Goal: Task Accomplishment & Management: Manage account settings

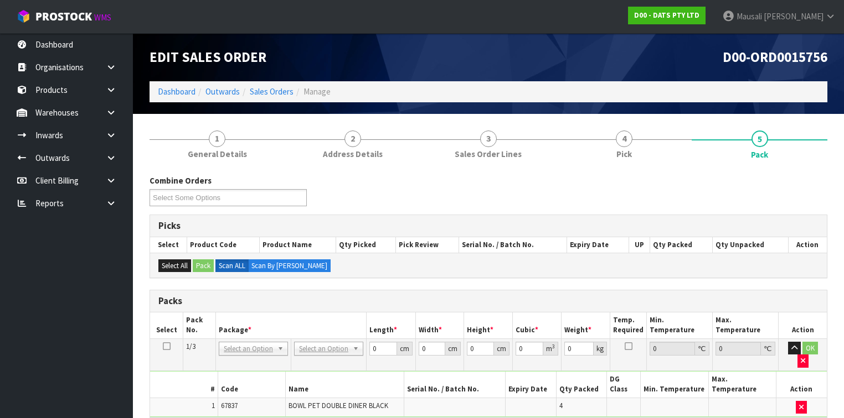
scroll to position [138, 0]
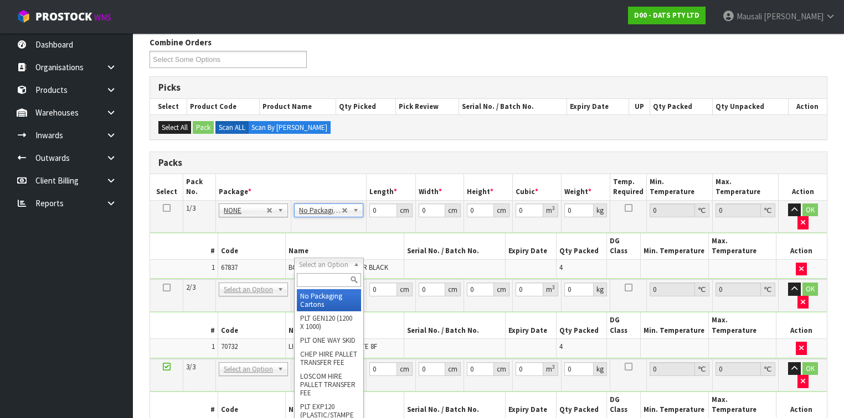
drag, startPoint x: 327, startPoint y: 264, endPoint x: 326, endPoint y: 298, distance: 34.3
type input "2"
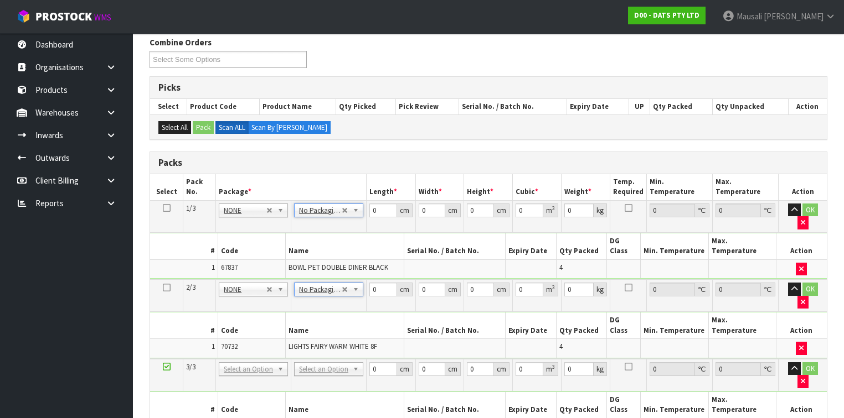
drag, startPoint x: 314, startPoint y: 322, endPoint x: 312, endPoint y: 337, distance: 15.1
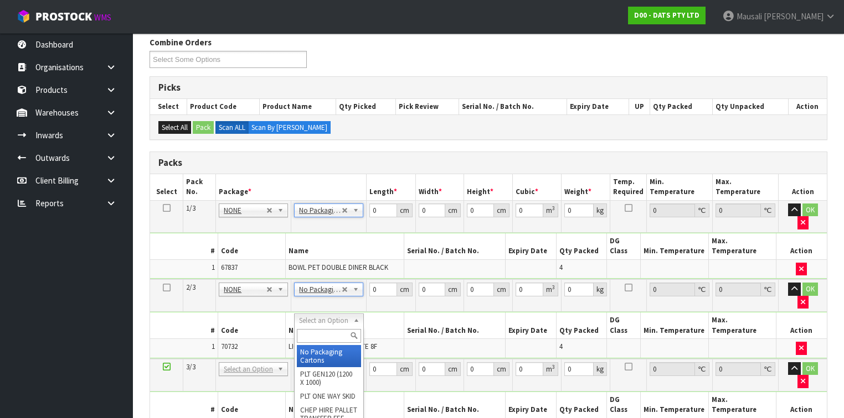
click at [311, 339] on input "text" at bounding box center [329, 336] width 64 height 14
type input "CTN7"
type input "45.5"
type input "35"
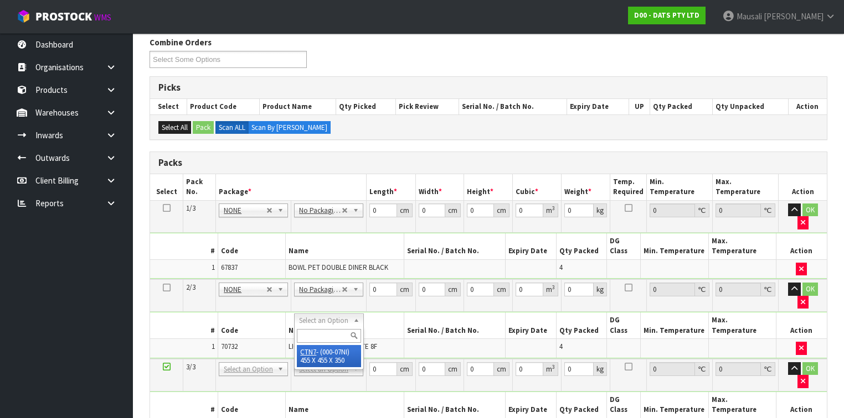
type input "0.072459"
type input "6.3"
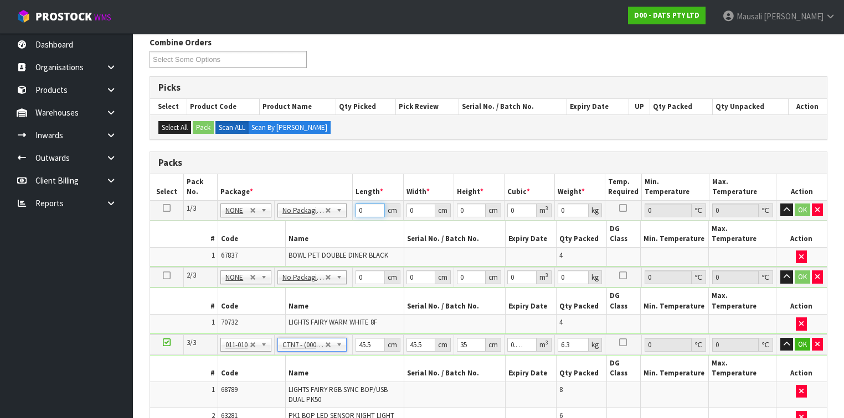
drag, startPoint x: 367, startPoint y: 208, endPoint x: 348, endPoint y: 214, distance: 20.1
click at [353, 214] on td "0 cm" at bounding box center [378, 210] width 50 height 20
type input "54"
type input "52"
type input "3"
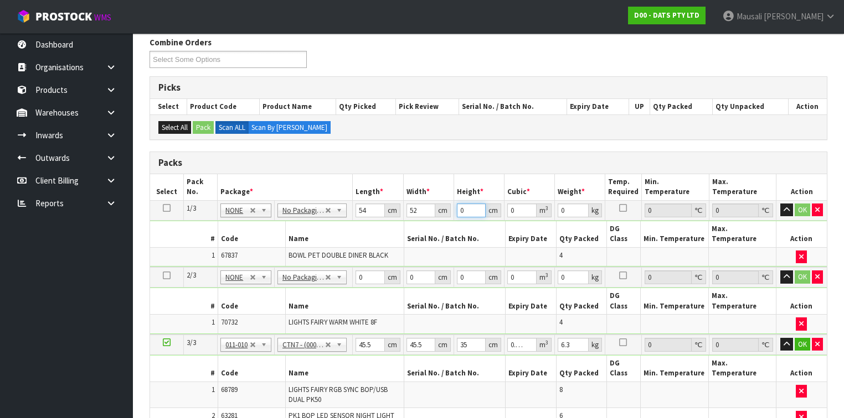
type input "0.008424"
type input "31"
type input "0.087048"
type input "31"
type input "7"
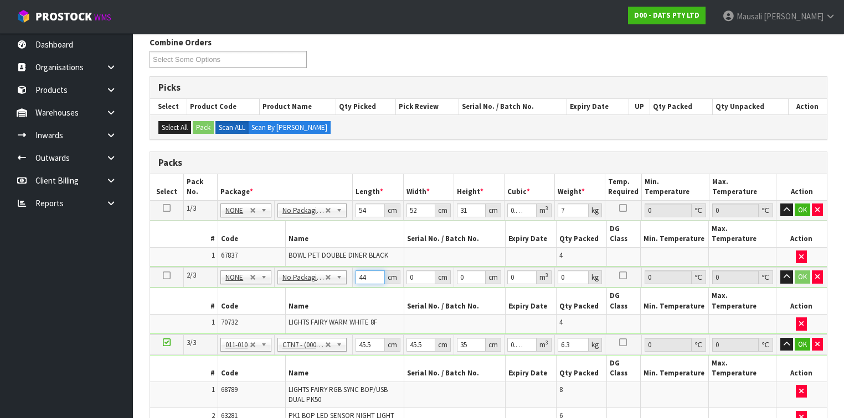
type input "44"
type input "26"
type input "2"
type input "0.002288"
type input "27"
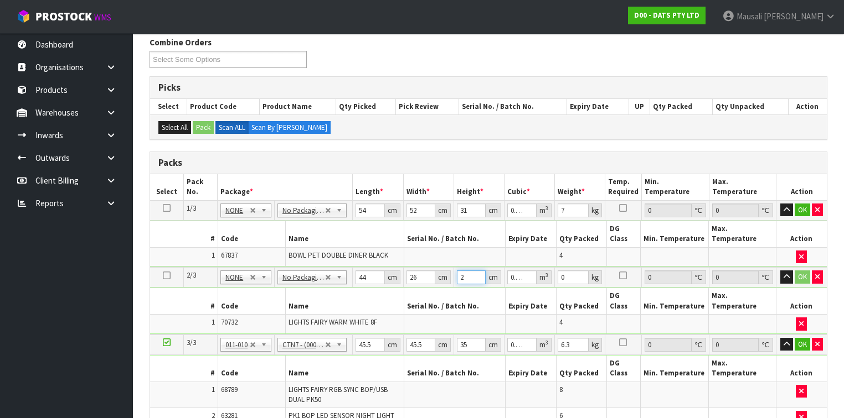
type input "0.030888"
type input "27"
type input "8"
type input "4"
type input "0.00637"
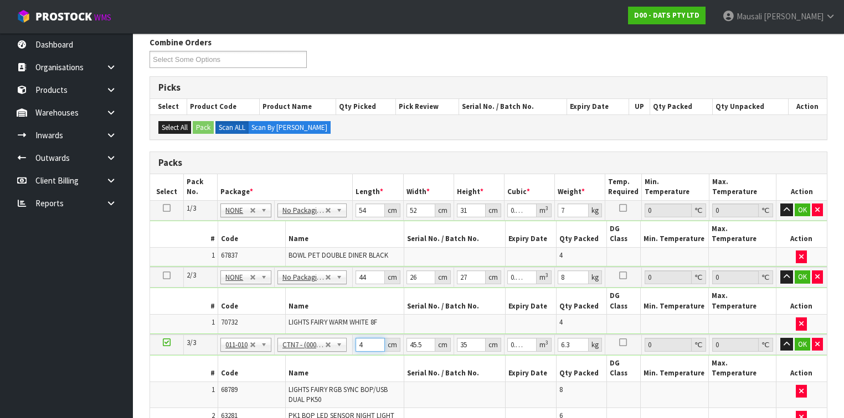
type input "47"
type input "0.074847"
type input "47"
type input "4"
type input "0.00658"
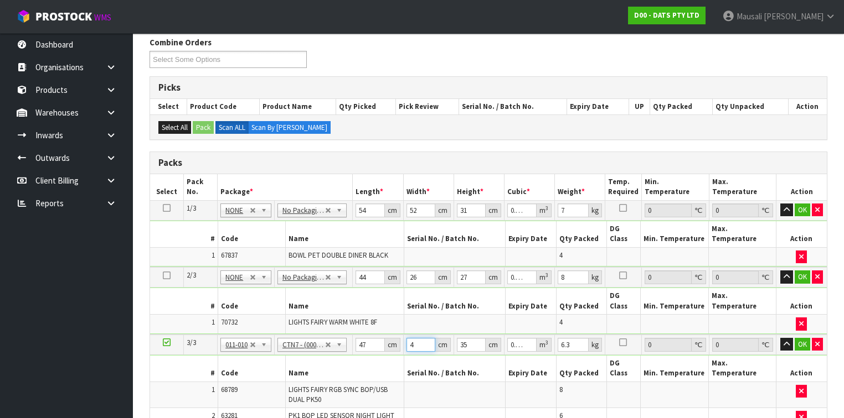
type input "46"
type input "0.07567"
type input "46"
type input "3"
type input "0.006486"
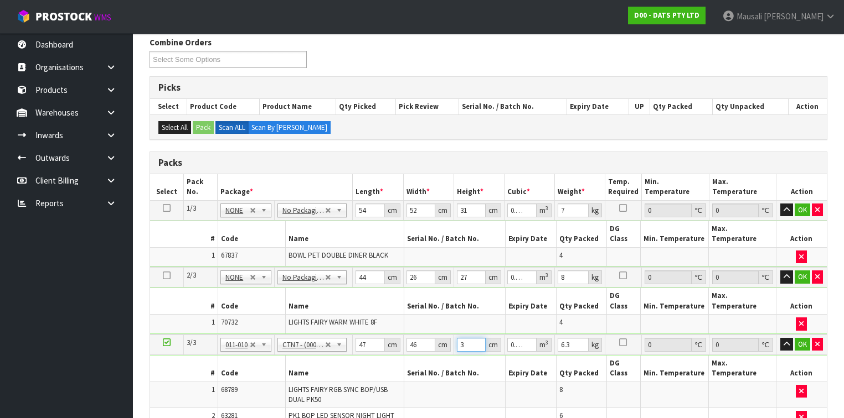
type input "30"
type input "0.06486"
type input "30"
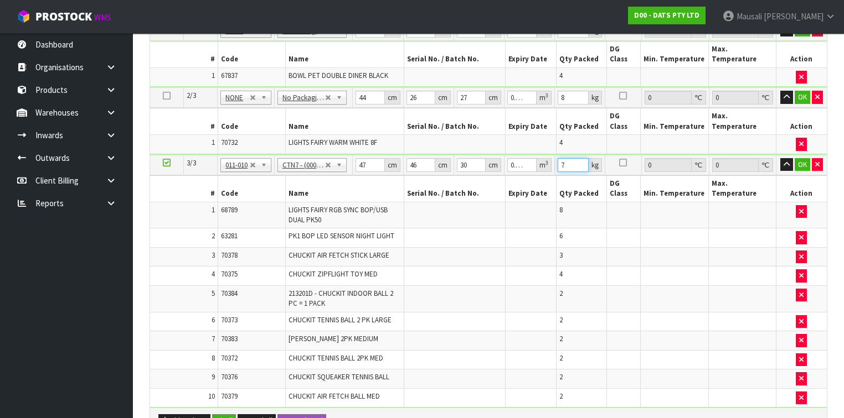
scroll to position [404, 0]
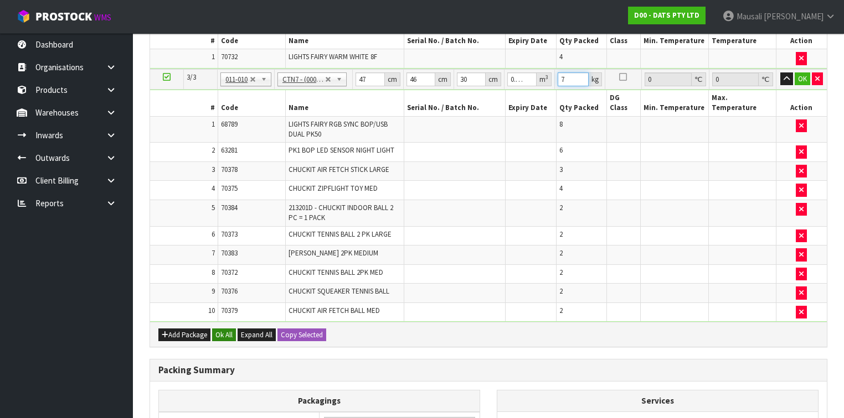
type input "7"
click at [222, 329] on button "Ok All" at bounding box center [224, 335] width 24 height 13
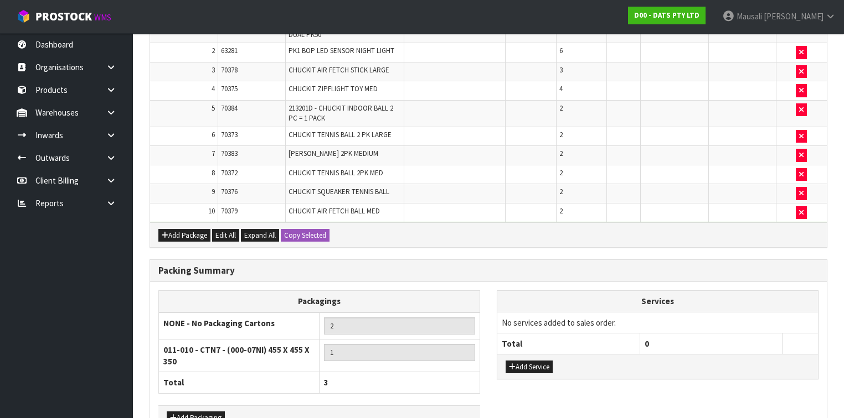
scroll to position [541, 0]
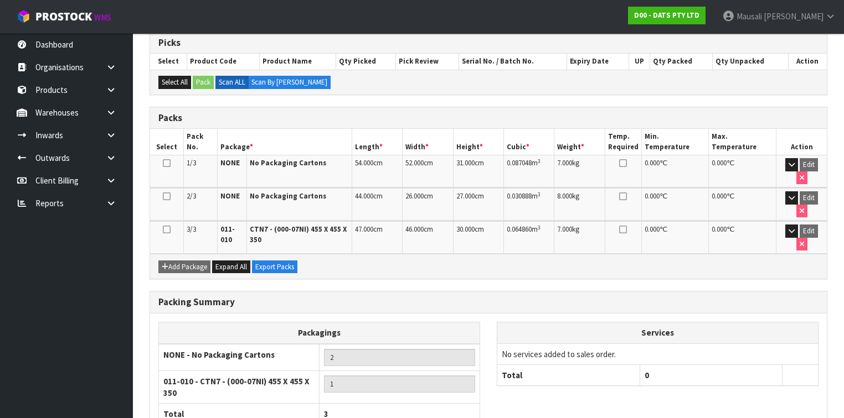
scroll to position [267, 0]
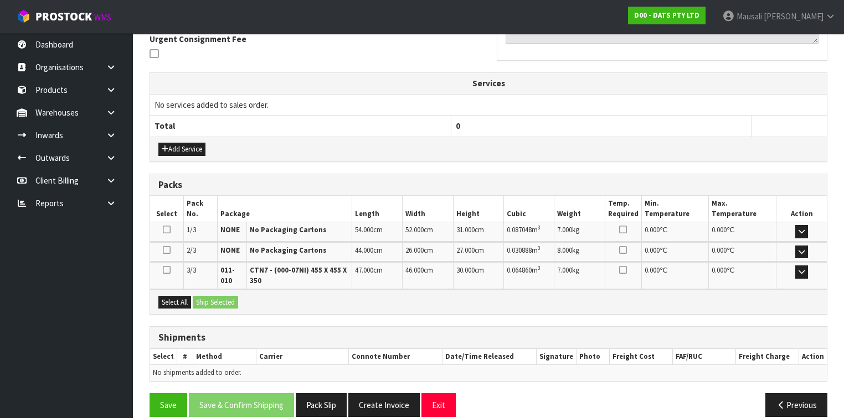
scroll to position [343, 0]
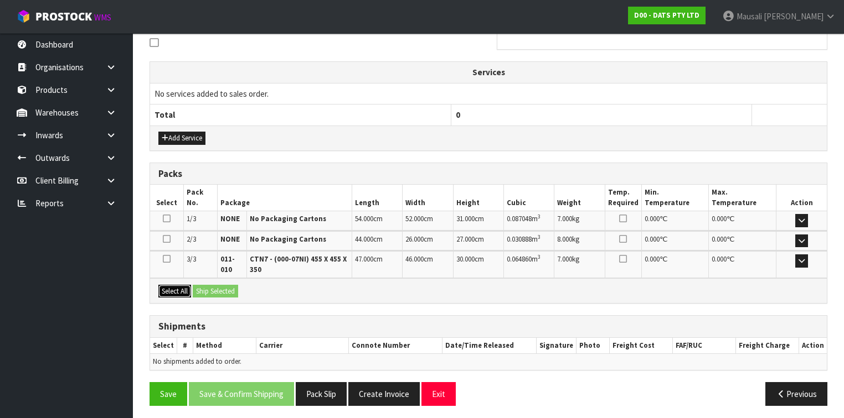
drag, startPoint x: 173, startPoint y: 285, endPoint x: 196, endPoint y: 287, distance: 23.3
click at [177, 286] on button "Select All" at bounding box center [174, 291] width 33 height 13
click at [197, 286] on button "Ship Selected" at bounding box center [215, 291] width 45 height 13
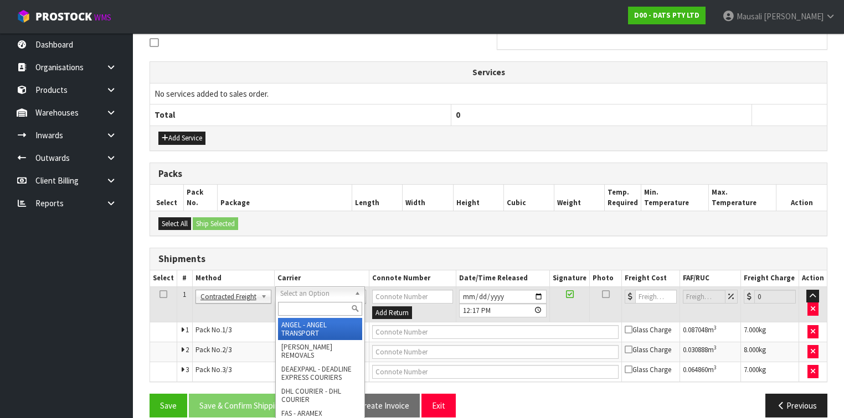
click at [301, 306] on input "text" at bounding box center [320, 309] width 84 height 14
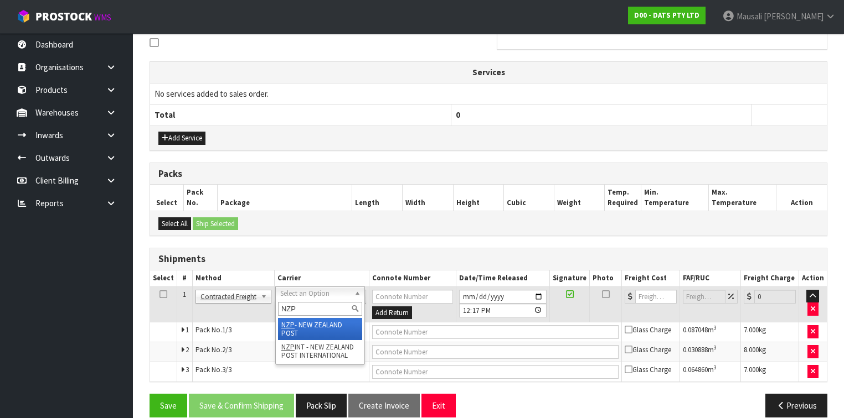
type input "NZP"
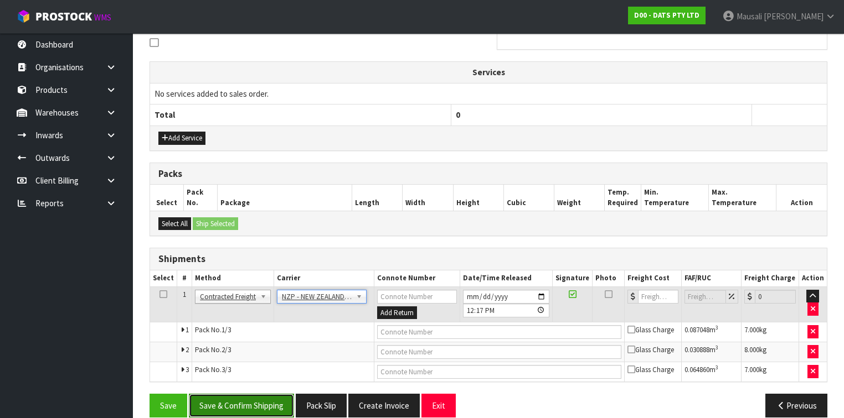
click at [266, 401] on button "Save & Confirm Shipping" at bounding box center [241, 406] width 105 height 24
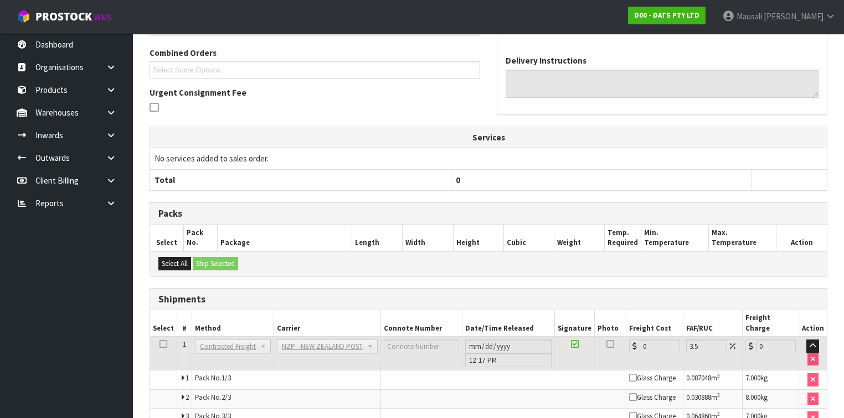
scroll to position [338, 0]
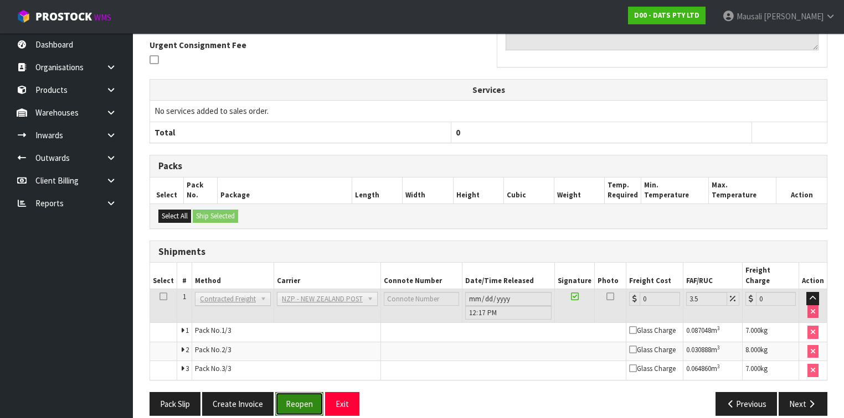
click at [292, 392] on button "Reopen" at bounding box center [299, 404] width 48 height 24
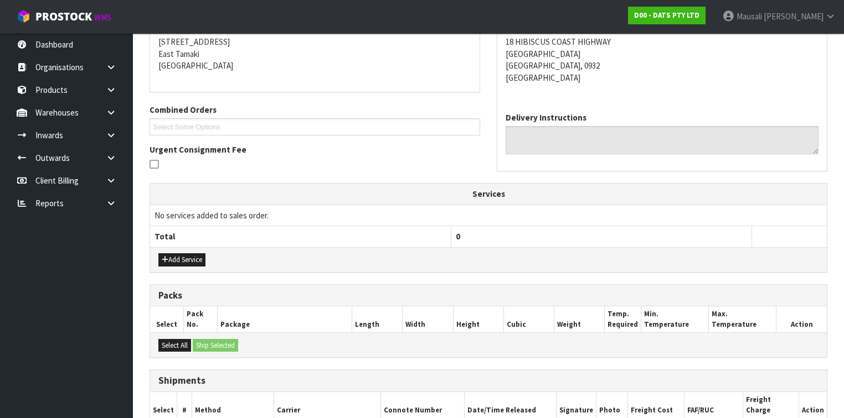
scroll to position [365, 0]
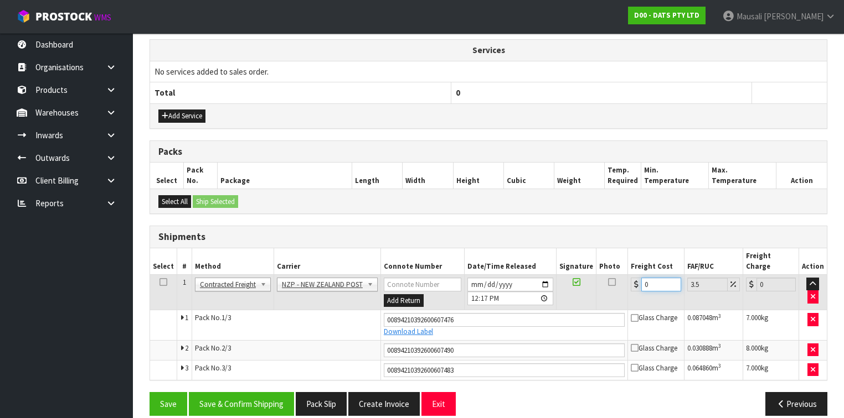
drag, startPoint x: 653, startPoint y: 272, endPoint x: 640, endPoint y: 273, distance: 12.3
click at [641, 278] on input "0" at bounding box center [660, 285] width 39 height 14
type input "1"
type input "1.03"
type input "12"
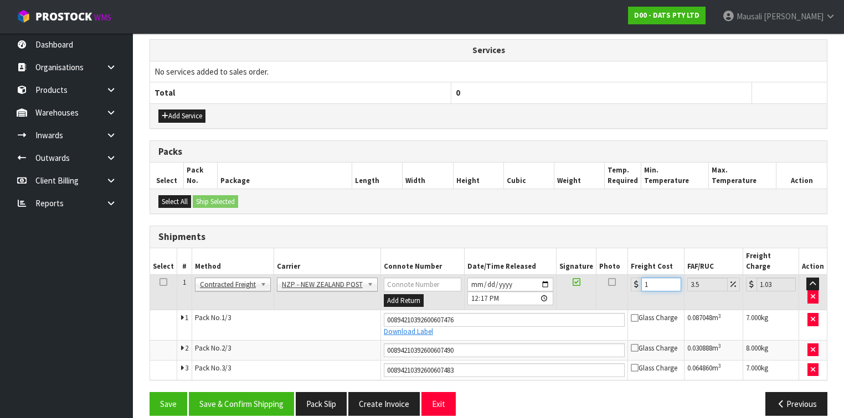
type input "12.42"
type input "12.9"
type input "13.35"
type input "12.99"
type input "13.44"
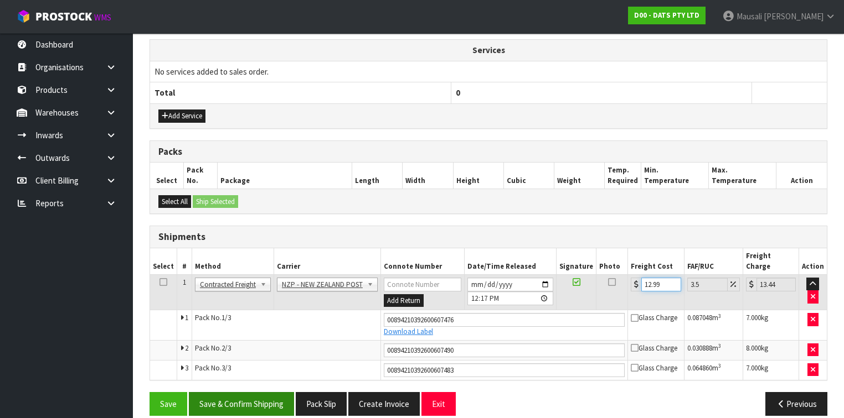
type input "12.99"
click at [255, 392] on button "Save & Confirm Shipping" at bounding box center [241, 404] width 105 height 24
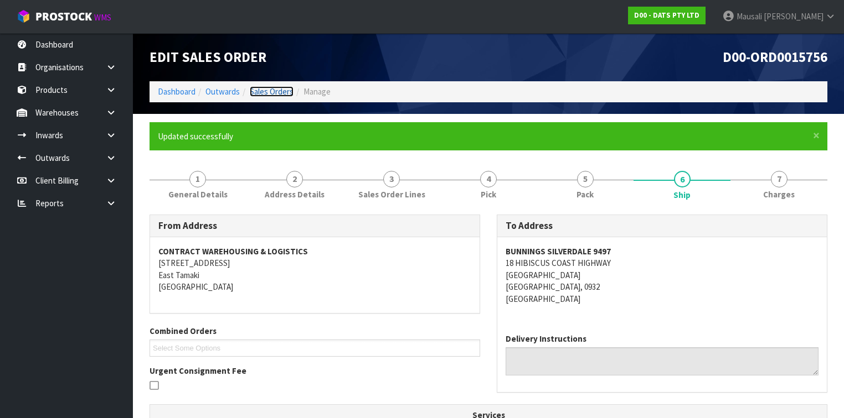
click at [265, 92] on link "Sales Orders" at bounding box center [272, 91] width 44 height 11
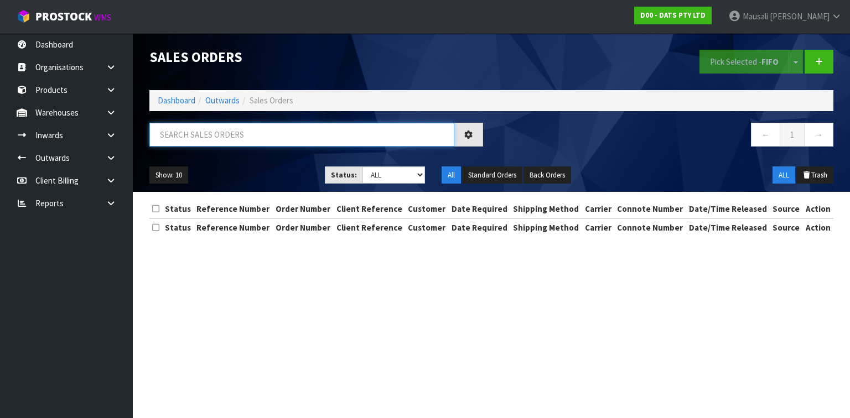
click at [197, 140] on input "text" at bounding box center [301, 135] width 305 height 24
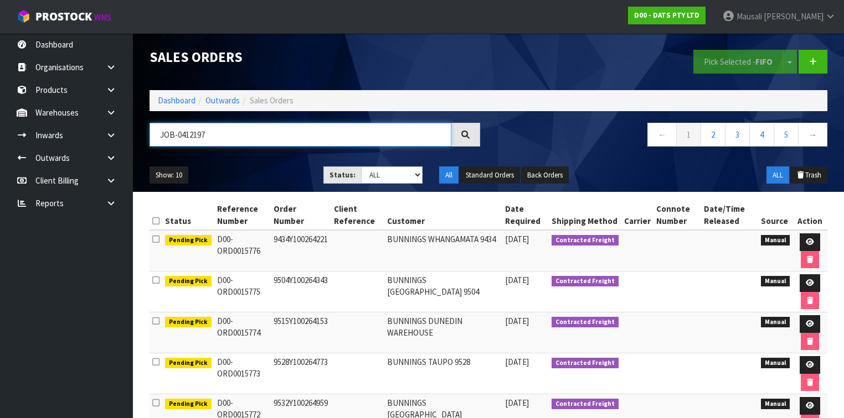
type input "JOB-0412197"
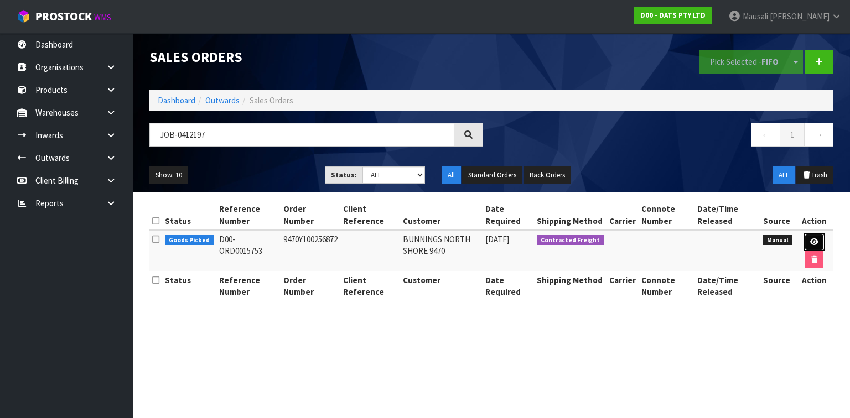
click at [815, 241] on icon at bounding box center [814, 242] width 8 height 7
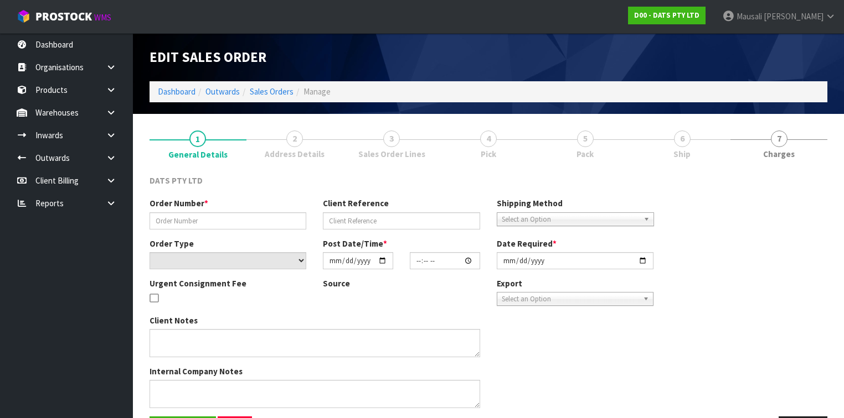
type input "9470Y100256872"
select select "number:0"
type input "[DATE]"
type input "08:49:00.000"
type input "[DATE]"
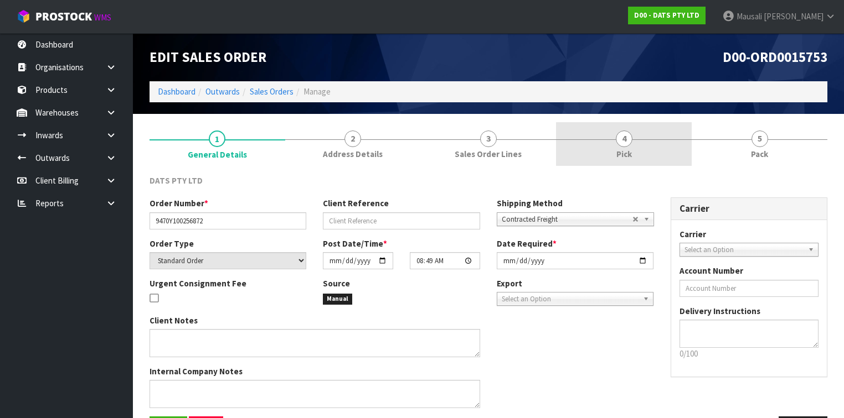
click at [621, 158] on span "Pick" at bounding box center [623, 154] width 15 height 12
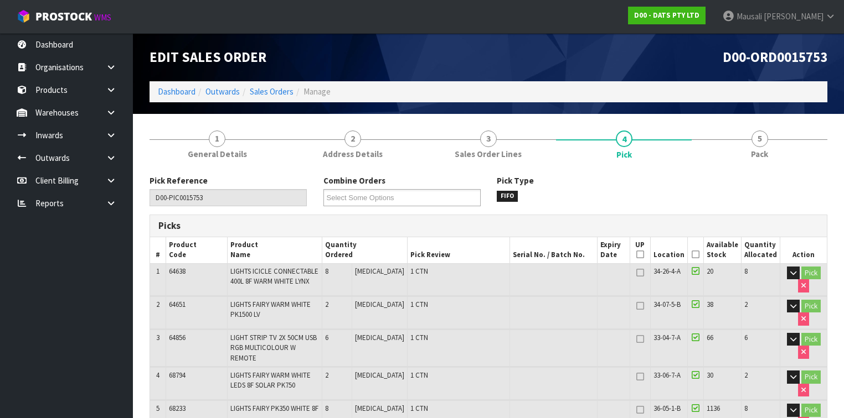
click at [695, 255] on icon at bounding box center [695, 255] width 8 height 1
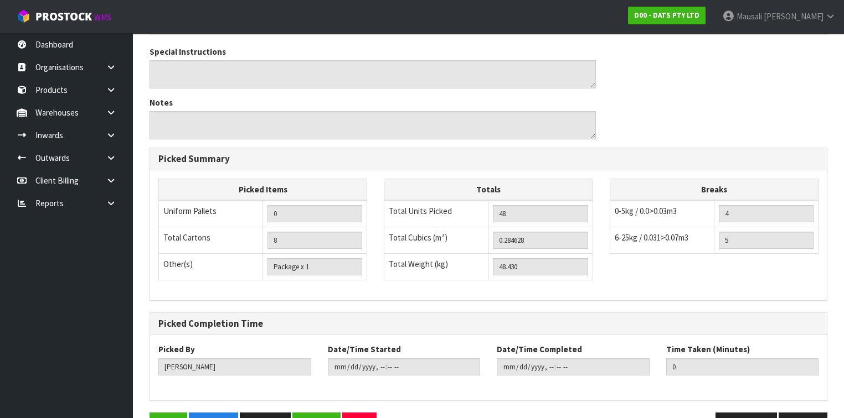
scroll to position [586, 0]
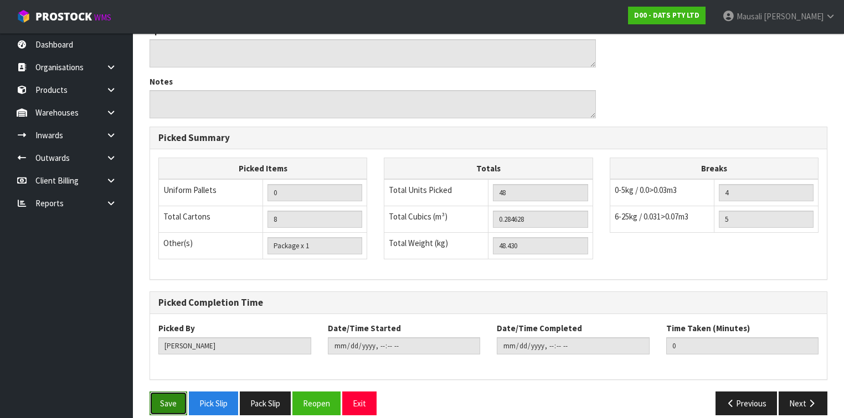
click at [173, 392] on button "Save" at bounding box center [168, 404] width 38 height 24
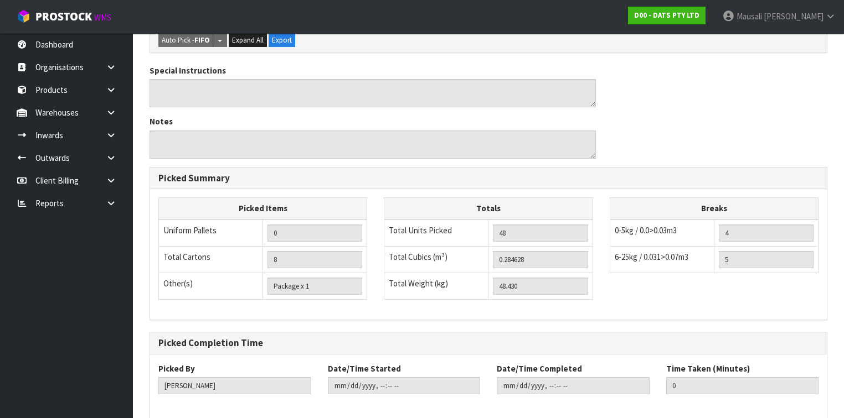
scroll to position [0, 0]
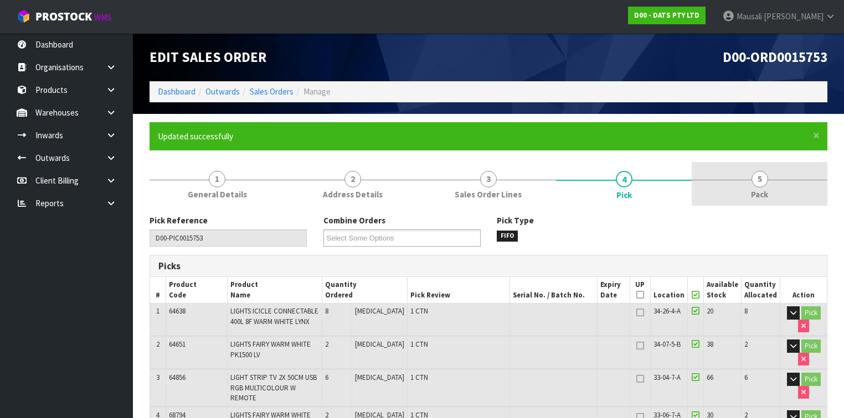
type input "[PERSON_NAME]"
type input "[DATE]T12:20:38"
drag, startPoint x: 756, startPoint y: 195, endPoint x: 578, endPoint y: 206, distance: 178.0
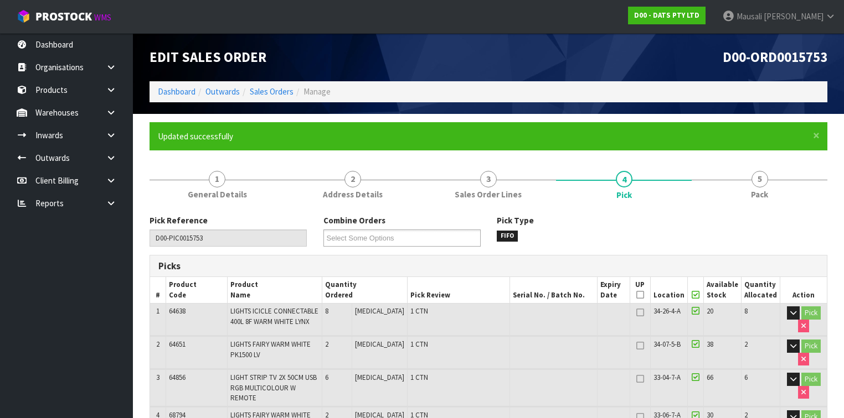
click at [755, 195] on span "Pack" at bounding box center [759, 195] width 17 height 12
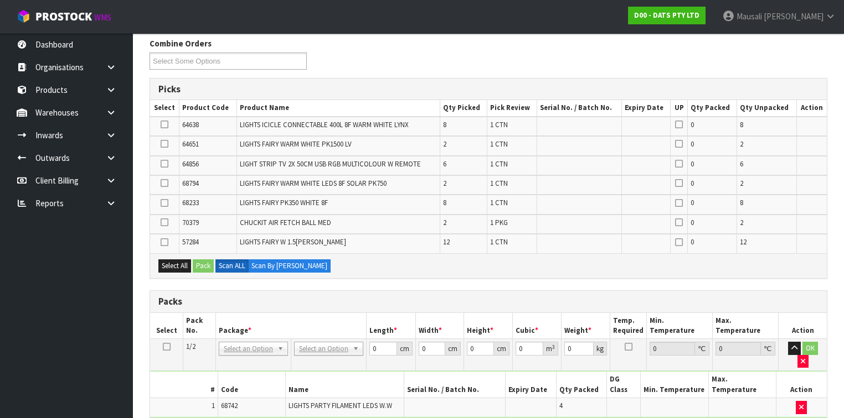
scroll to position [433, 0]
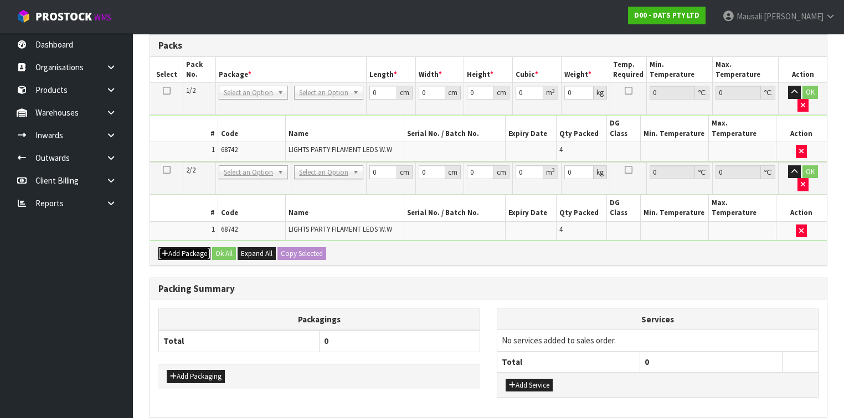
click at [186, 247] on button "Add Package" at bounding box center [184, 253] width 52 height 13
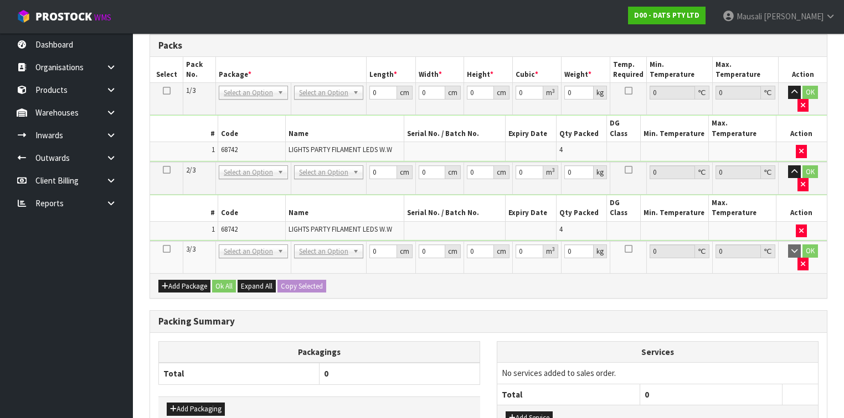
drag, startPoint x: 163, startPoint y: 200, endPoint x: 215, endPoint y: 194, distance: 52.4
click at [164, 249] on icon at bounding box center [167, 249] width 8 height 1
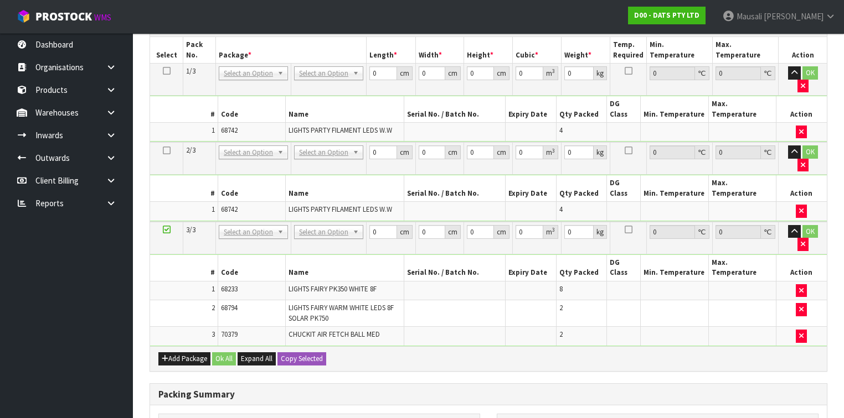
scroll to position [375, 0]
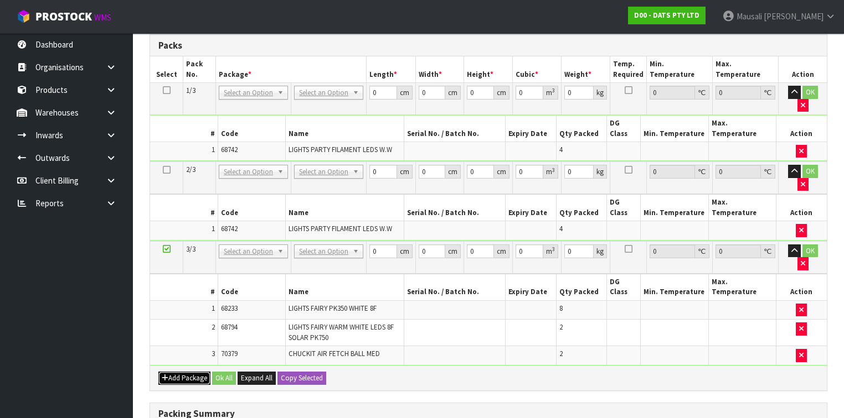
click at [173, 372] on button "Add Package" at bounding box center [184, 378] width 52 height 13
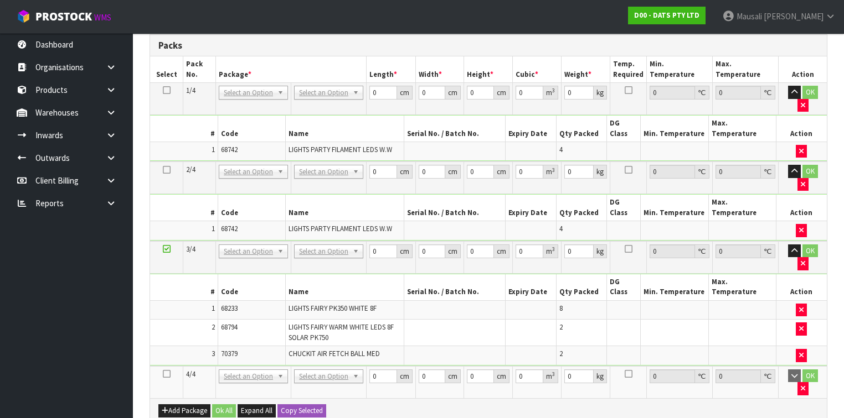
click at [166, 374] on icon at bounding box center [167, 374] width 8 height 1
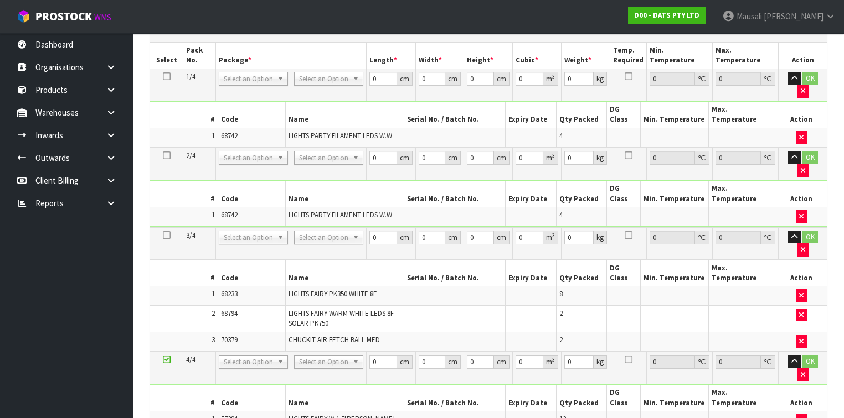
scroll to position [361, 0]
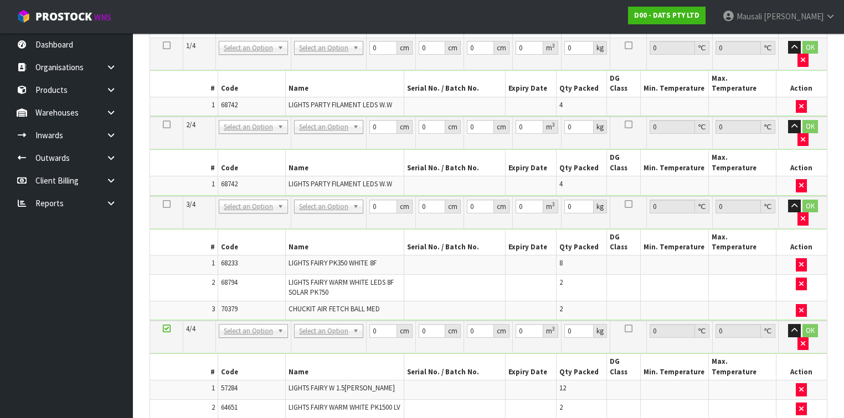
click at [164, 329] on icon at bounding box center [167, 329] width 8 height 1
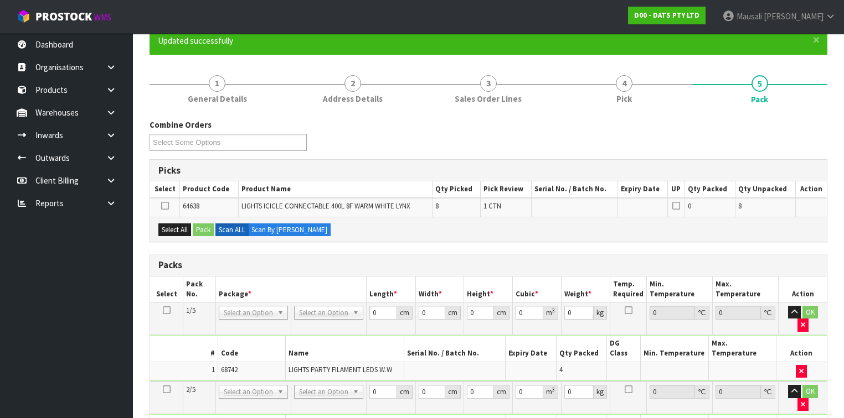
scroll to position [95, 0]
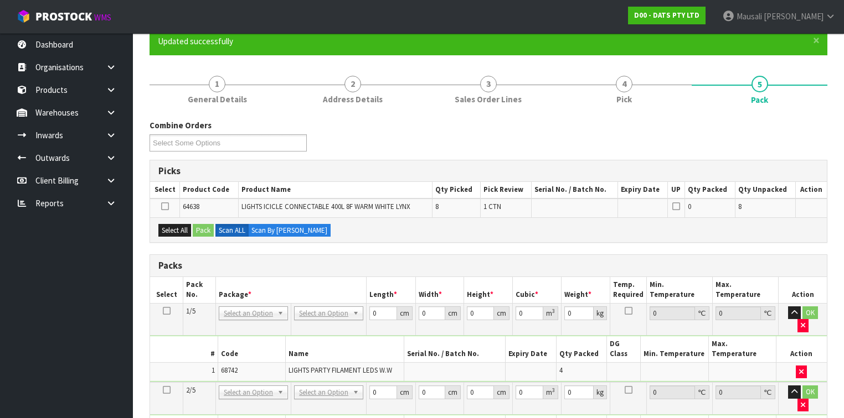
click at [167, 206] on icon at bounding box center [165, 206] width 8 height 1
click at [0, 0] on input "checkbox" at bounding box center [0, 0] width 0 height 0
click at [201, 228] on button "Pack" at bounding box center [203, 230] width 21 height 13
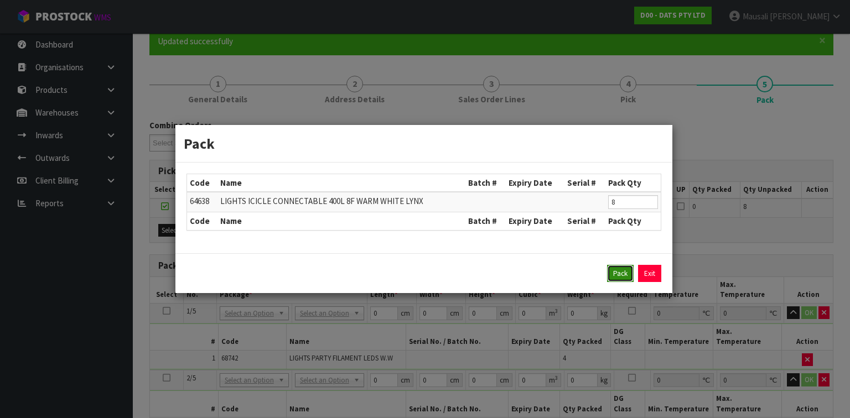
drag, startPoint x: 613, startPoint y: 272, endPoint x: 566, endPoint y: 279, distance: 47.5
click at [612, 272] on button "Pack" at bounding box center [620, 274] width 27 height 18
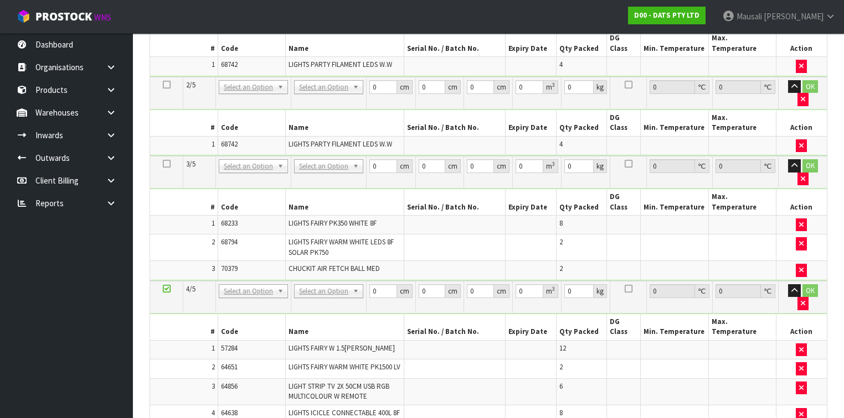
scroll to position [449, 0]
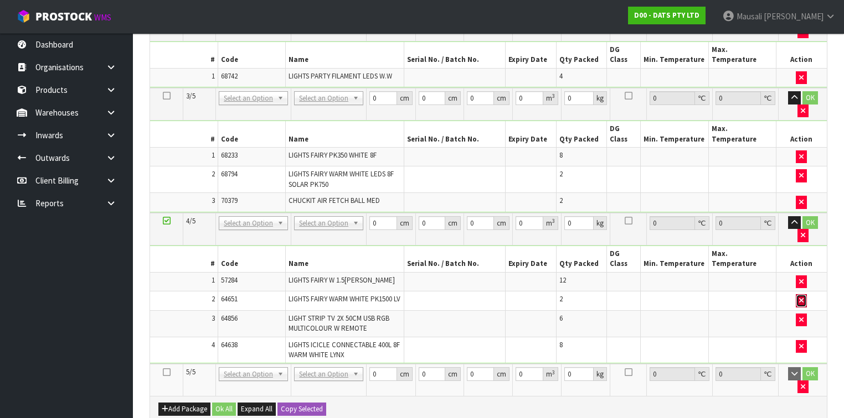
click at [804, 294] on button "button" at bounding box center [800, 300] width 11 height 13
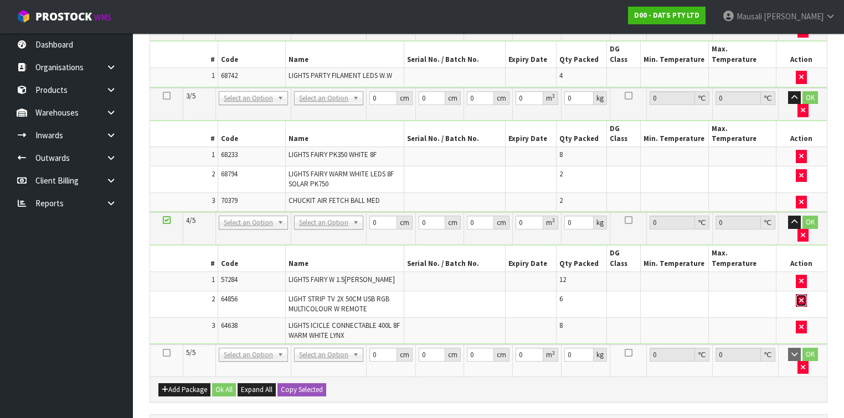
click at [796, 294] on button "button" at bounding box center [800, 300] width 11 height 13
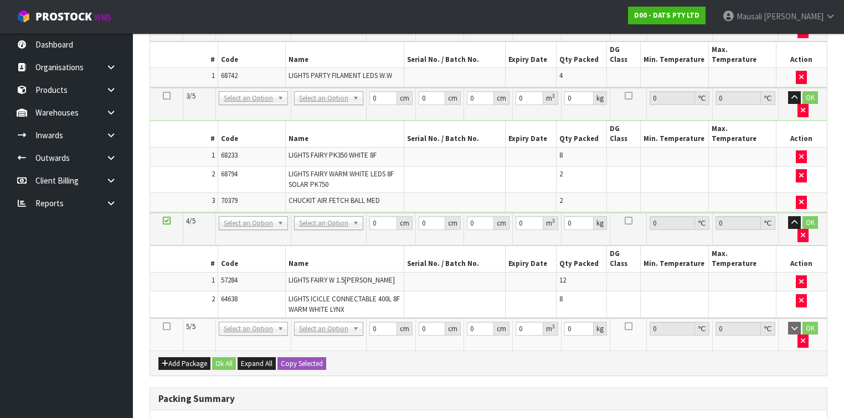
click at [165, 327] on icon at bounding box center [167, 327] width 8 height 1
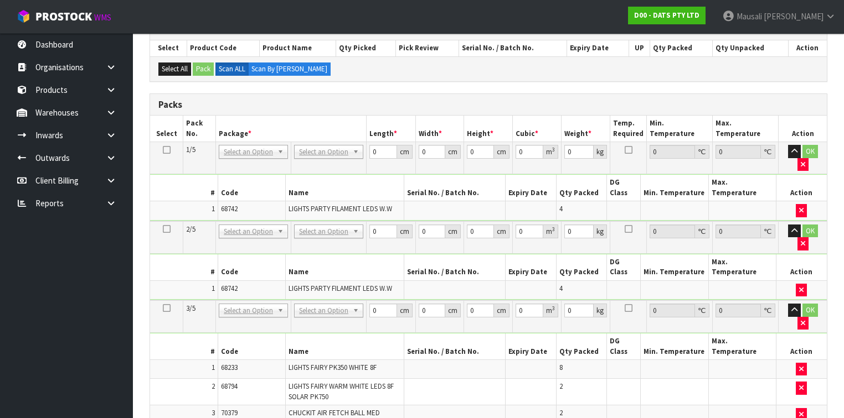
scroll to position [228, 0]
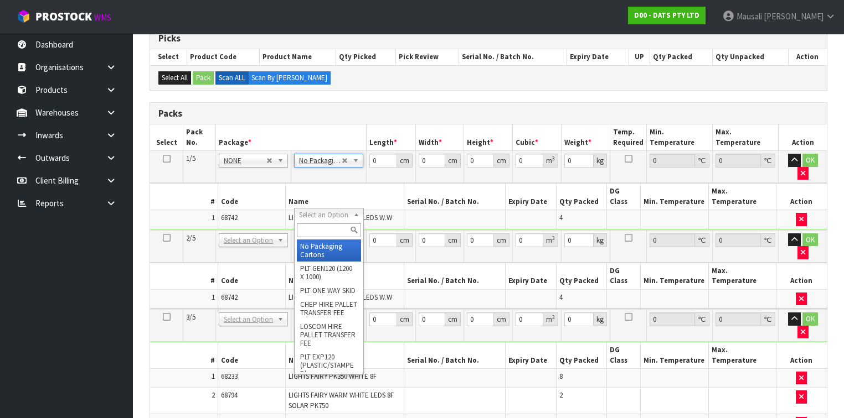
type input "2"
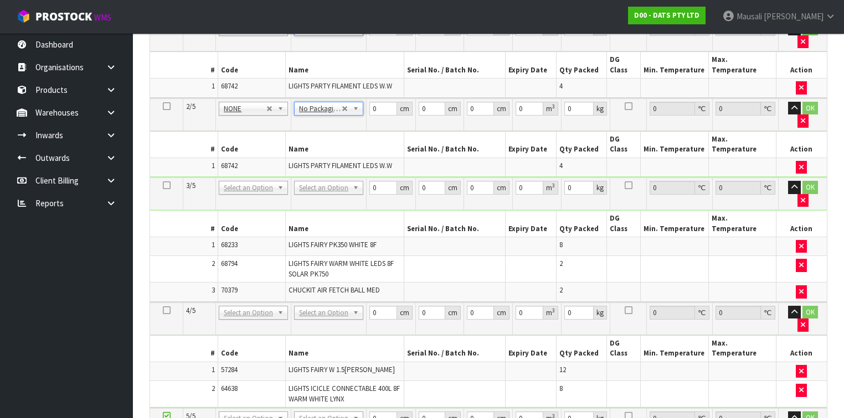
scroll to position [361, 0]
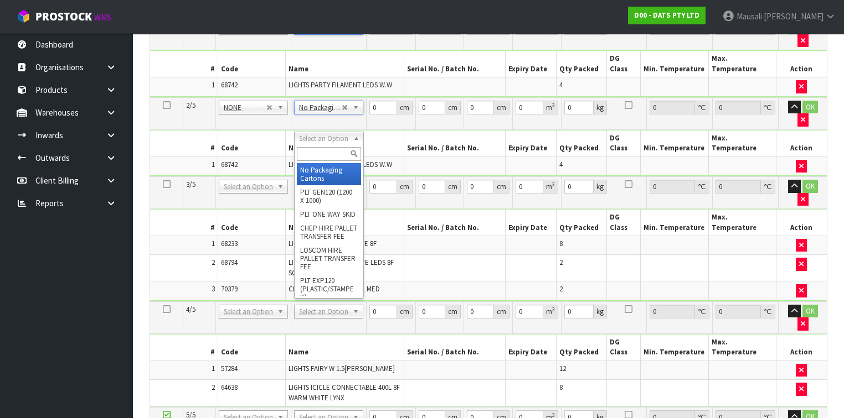
drag, startPoint x: 338, startPoint y: 135, endPoint x: 327, endPoint y: 158, distance: 25.3
click at [324, 156] on input "text" at bounding box center [329, 154] width 64 height 14
type input "CTN9"
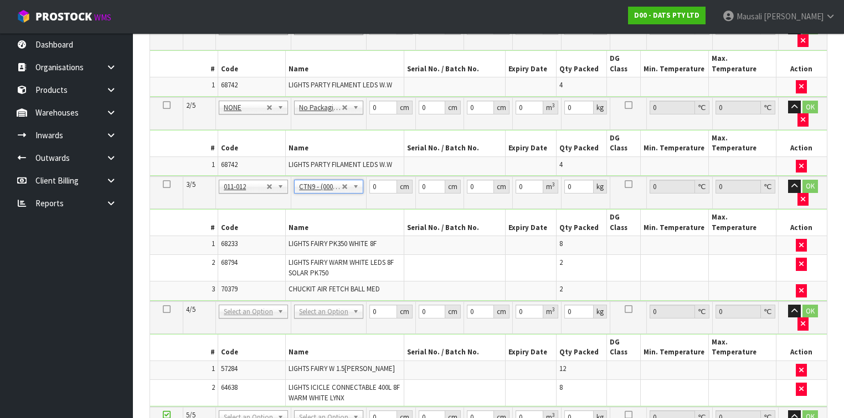
type input "51"
type input "38"
type input "58.5"
type input "0.113373"
type input "8.6"
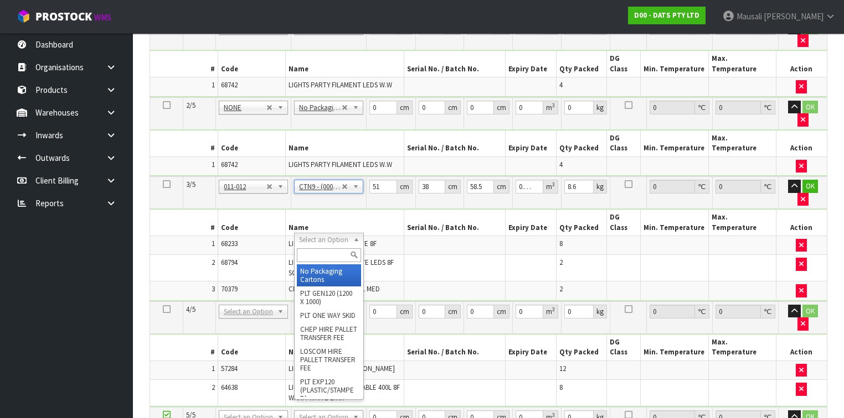
click at [308, 258] on input "text" at bounding box center [329, 256] width 64 height 14
type input "CTN9"
type input "2"
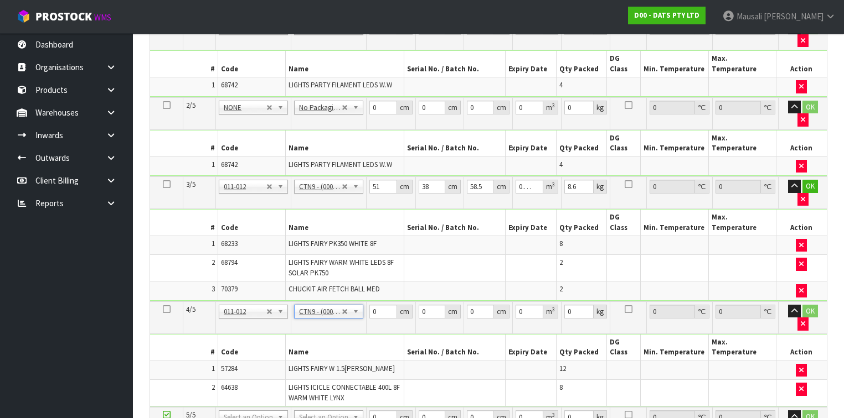
type input "51"
type input "38"
type input "58.5"
type input "0.113373"
type input "14.45"
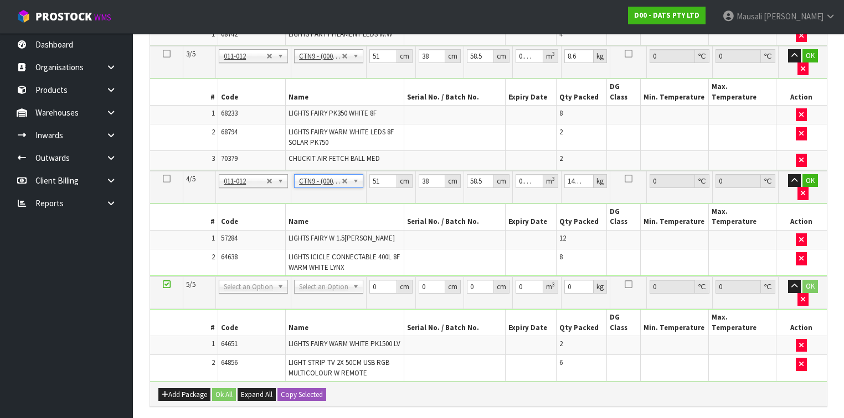
scroll to position [494, 0]
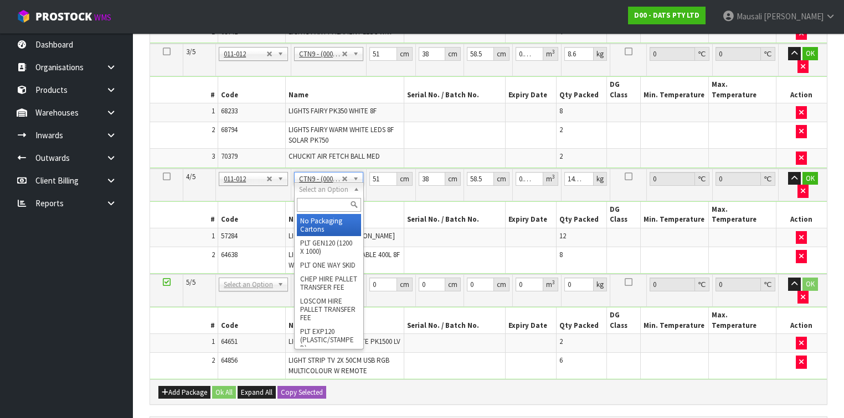
click at [308, 199] on input "text" at bounding box center [329, 205] width 64 height 14
type input "CTN7"
type input "45.5"
type input "35"
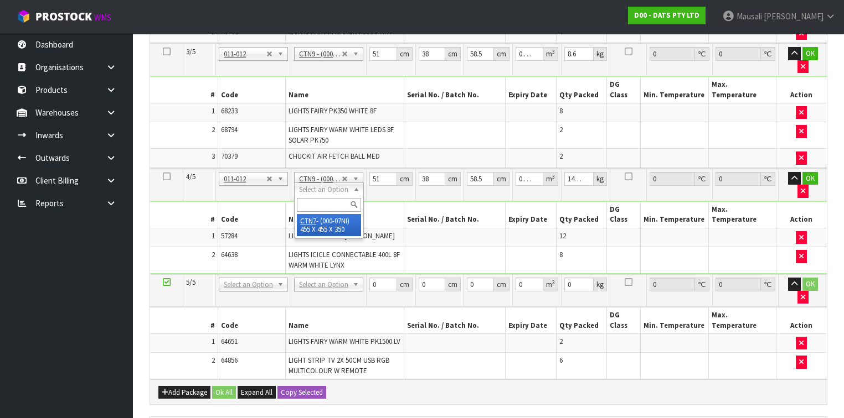
type input "0.072459"
type input "8.7"
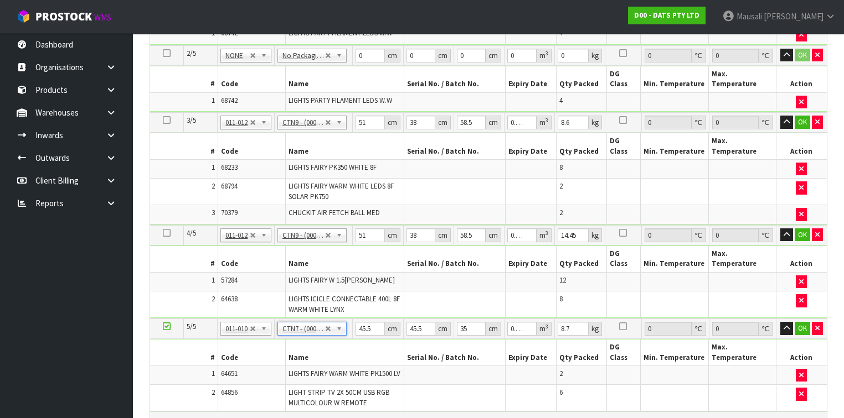
scroll to position [184, 0]
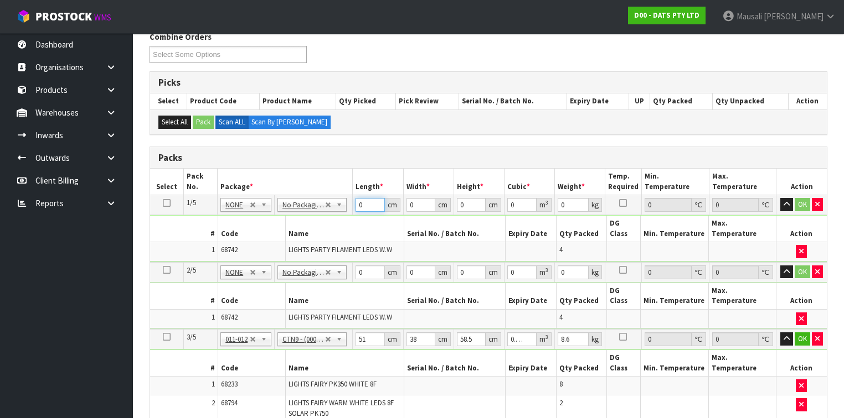
drag, startPoint x: 362, startPoint y: 201, endPoint x: 328, endPoint y: 214, distance: 36.4
click at [328, 214] on tbody "1/5 NONE 007-001 007-002 007-004 007-009 007-013 007-014 007-015 007-017 007-01…" at bounding box center [488, 228] width 676 height 67
type input "44"
type input "43"
type input "3"
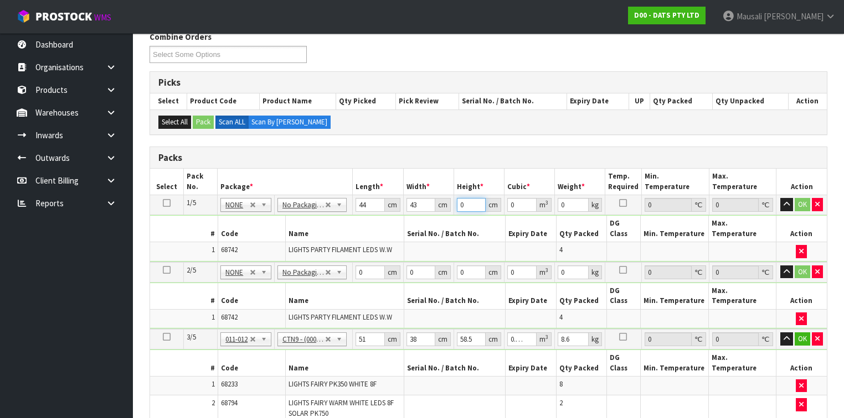
type input "0.005676"
type input "31"
type input "0.058652"
type input "31"
type input "9"
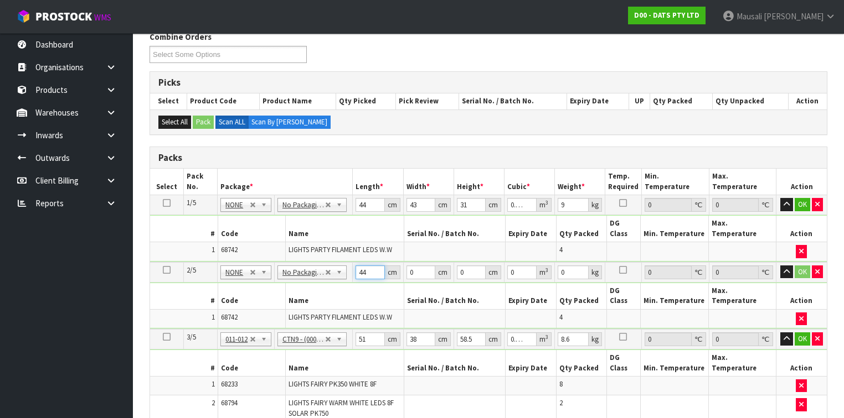
type input "44"
type input "43"
type input "3"
type input "0.005676"
type input "31"
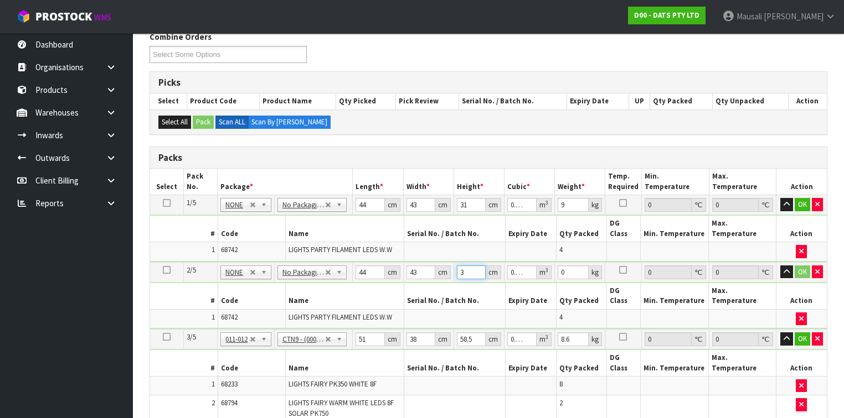
type input "0.058652"
type input "31"
type input "9"
type input "5"
type input "0.011115"
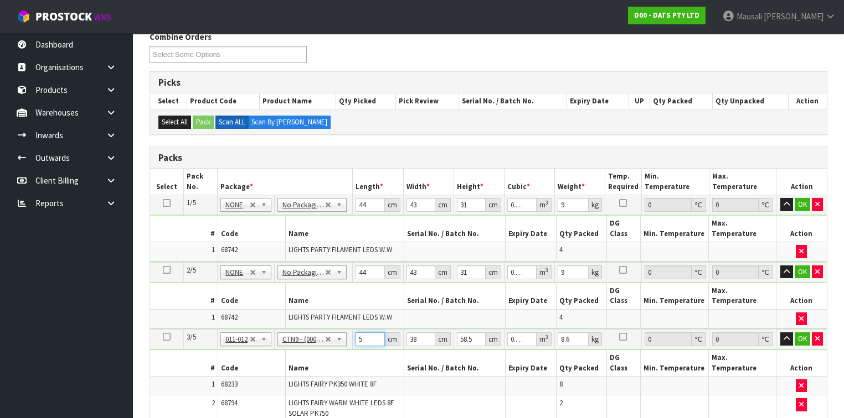
type input "52"
type input "0.115596"
type input "52"
type input "4"
type input "0.012168"
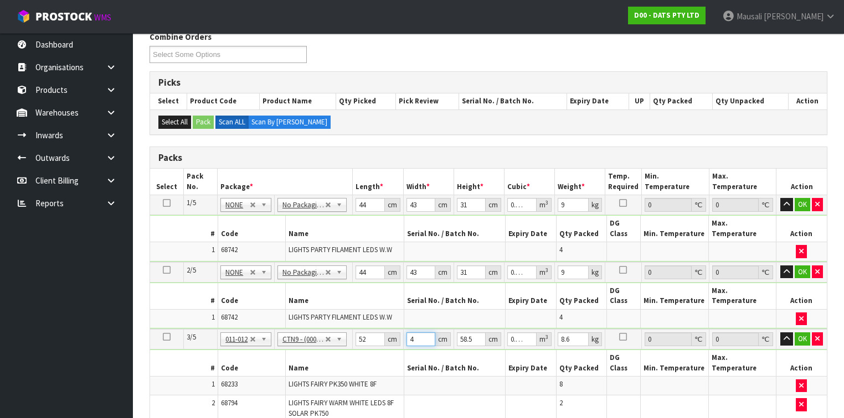
type input "40"
type input "0.12168"
type input "40"
type input "4"
type input "0.00832"
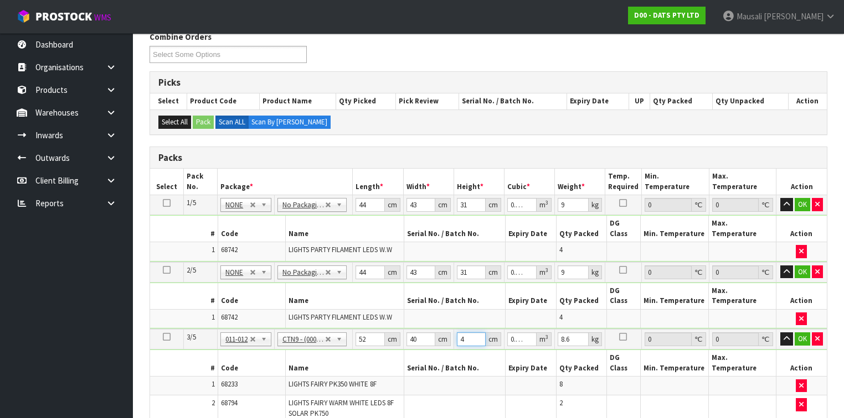
type input "48"
type input "0.09984"
type input "48"
type input "9"
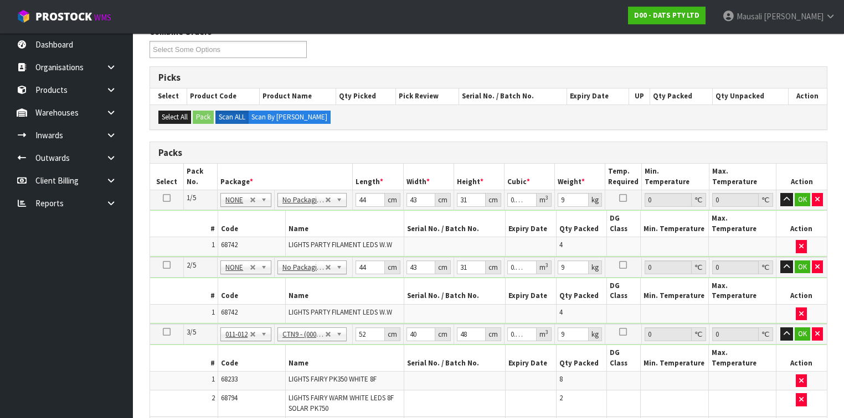
type input "5"
type input "0.011115"
type input "53"
type input "0.117819"
type input "53"
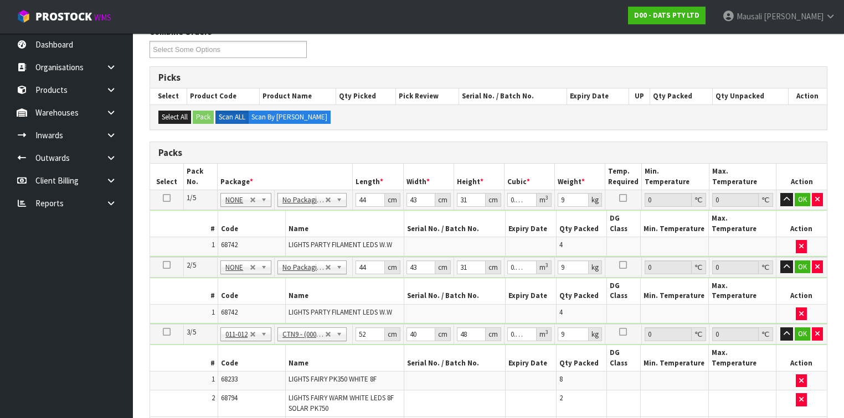
type input "3"
type input "0.009302"
type input "39"
type input "0.120919"
type input "39"
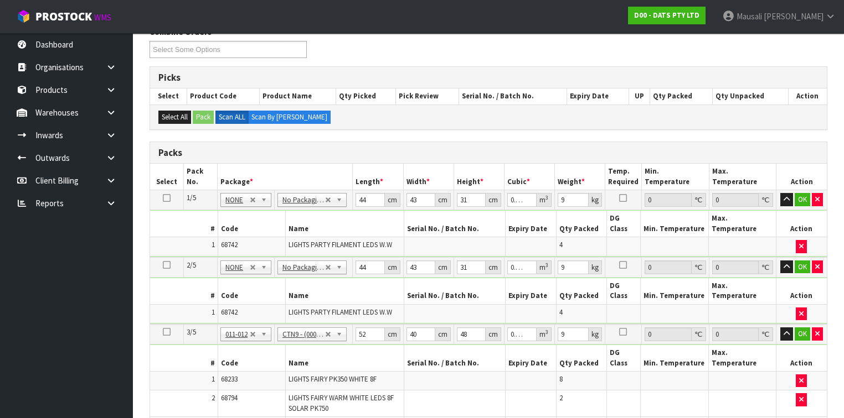
type input "5"
type input "0.010335"
type input "55"
type input "0.113685"
type input "55"
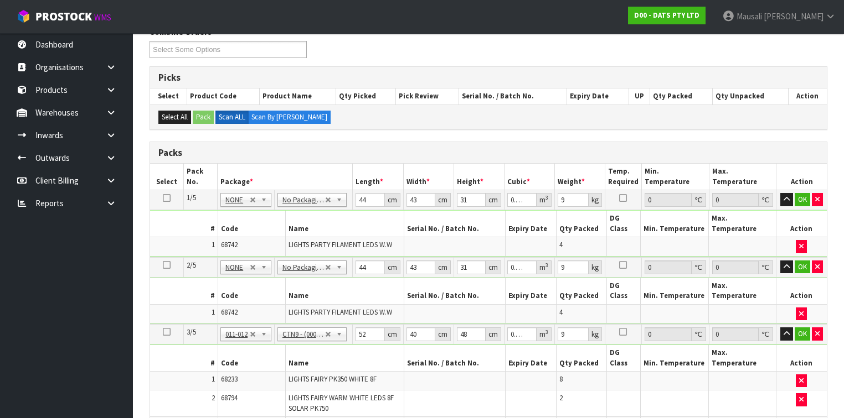
type input "15"
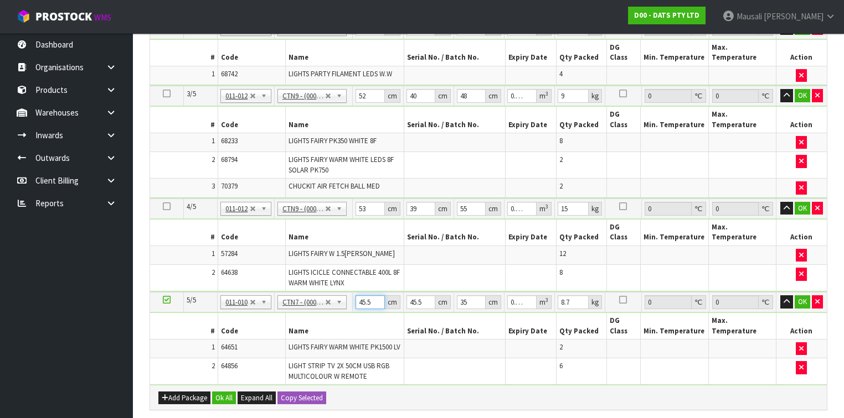
type input "4"
type input "0.00637"
type input "49"
type input "0.078033"
type input "49"
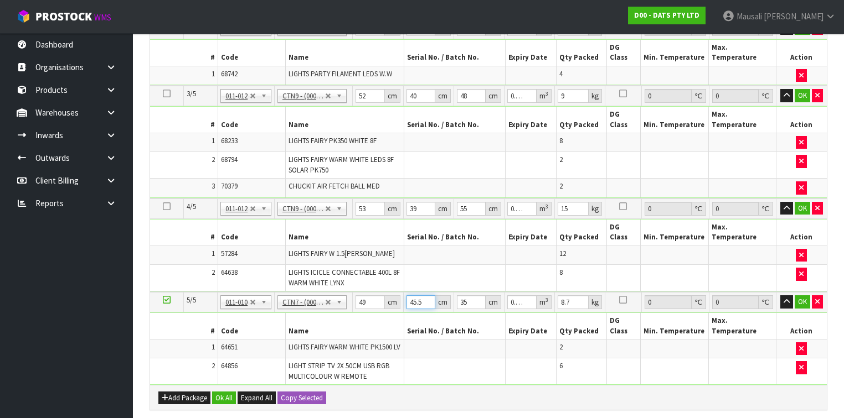
type input "4"
type input "0.00686"
type input "46"
type input "0.07889"
type input "46"
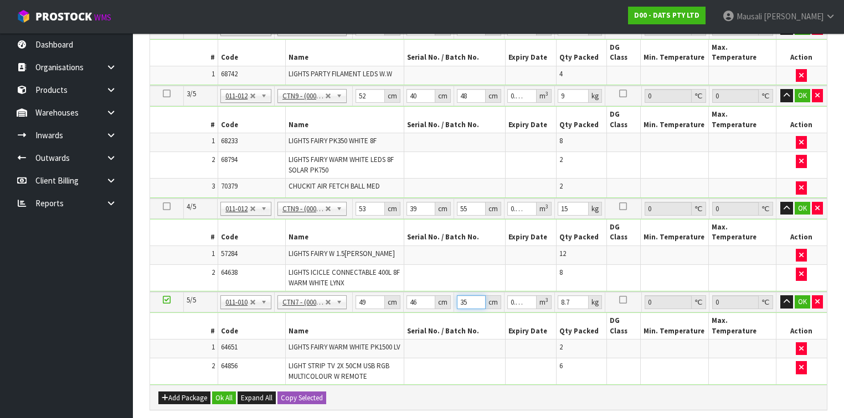
type input "3"
type input "0.006762"
type input "33"
type input "0.074382"
type input "33"
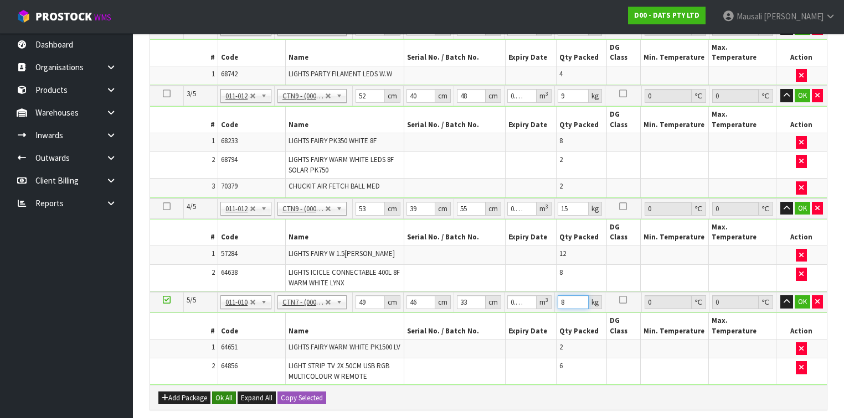
type input "8"
click at [224, 392] on button "Ok All" at bounding box center [224, 398] width 24 height 13
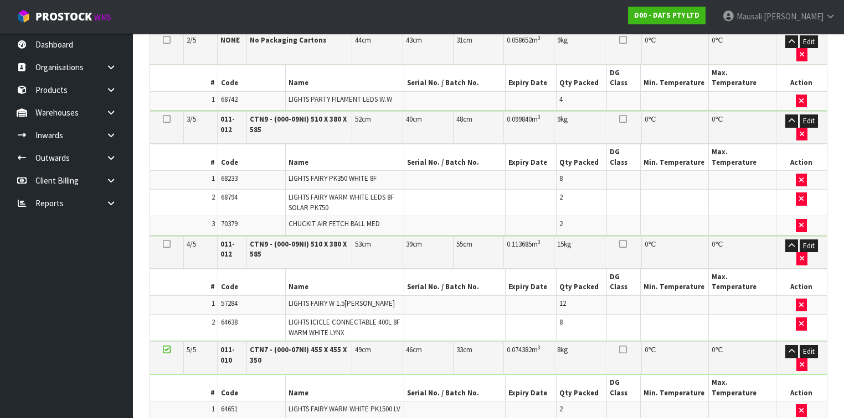
scroll to position [662, 0]
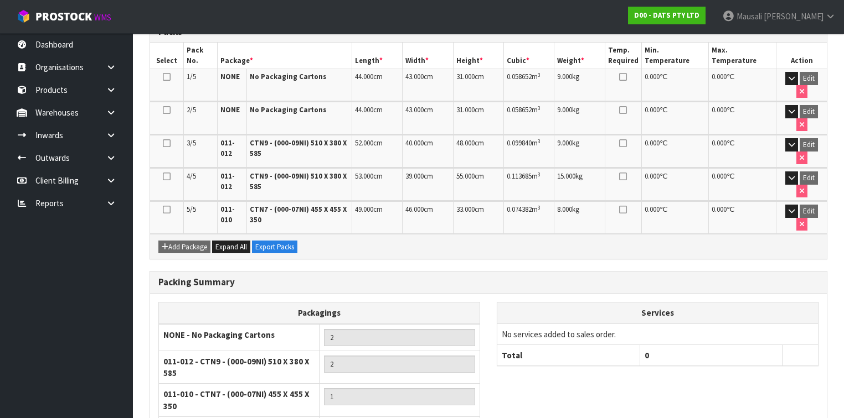
scroll to position [354, 0]
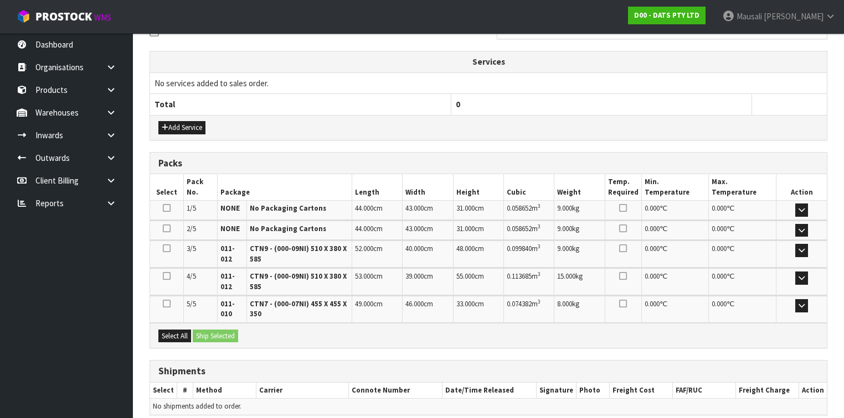
scroll to position [397, 0]
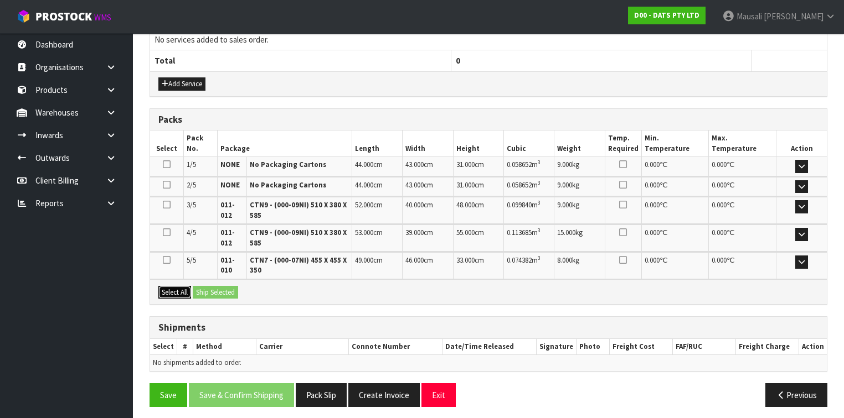
drag, startPoint x: 173, startPoint y: 285, endPoint x: 190, endPoint y: 286, distance: 17.2
click at [174, 286] on button "Select All" at bounding box center [174, 292] width 33 height 13
click at [190, 286] on button "Select All" at bounding box center [174, 292] width 33 height 13
click at [210, 287] on button "Ship Selected" at bounding box center [215, 292] width 45 height 13
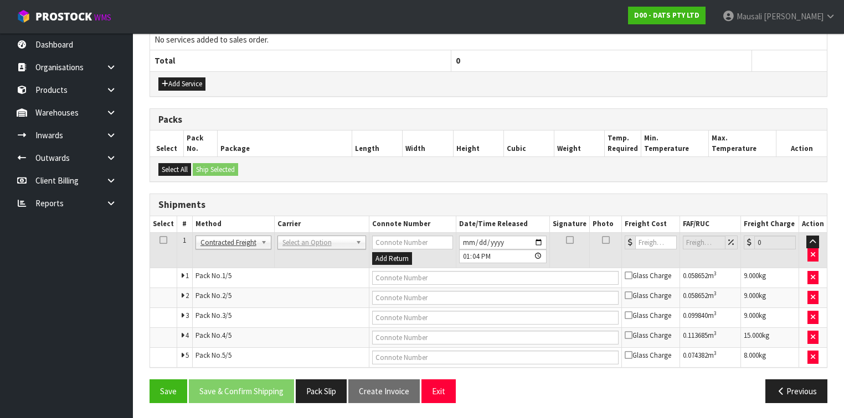
scroll to position [395, 0]
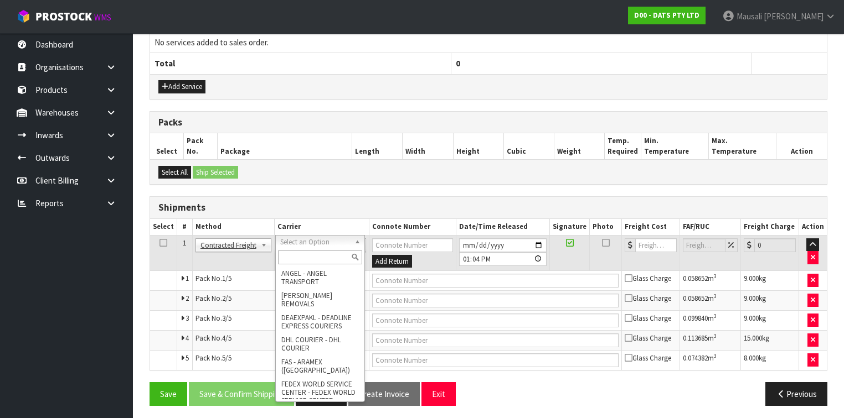
click at [303, 258] on input "text" at bounding box center [320, 258] width 84 height 14
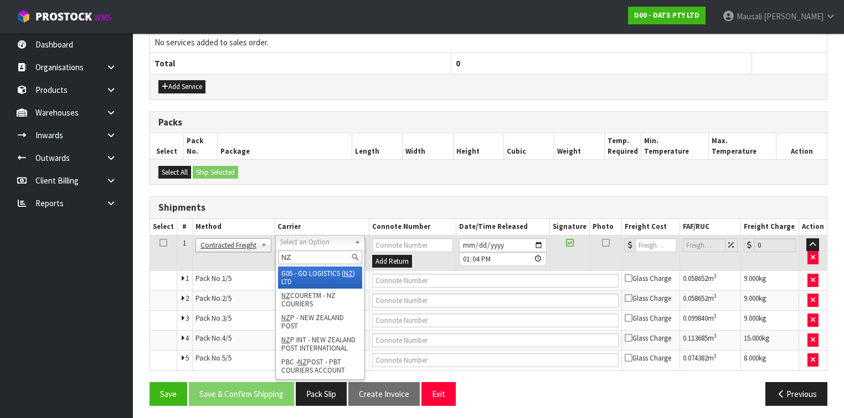
type input "NZP"
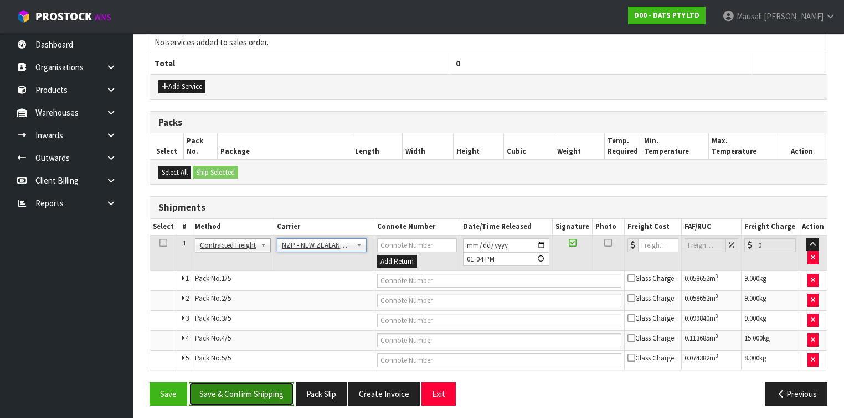
click at [244, 389] on button "Save & Confirm Shipping" at bounding box center [241, 395] width 105 height 24
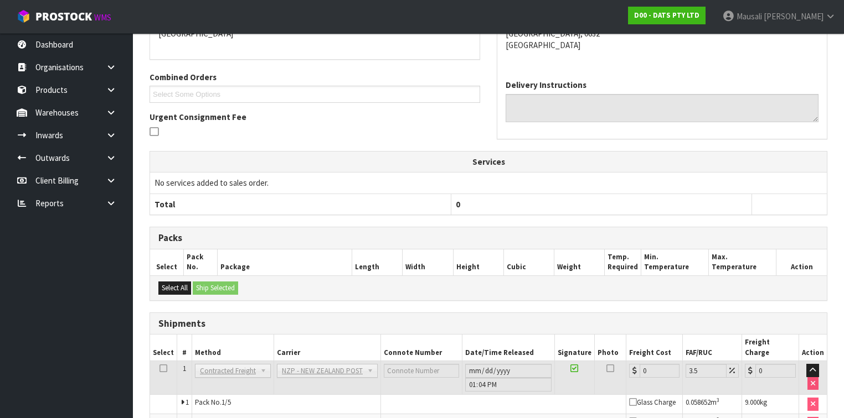
scroll to position [375, 0]
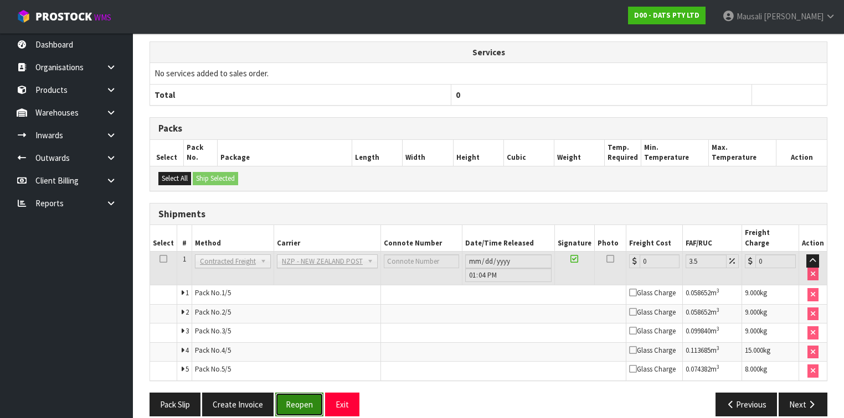
click at [304, 393] on button "Reopen" at bounding box center [299, 405] width 48 height 24
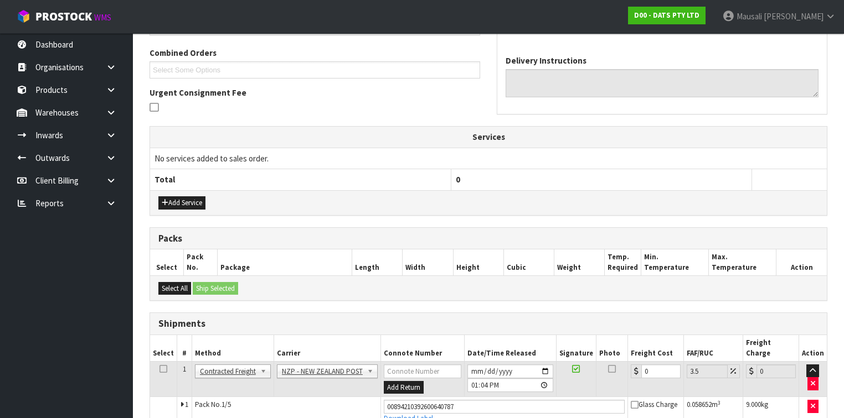
scroll to position [354, 0]
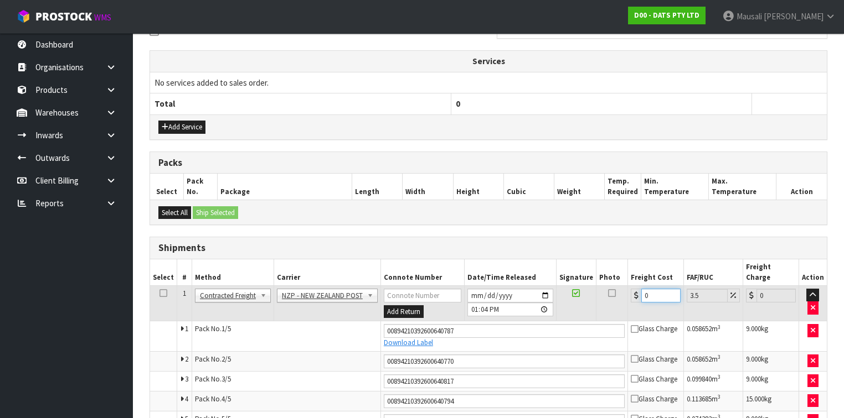
drag, startPoint x: 653, startPoint y: 286, endPoint x: 633, endPoint y: 293, distance: 21.7
click at [633, 293] on td "0" at bounding box center [656, 304] width 56 height 36
type input "2"
type input "2.07"
type input "21"
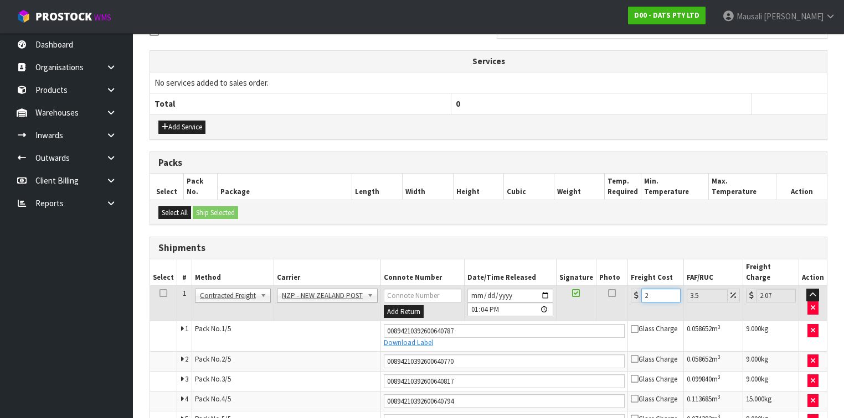
type input "21.73"
type input "21.6"
type input "22.36"
type input "21.65"
type input "22.41"
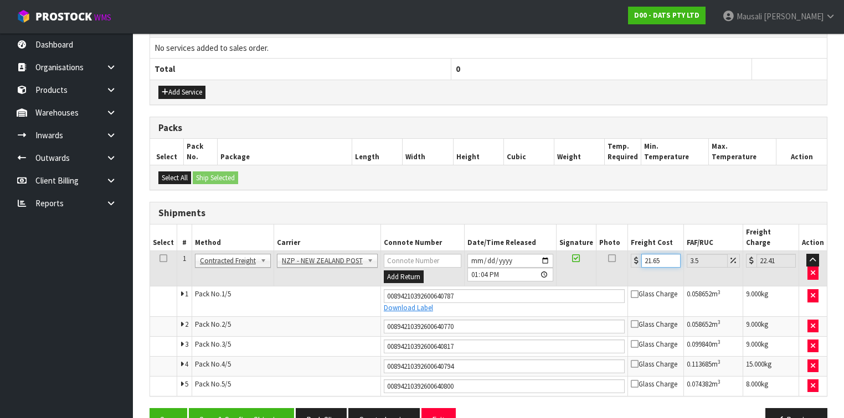
scroll to position [405, 0]
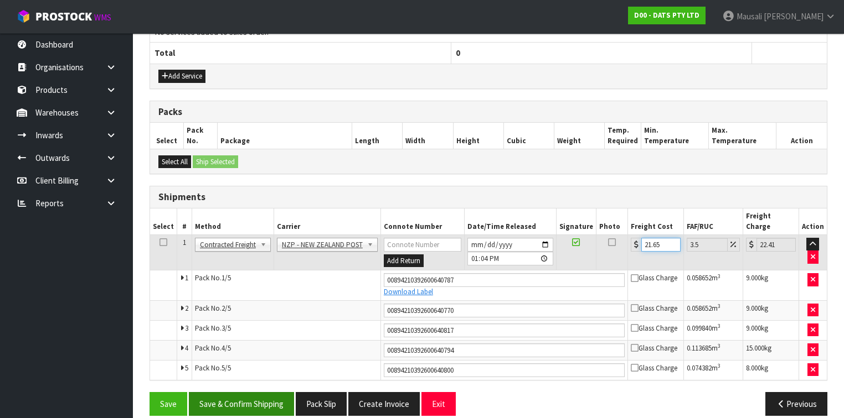
type input "21.65"
click at [249, 392] on button "Save & Confirm Shipping" at bounding box center [241, 404] width 105 height 24
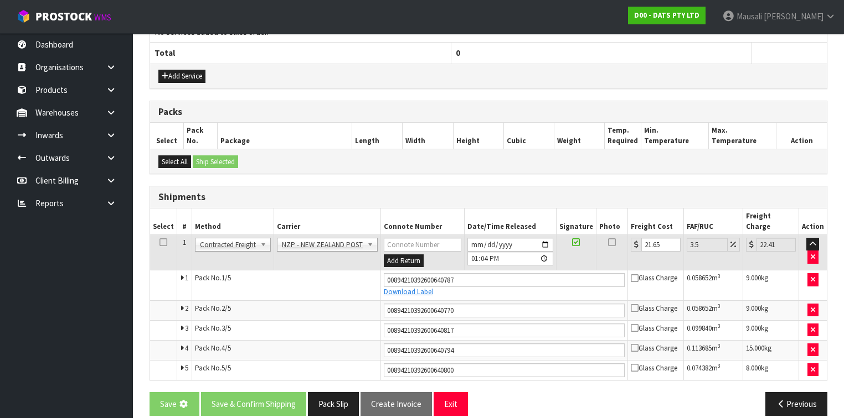
scroll to position [0, 0]
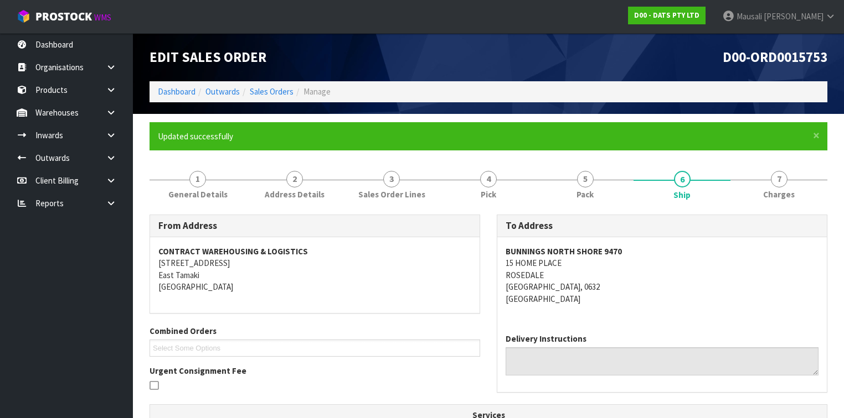
click at [170, 85] on ol "Dashboard Outwards Sales Orders Manage" at bounding box center [488, 91] width 678 height 20
click at [172, 91] on link "Dashboard" at bounding box center [177, 91] width 38 height 11
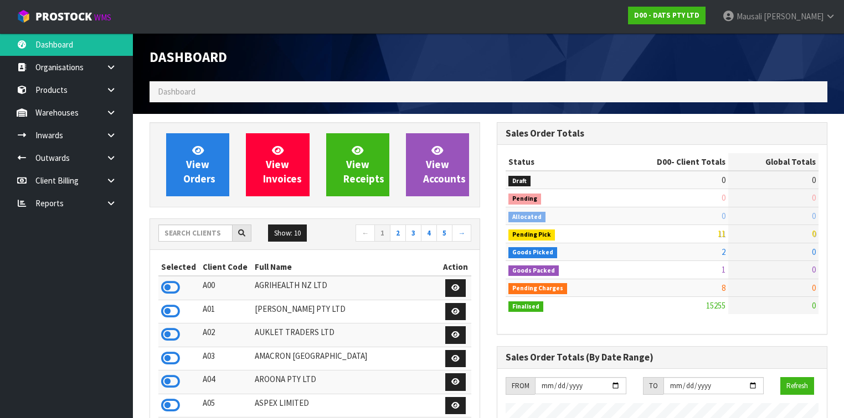
scroll to position [871, 347]
click at [180, 231] on input "text" at bounding box center [195, 233] width 74 height 17
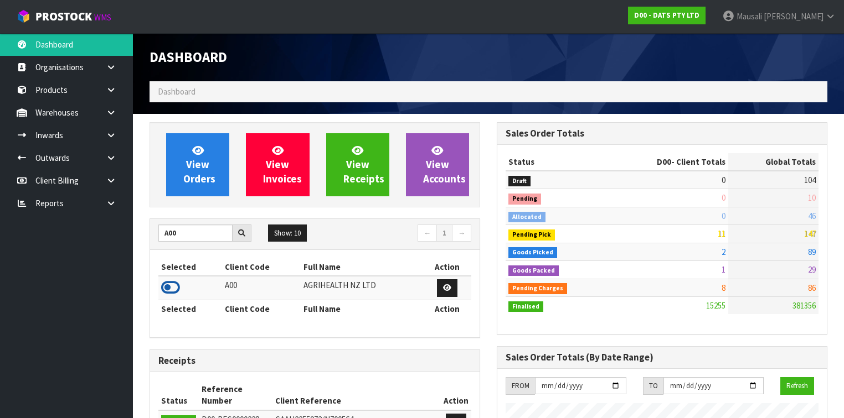
click at [179, 285] on icon at bounding box center [170, 288] width 19 height 17
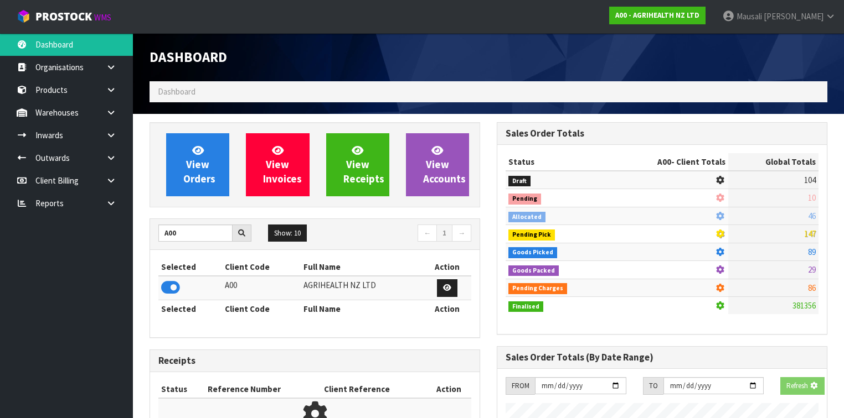
scroll to position [835, 347]
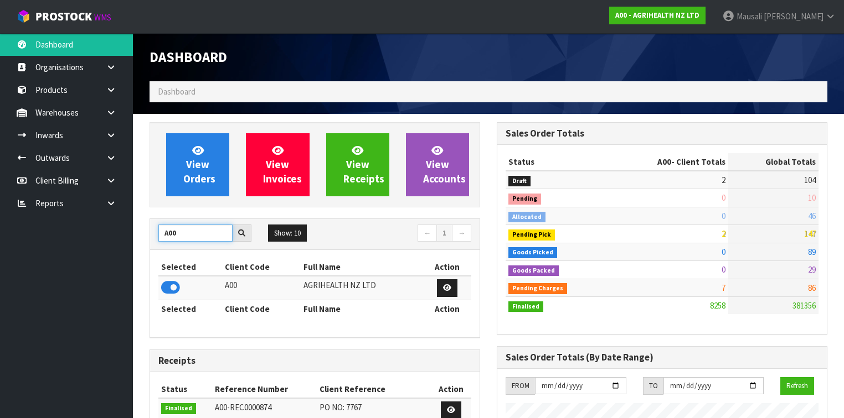
drag, startPoint x: 190, startPoint y: 235, endPoint x: 163, endPoint y: 236, distance: 27.7
click at [163, 236] on input "A00" at bounding box center [195, 233] width 74 height 17
type input "A06"
click at [170, 283] on icon at bounding box center [170, 288] width 19 height 17
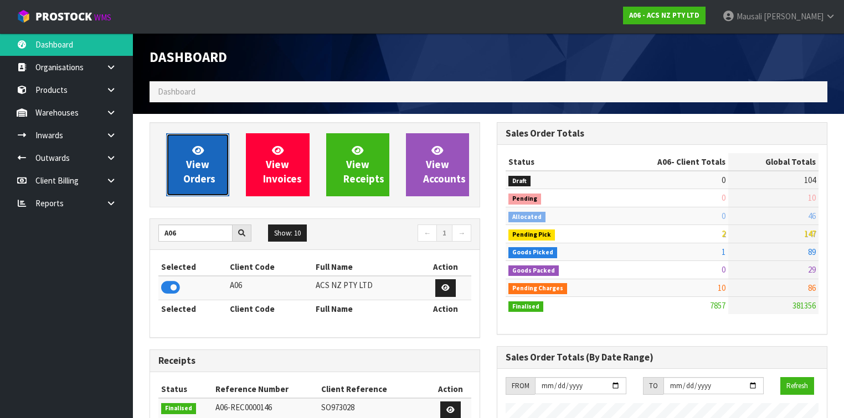
click at [196, 173] on span "View Orders" at bounding box center [199, 165] width 32 height 42
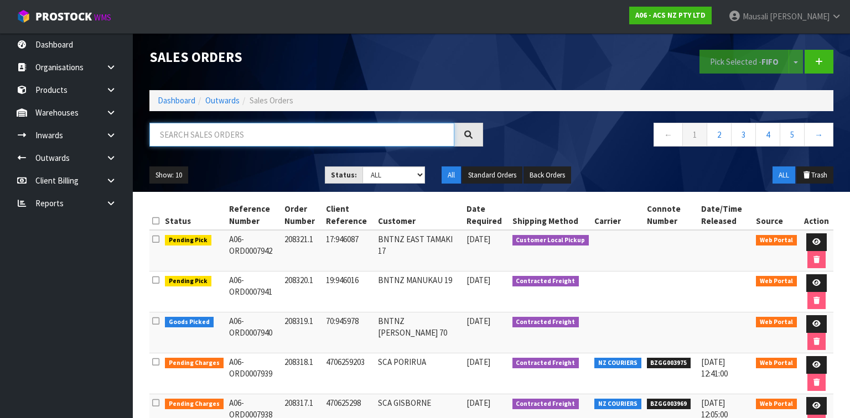
click at [167, 133] on input "text" at bounding box center [301, 135] width 305 height 24
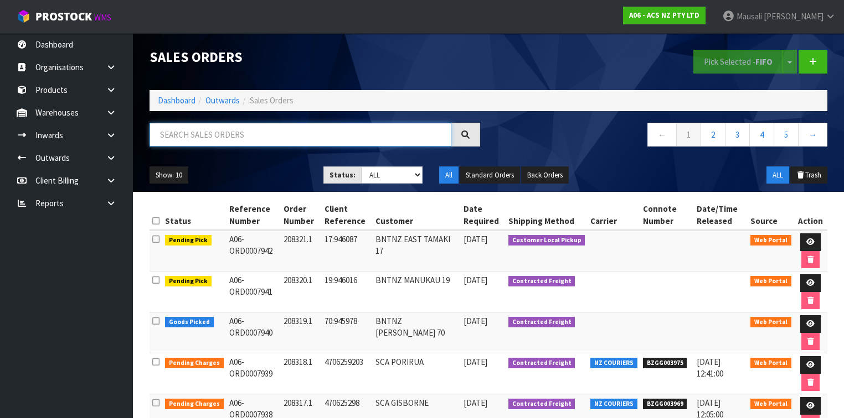
click at [179, 140] on input "text" at bounding box center [300, 135] width 302 height 24
type input "JOB-0412849"
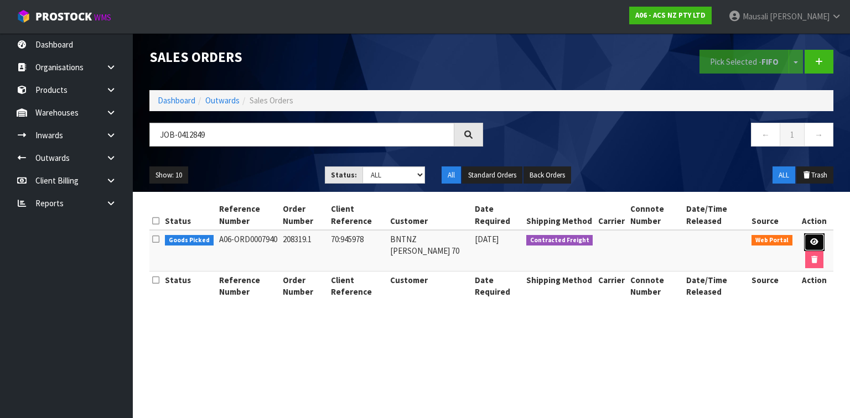
click at [814, 237] on link at bounding box center [814, 243] width 20 height 18
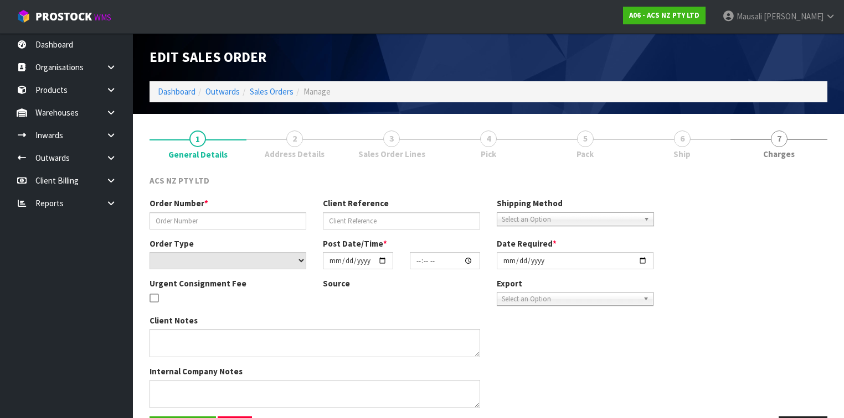
type input "208319.1"
type input "70:945978"
select select "number:0"
type input "[DATE]"
type input "11:03:00.000"
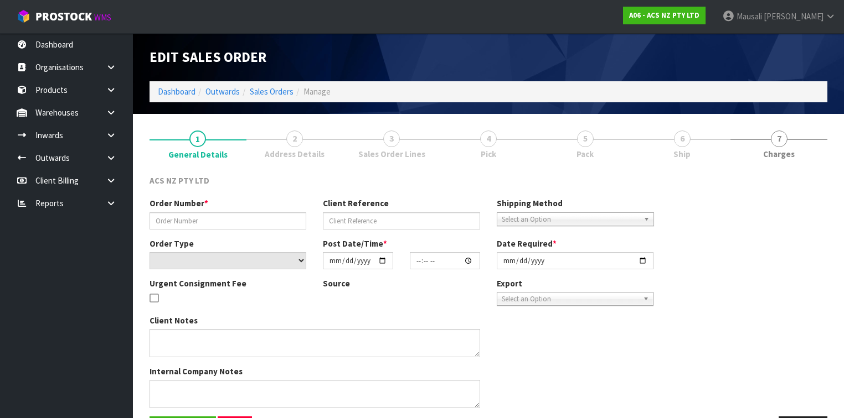
type input "[DATE]"
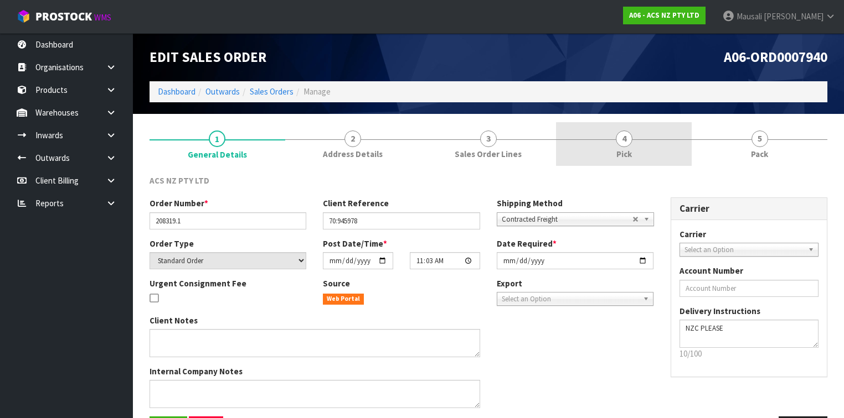
click at [640, 149] on link "4 Pick" at bounding box center [624, 144] width 136 height 44
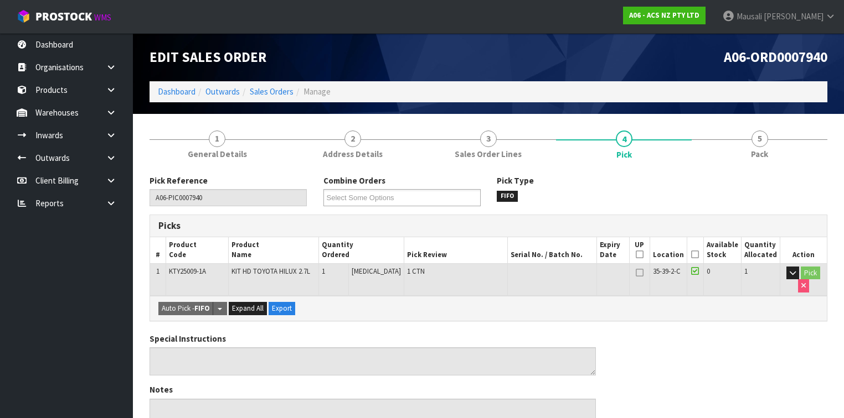
click at [695, 255] on icon at bounding box center [695, 255] width 8 height 1
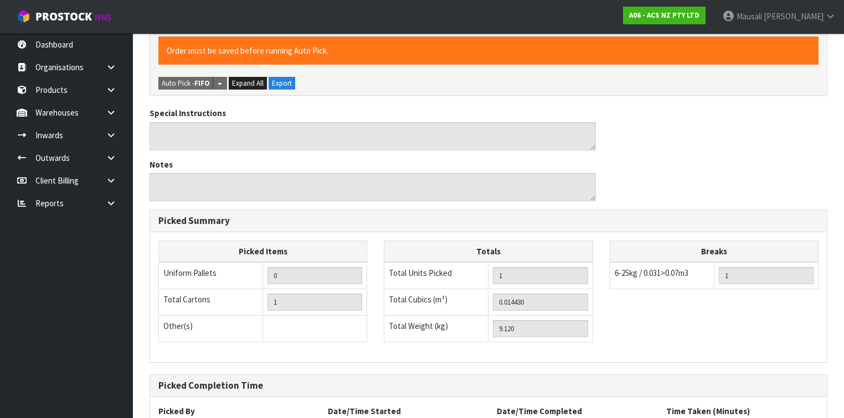
scroll to position [359, 0]
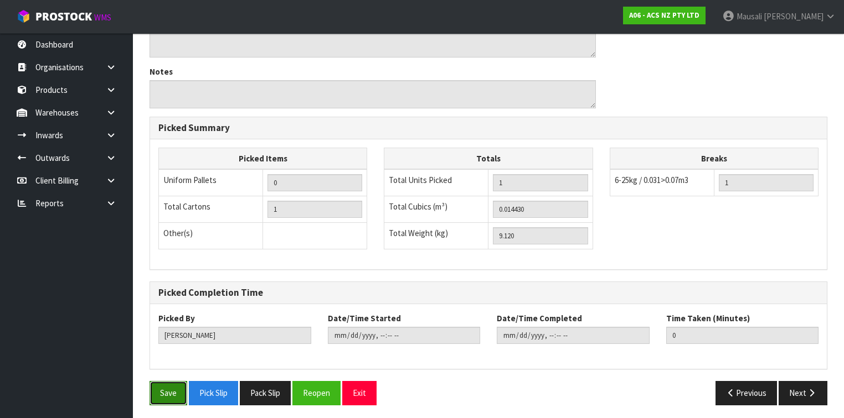
click at [163, 386] on button "Save" at bounding box center [168, 393] width 38 height 24
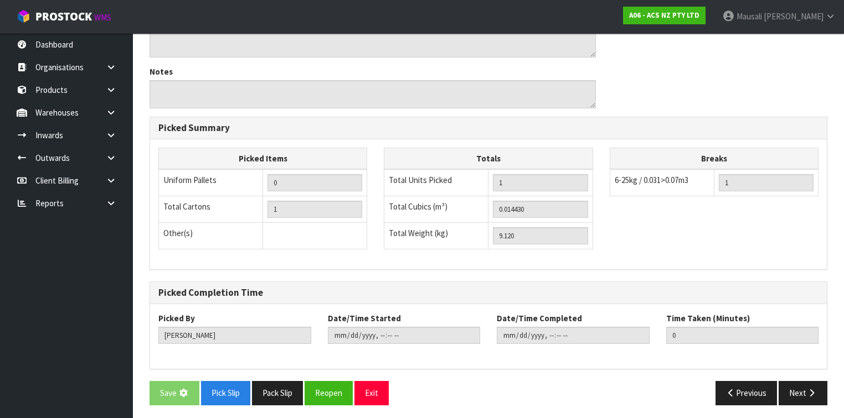
scroll to position [0, 0]
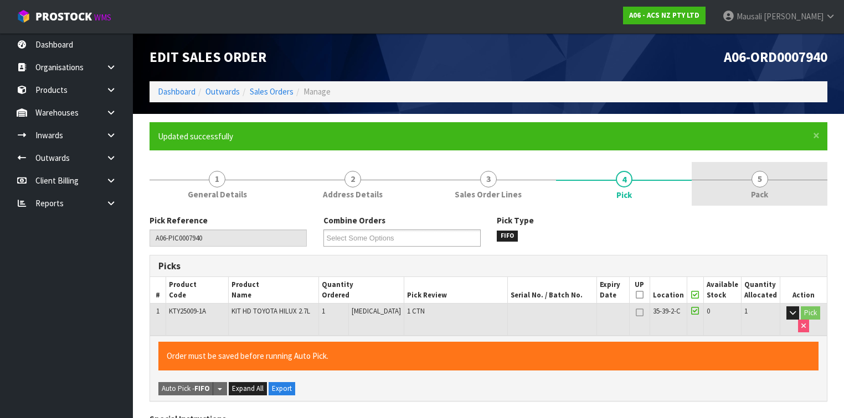
type input "[PERSON_NAME]"
type input "[DATE]T13:15:34"
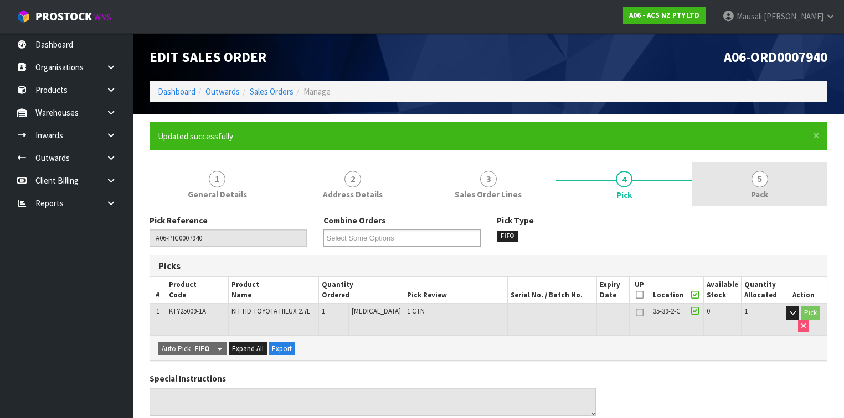
click at [764, 186] on link "5 Pack" at bounding box center [759, 184] width 136 height 44
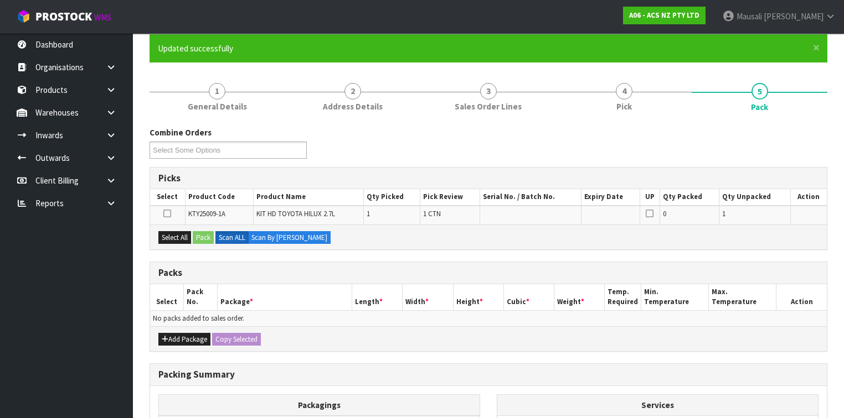
scroll to position [89, 0]
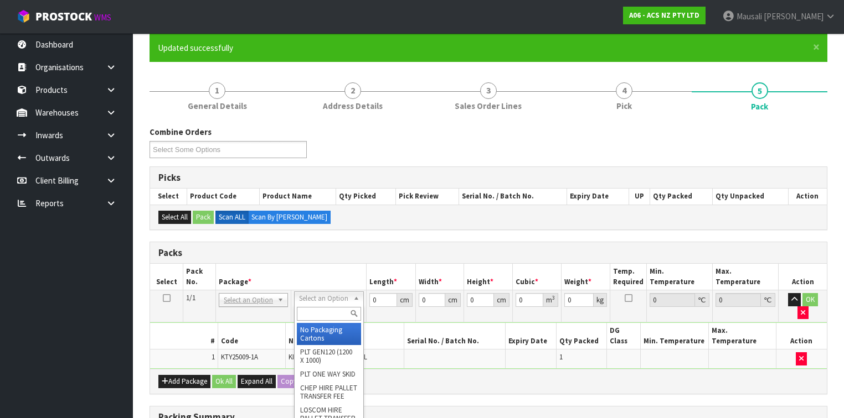
click at [315, 309] on input "text" at bounding box center [329, 314] width 64 height 14
type input "UPP"
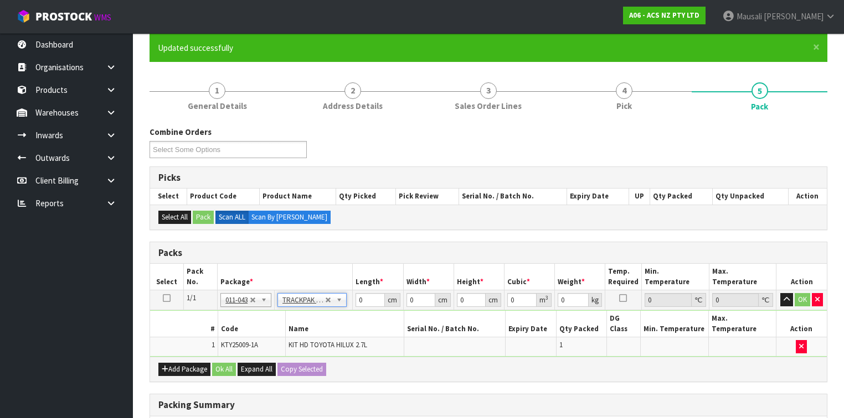
type input "27.5"
type input "38"
type input "0.01"
type input "0.00001"
type input "9.13"
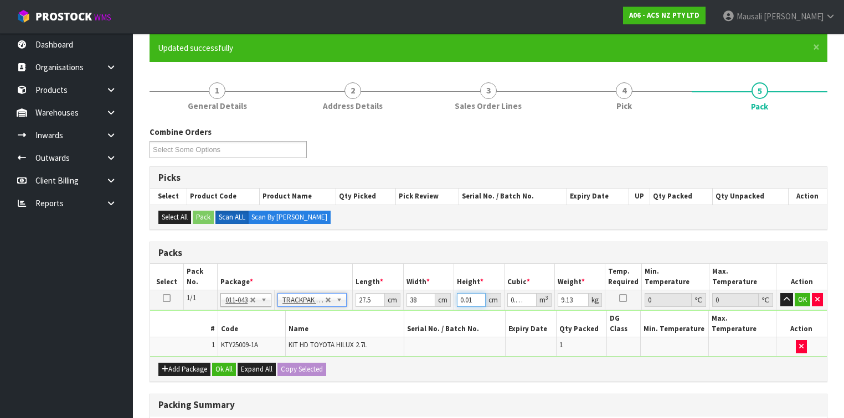
drag, startPoint x: 472, startPoint y: 298, endPoint x: 453, endPoint y: 306, distance: 20.9
click at [453, 306] on tr "1/1 NONE 007-001 007-002 007-004 007-009 007-013 007-014 007-015 007-017 007-01…" at bounding box center [488, 301] width 676 height 20
type input "1"
type input "0.001045"
type input "11"
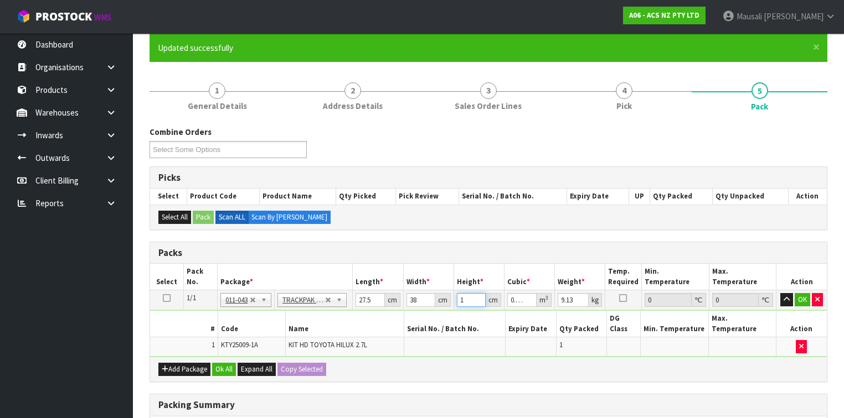
type input "0.011495"
type input "11"
click at [226, 363] on button "Ok All" at bounding box center [224, 369] width 24 height 13
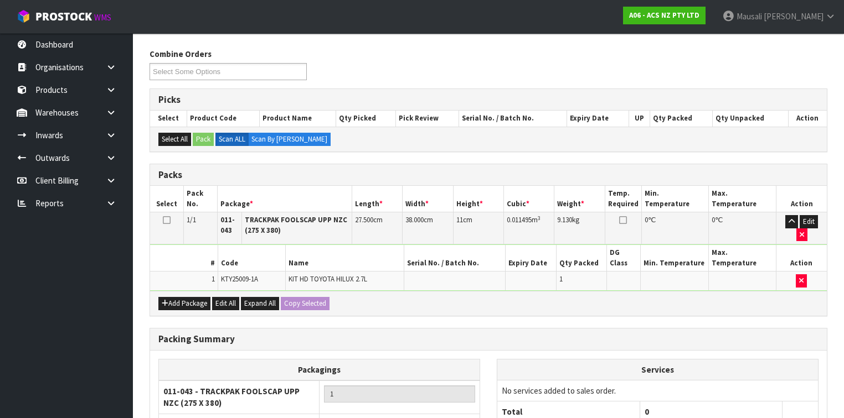
scroll to position [261, 0]
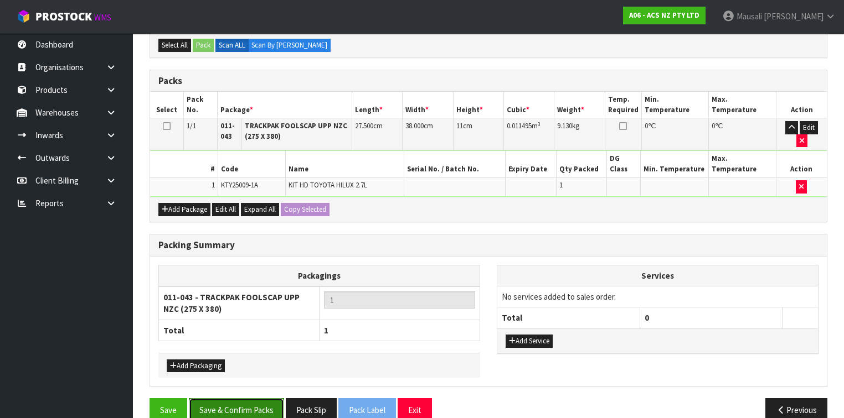
click at [232, 399] on button "Save & Confirm Packs" at bounding box center [236, 411] width 95 height 24
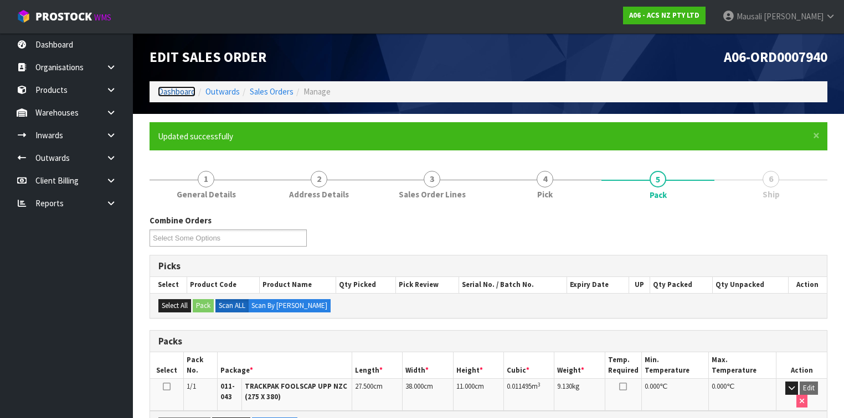
click at [171, 90] on link "Dashboard" at bounding box center [177, 91] width 38 height 11
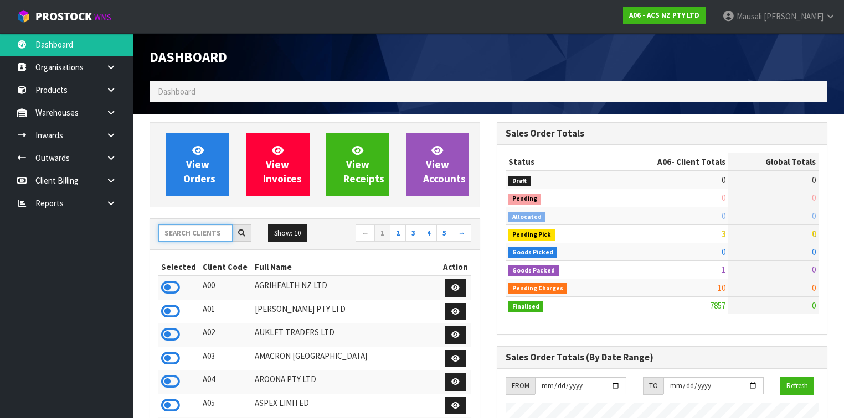
scroll to position [835, 347]
drag, startPoint x: 175, startPoint y: 234, endPoint x: 275, endPoint y: 195, distance: 106.9
click at [175, 234] on input "text" at bounding box center [195, 233] width 74 height 17
type input "D"
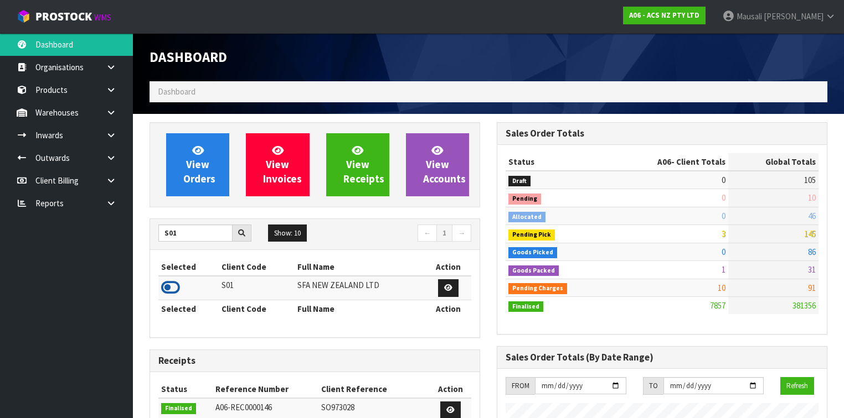
click at [172, 287] on icon at bounding box center [170, 288] width 19 height 17
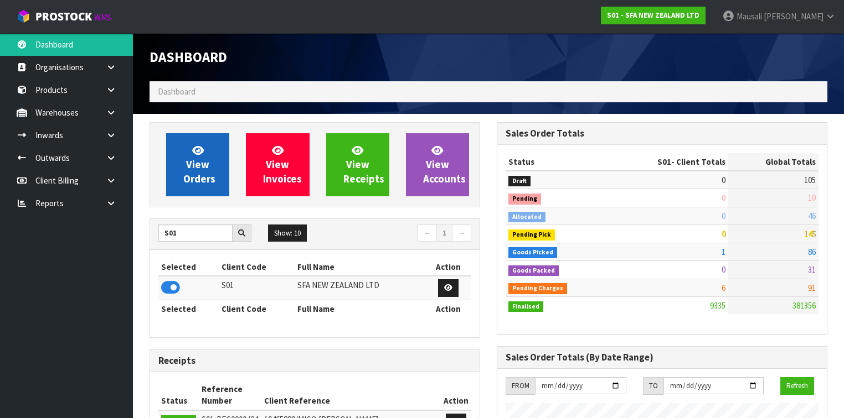
scroll to position [859, 347]
click at [200, 170] on span "View Orders" at bounding box center [199, 165] width 32 height 42
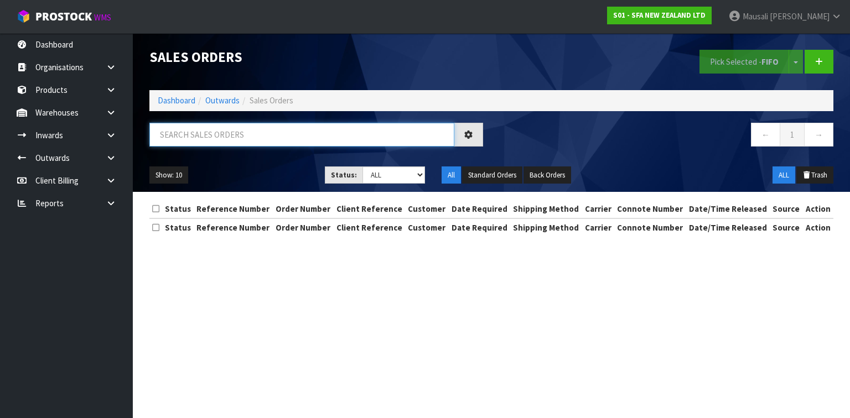
click at [166, 139] on input "text" at bounding box center [301, 135] width 305 height 24
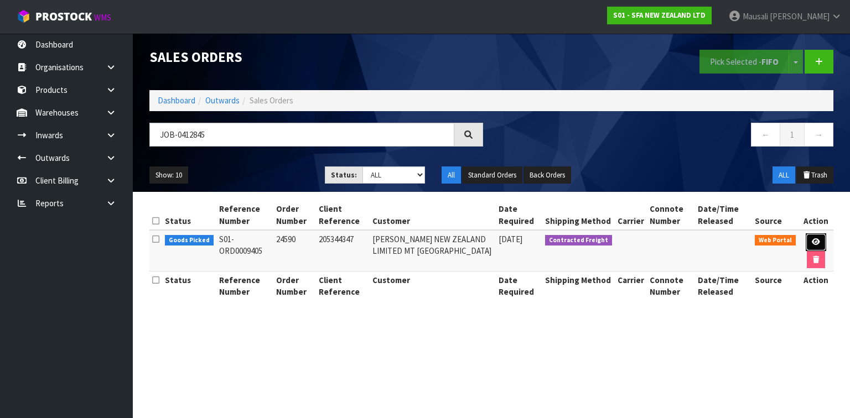
click at [818, 239] on icon at bounding box center [816, 242] width 8 height 7
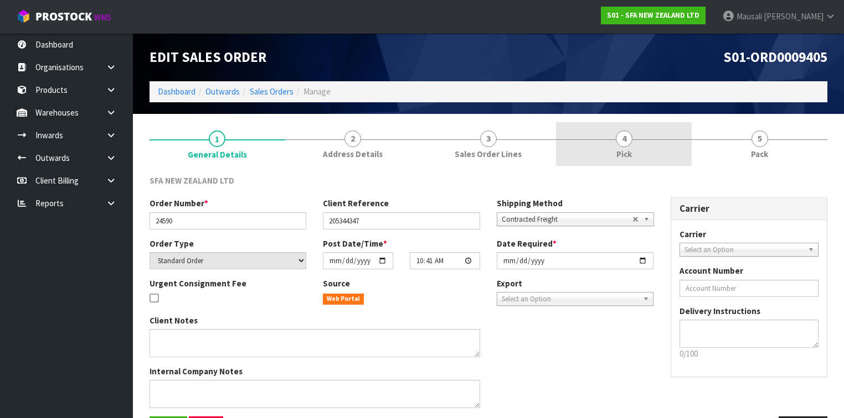
click at [627, 142] on span "4" at bounding box center [624, 139] width 17 height 17
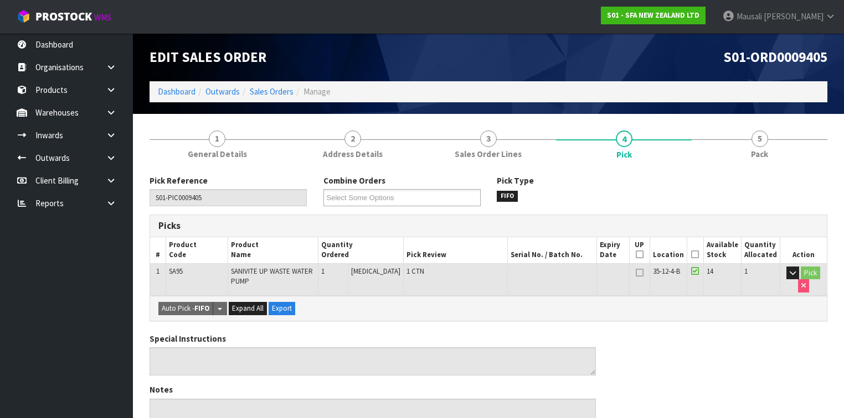
click at [699, 255] on icon at bounding box center [695, 255] width 8 height 1
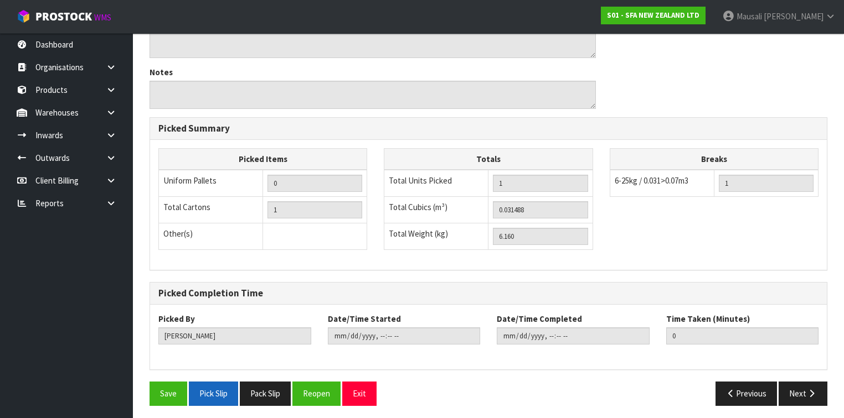
scroll to position [359, 0]
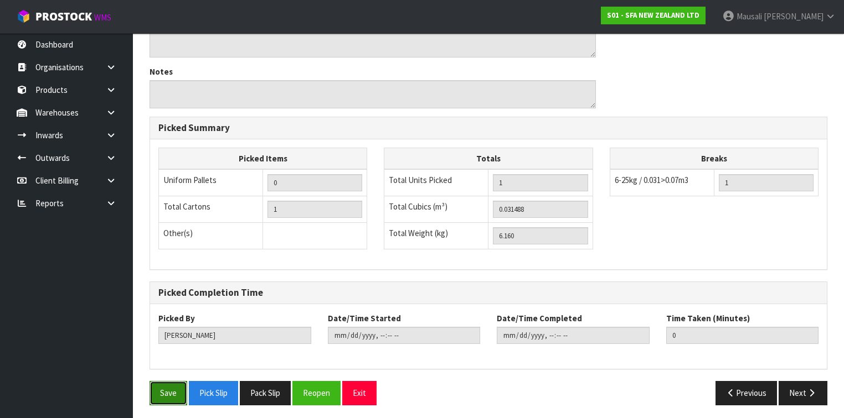
drag, startPoint x: 167, startPoint y: 385, endPoint x: 173, endPoint y: 384, distance: 6.3
click at [167, 385] on button "Save" at bounding box center [168, 393] width 38 height 24
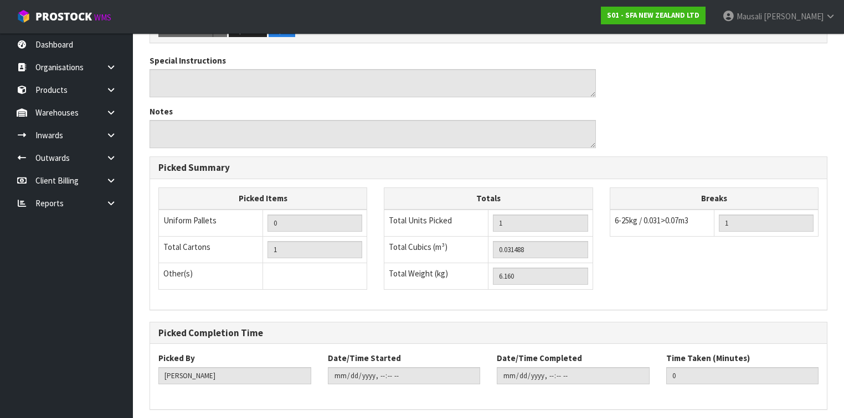
scroll to position [0, 0]
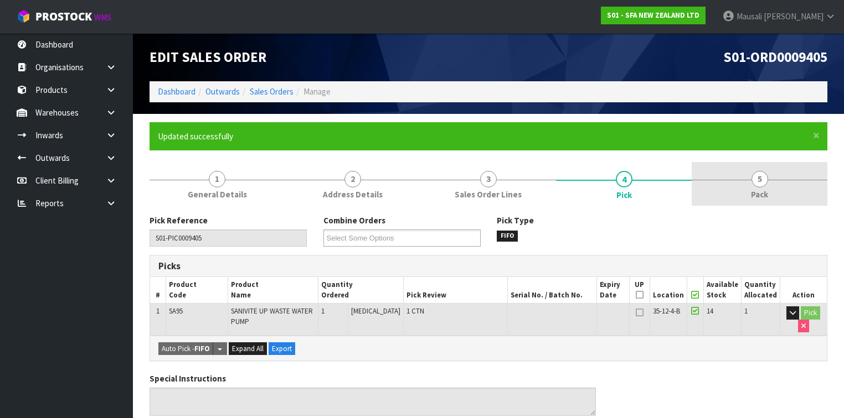
click at [738, 186] on link "5 Pack" at bounding box center [759, 184] width 136 height 44
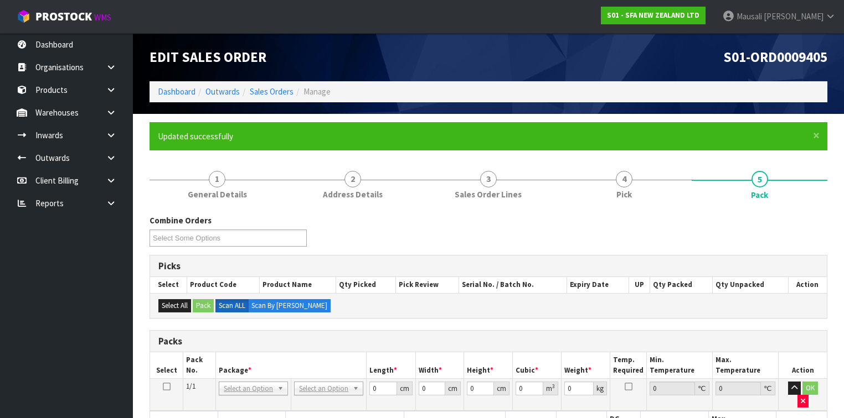
scroll to position [221, 0]
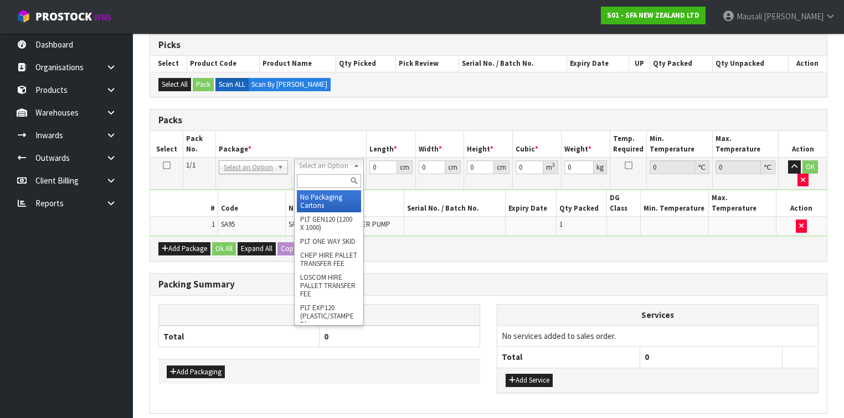
drag, startPoint x: 314, startPoint y: 202, endPoint x: 328, endPoint y: 190, distance: 18.1
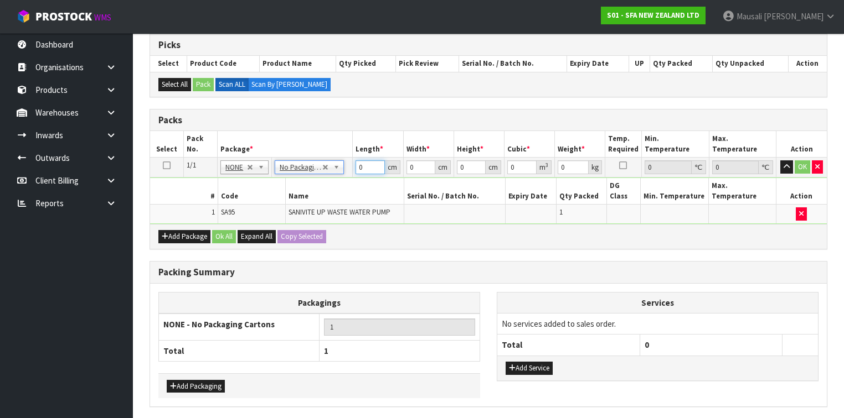
drag, startPoint x: 362, startPoint y: 165, endPoint x: 329, endPoint y: 175, distance: 34.8
click at [338, 174] on tr "1/1 NONE 007-001 007-002 007-004 007-009 007-013 007-014 007-015 007-017 007-01…" at bounding box center [488, 168] width 676 height 20
click at [224, 230] on button "Ok All" at bounding box center [224, 236] width 24 height 13
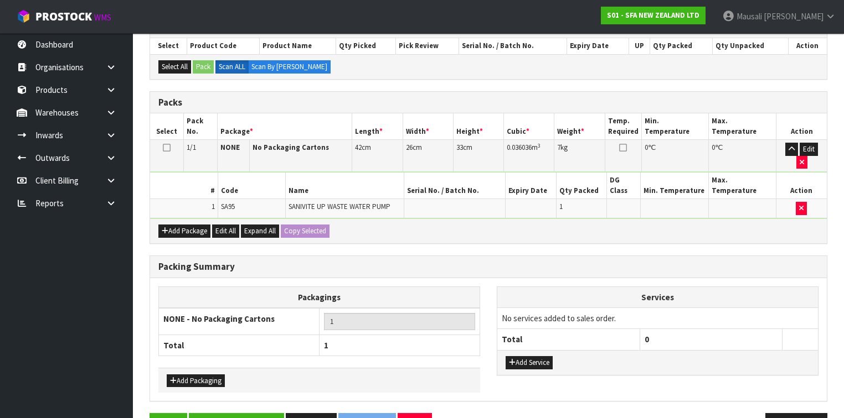
scroll to position [246, 0]
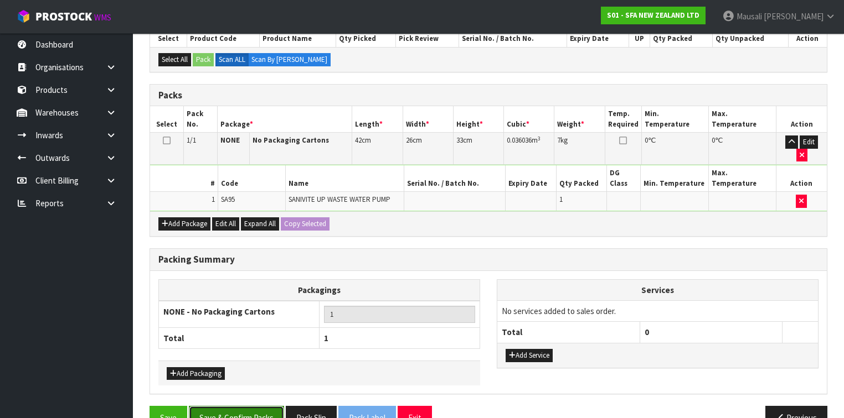
click at [234, 406] on button "Save & Confirm Packs" at bounding box center [236, 418] width 95 height 24
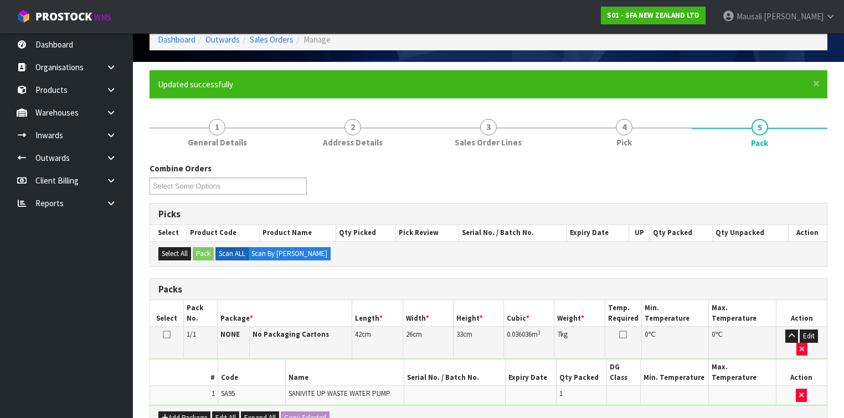
scroll to position [187, 0]
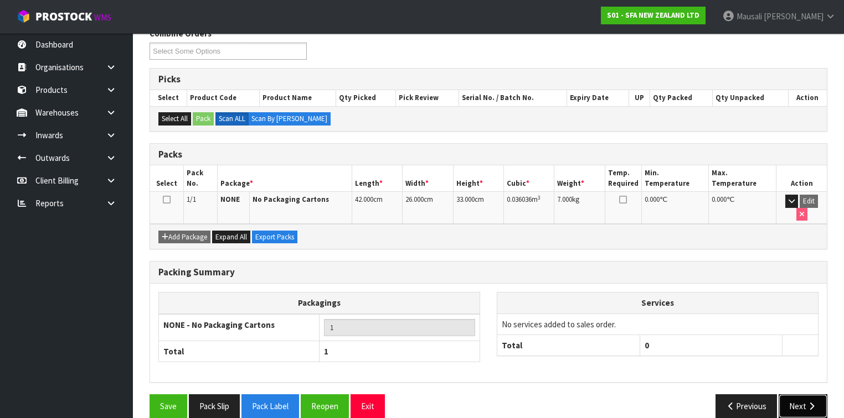
click at [788, 395] on button "Next" at bounding box center [802, 407] width 49 height 24
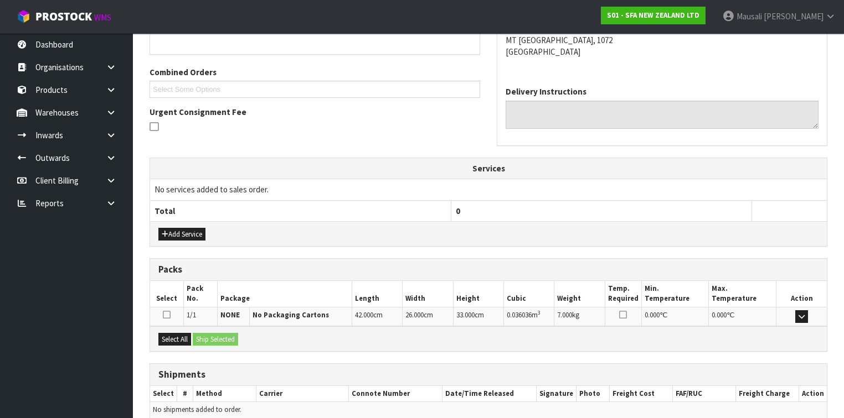
scroll to position [308, 0]
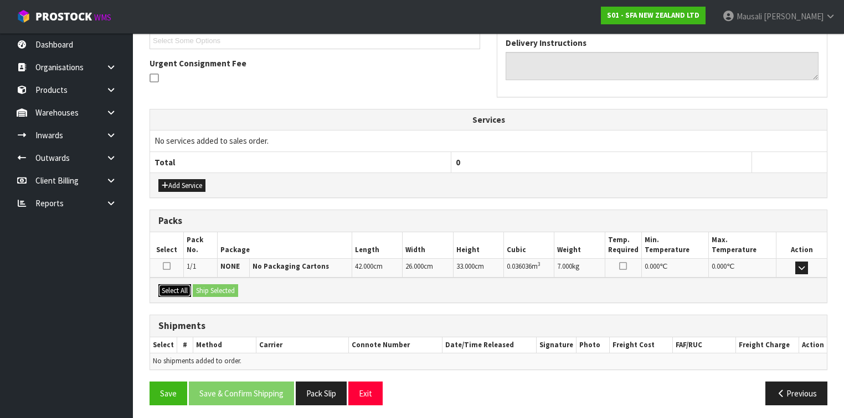
drag, startPoint x: 176, startPoint y: 284, endPoint x: 220, endPoint y: 283, distance: 44.3
click at [188, 285] on button "Select All" at bounding box center [174, 291] width 33 height 13
click at [220, 285] on button "Ship Selected" at bounding box center [215, 291] width 45 height 13
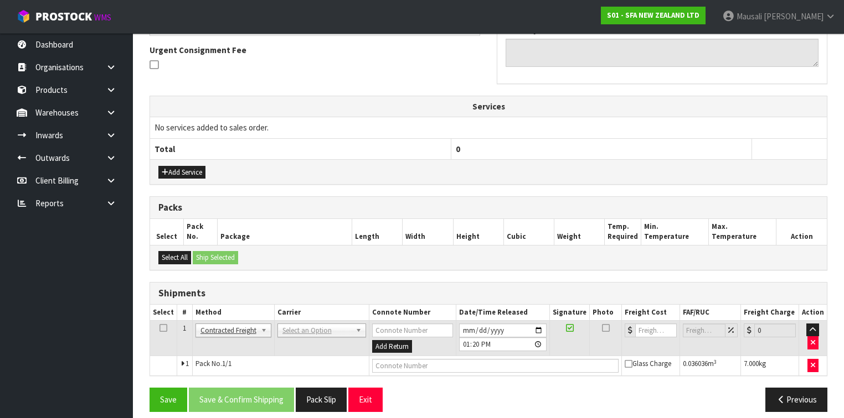
scroll to position [328, 0]
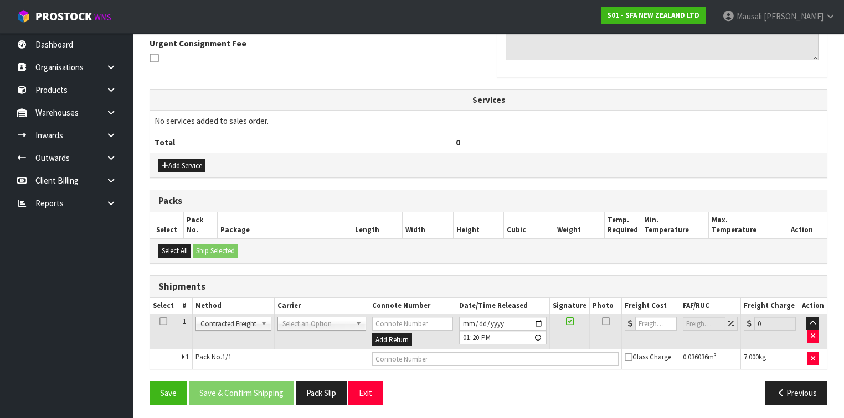
click at [318, 310] on th "Carrier" at bounding box center [321, 306] width 95 height 16
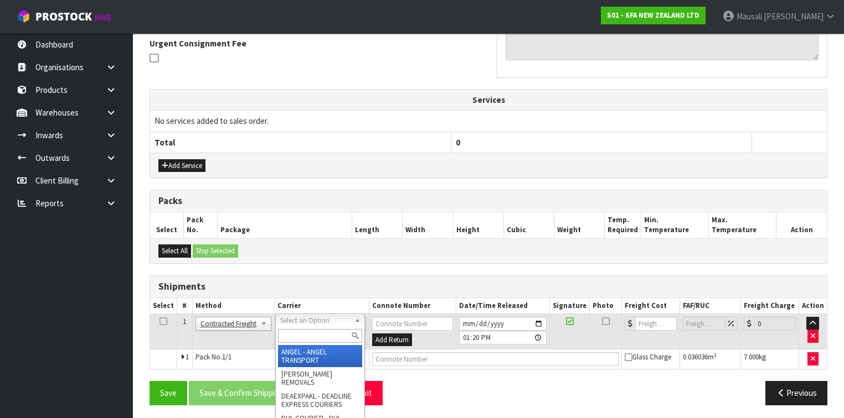
click at [306, 332] on input "text" at bounding box center [320, 336] width 84 height 14
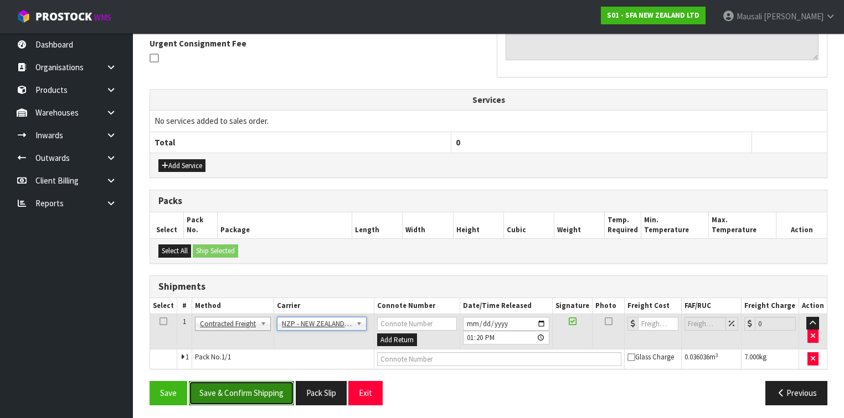
click at [261, 390] on button "Save & Confirm Shipping" at bounding box center [241, 393] width 105 height 24
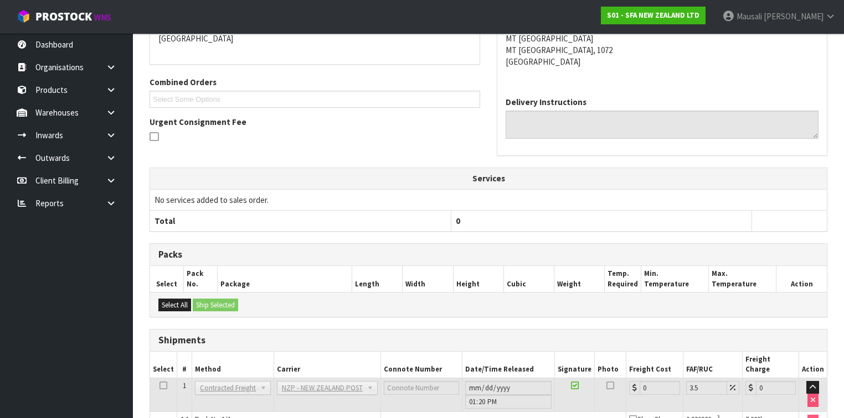
scroll to position [312, 0]
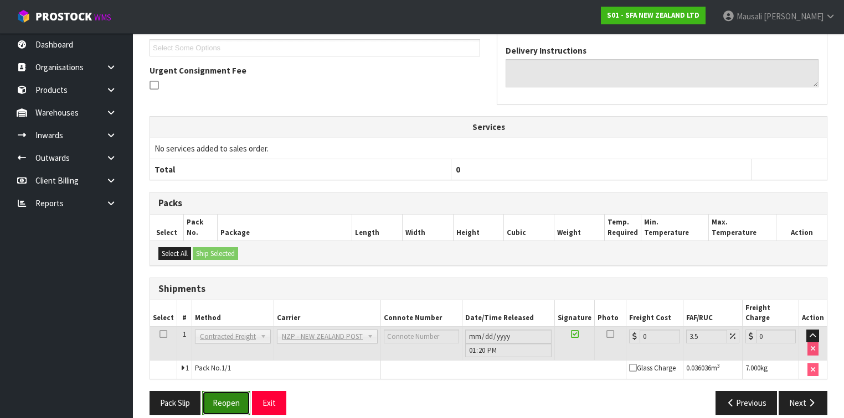
click at [235, 393] on button "Reopen" at bounding box center [226, 403] width 48 height 24
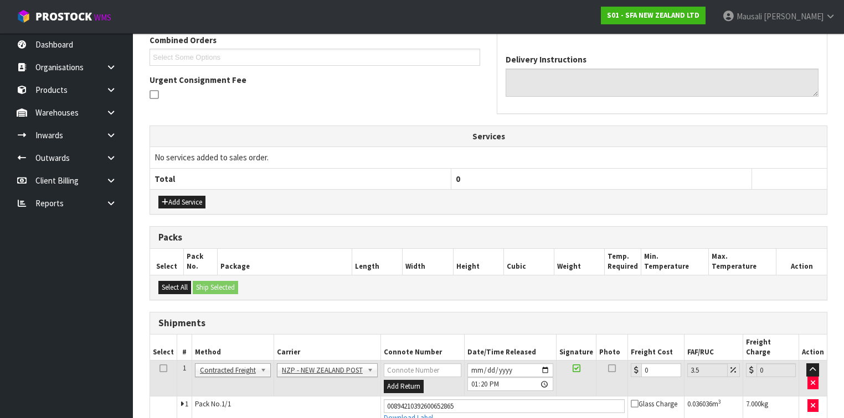
scroll to position [338, 0]
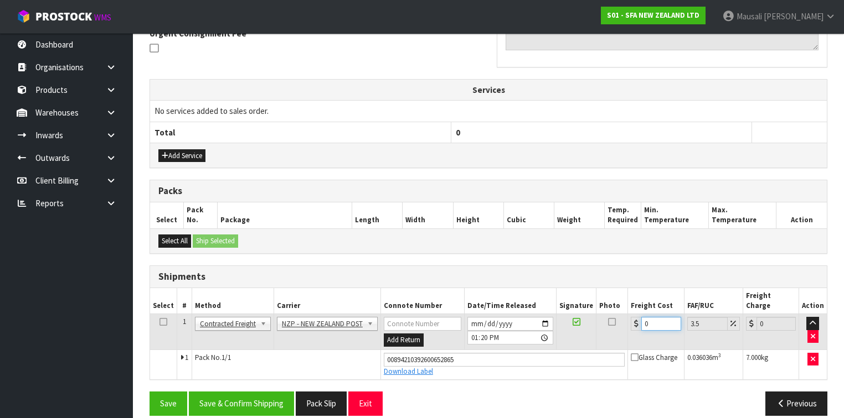
drag, startPoint x: 615, startPoint y: 328, endPoint x: 607, endPoint y: 332, distance: 9.2
click at [607, 332] on tr "1 Client Local Pickup Customer Local Pickup Company Freight Contracted Freight …" at bounding box center [488, 332] width 676 height 36
click at [266, 392] on button "Save & Confirm Shipping" at bounding box center [241, 404] width 105 height 24
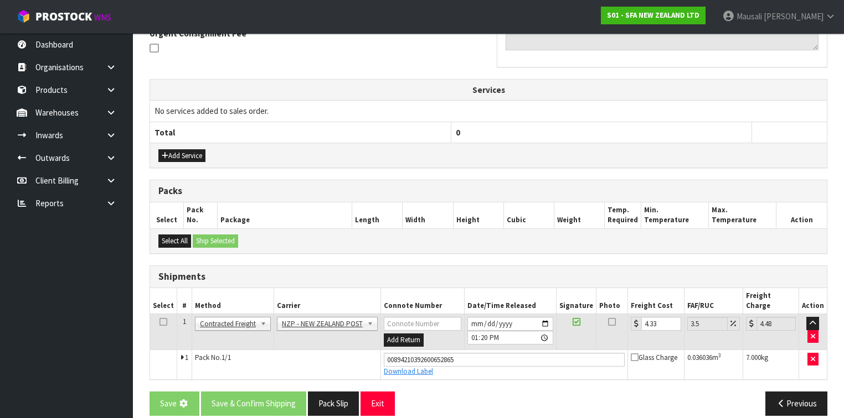
scroll to position [0, 0]
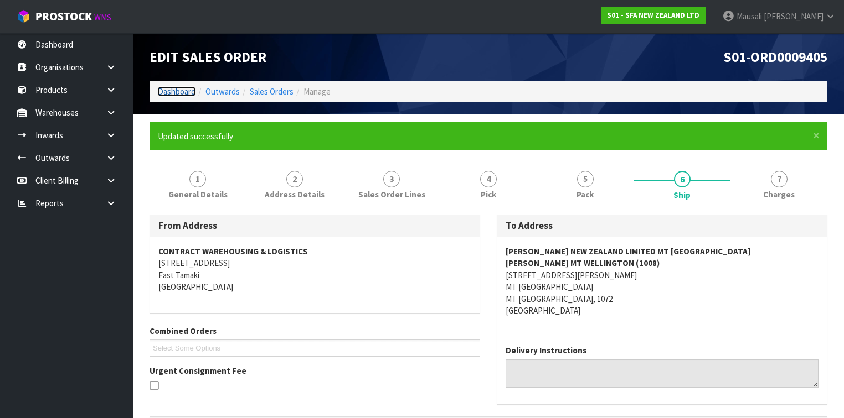
click at [174, 94] on link "Dashboard" at bounding box center [177, 91] width 38 height 11
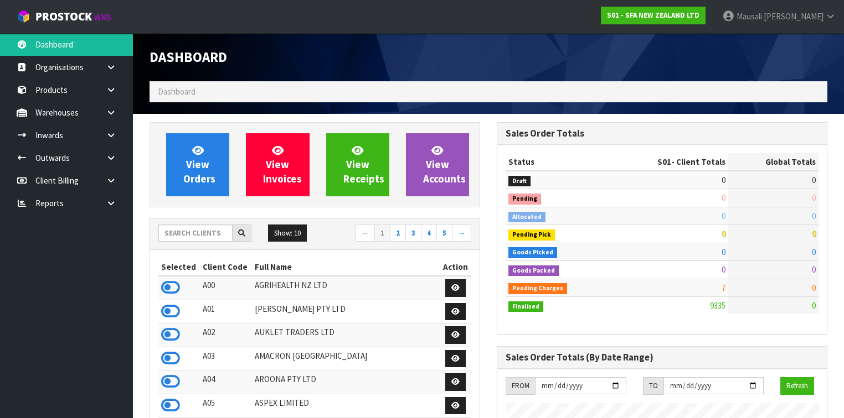
scroll to position [859, 347]
click at [179, 226] on input "text" at bounding box center [195, 233] width 74 height 17
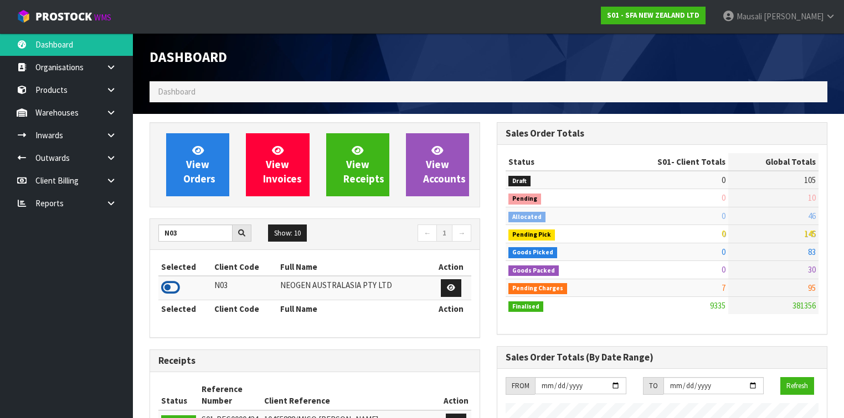
click at [173, 283] on icon at bounding box center [170, 288] width 19 height 17
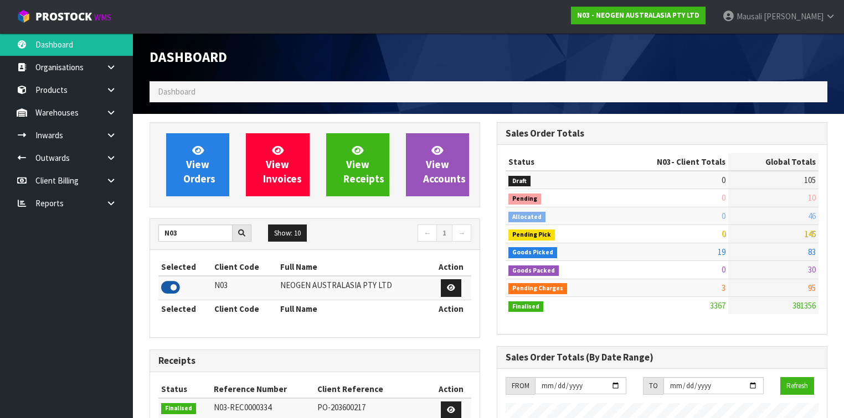
scroll to position [954, 347]
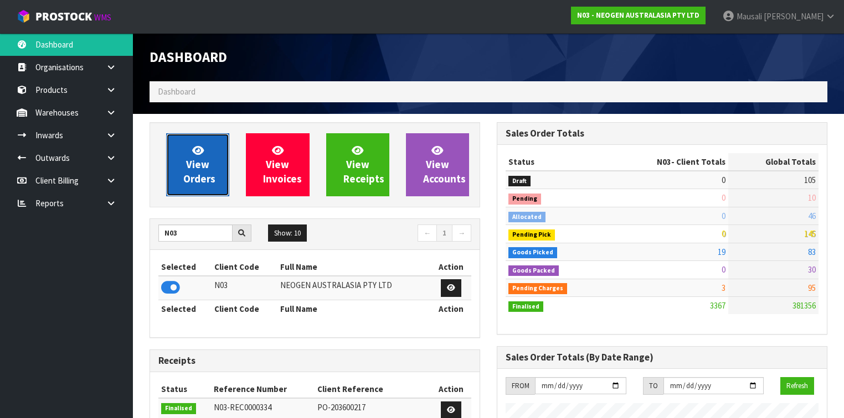
click at [209, 155] on link "View Orders" at bounding box center [197, 164] width 63 height 63
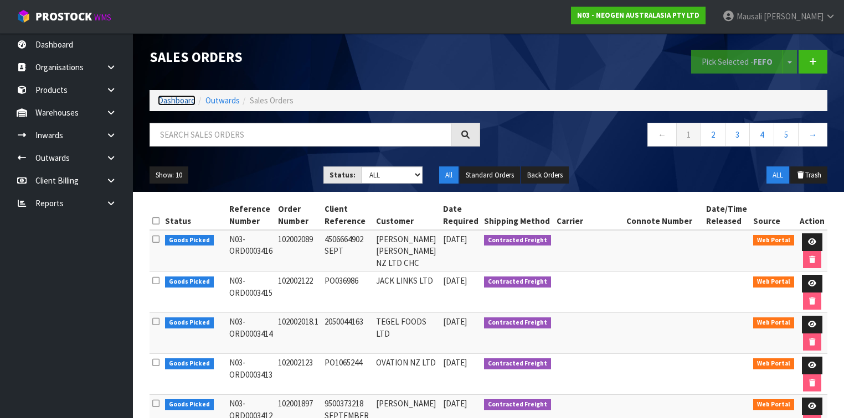
click at [175, 99] on link "Dashboard" at bounding box center [177, 100] width 38 height 11
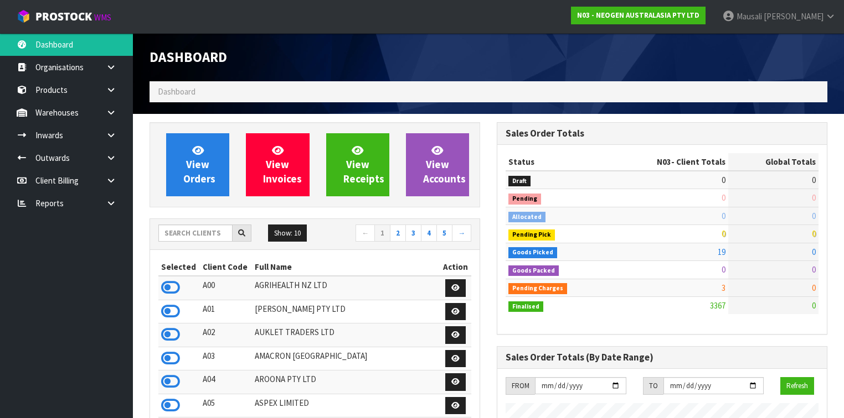
scroll to position [954, 347]
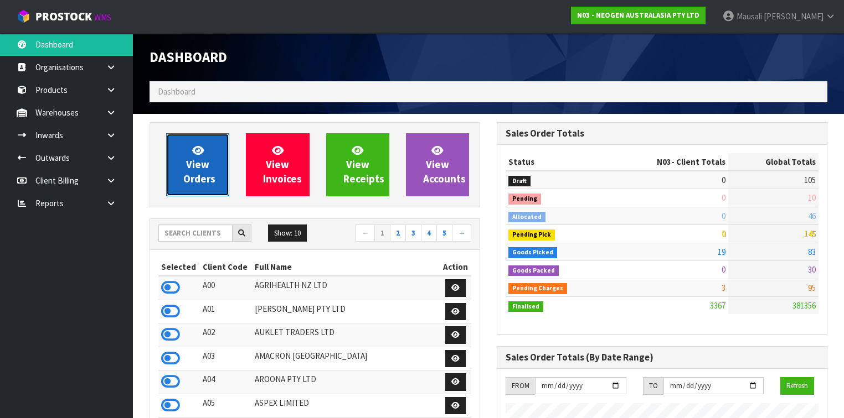
click at [189, 164] on span "View Orders" at bounding box center [199, 165] width 32 height 42
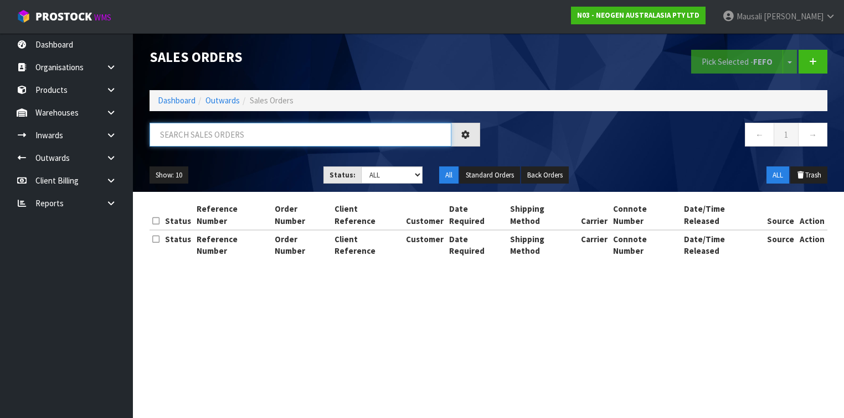
click at [171, 142] on input "text" at bounding box center [300, 135] width 302 height 24
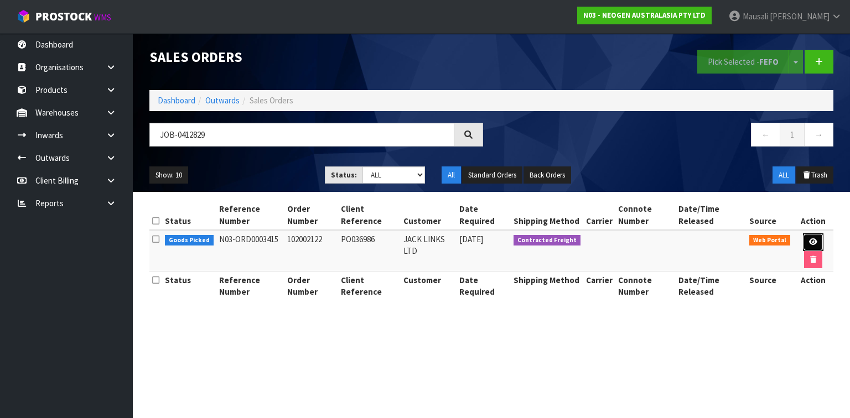
click at [813, 239] on icon at bounding box center [813, 242] width 8 height 7
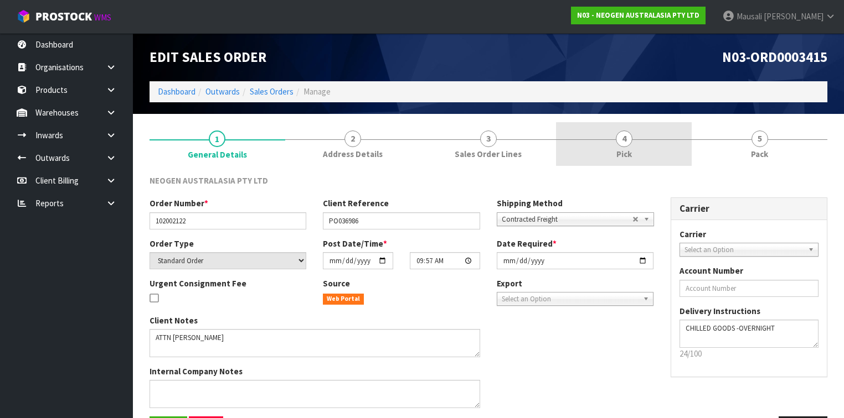
click at [631, 142] on span "4" at bounding box center [624, 139] width 17 height 17
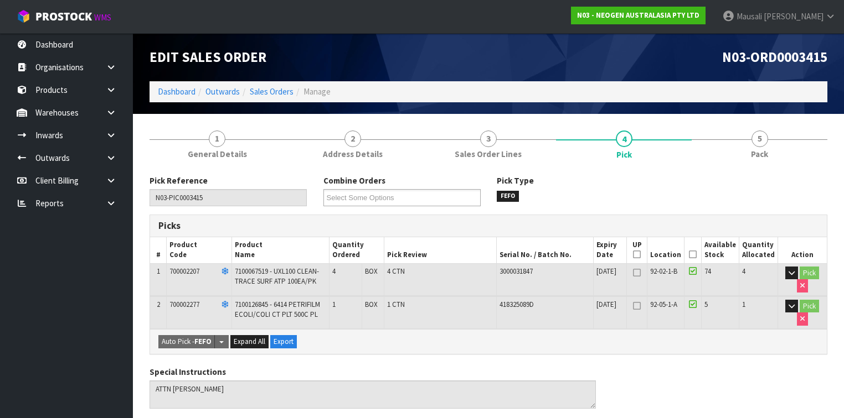
click at [696, 255] on icon at bounding box center [693, 255] width 8 height 1
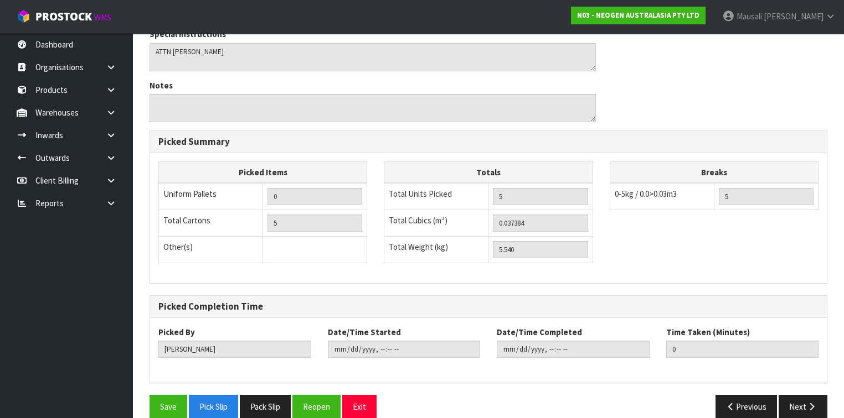
scroll to position [391, 0]
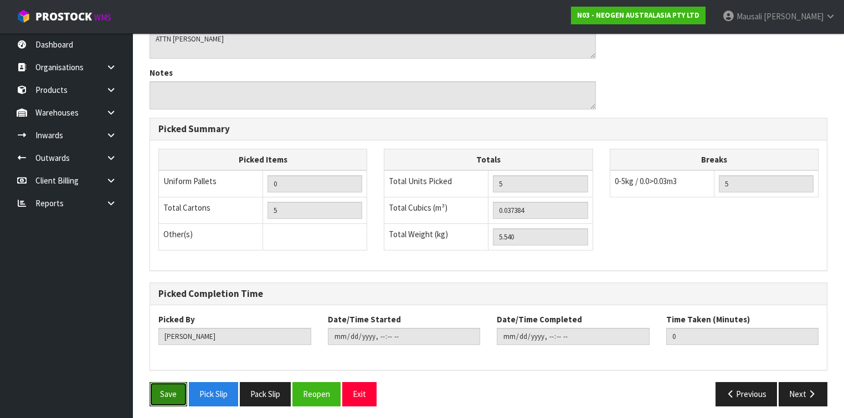
drag, startPoint x: 159, startPoint y: 388, endPoint x: 256, endPoint y: 368, distance: 98.5
click at [162, 387] on button "Save" at bounding box center [168, 395] width 38 height 24
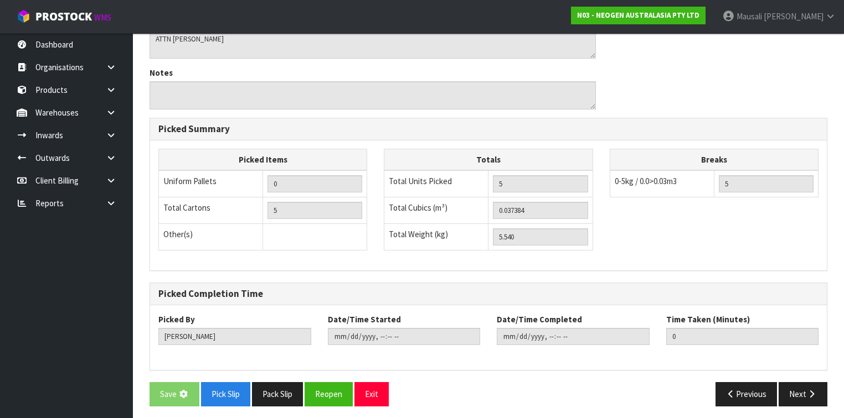
scroll to position [0, 0]
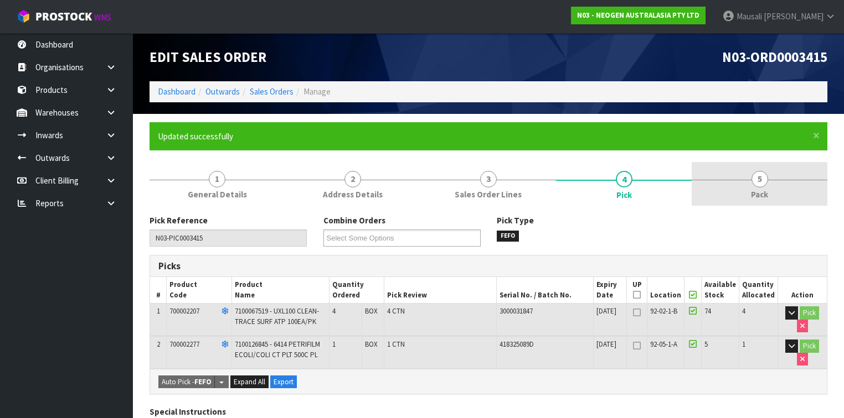
drag, startPoint x: 755, startPoint y: 180, endPoint x: 554, endPoint y: 203, distance: 202.3
click at [754, 179] on span "5" at bounding box center [759, 179] width 17 height 17
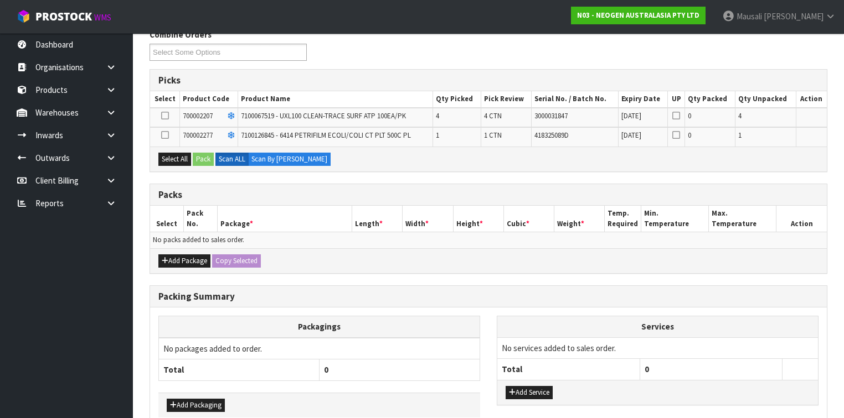
scroll to position [241, 0]
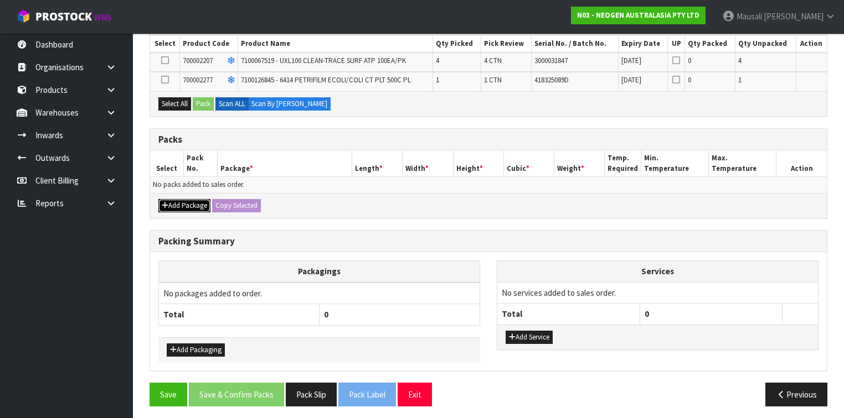
click at [184, 199] on button "Add Package" at bounding box center [184, 205] width 52 height 13
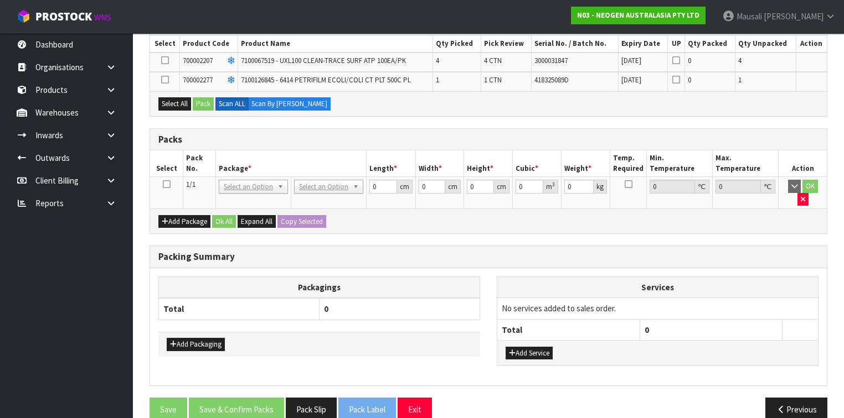
click at [164, 184] on icon at bounding box center [167, 184] width 8 height 1
drag, startPoint x: 162, startPoint y: 101, endPoint x: 168, endPoint y: 101, distance: 6.6
click at [162, 101] on button "Select All" at bounding box center [174, 103] width 33 height 13
click at [206, 102] on button "Pack" at bounding box center [203, 103] width 21 height 13
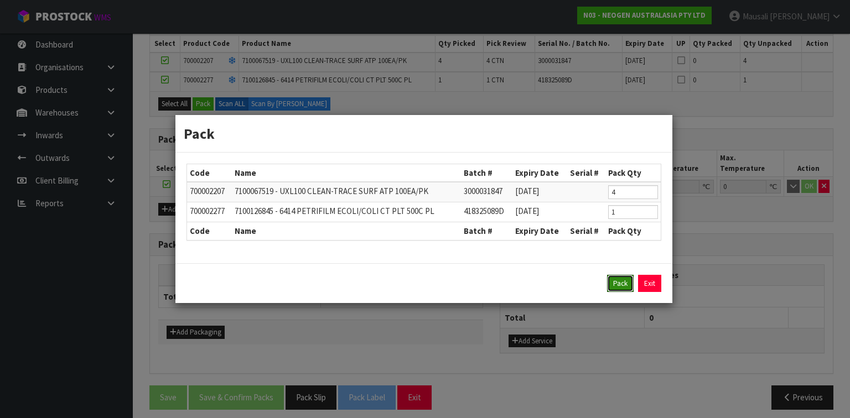
drag, startPoint x: 614, startPoint y: 280, endPoint x: 473, endPoint y: 227, distance: 150.3
click at [611, 279] on button "Pack" at bounding box center [620, 284] width 27 height 18
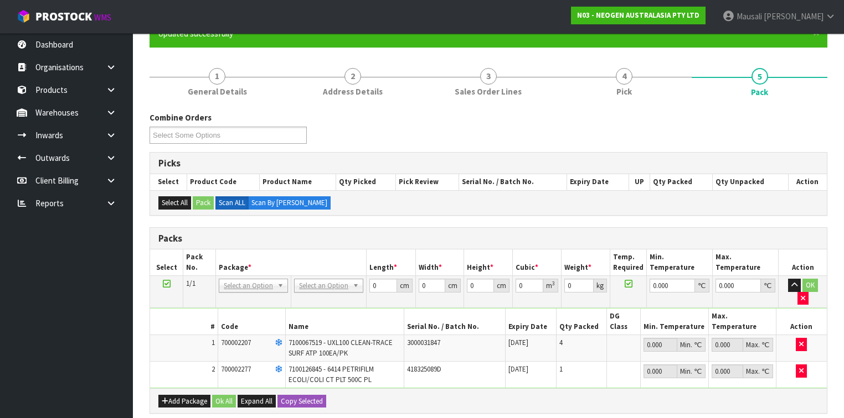
scroll to position [99, 0]
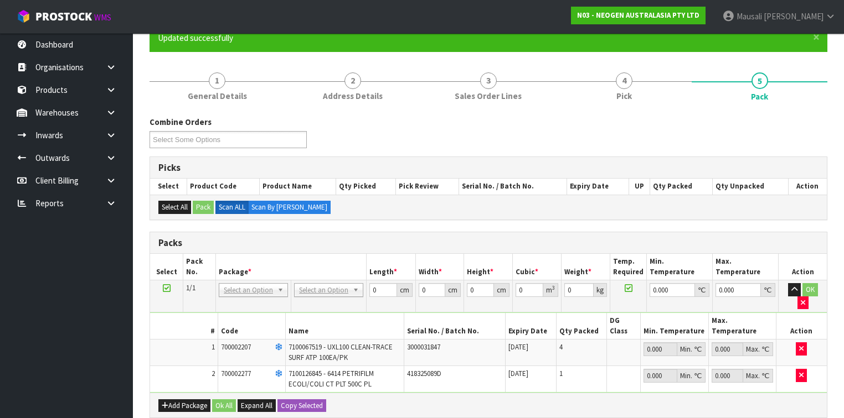
drag, startPoint x: 325, startPoint y: 286, endPoint x: 316, endPoint y: 294, distance: 12.6
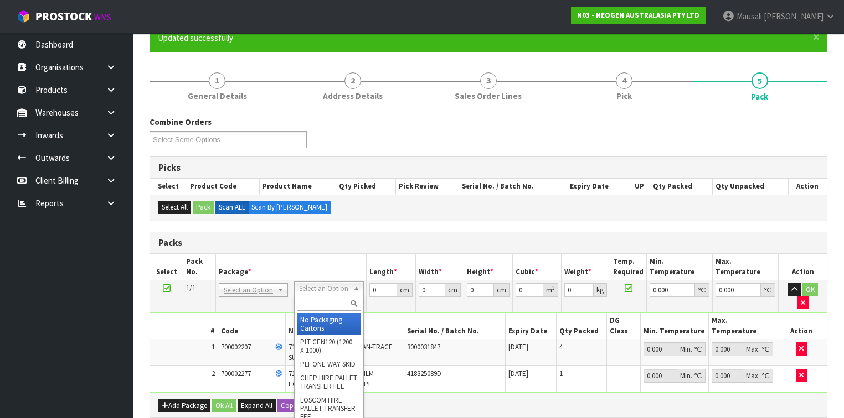
click at [313, 299] on input "text" at bounding box center [329, 304] width 64 height 14
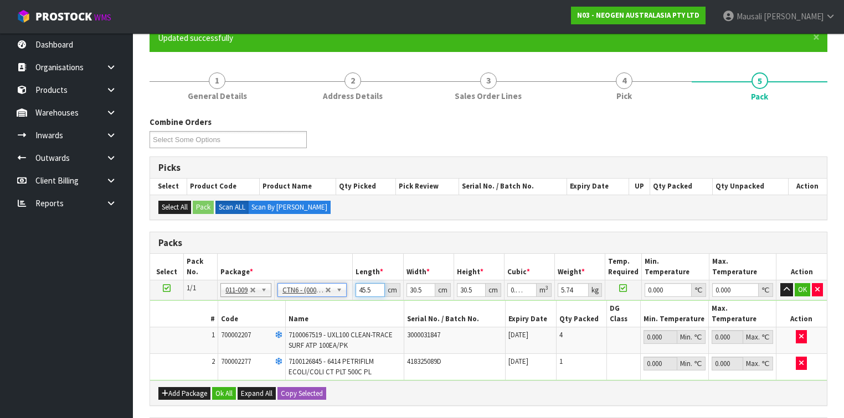
drag, startPoint x: 372, startPoint y: 290, endPoint x: 342, endPoint y: 301, distance: 32.4
click at [345, 300] on tbody "1/1 NONE 007-001 007-002 007-004 007-009 007-013 007-014 007-015 007-017 007-01…" at bounding box center [488, 331] width 676 height 100
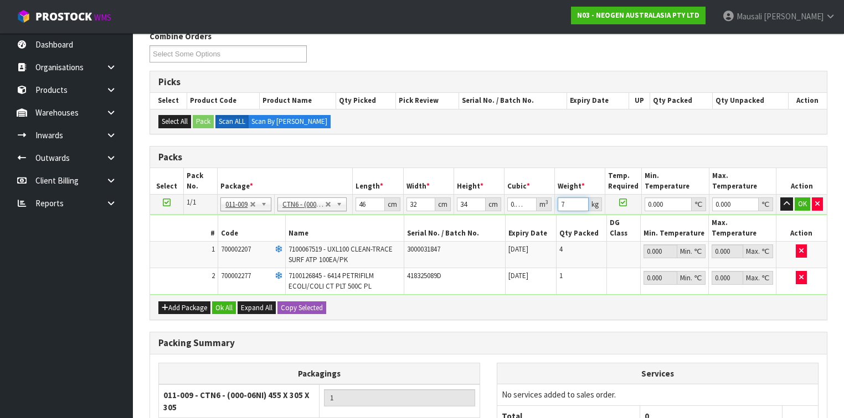
scroll to position [276, 0]
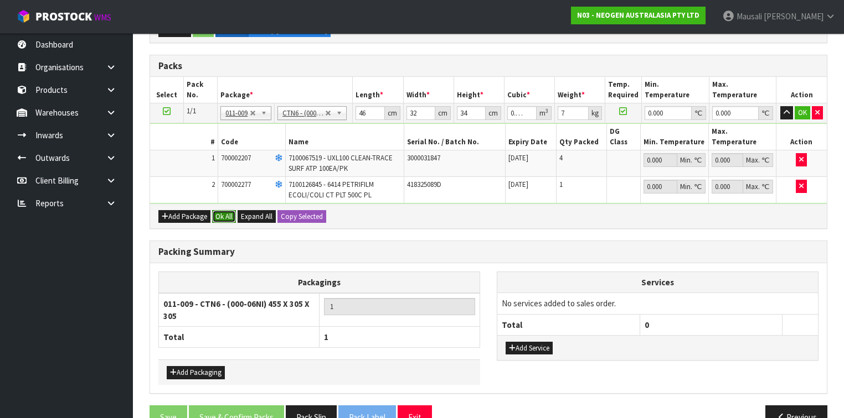
click at [227, 210] on button "Ok All" at bounding box center [224, 216] width 24 height 13
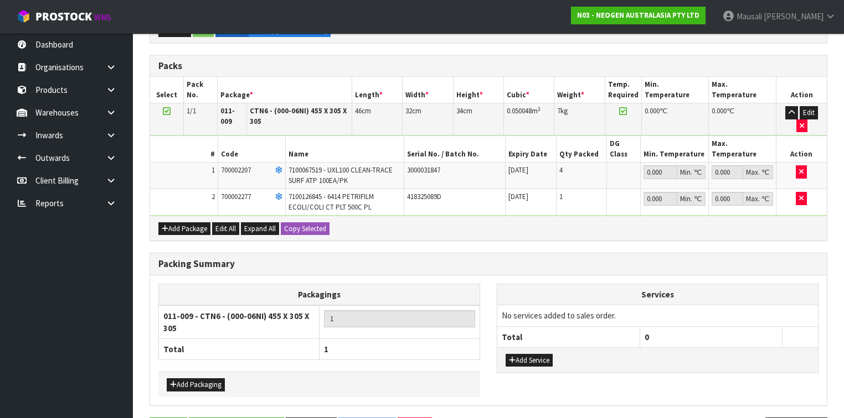
scroll to position [294, 0]
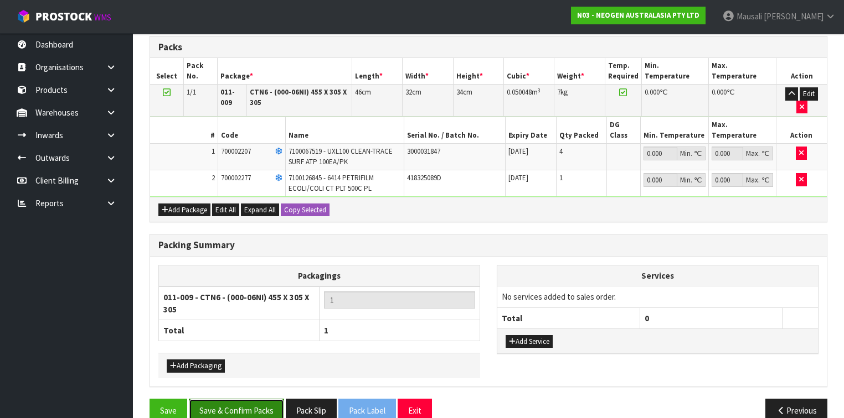
click at [242, 399] on button "Save & Confirm Packs" at bounding box center [236, 411] width 95 height 24
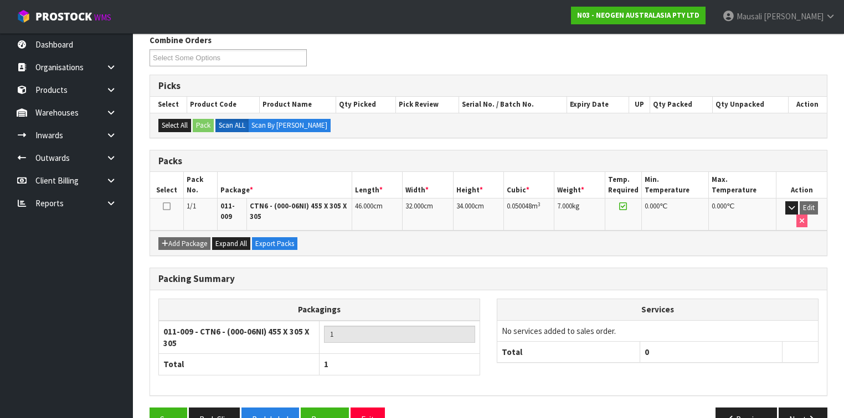
scroll to position [201, 0]
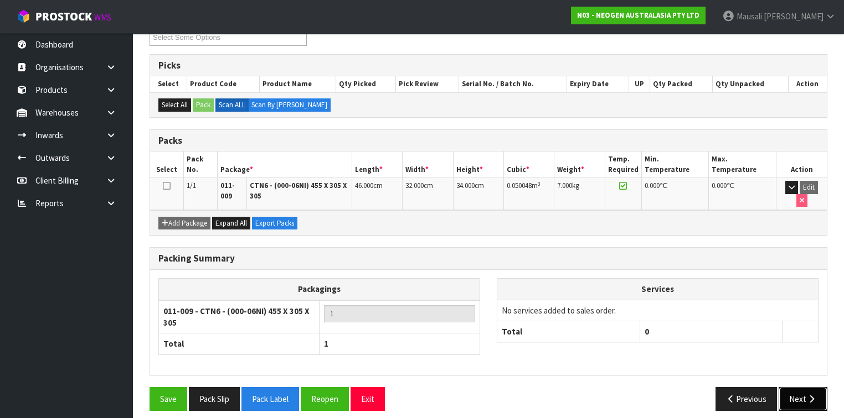
click at [793, 389] on button "Next" at bounding box center [802, 399] width 49 height 24
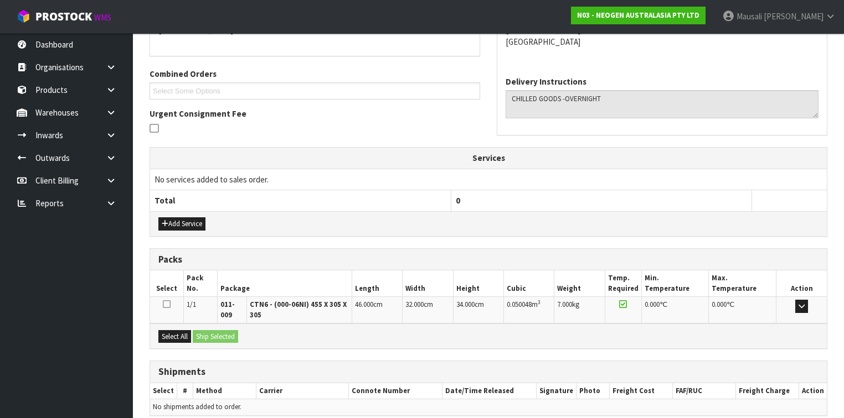
scroll to position [303, 0]
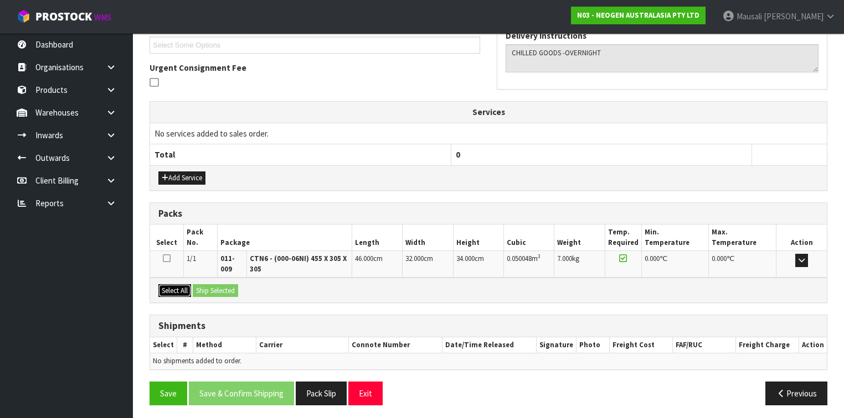
drag, startPoint x: 179, startPoint y: 288, endPoint x: 193, endPoint y: 287, distance: 13.9
click at [184, 287] on button "Select All" at bounding box center [174, 291] width 33 height 13
click at [194, 287] on button "Ship Selected" at bounding box center [215, 291] width 45 height 13
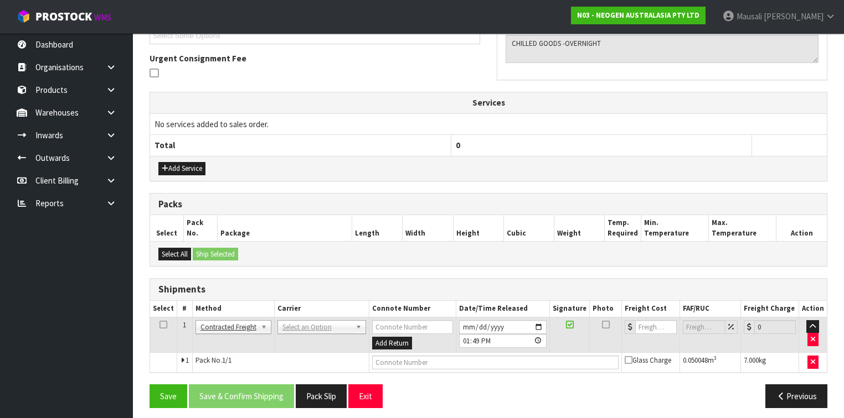
scroll to position [316, 0]
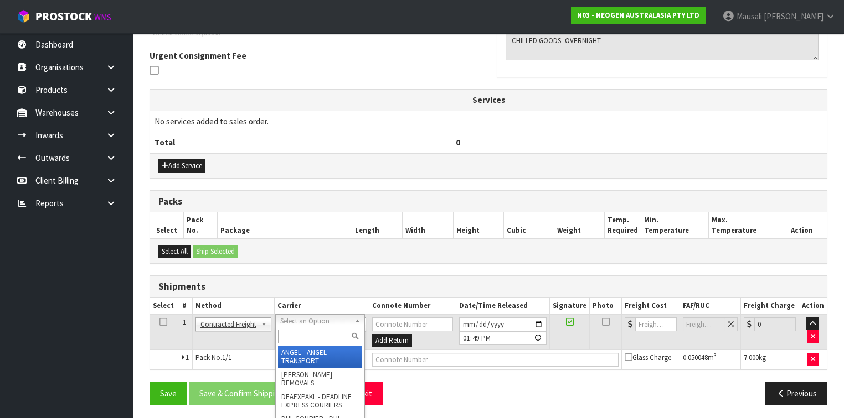
click at [299, 331] on input "text" at bounding box center [320, 337] width 84 height 14
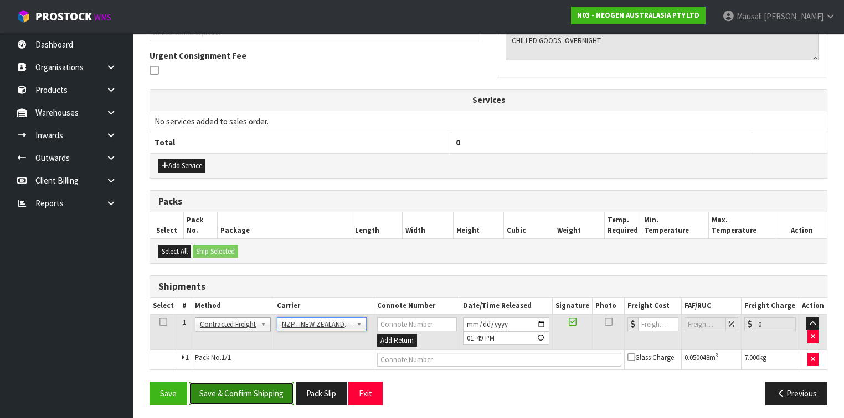
click at [253, 382] on button "Save & Confirm Shipping" at bounding box center [241, 394] width 105 height 24
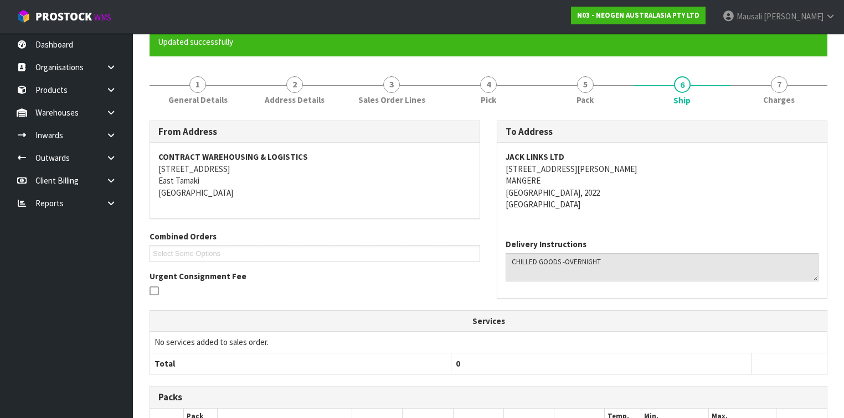
scroll to position [301, 0]
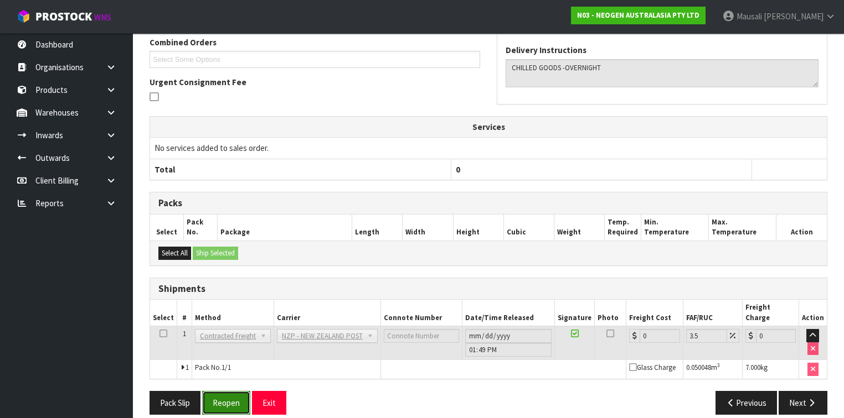
click at [217, 391] on button "Reopen" at bounding box center [226, 403] width 48 height 24
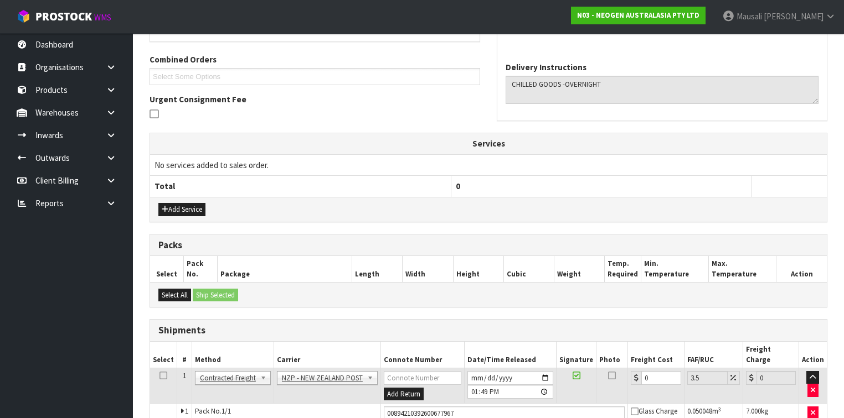
scroll to position [325, 0]
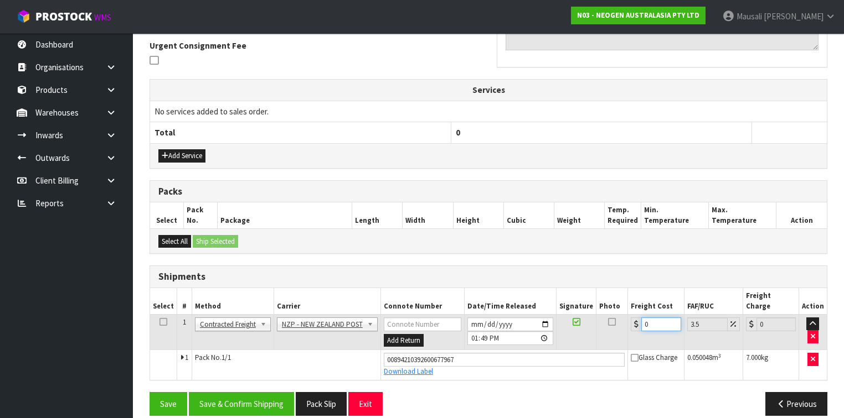
drag, startPoint x: 659, startPoint y: 311, endPoint x: 628, endPoint y: 320, distance: 32.4
click at [628, 320] on td "0" at bounding box center [656, 332] width 56 height 36
click at [264, 392] on button "Save & Confirm Shipping" at bounding box center [241, 404] width 105 height 24
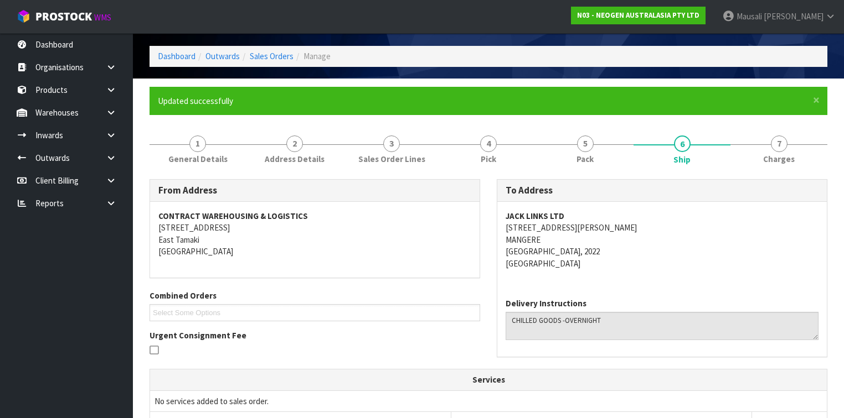
scroll to position [0, 0]
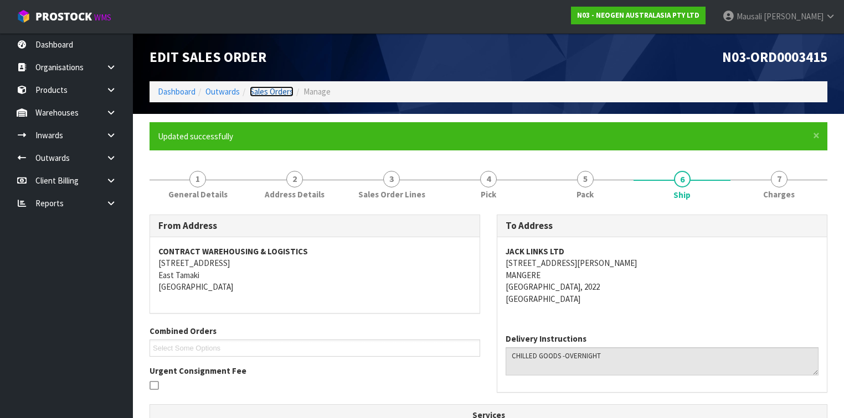
click at [271, 95] on link "Sales Orders" at bounding box center [272, 91] width 44 height 11
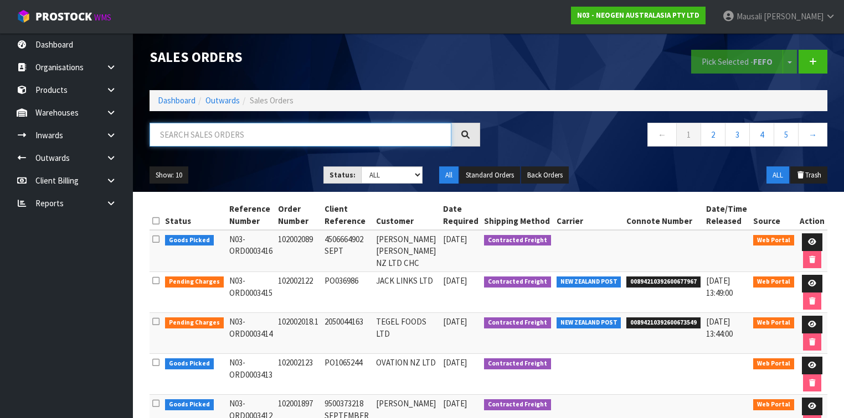
click at [195, 134] on input "text" at bounding box center [300, 135] width 302 height 24
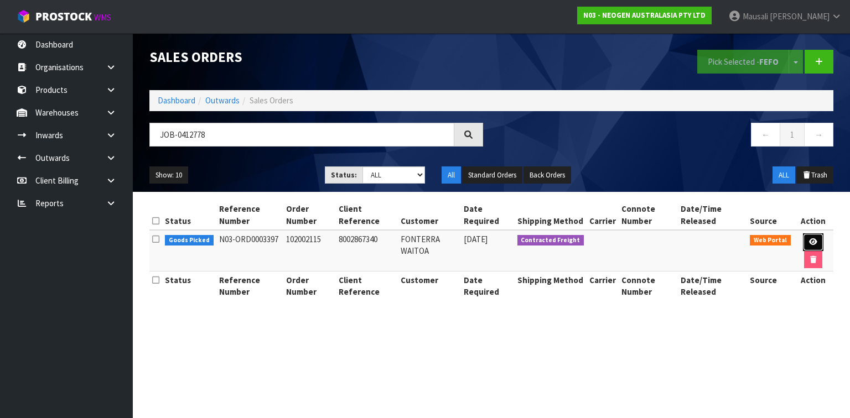
click at [813, 236] on link at bounding box center [813, 243] width 20 height 18
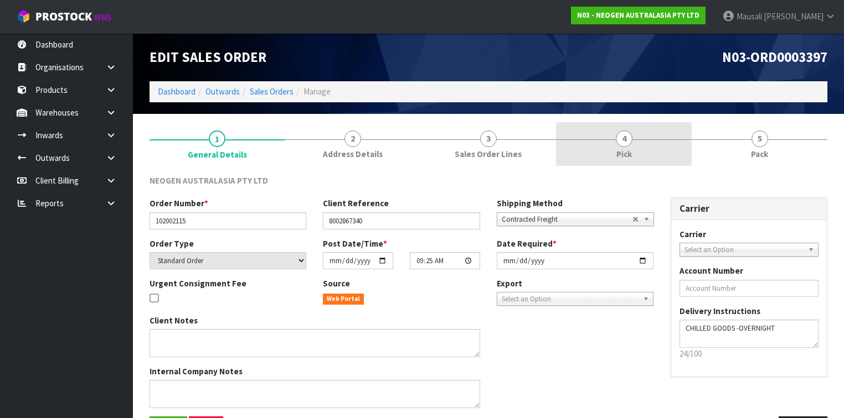
click at [603, 134] on link "4 Pick" at bounding box center [624, 144] width 136 height 44
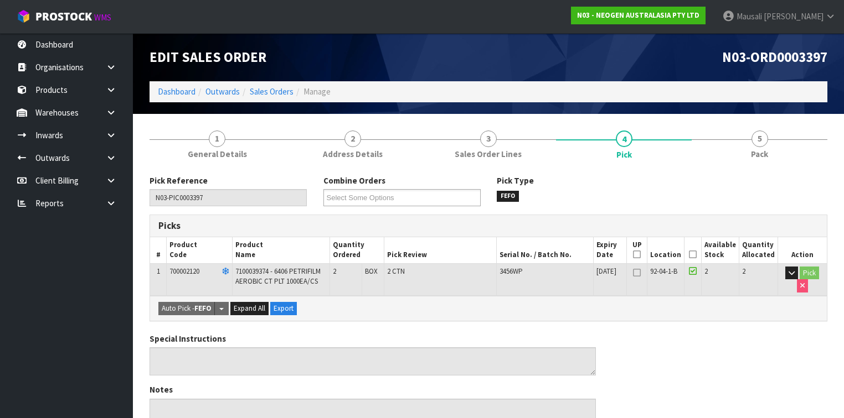
click at [695, 255] on icon at bounding box center [693, 255] width 8 height 1
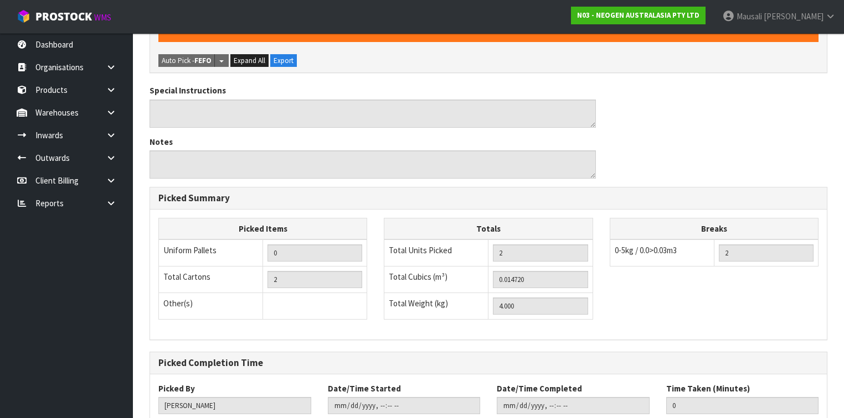
scroll to position [359, 0]
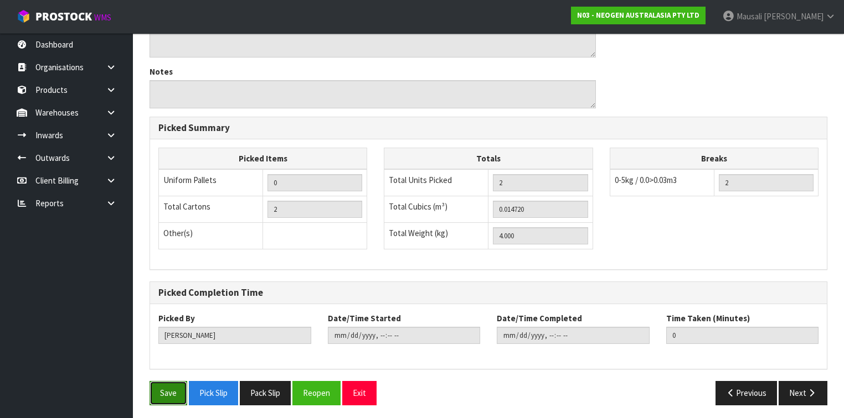
click at [175, 392] on button "Save" at bounding box center [168, 393] width 38 height 24
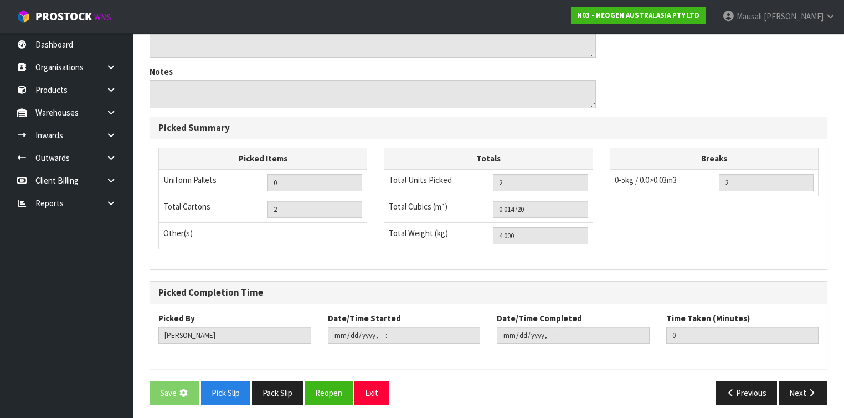
scroll to position [0, 0]
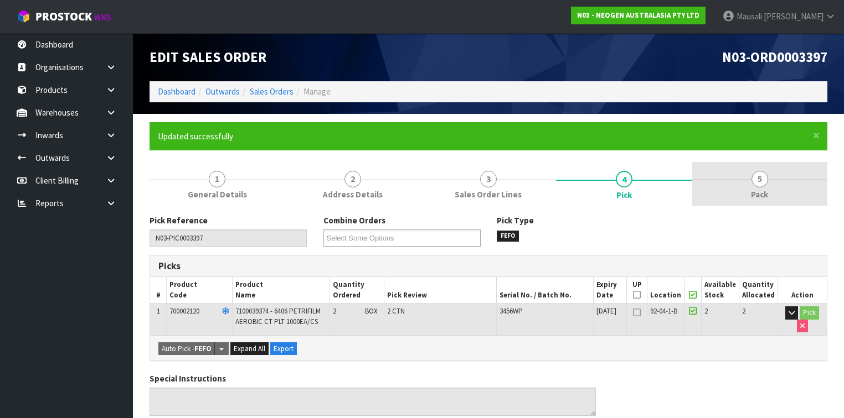
drag, startPoint x: 762, startPoint y: 181, endPoint x: 589, endPoint y: 198, distance: 173.6
click at [761, 181] on span "5" at bounding box center [759, 179] width 17 height 17
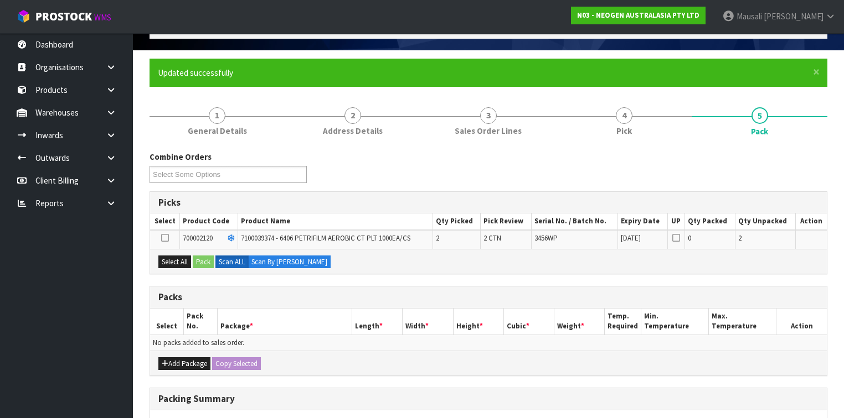
scroll to position [133, 0]
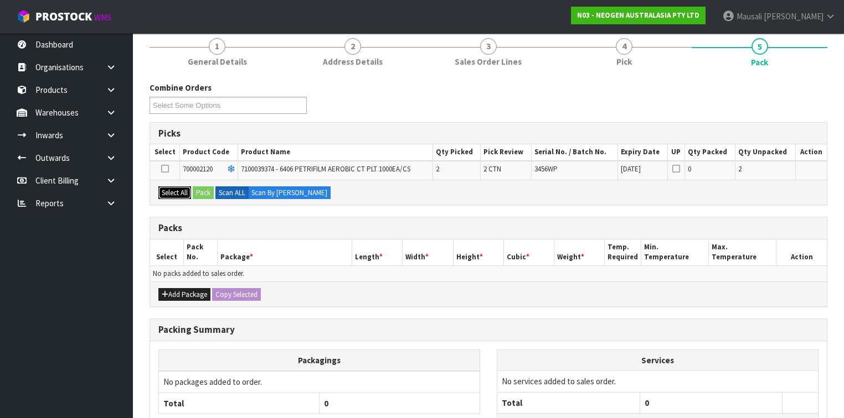
click at [172, 189] on button "Select All" at bounding box center [174, 193] width 33 height 13
click at [201, 194] on button "Pack" at bounding box center [203, 193] width 21 height 13
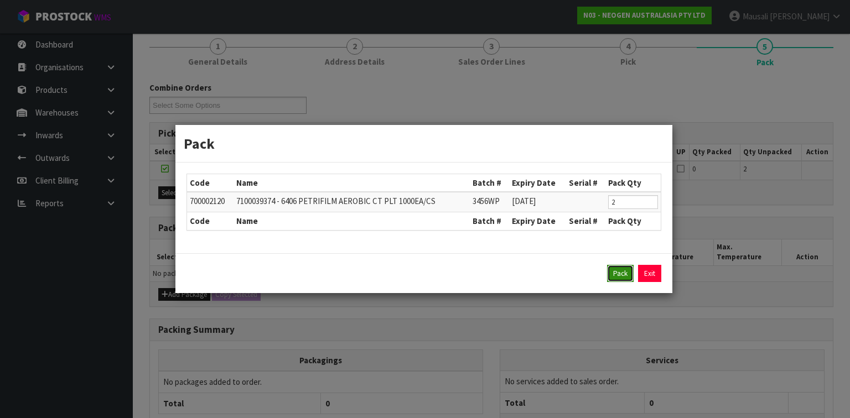
drag, startPoint x: 613, startPoint y: 268, endPoint x: 608, endPoint y: 267, distance: 5.6
click at [613, 268] on button "Pack" at bounding box center [620, 274] width 27 height 18
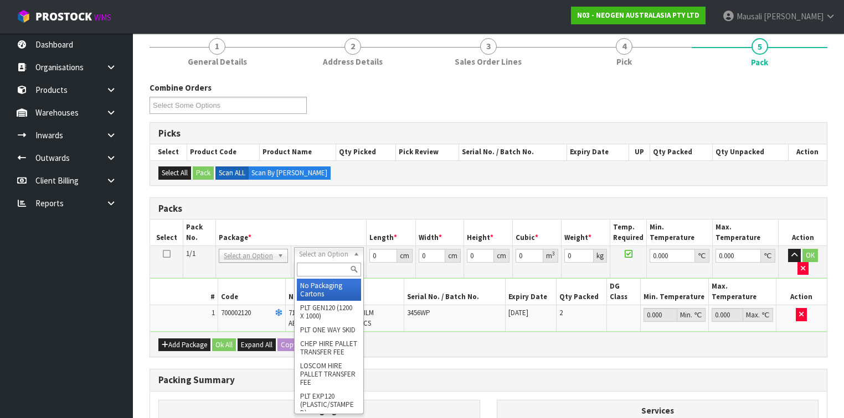
drag, startPoint x: 328, startPoint y: 252, endPoint x: 325, endPoint y: 290, distance: 37.7
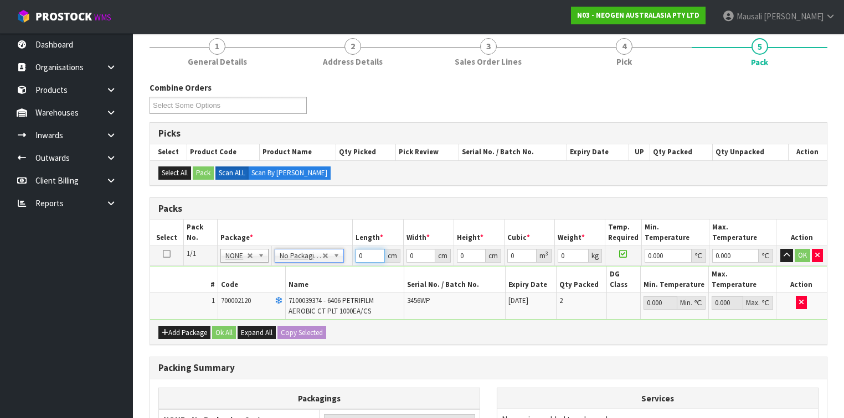
drag, startPoint x: 371, startPoint y: 253, endPoint x: 350, endPoint y: 266, distance: 24.6
click at [350, 266] on tbody "1/1 NONE 007-001 007-002 007-004 007-009 007-013 007-014 007-015 007-017 007-01…" at bounding box center [488, 283] width 676 height 74
click at [225, 327] on button "Ok All" at bounding box center [224, 333] width 24 height 13
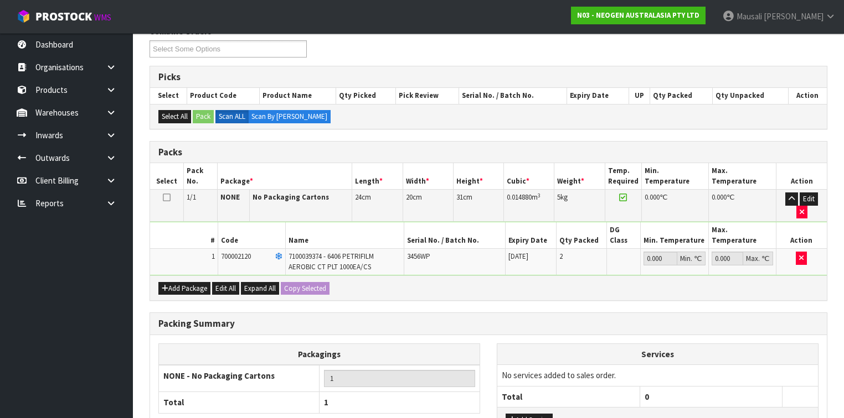
scroll to position [255, 0]
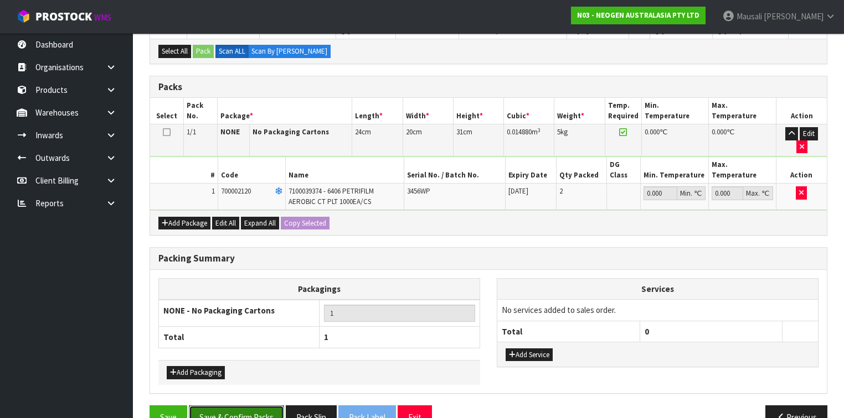
click at [245, 406] on button "Save & Confirm Packs" at bounding box center [236, 418] width 95 height 24
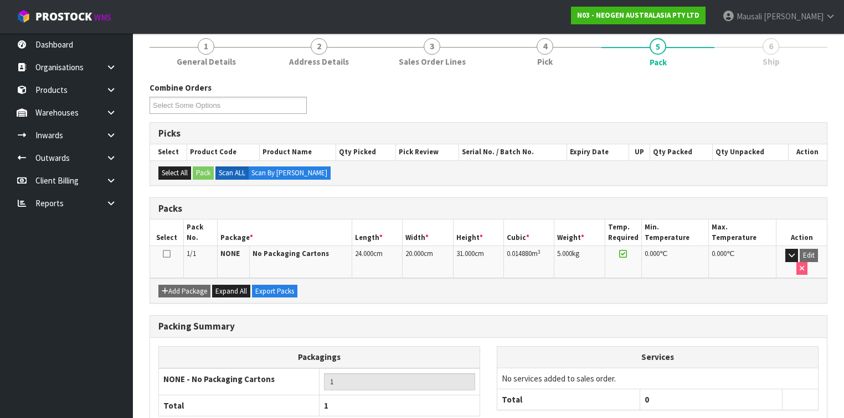
scroll to position [187, 0]
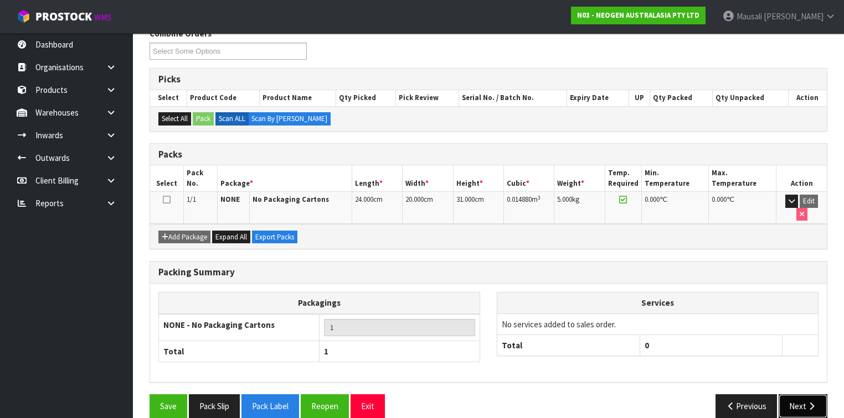
click at [803, 395] on button "Next" at bounding box center [802, 407] width 49 height 24
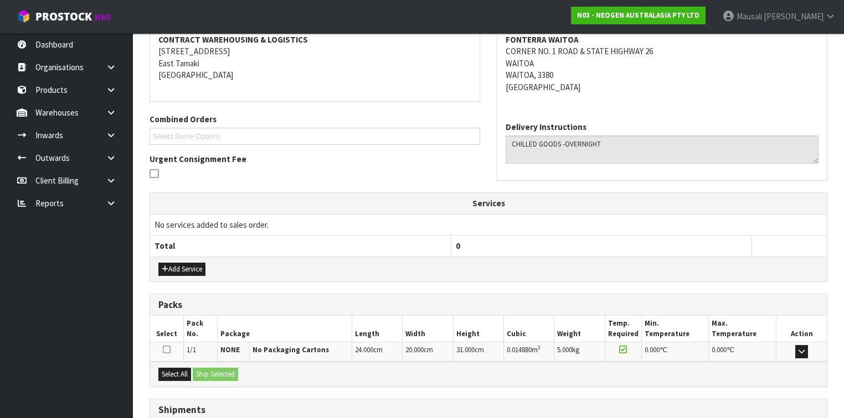
scroll to position [296, 0]
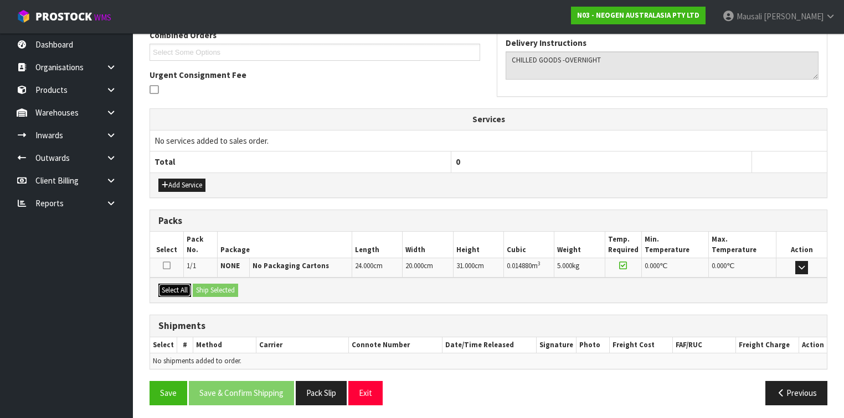
drag, startPoint x: 178, startPoint y: 282, endPoint x: 206, endPoint y: 286, distance: 27.9
click at [182, 284] on button "Select All" at bounding box center [174, 290] width 33 height 13
click at [206, 286] on button "Ship Selected" at bounding box center [215, 290] width 45 height 13
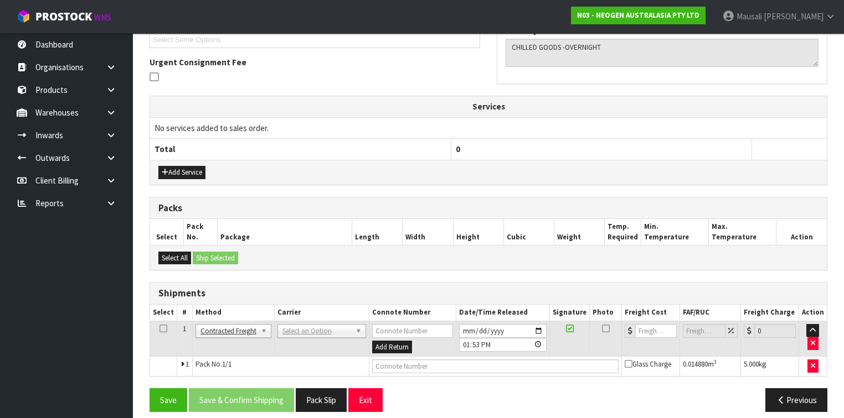
scroll to position [316, 0]
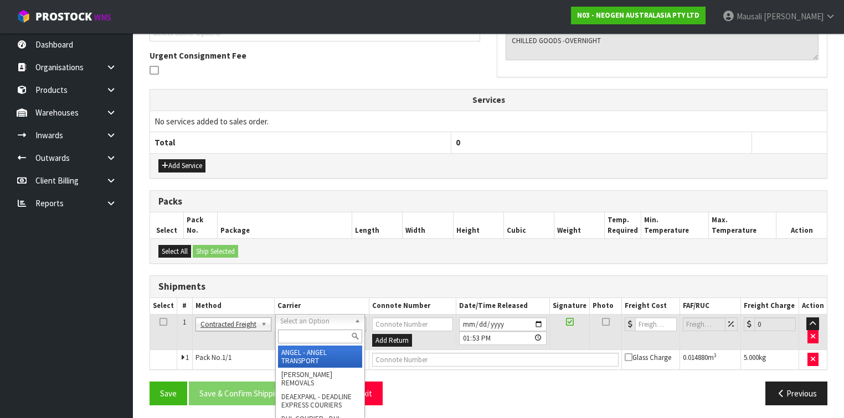
drag, startPoint x: 298, startPoint y: 319, endPoint x: 287, endPoint y: 344, distance: 26.8
click at [293, 336] on input "text" at bounding box center [320, 337] width 84 height 14
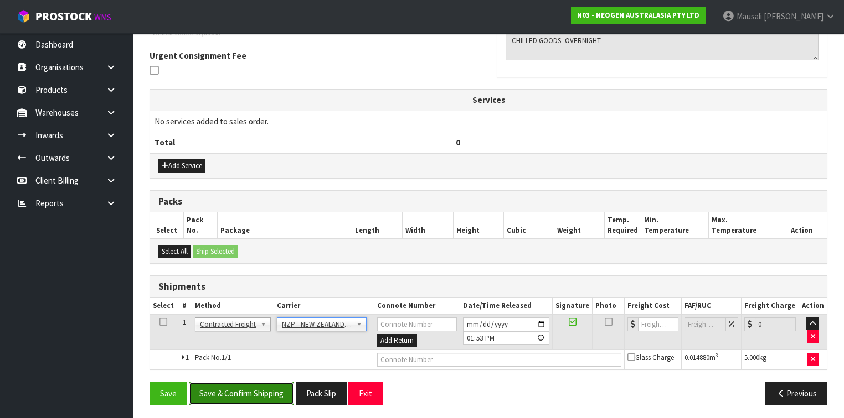
click at [263, 389] on button "Save & Confirm Shipping" at bounding box center [241, 394] width 105 height 24
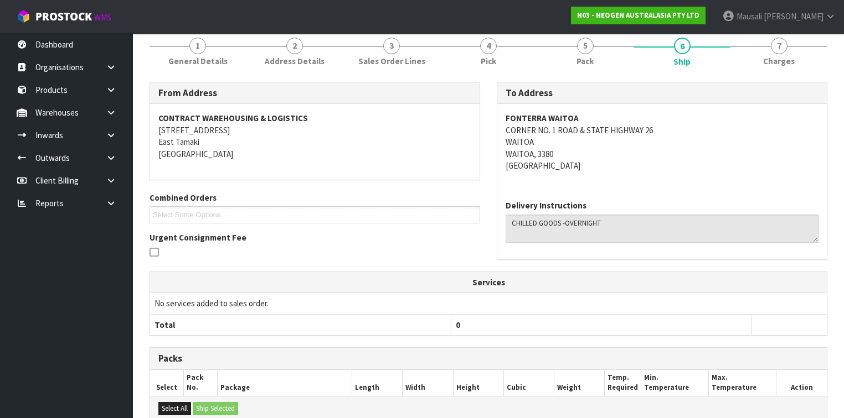
scroll to position [301, 0]
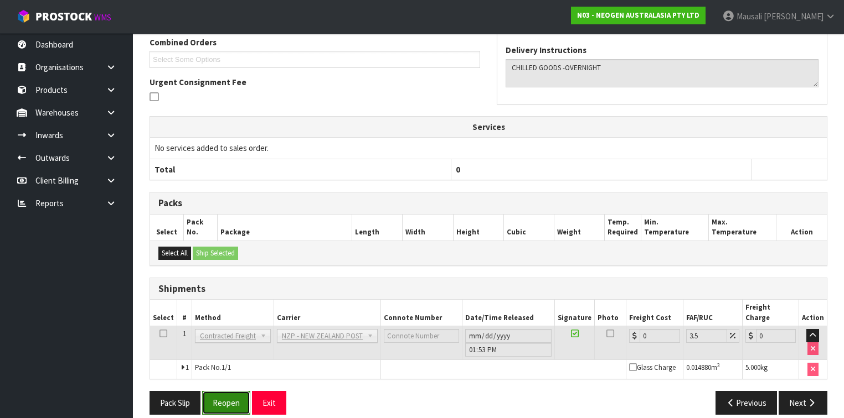
click at [228, 391] on button "Reopen" at bounding box center [226, 403] width 48 height 24
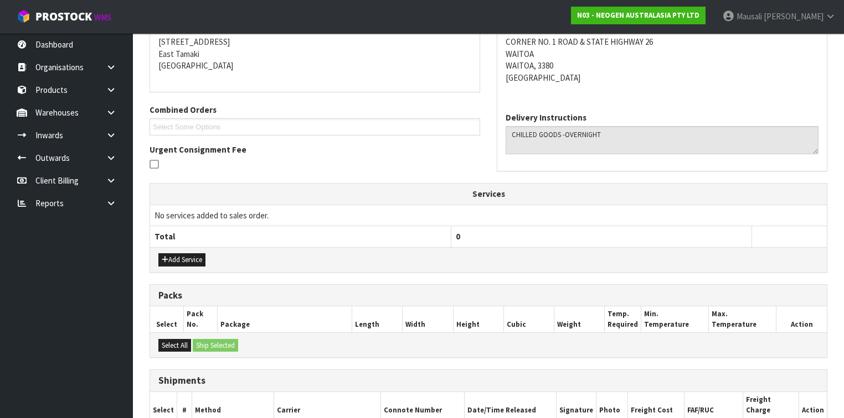
scroll to position [325, 0]
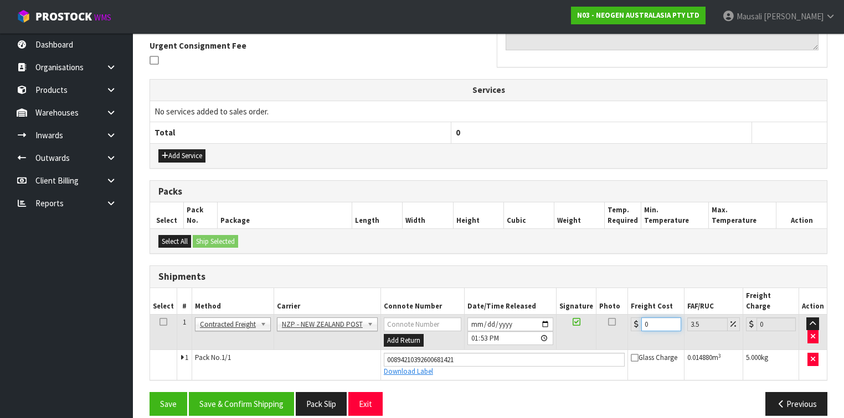
drag, startPoint x: 658, startPoint y: 312, endPoint x: 626, endPoint y: 316, distance: 31.9
click at [628, 316] on td "0" at bounding box center [656, 332] width 56 height 36
click at [263, 392] on button "Save & Confirm Shipping" at bounding box center [241, 404] width 105 height 24
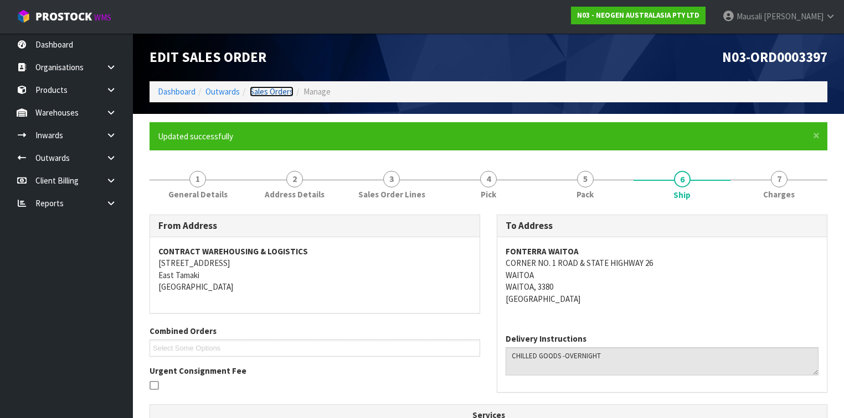
click at [272, 90] on link "Sales Orders" at bounding box center [272, 91] width 44 height 11
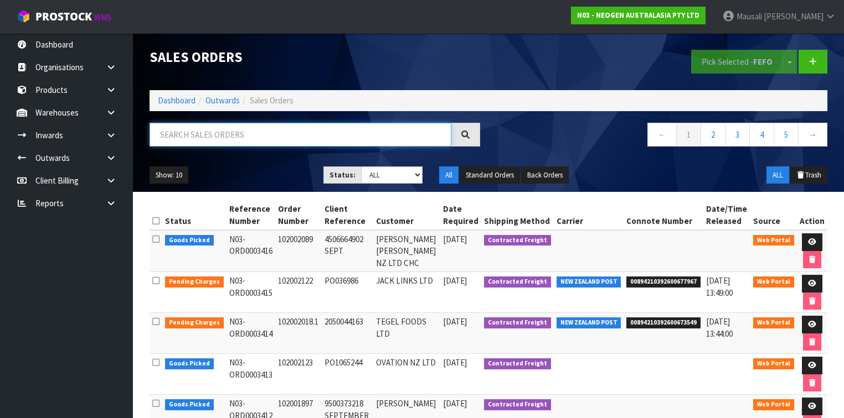
click at [214, 137] on input "text" at bounding box center [300, 135] width 302 height 24
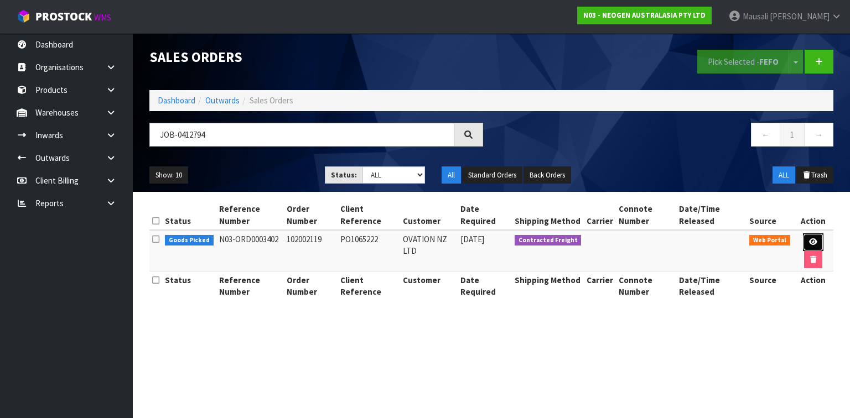
click at [815, 240] on icon at bounding box center [813, 242] width 8 height 7
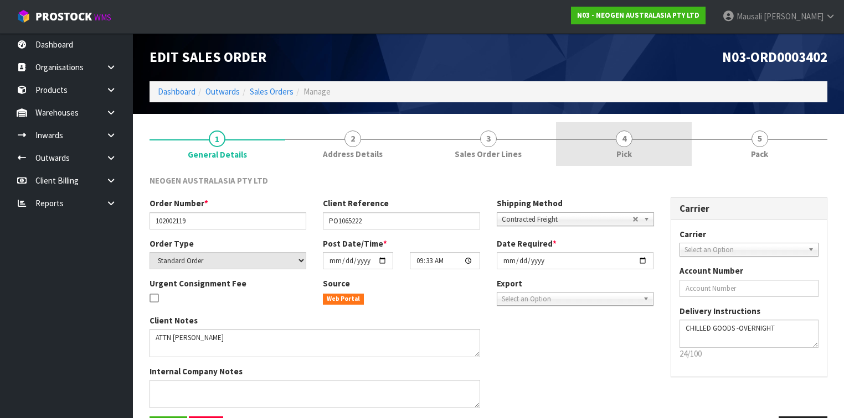
click at [624, 142] on span "4" at bounding box center [624, 139] width 17 height 17
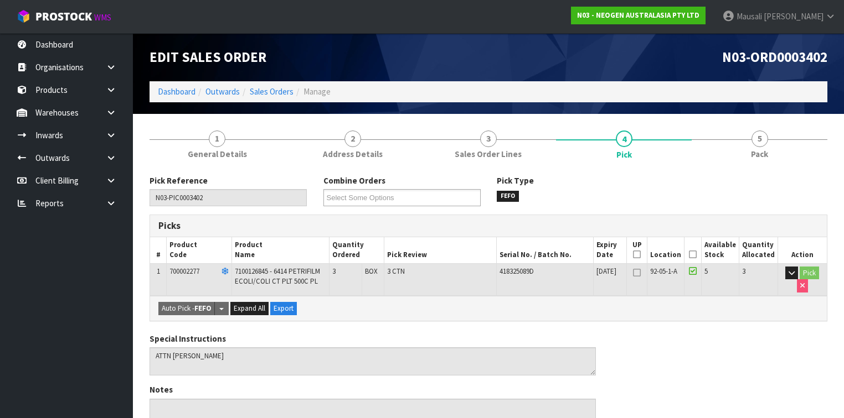
click at [696, 255] on icon at bounding box center [693, 255] width 8 height 1
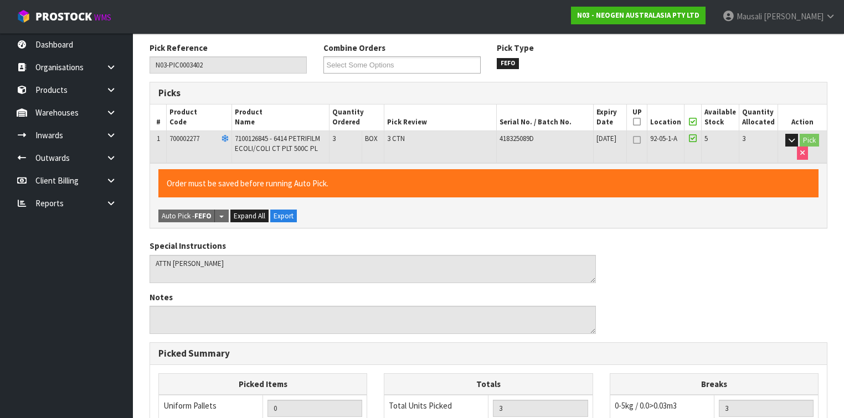
scroll to position [354, 0]
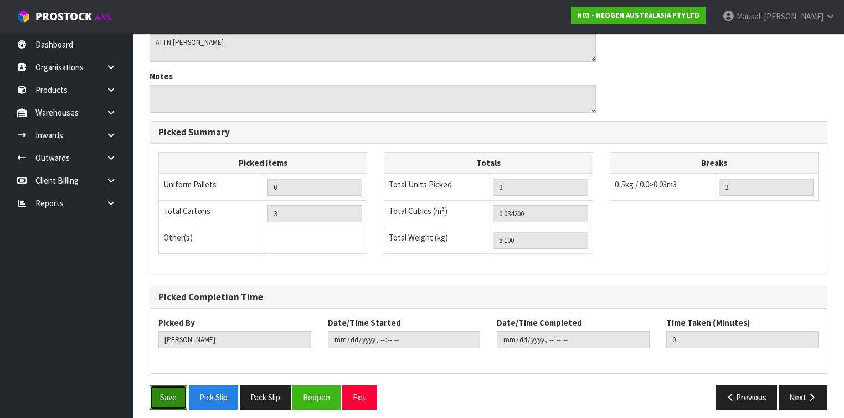
click at [164, 392] on button "Save" at bounding box center [168, 398] width 38 height 24
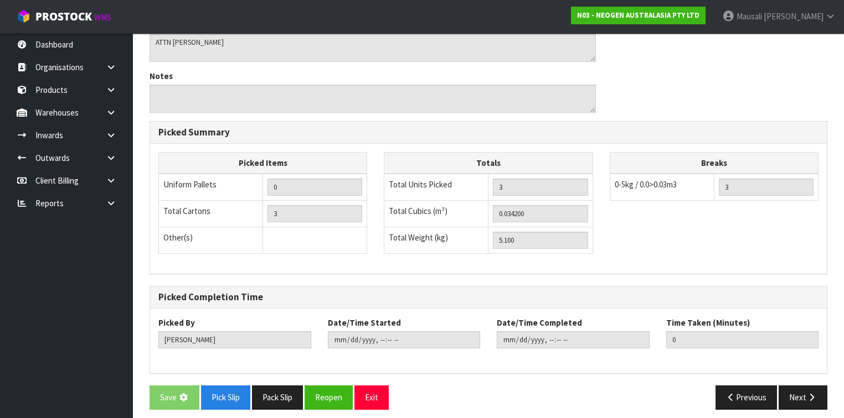
scroll to position [0, 0]
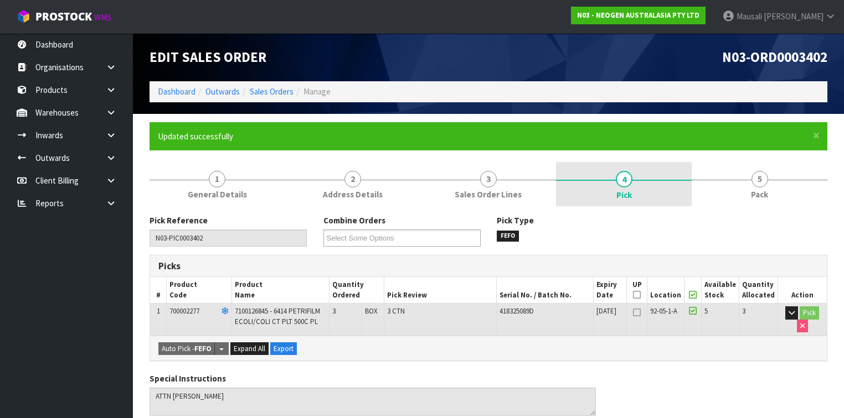
drag, startPoint x: 755, startPoint y: 184, endPoint x: 593, endPoint y: 203, distance: 163.2
click at [752, 184] on link "5 Pack" at bounding box center [759, 184] width 136 height 44
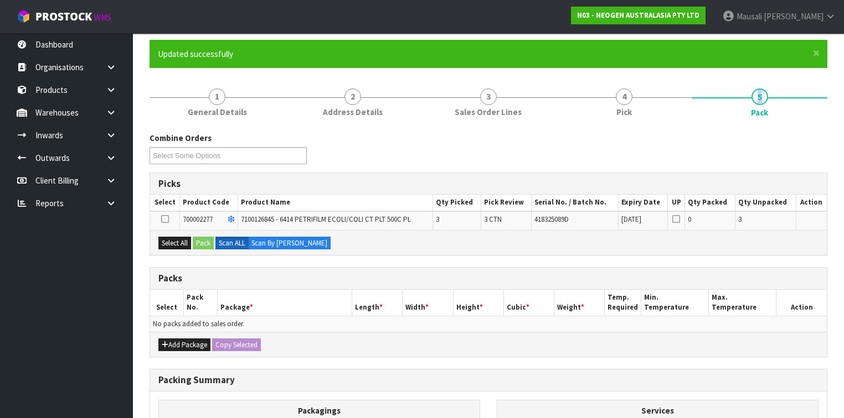
scroll to position [133, 0]
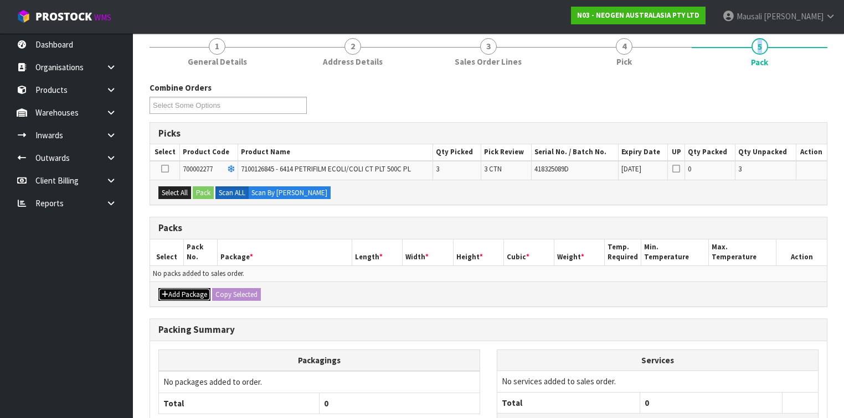
click at [181, 288] on button "Add Package" at bounding box center [184, 294] width 52 height 13
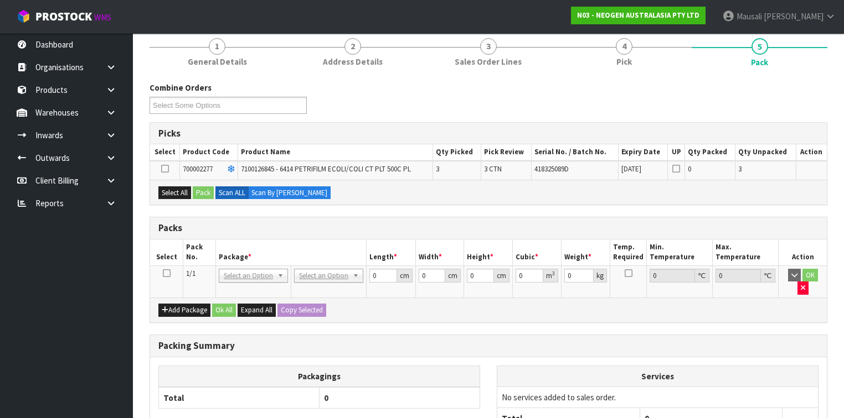
click at [166, 273] on icon at bounding box center [167, 273] width 8 height 1
click at [182, 187] on button "Select All" at bounding box center [174, 193] width 33 height 13
click at [205, 189] on button "Pack" at bounding box center [203, 193] width 21 height 13
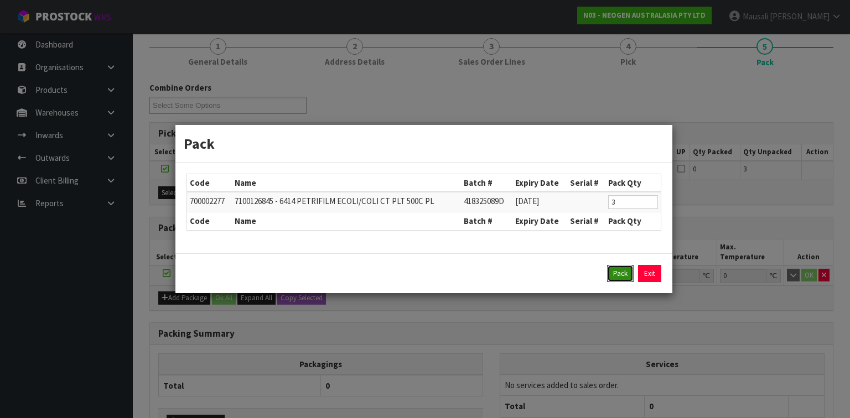
click at [609, 271] on button "Pack" at bounding box center [620, 274] width 27 height 18
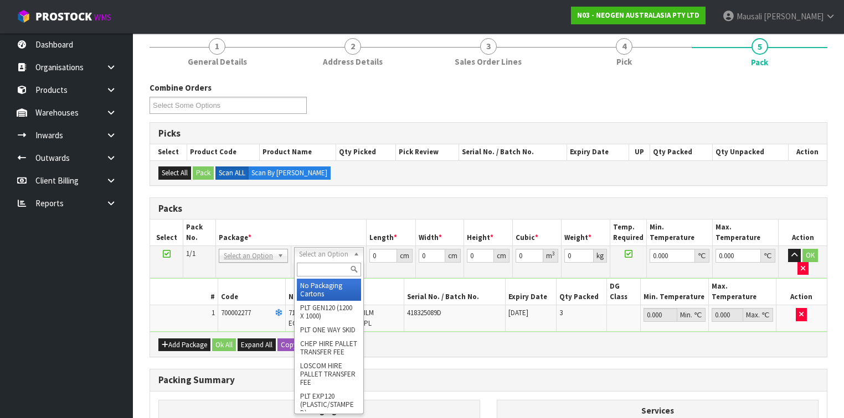
click at [319, 263] on input "text" at bounding box center [329, 270] width 64 height 14
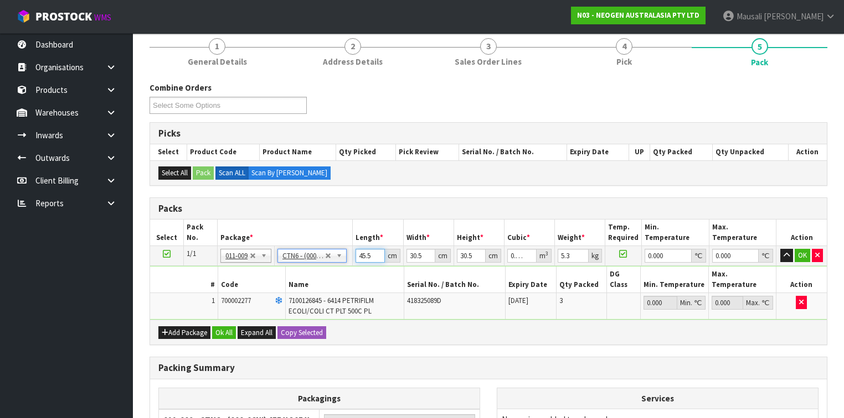
drag, startPoint x: 372, startPoint y: 256, endPoint x: 352, endPoint y: 261, distance: 20.7
click at [352, 261] on tr "1/1 NONE 007-001 007-002 007-004 007-009 007-013 007-014 007-015 007-017 007-01…" at bounding box center [488, 256] width 676 height 20
click at [230, 327] on button "Ok All" at bounding box center [224, 333] width 24 height 13
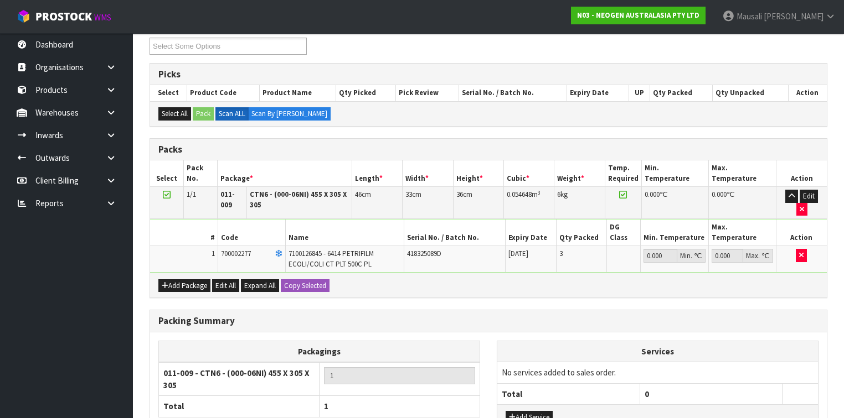
scroll to position [268, 0]
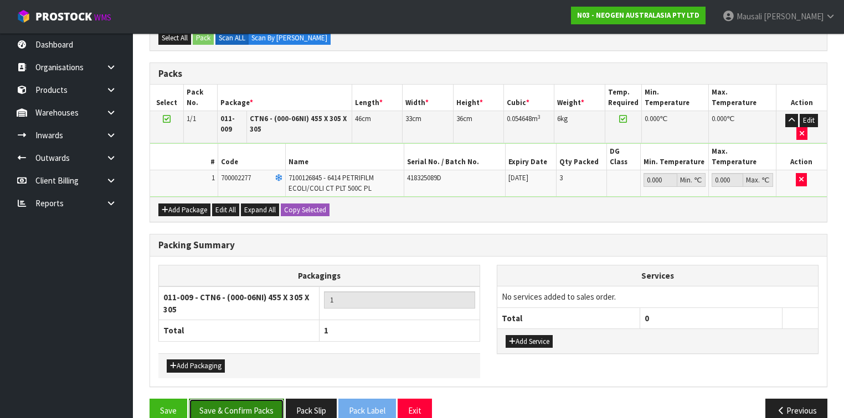
click at [246, 399] on button "Save & Confirm Packs" at bounding box center [236, 411] width 95 height 24
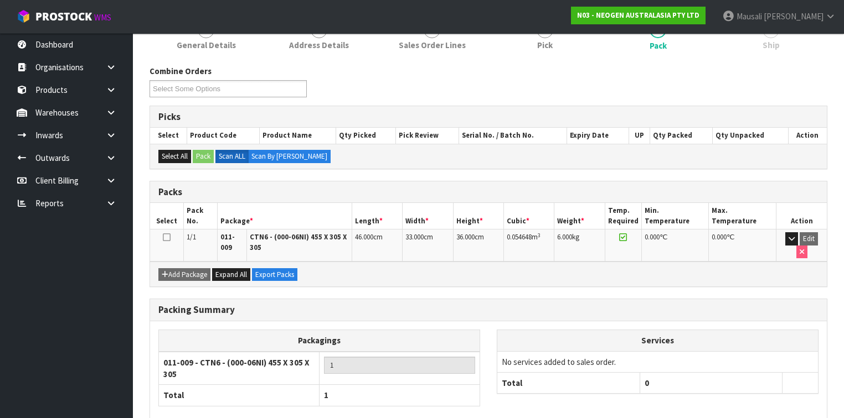
scroll to position [201, 0]
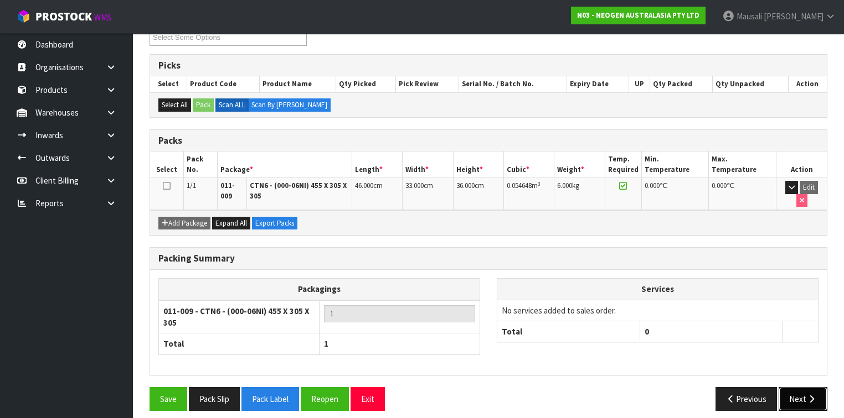
click at [799, 387] on button "Next" at bounding box center [802, 399] width 49 height 24
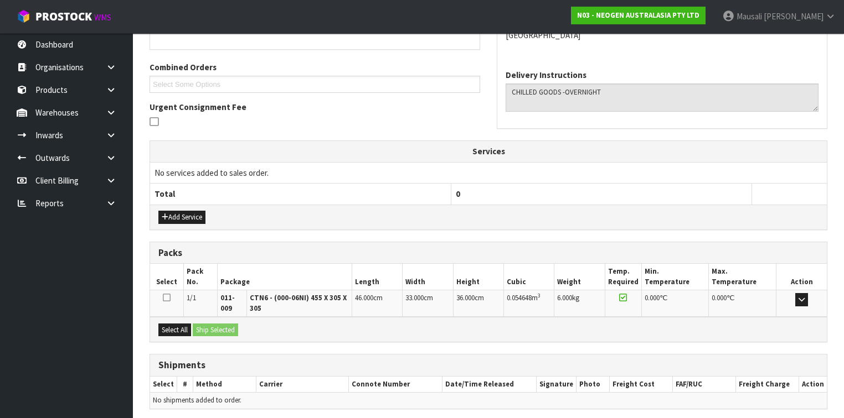
scroll to position [303, 0]
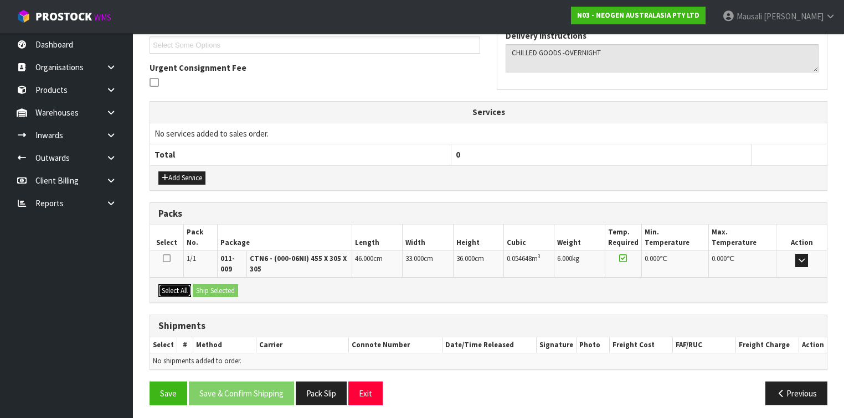
drag, startPoint x: 179, startPoint y: 286, endPoint x: 204, endPoint y: 290, distance: 24.6
click at [188, 288] on button "Select All" at bounding box center [174, 291] width 33 height 13
click at [204, 290] on button "Ship Selected" at bounding box center [215, 291] width 45 height 13
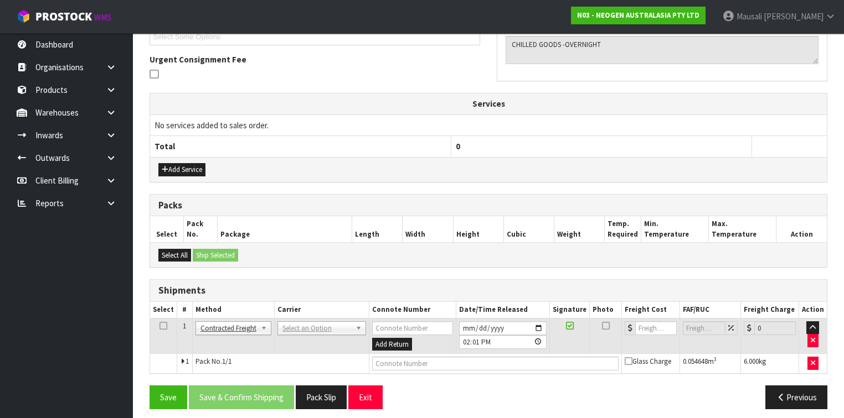
scroll to position [316, 0]
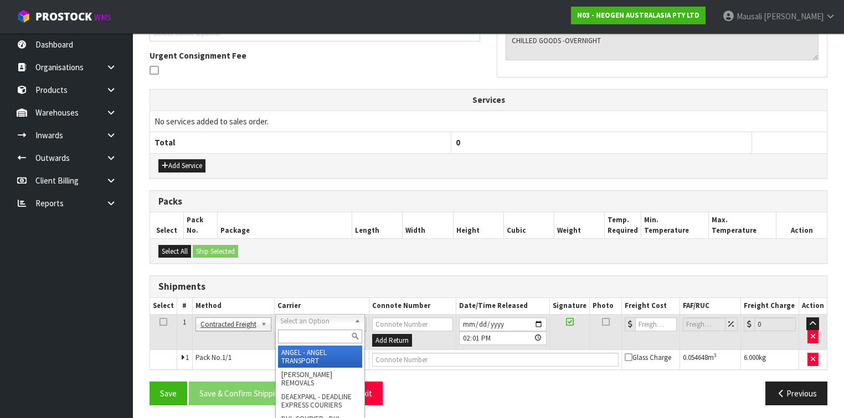
drag, startPoint x: 308, startPoint y: 316, endPoint x: 305, endPoint y: 327, distance: 10.9
click at [297, 334] on input "text" at bounding box center [320, 337] width 84 height 14
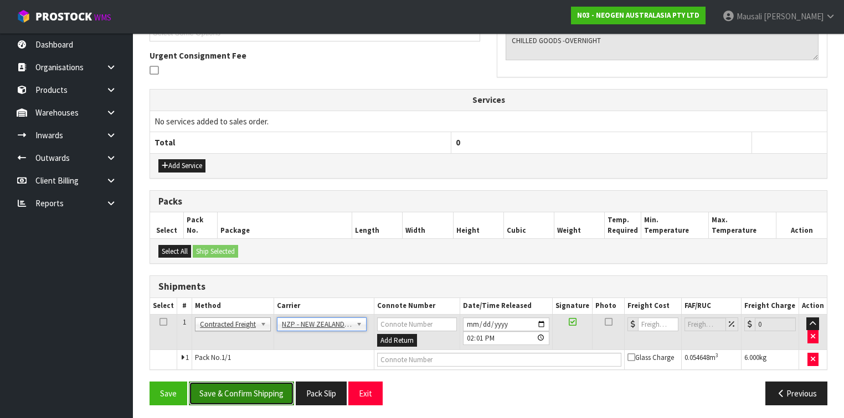
click at [257, 389] on button "Save & Confirm Shipping" at bounding box center [241, 394] width 105 height 24
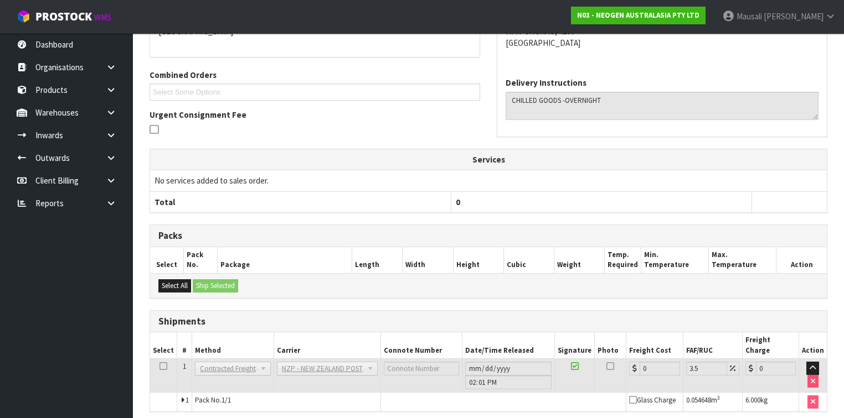
scroll to position [301, 0]
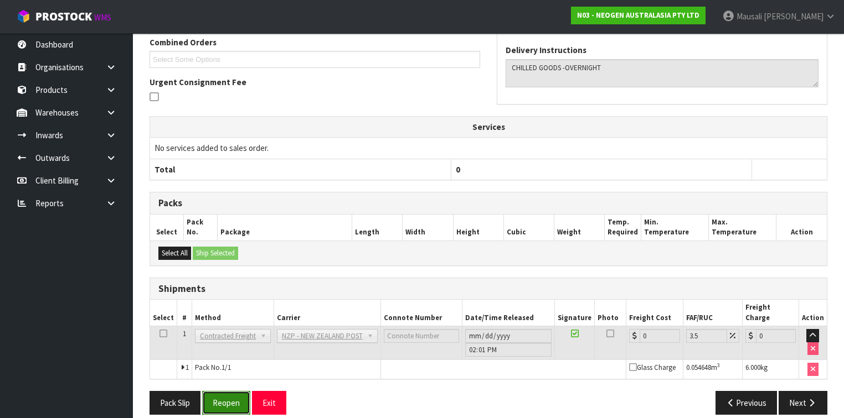
click at [220, 391] on button "Reopen" at bounding box center [226, 403] width 48 height 24
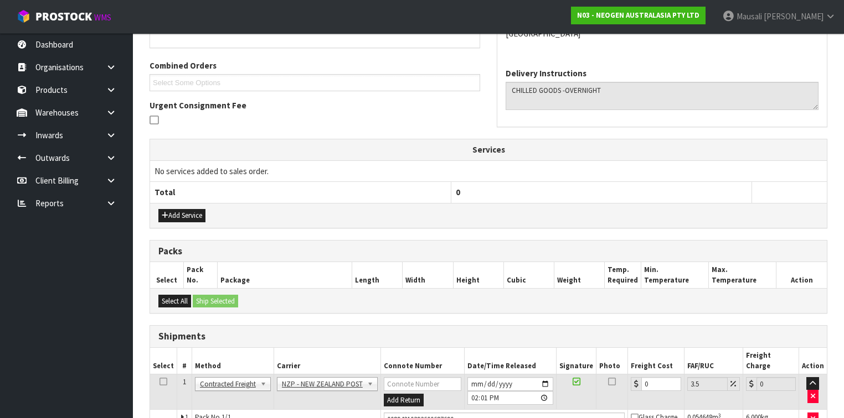
scroll to position [325, 0]
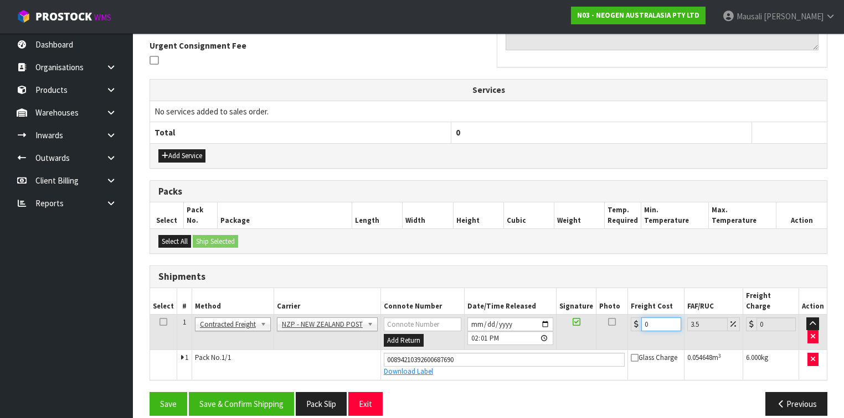
drag, startPoint x: 643, startPoint y: 312, endPoint x: 633, endPoint y: 313, distance: 10.0
click at [633, 318] on div "0" at bounding box center [656, 325] width 50 height 14
click at [260, 392] on button "Save & Confirm Shipping" at bounding box center [241, 404] width 105 height 24
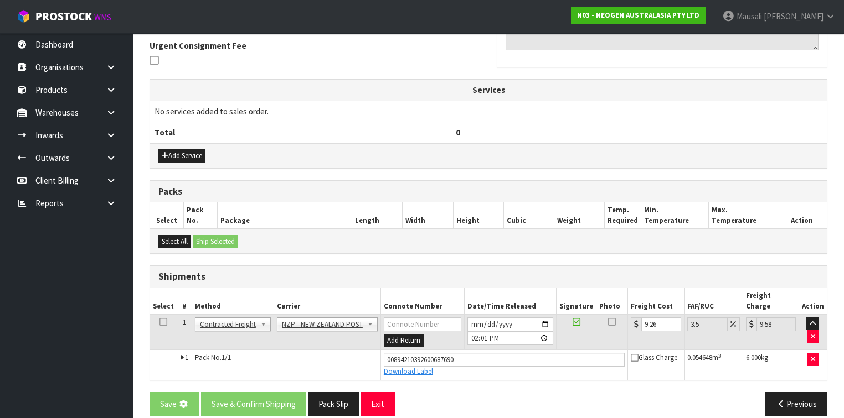
scroll to position [0, 0]
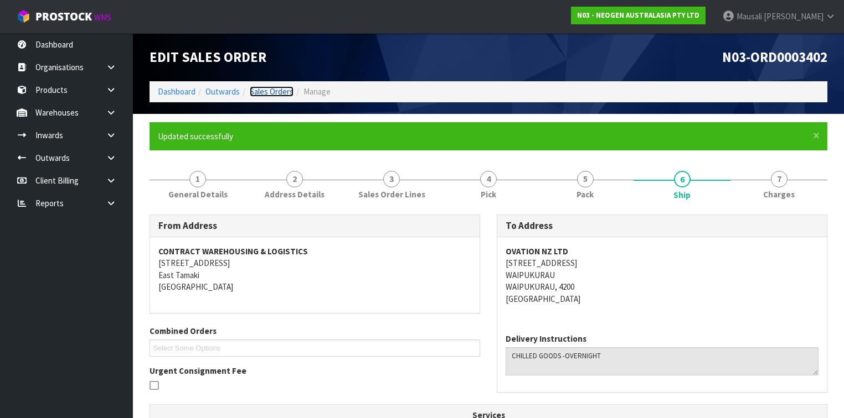
click at [282, 91] on link "Sales Orders" at bounding box center [272, 91] width 44 height 11
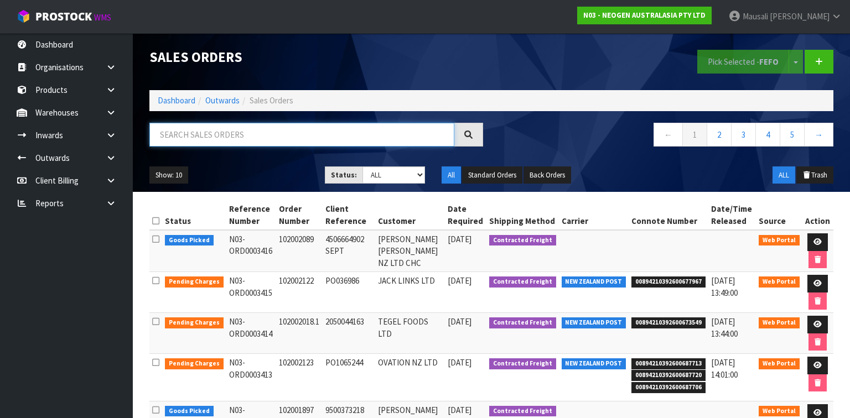
click at [189, 128] on input "text" at bounding box center [301, 135] width 305 height 24
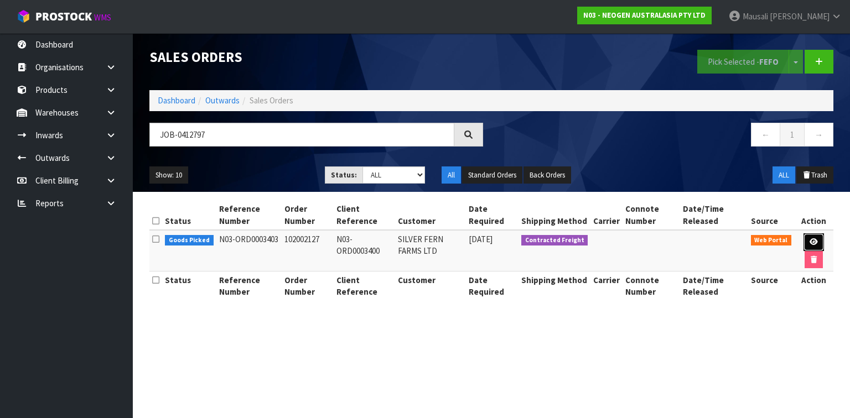
click at [815, 239] on icon at bounding box center [814, 242] width 8 height 7
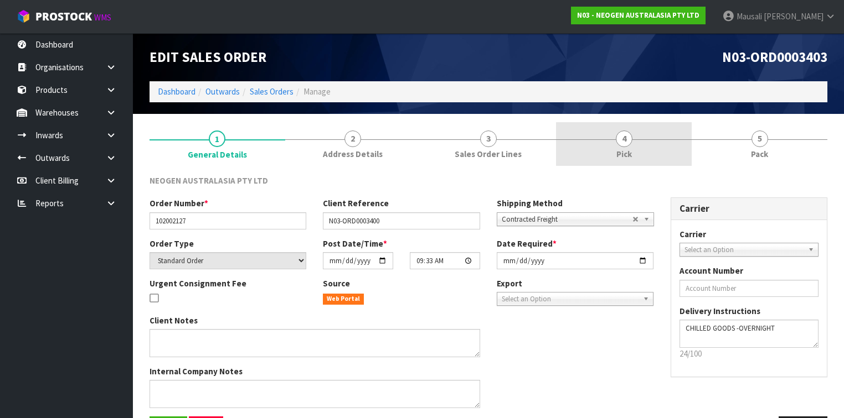
click at [603, 143] on link "4 Pick" at bounding box center [624, 144] width 136 height 44
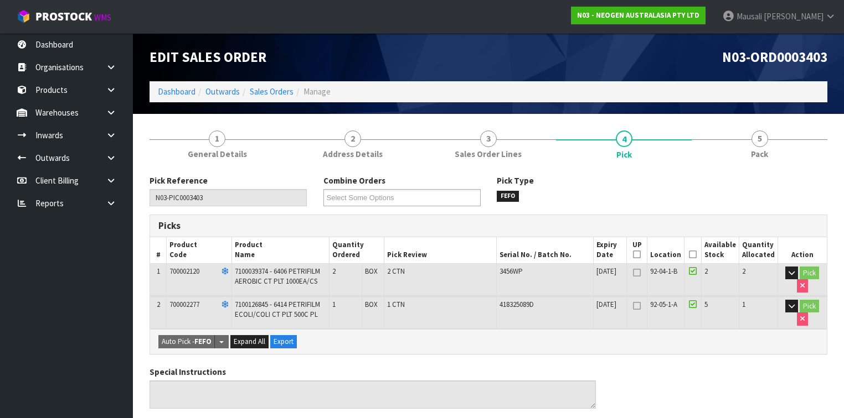
click at [696, 255] on icon at bounding box center [693, 255] width 8 height 1
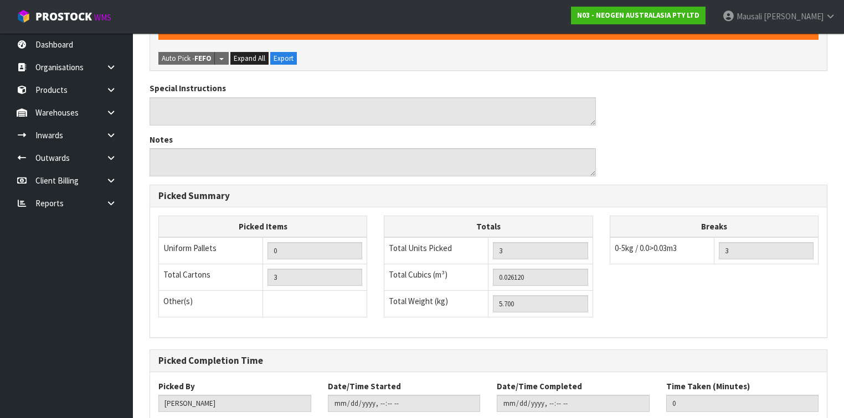
scroll to position [391, 0]
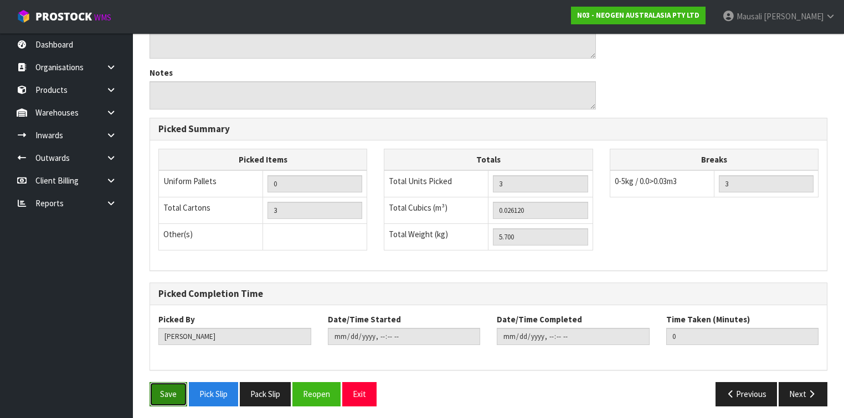
click at [170, 383] on button "Save" at bounding box center [168, 395] width 38 height 24
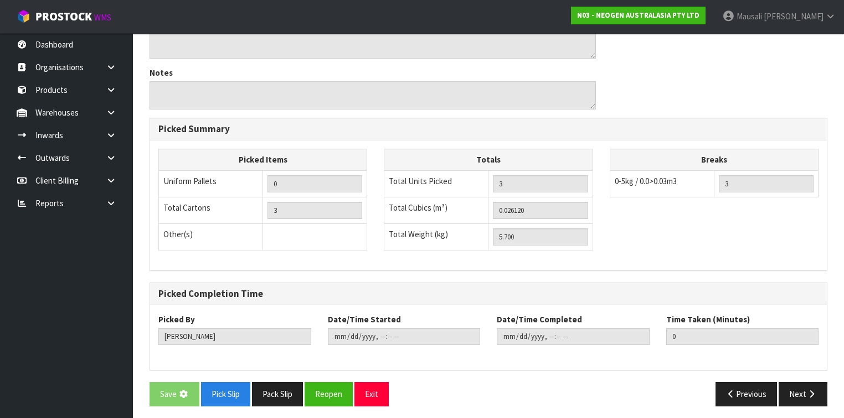
scroll to position [0, 0]
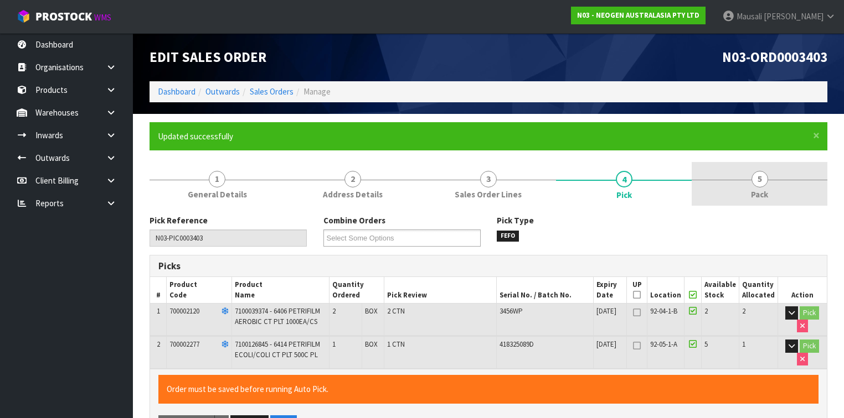
click at [730, 189] on link "5 Pack" at bounding box center [759, 184] width 136 height 44
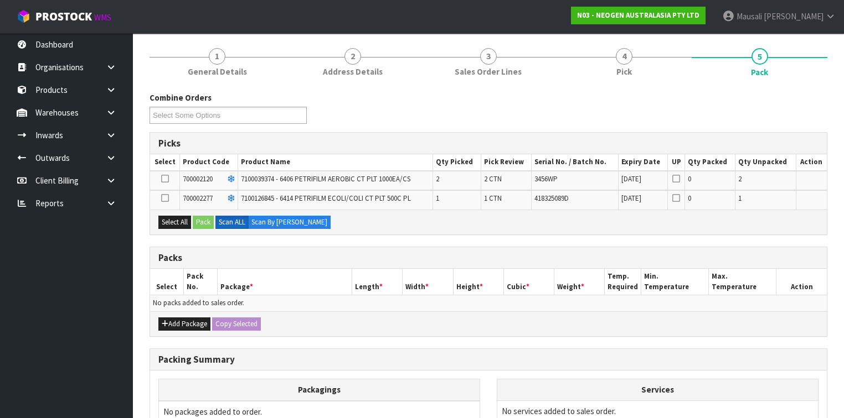
scroll to position [221, 0]
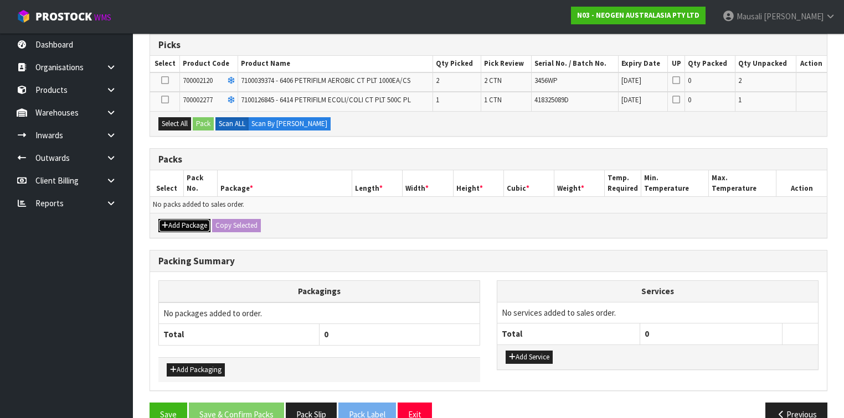
click at [187, 224] on button "Add Package" at bounding box center [184, 225] width 52 height 13
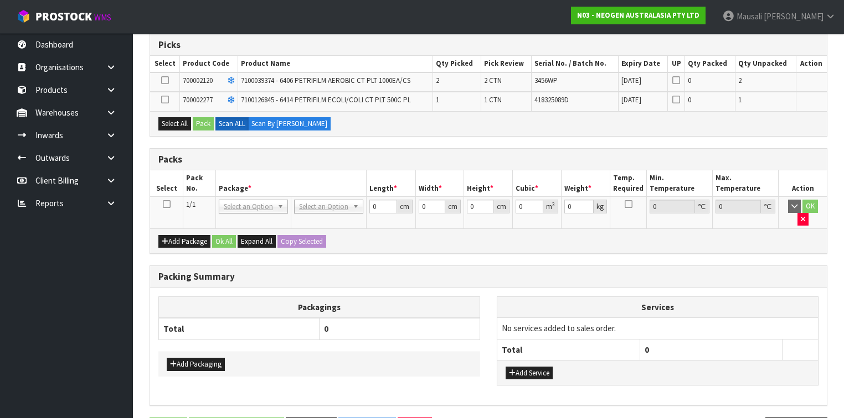
click at [168, 204] on icon at bounding box center [167, 204] width 8 height 1
click at [176, 125] on button "Select All" at bounding box center [174, 123] width 33 height 13
click at [191, 124] on button "Select All" at bounding box center [174, 123] width 33 height 13
click at [206, 121] on button "Pack" at bounding box center [203, 123] width 21 height 13
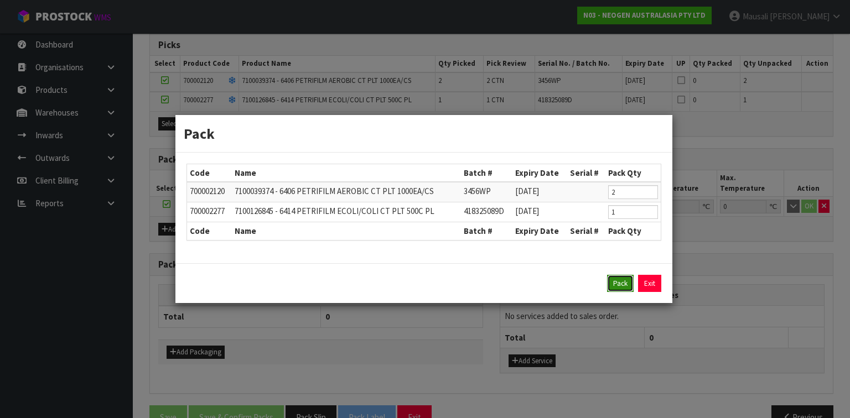
click at [624, 284] on button "Pack" at bounding box center [620, 284] width 27 height 18
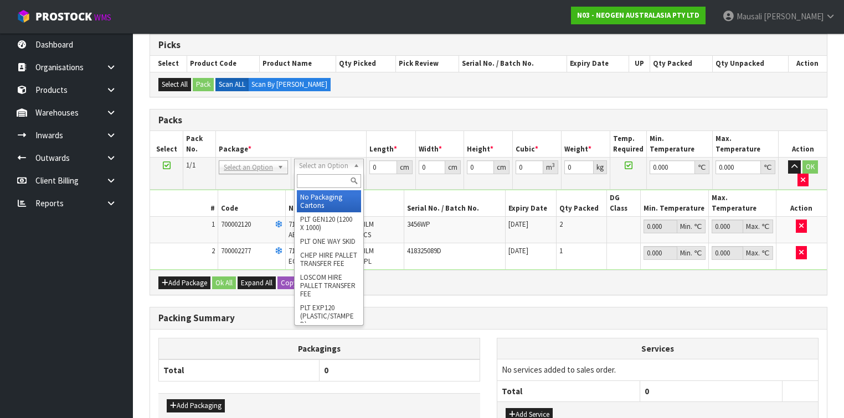
click at [317, 181] on input "text" at bounding box center [329, 181] width 64 height 14
drag, startPoint x: 323, startPoint y: 197, endPoint x: 354, endPoint y: 180, distance: 35.2
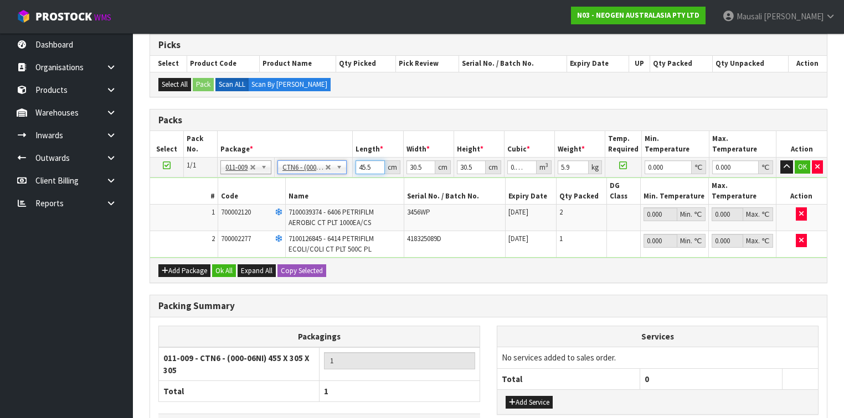
drag, startPoint x: 372, startPoint y: 167, endPoint x: 345, endPoint y: 172, distance: 27.1
click at [345, 172] on tr "1/1 NONE 007-001 007-002 007-004 007-009 007-013 007-014 007-015 007-017 007-01…" at bounding box center [488, 168] width 676 height 20
click at [224, 265] on button "Ok All" at bounding box center [224, 271] width 24 height 13
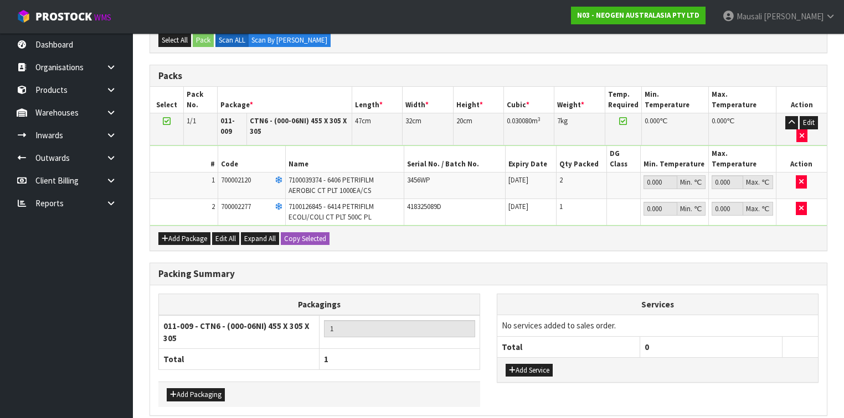
scroll to position [294, 0]
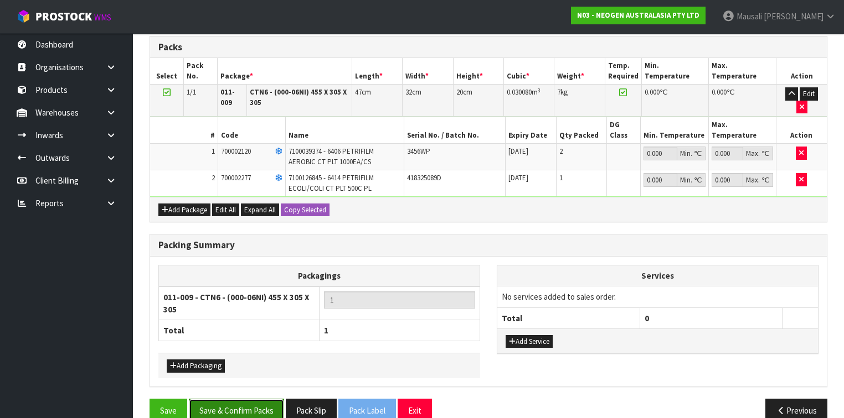
click at [251, 399] on button "Save & Confirm Packs" at bounding box center [236, 411] width 95 height 24
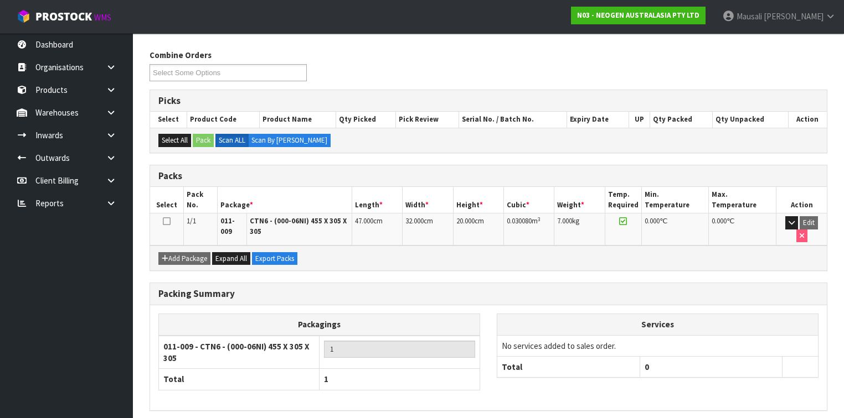
scroll to position [201, 0]
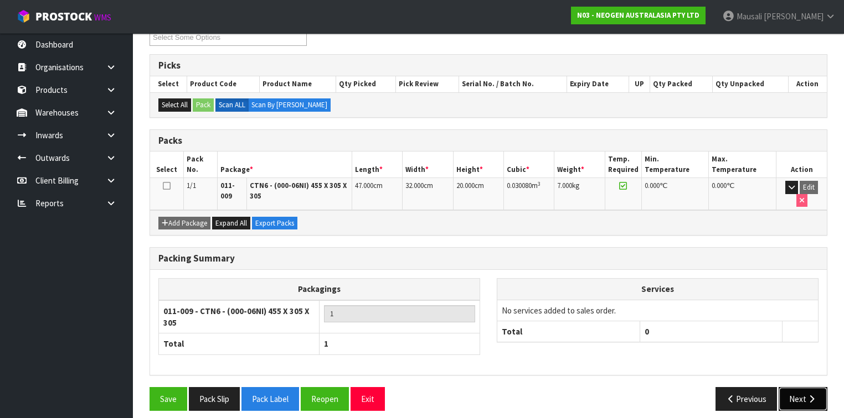
click at [804, 387] on button "Next" at bounding box center [802, 399] width 49 height 24
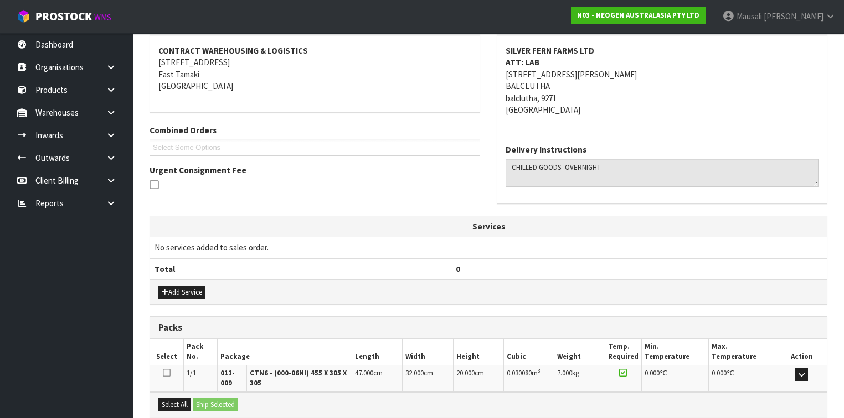
scroll to position [315, 0]
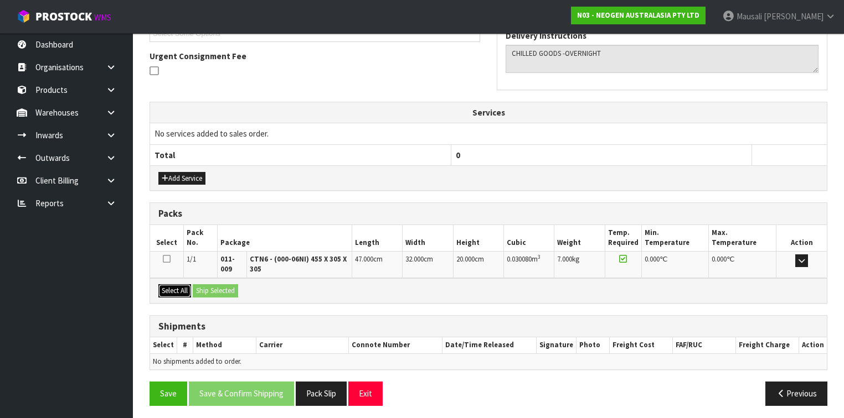
drag, startPoint x: 175, startPoint y: 288, endPoint x: 204, endPoint y: 289, distance: 28.8
click at [175, 288] on button "Select All" at bounding box center [174, 291] width 33 height 13
click at [210, 290] on button "Ship Selected" at bounding box center [215, 291] width 45 height 13
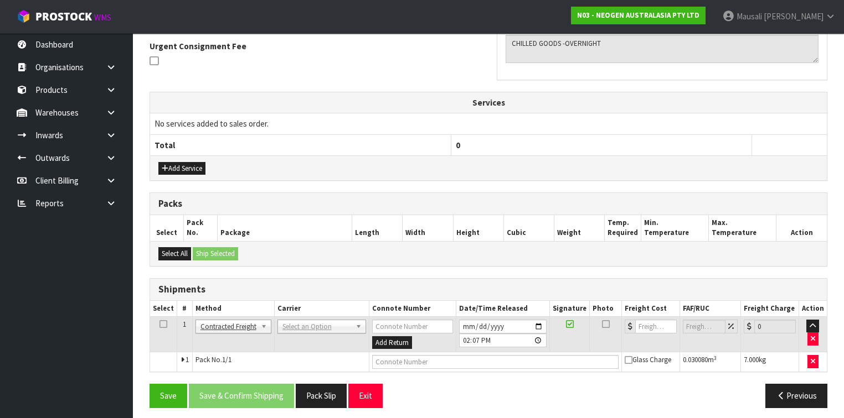
scroll to position [328, 0]
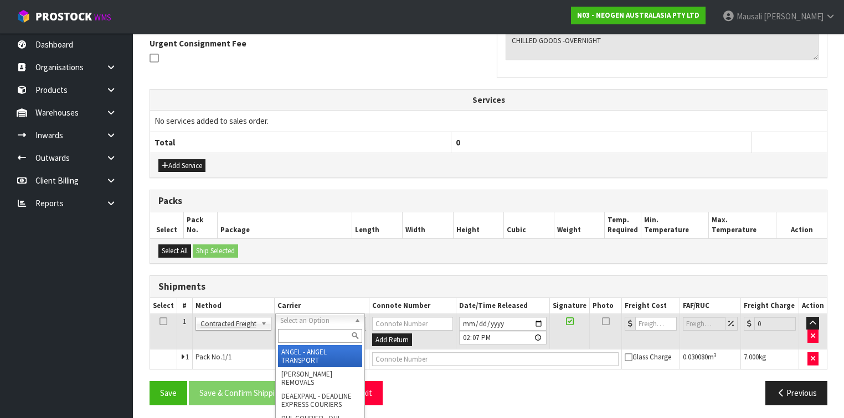
click at [297, 337] on input "text" at bounding box center [320, 336] width 84 height 14
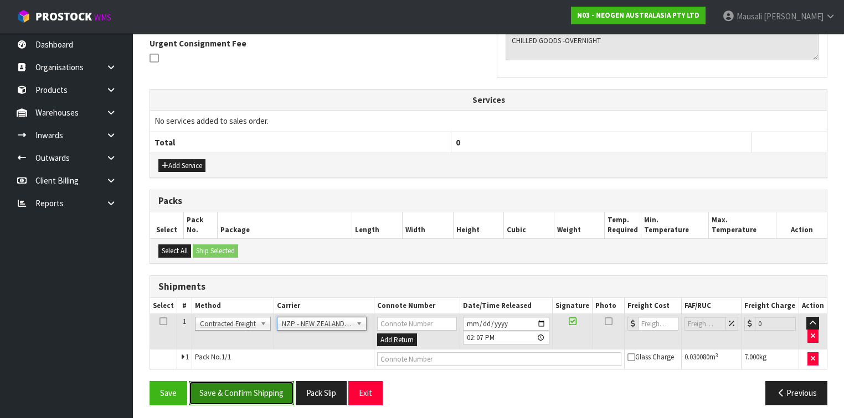
click at [245, 391] on button "Save & Confirm Shipping" at bounding box center [241, 393] width 105 height 24
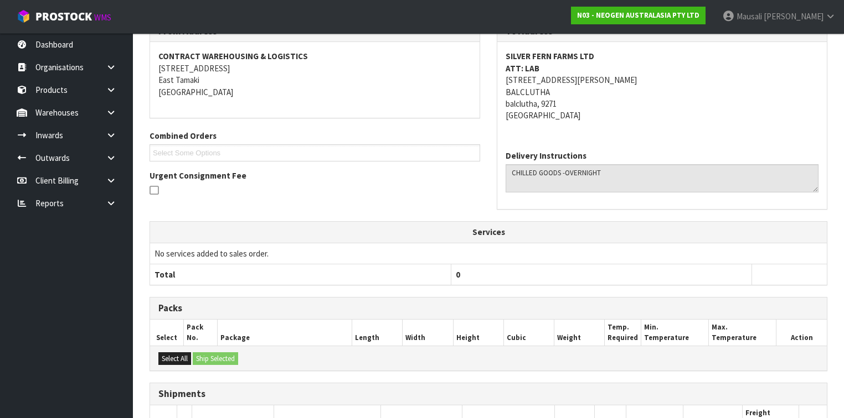
scroll to position [312, 0]
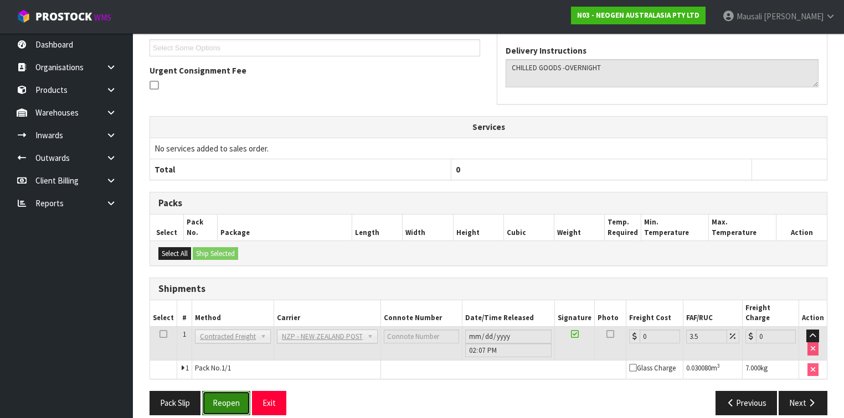
click at [214, 394] on button "Reopen" at bounding box center [226, 403] width 48 height 24
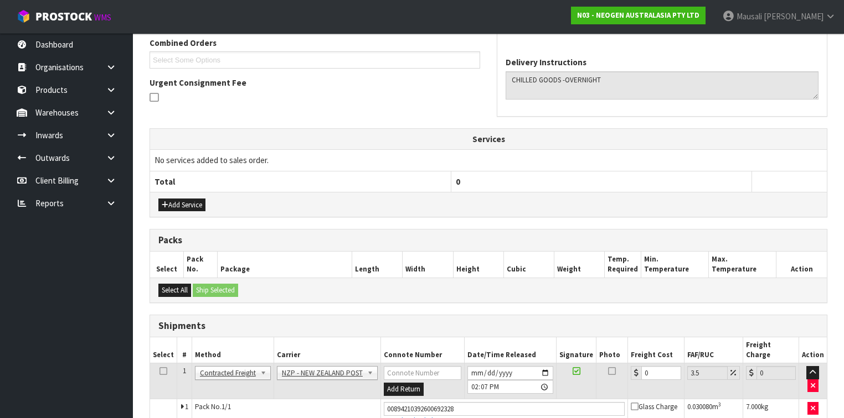
scroll to position [338, 0]
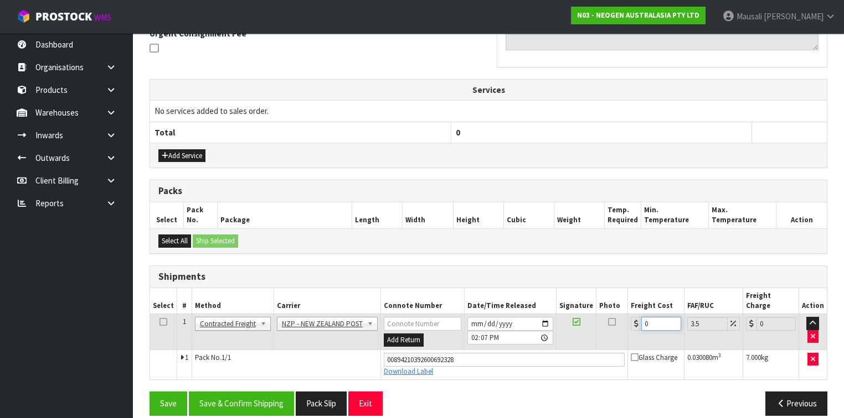
drag, startPoint x: 657, startPoint y: 311, endPoint x: 632, endPoint y: 318, distance: 26.3
click at [632, 318] on td "0" at bounding box center [656, 332] width 56 height 36
click at [230, 392] on button "Save & Confirm Shipping" at bounding box center [241, 404] width 105 height 24
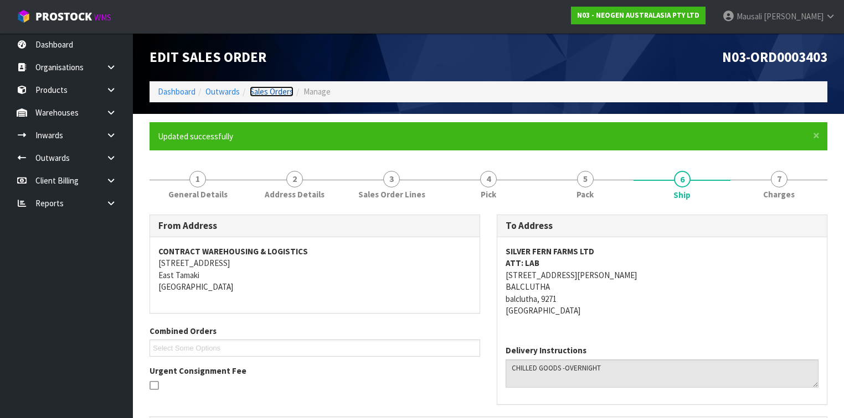
click at [273, 91] on link "Sales Orders" at bounding box center [272, 91] width 44 height 11
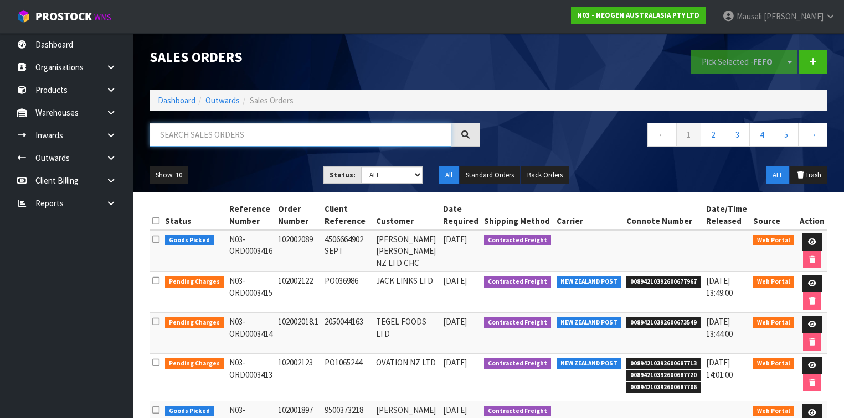
click at [211, 134] on input "text" at bounding box center [300, 135] width 302 height 24
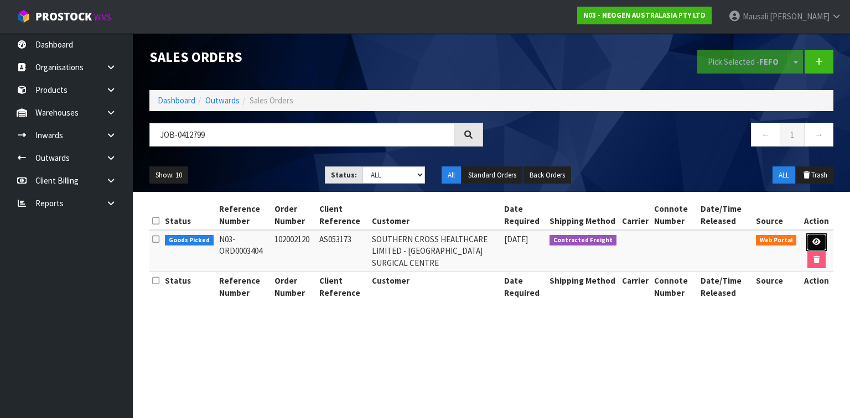
click at [814, 240] on icon at bounding box center [817, 242] width 8 height 7
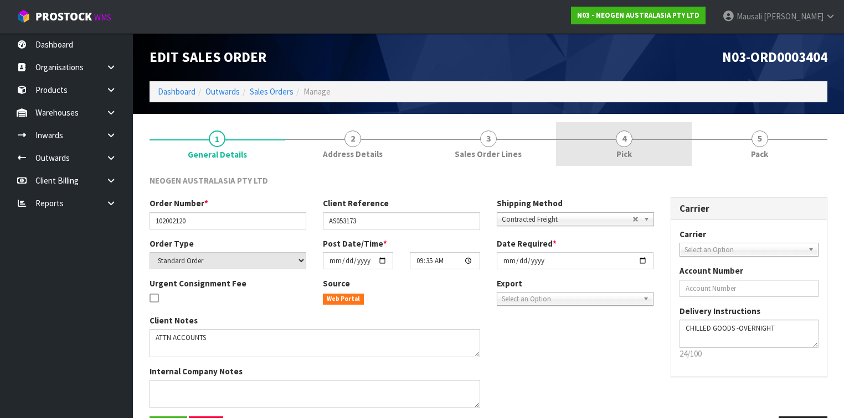
click at [631, 150] on span "Pick" at bounding box center [623, 154] width 15 height 12
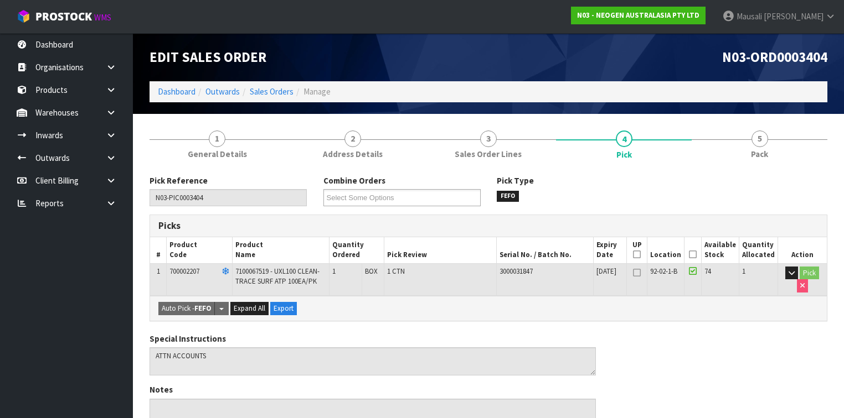
click at [695, 255] on icon at bounding box center [693, 255] width 8 height 1
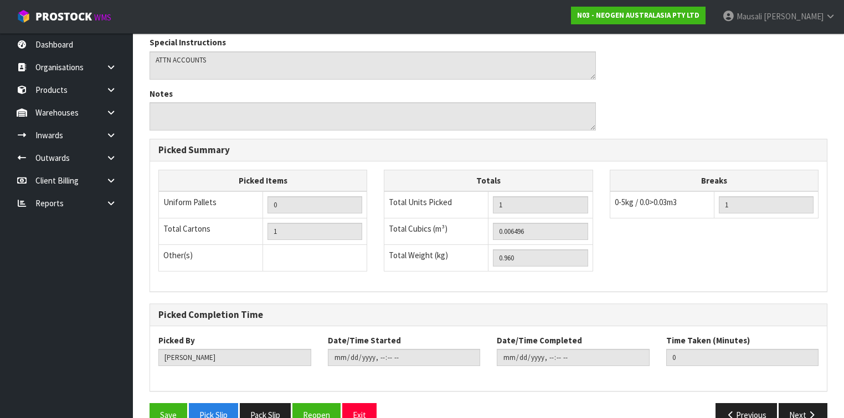
scroll to position [359, 0]
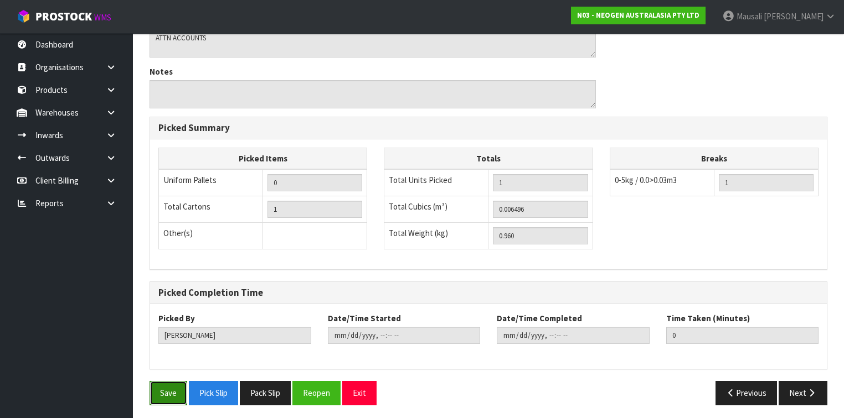
click at [166, 381] on button "Save" at bounding box center [168, 393] width 38 height 24
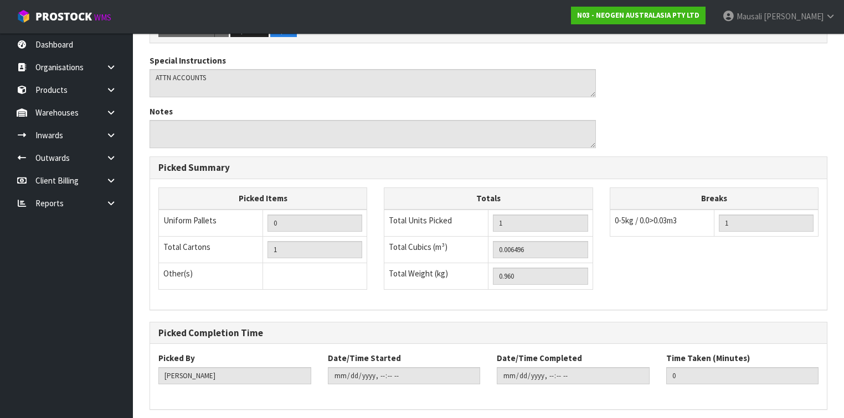
scroll to position [0, 0]
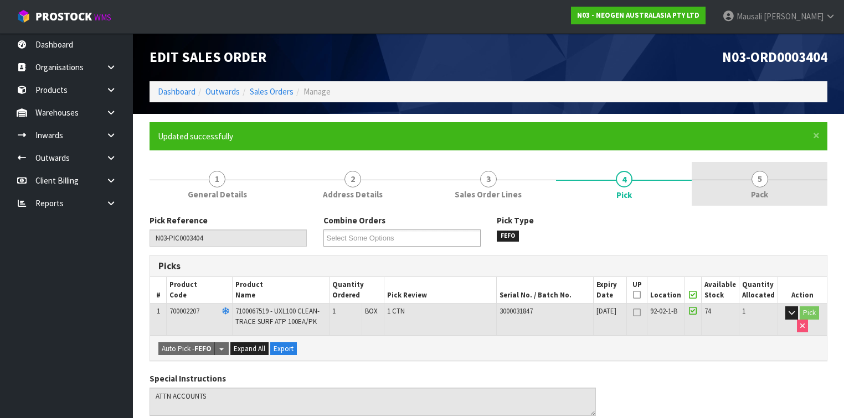
drag, startPoint x: 733, startPoint y: 193, endPoint x: 585, endPoint y: 200, distance: 149.1
click at [732, 193] on link "5 Pack" at bounding box center [759, 184] width 136 height 44
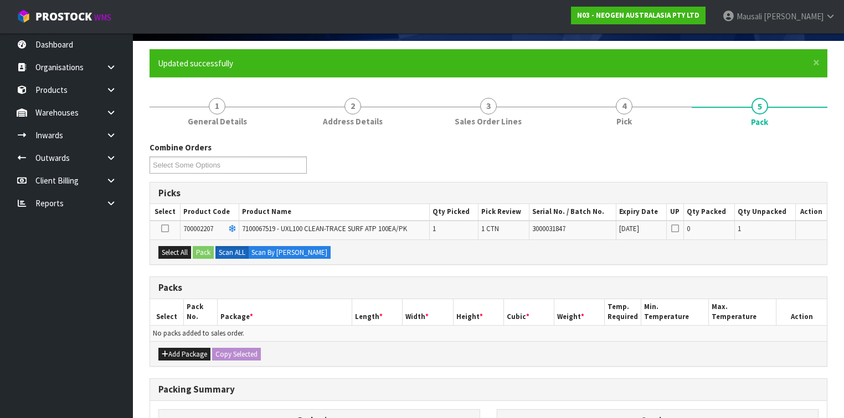
scroll to position [133, 0]
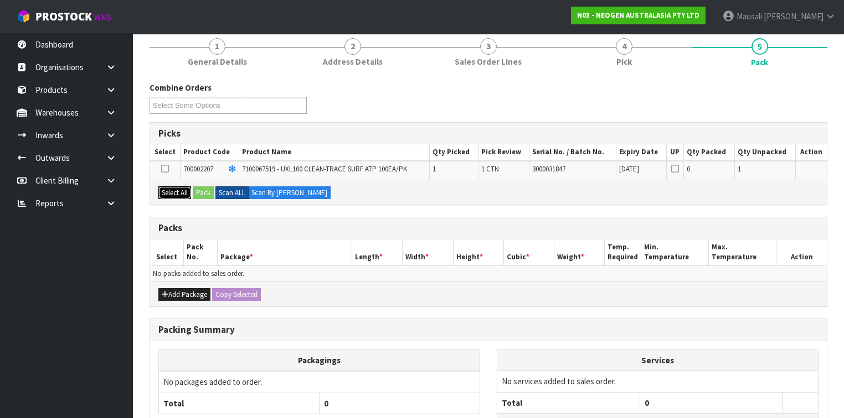
drag, startPoint x: 180, startPoint y: 189, endPoint x: 218, endPoint y: 189, distance: 37.6
click at [189, 189] on button "Select All" at bounding box center [174, 193] width 33 height 13
click at [218, 189] on label "Scan ALL" at bounding box center [231, 193] width 33 height 13
click at [204, 189] on button "Pack" at bounding box center [203, 193] width 21 height 13
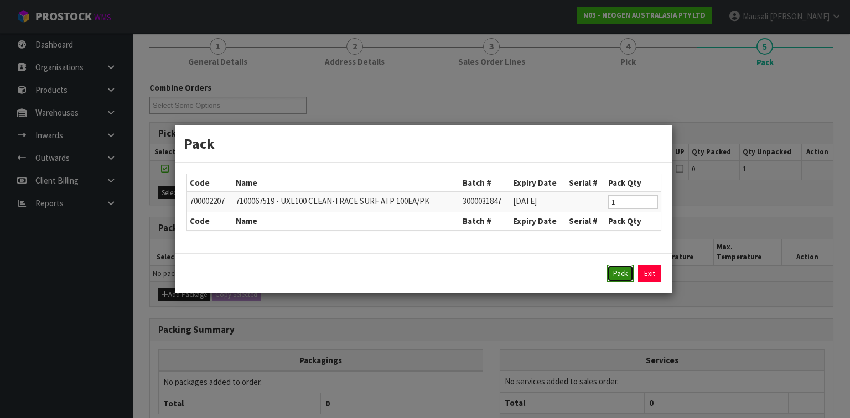
click at [621, 273] on button "Pack" at bounding box center [620, 274] width 27 height 18
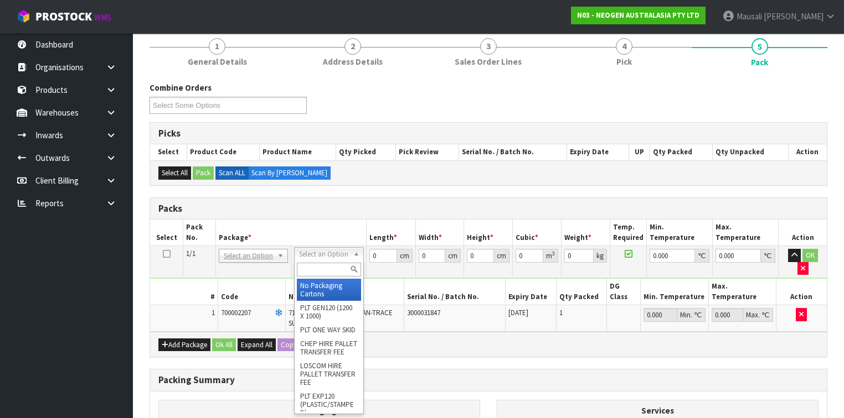
click at [311, 270] on input "text" at bounding box center [329, 270] width 64 height 14
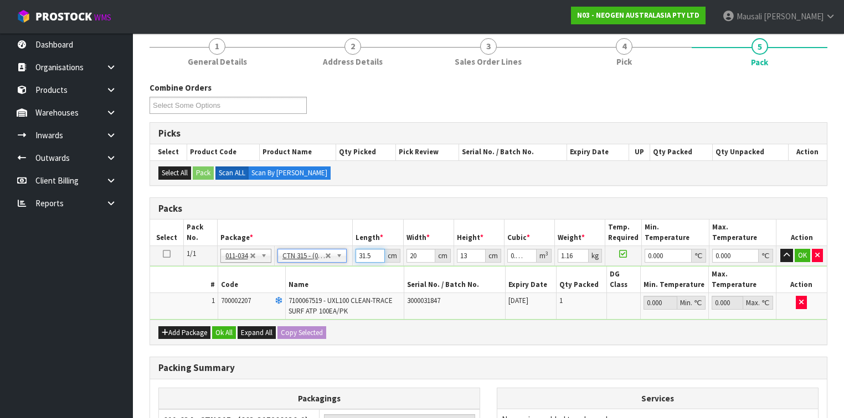
drag, startPoint x: 372, startPoint y: 256, endPoint x: 349, endPoint y: 261, distance: 23.9
click at [349, 261] on tr "1/1 NONE 007-001 007-002 007-004 007-009 007-013 007-014 007-015 007-017 007-01…" at bounding box center [488, 256] width 676 height 20
click at [229, 327] on button "Ok All" at bounding box center [224, 333] width 24 height 13
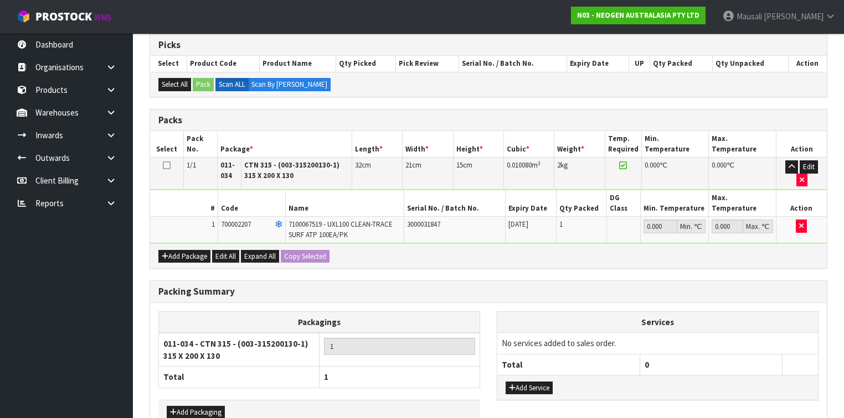
scroll to position [268, 0]
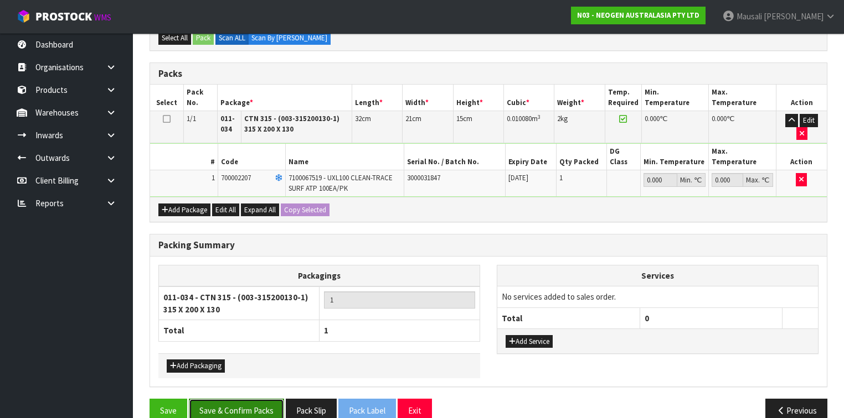
click at [228, 399] on button "Save & Confirm Packs" at bounding box center [236, 411] width 95 height 24
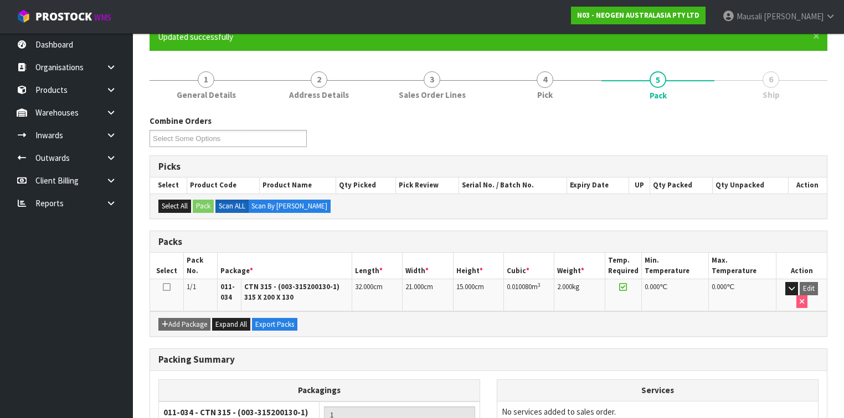
scroll to position [201, 0]
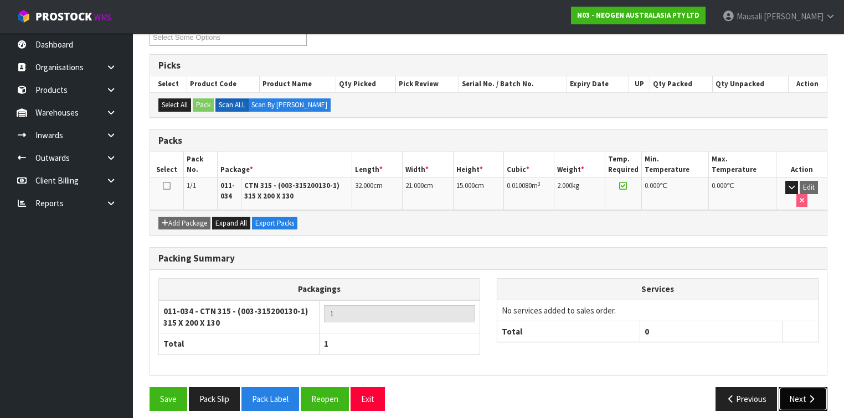
click at [794, 387] on button "Next" at bounding box center [802, 399] width 49 height 24
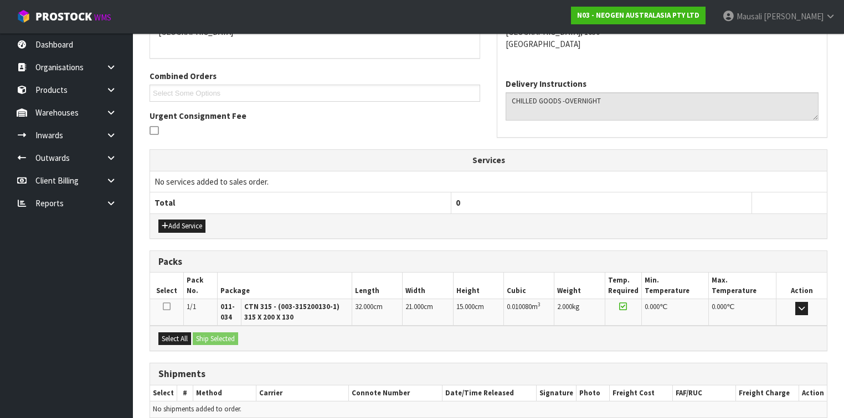
scroll to position [303, 0]
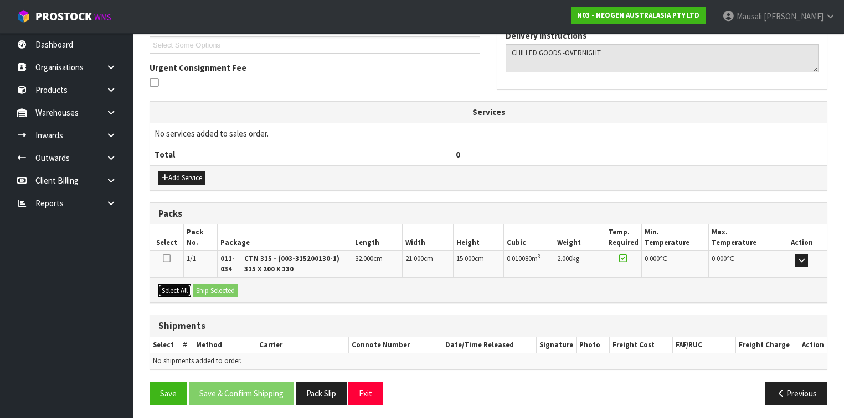
click at [182, 286] on button "Select All" at bounding box center [174, 291] width 33 height 13
click at [200, 287] on button "Ship Selected" at bounding box center [215, 291] width 45 height 13
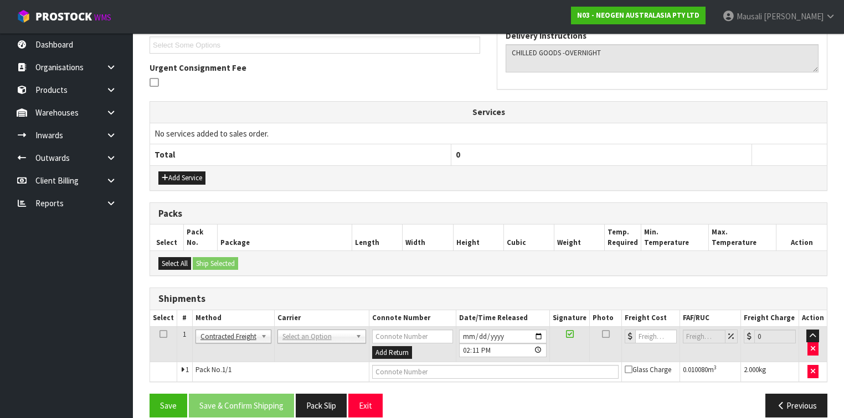
scroll to position [316, 0]
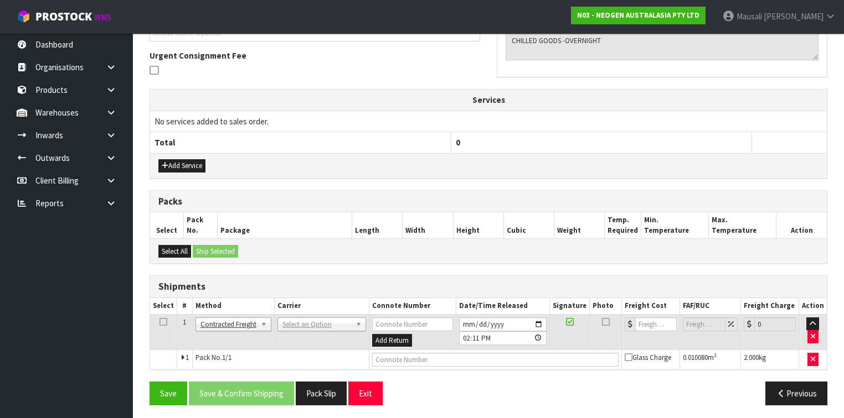
drag, startPoint x: 298, startPoint y: 314, endPoint x: 292, endPoint y: 323, distance: 11.1
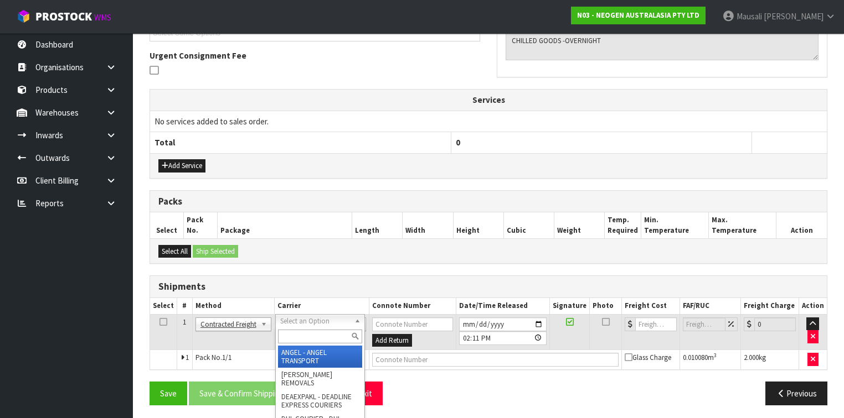
click at [290, 336] on input "text" at bounding box center [320, 337] width 84 height 14
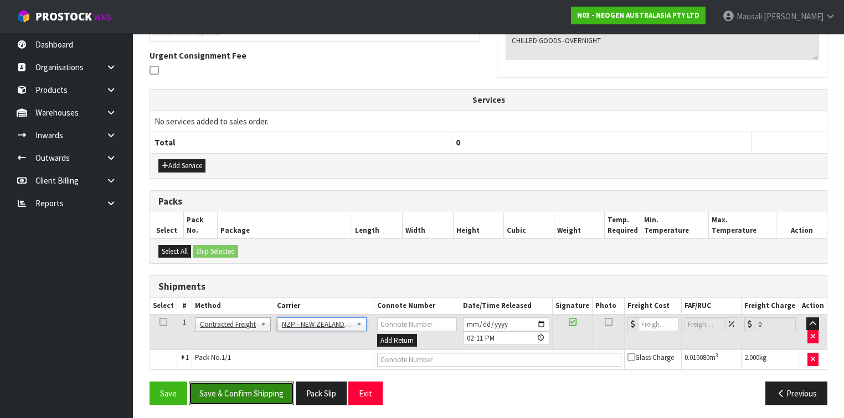
drag, startPoint x: 261, startPoint y: 389, endPoint x: 323, endPoint y: 379, distance: 62.3
click at [261, 389] on button "Save & Confirm Shipping" at bounding box center [241, 394] width 105 height 24
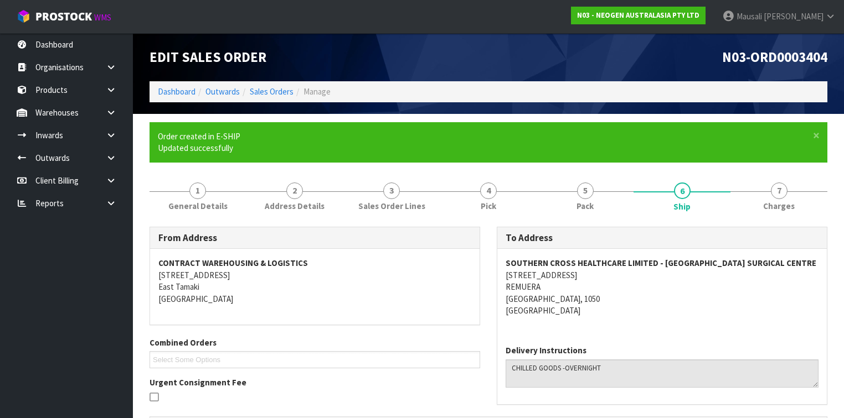
scroll to position [301, 0]
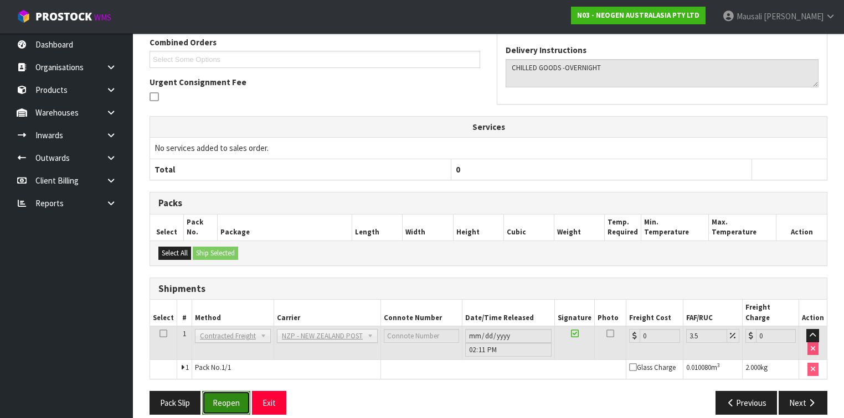
click at [219, 391] on button "Reopen" at bounding box center [226, 403] width 48 height 24
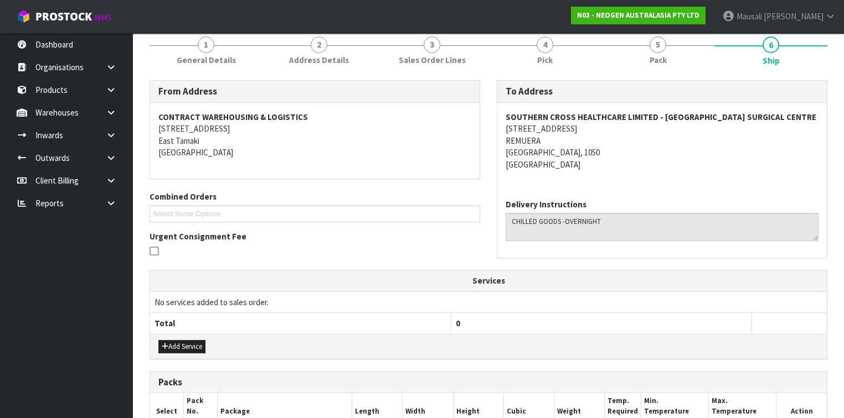
scroll to position [310, 0]
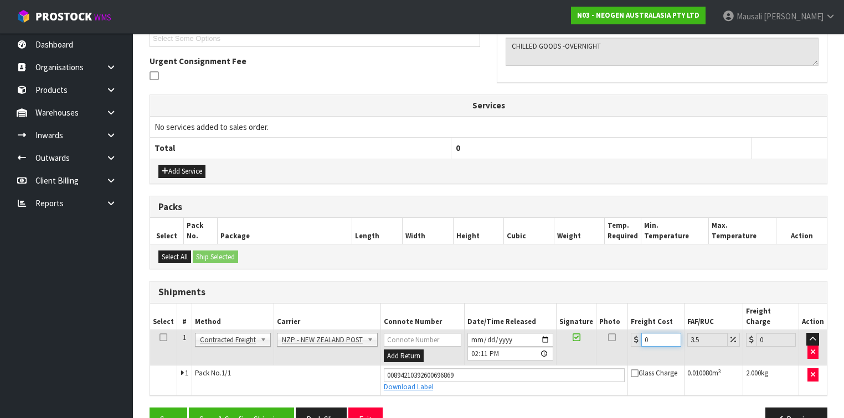
drag, startPoint x: 649, startPoint y: 325, endPoint x: 635, endPoint y: 328, distance: 14.0
click at [635, 333] on div "0" at bounding box center [656, 340] width 50 height 14
click at [271, 410] on button "Save & Confirm Shipping" at bounding box center [241, 420] width 105 height 24
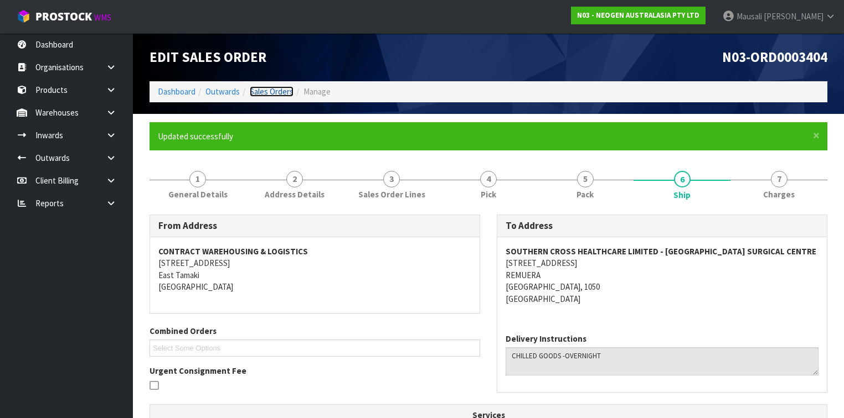
click at [278, 88] on link "Sales Orders" at bounding box center [272, 91] width 44 height 11
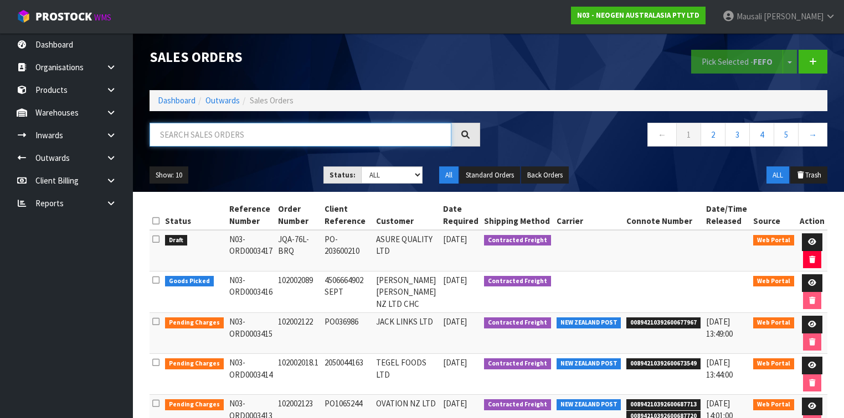
click at [182, 141] on input "text" at bounding box center [300, 135] width 302 height 24
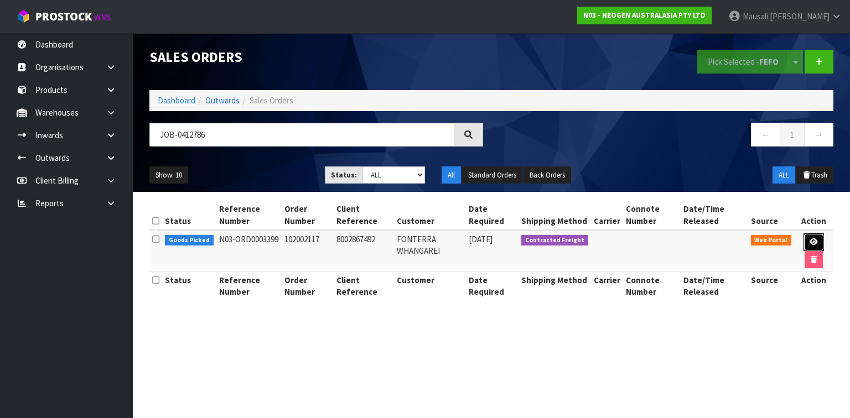
click at [814, 240] on icon at bounding box center [814, 242] width 8 height 7
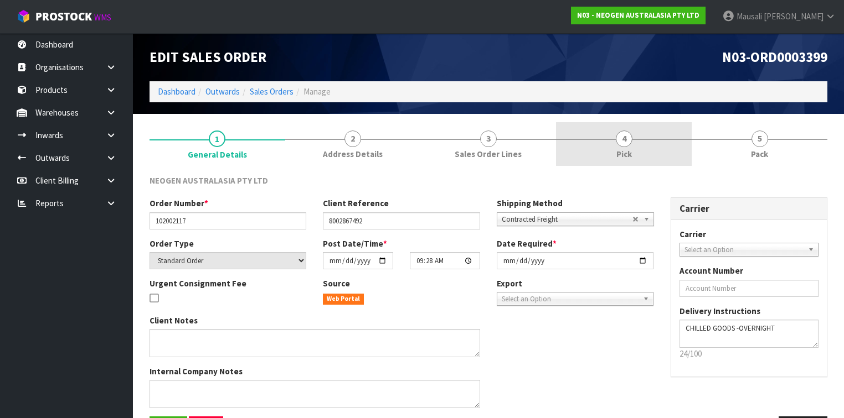
click at [623, 142] on span "4" at bounding box center [624, 139] width 17 height 17
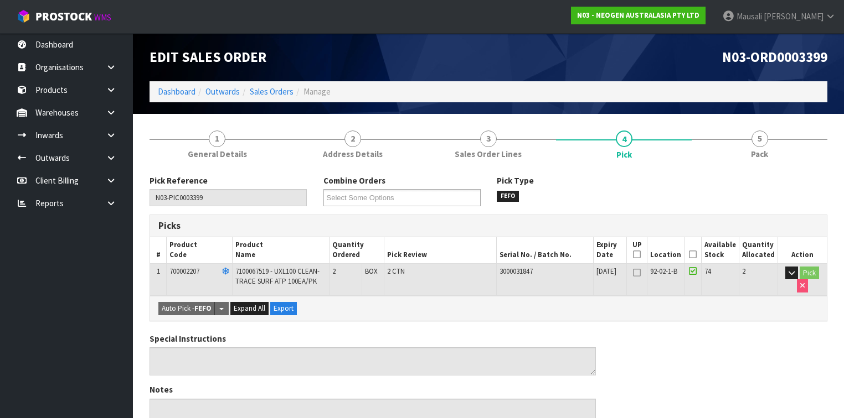
click at [696, 255] on icon at bounding box center [693, 255] width 8 height 1
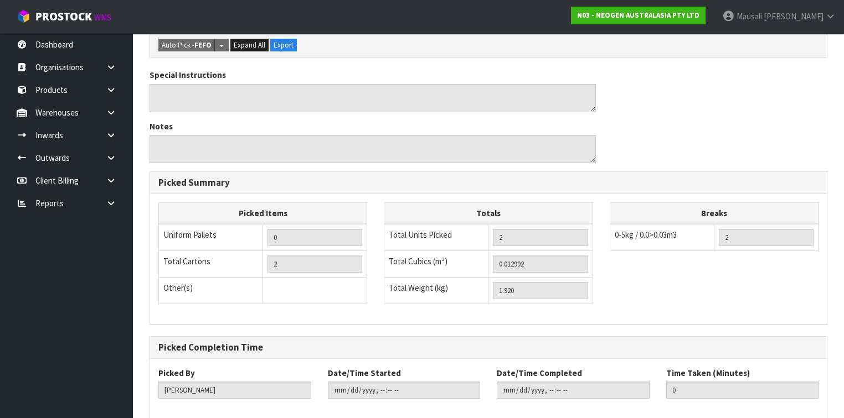
scroll to position [359, 0]
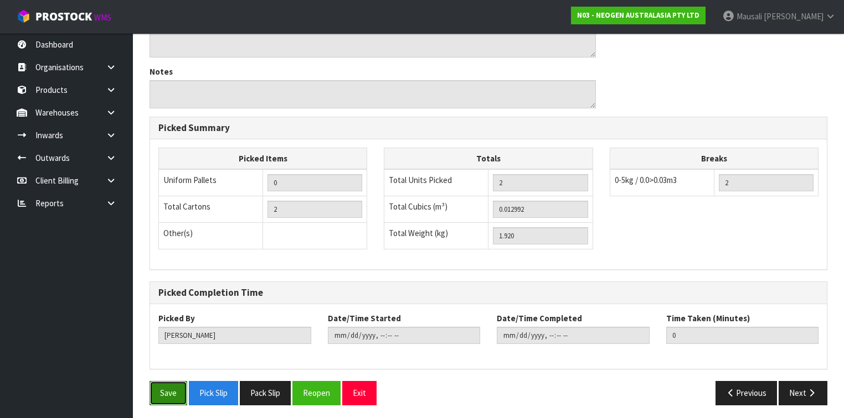
click at [152, 392] on button "Save" at bounding box center [168, 393] width 38 height 24
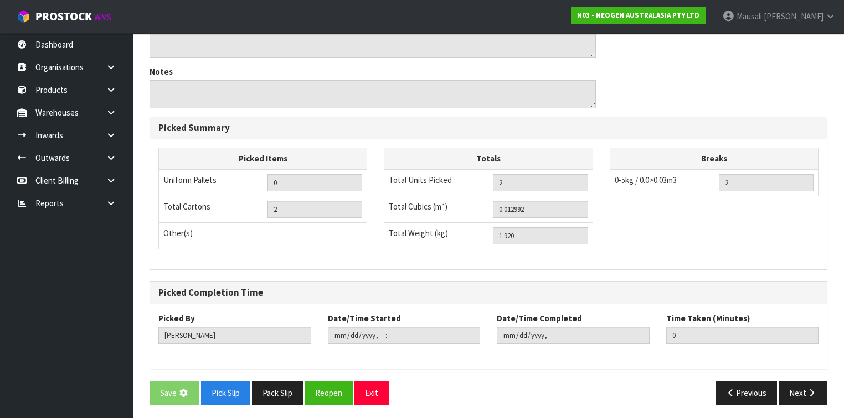
scroll to position [0, 0]
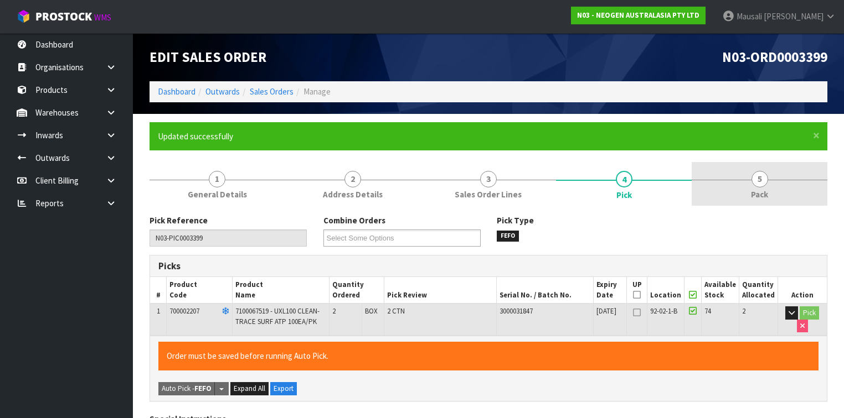
drag, startPoint x: 755, startPoint y: 194, endPoint x: 742, endPoint y: 194, distance: 13.3
click at [755, 194] on span "Pack" at bounding box center [759, 195] width 17 height 12
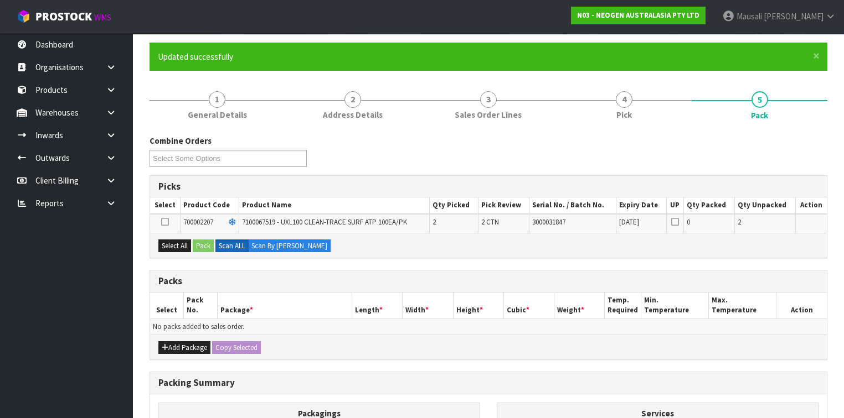
scroll to position [133, 0]
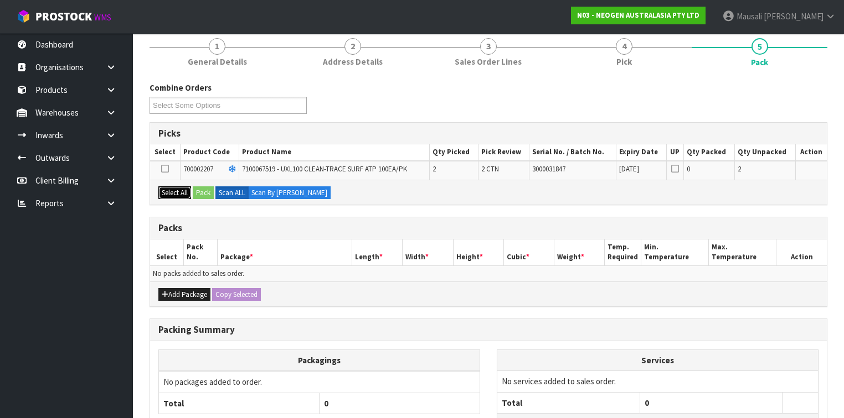
drag, startPoint x: 170, startPoint y: 186, endPoint x: 192, endPoint y: 191, distance: 22.7
click at [173, 188] on button "Select All" at bounding box center [174, 193] width 33 height 13
drag, startPoint x: 193, startPoint y: 191, endPoint x: 199, endPoint y: 193, distance: 6.8
click at [197, 193] on div "Select All Pack Scan ALL Scan By [PERSON_NAME]" at bounding box center [488, 192] width 676 height 25
click at [204, 193] on button "Pack" at bounding box center [203, 193] width 21 height 13
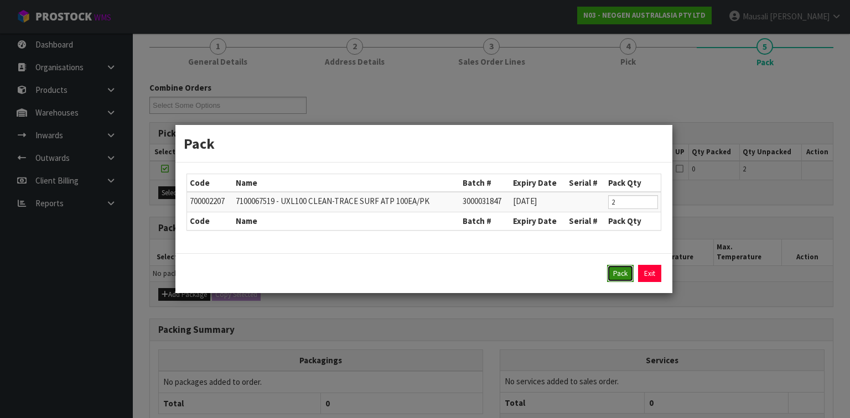
click at [621, 276] on button "Pack" at bounding box center [620, 274] width 27 height 18
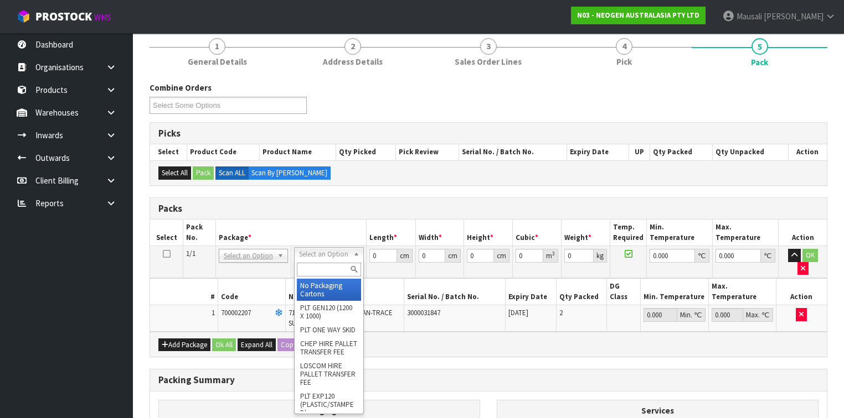
click at [314, 270] on input "text" at bounding box center [329, 270] width 64 height 14
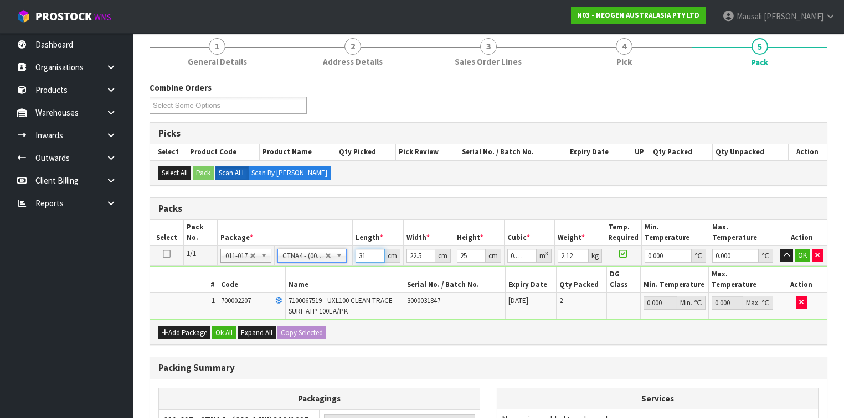
drag, startPoint x: 368, startPoint y: 255, endPoint x: 339, endPoint y: 263, distance: 30.3
click at [339, 263] on tr "1/1 NONE 007-001 007-002 007-004 007-009 007-013 007-014 007-015 007-017 007-01…" at bounding box center [488, 256] width 676 height 20
click at [224, 327] on button "Ok All" at bounding box center [224, 333] width 24 height 13
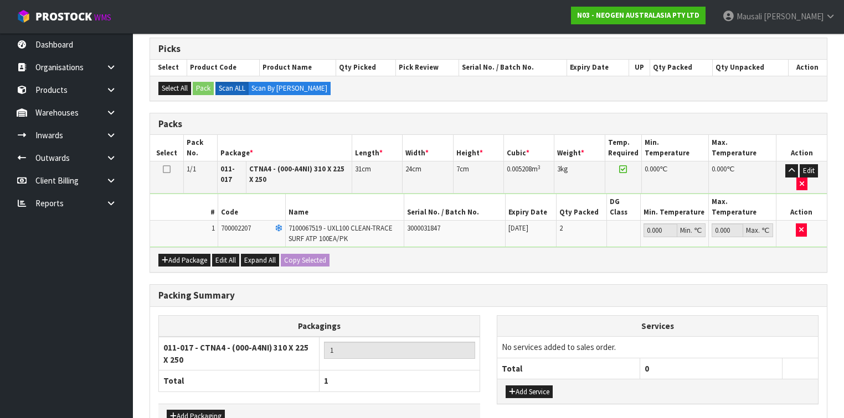
scroll to position [268, 0]
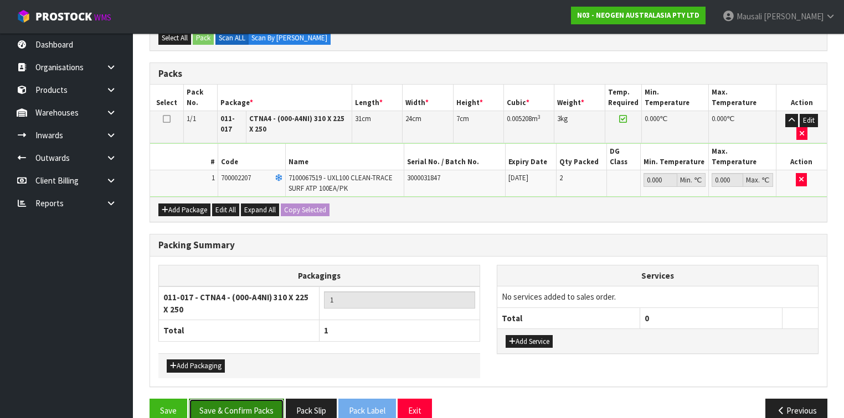
click at [239, 399] on button "Save & Confirm Packs" at bounding box center [236, 411] width 95 height 24
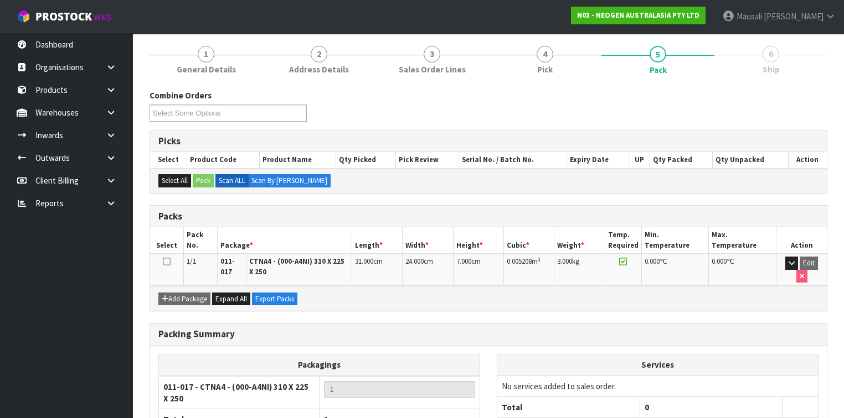
scroll to position [201, 0]
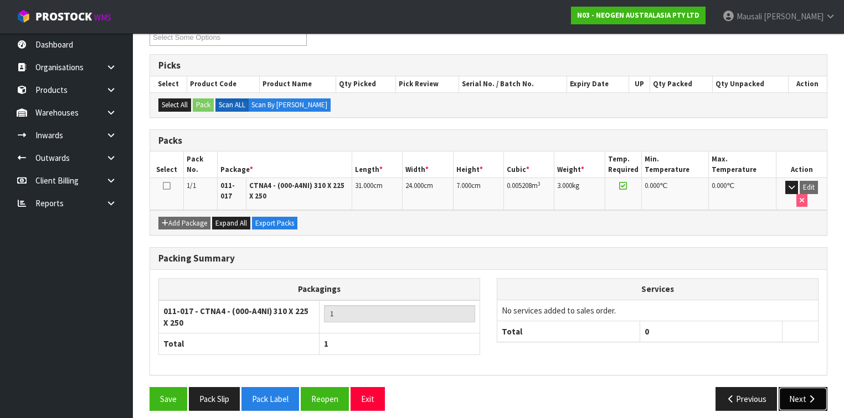
click at [787, 387] on button "Next" at bounding box center [802, 399] width 49 height 24
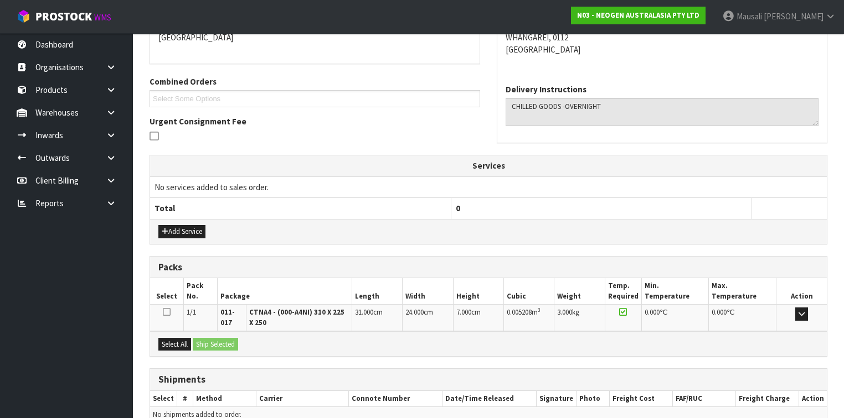
scroll to position [303, 0]
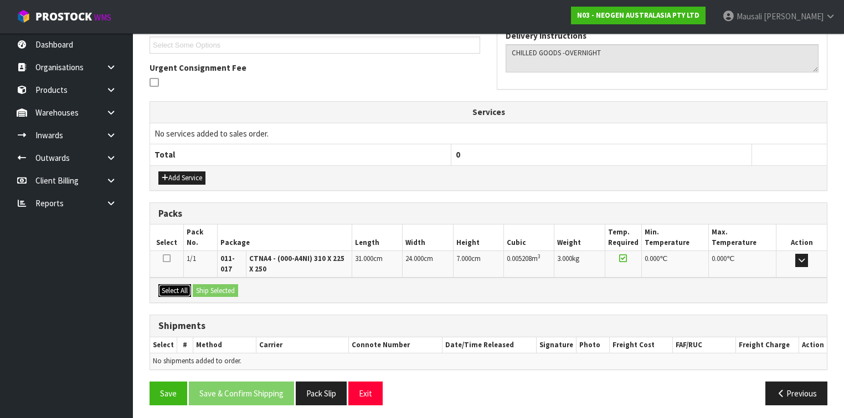
click at [180, 287] on button "Select All" at bounding box center [174, 291] width 33 height 13
click at [201, 286] on button "Ship Selected" at bounding box center [215, 291] width 45 height 13
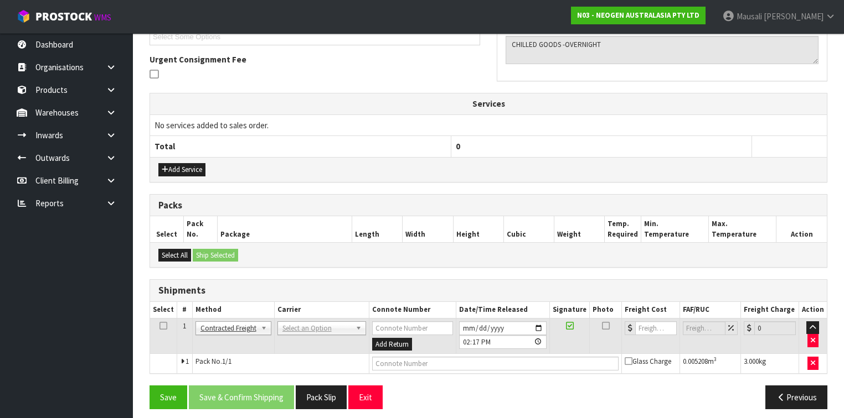
scroll to position [316, 0]
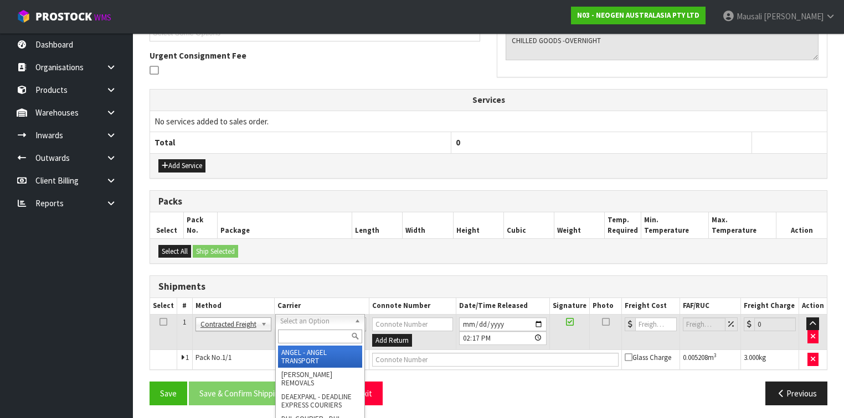
click at [285, 339] on input "text" at bounding box center [320, 337] width 84 height 14
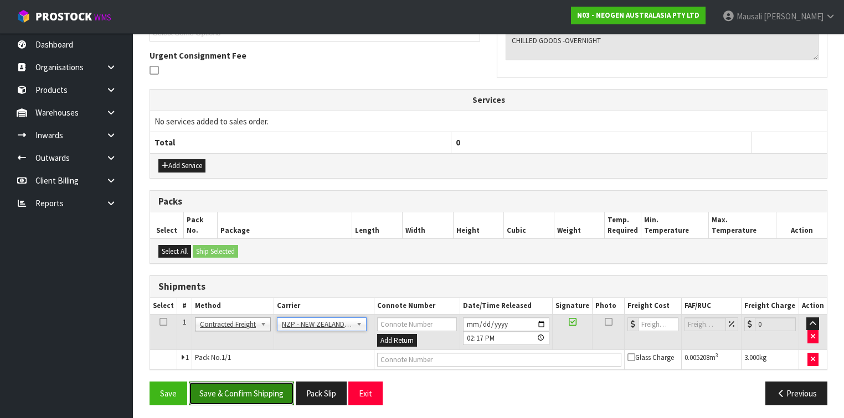
click at [238, 384] on button "Save & Confirm Shipping" at bounding box center [241, 394] width 105 height 24
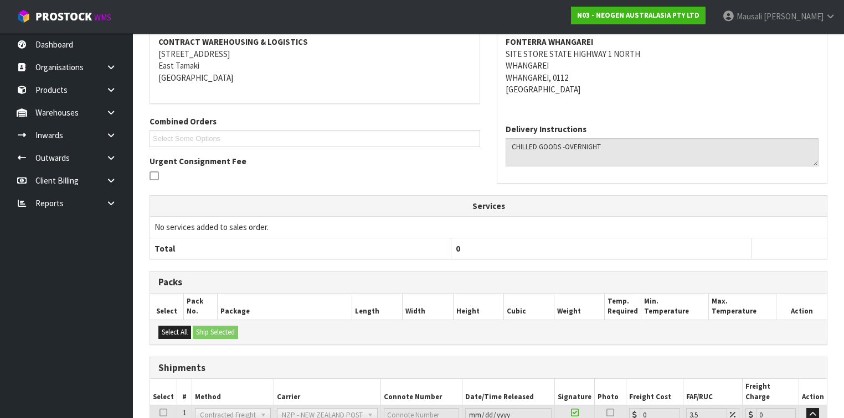
scroll to position [301, 0]
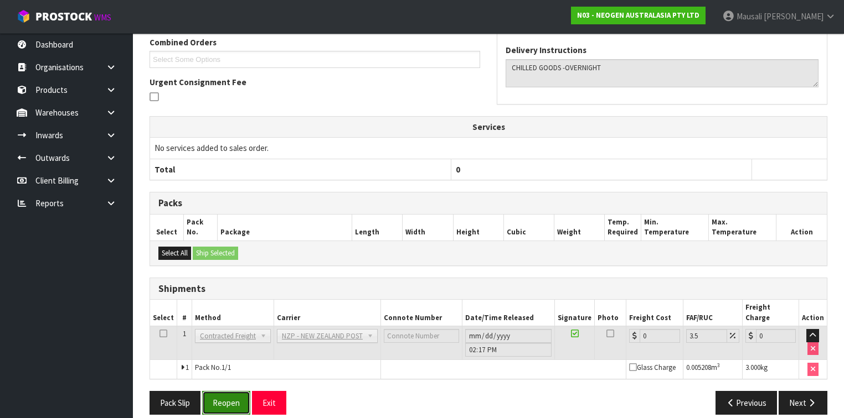
click at [235, 391] on button "Reopen" at bounding box center [226, 403] width 48 height 24
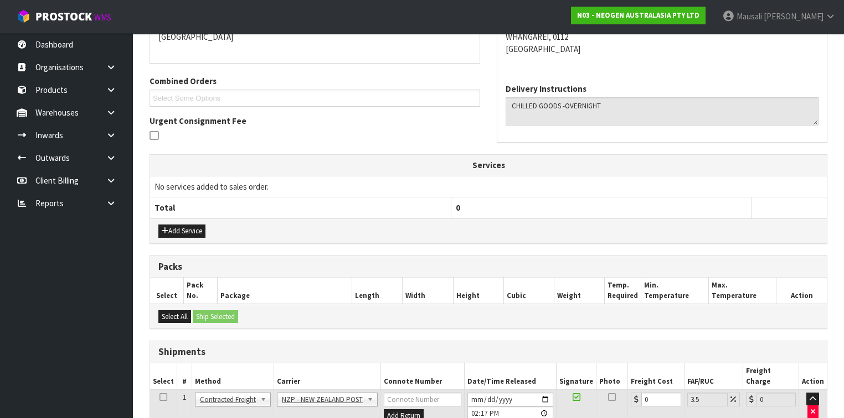
scroll to position [325, 0]
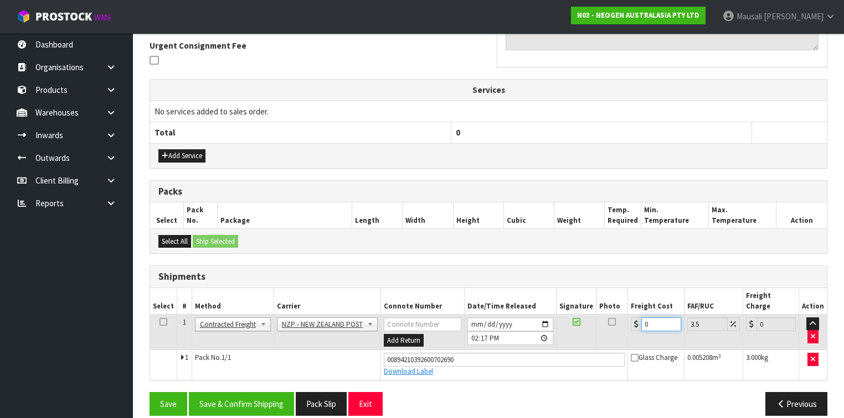
drag, startPoint x: 640, startPoint y: 319, endPoint x: 633, endPoint y: 322, distance: 7.2
click at [633, 322] on td "0" at bounding box center [656, 332] width 56 height 36
click at [270, 392] on button "Save & Confirm Shipping" at bounding box center [241, 404] width 105 height 24
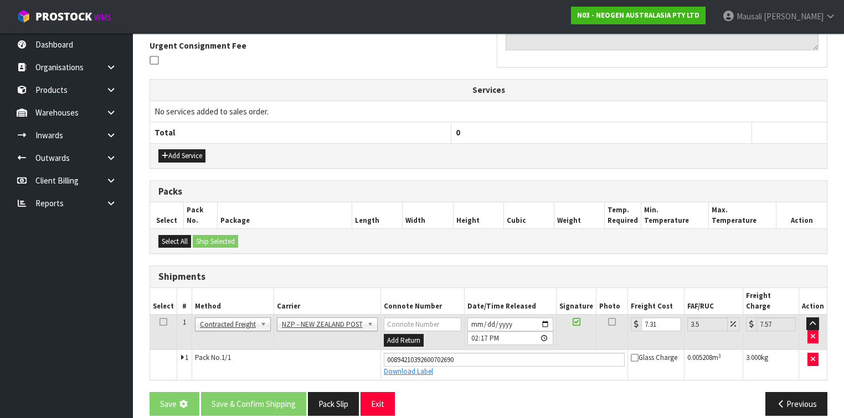
scroll to position [0, 0]
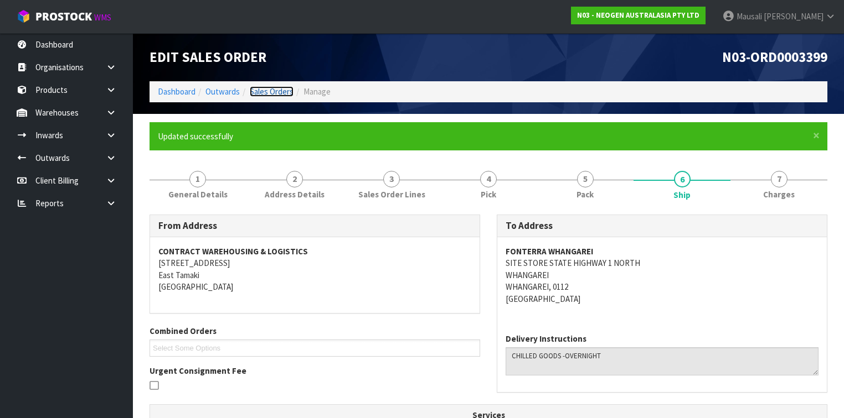
click at [270, 92] on link "Sales Orders" at bounding box center [272, 91] width 44 height 11
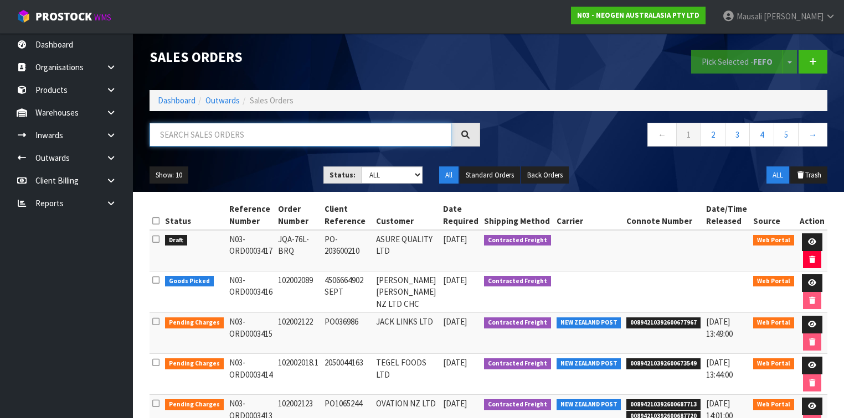
click at [193, 136] on input "text" at bounding box center [300, 135] width 302 height 24
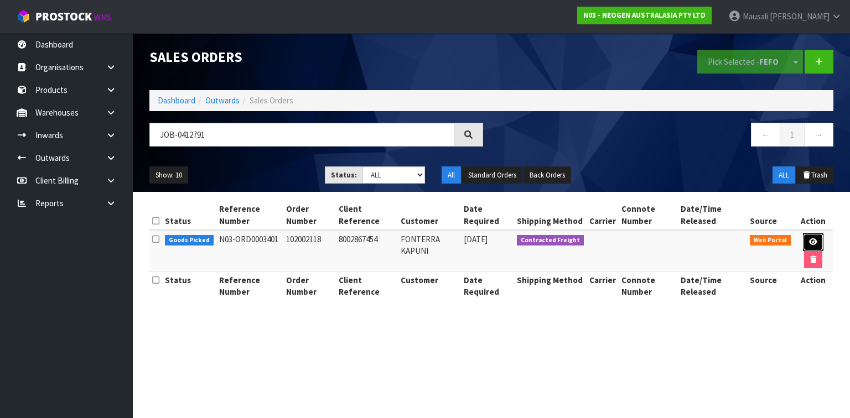
click at [815, 241] on icon at bounding box center [813, 242] width 8 height 7
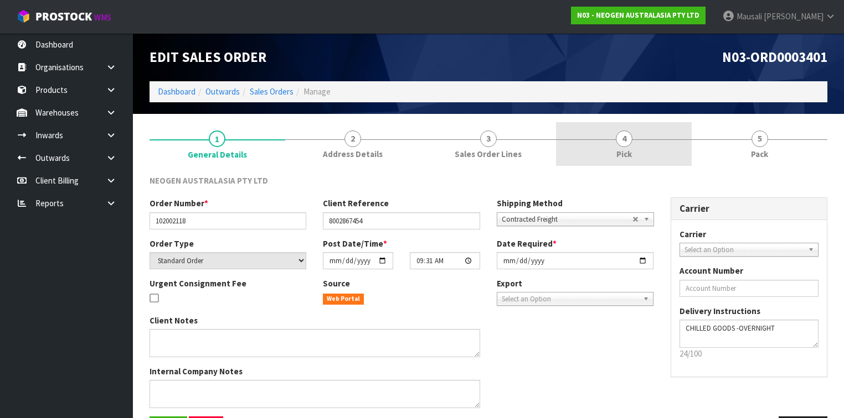
click at [619, 144] on span "4" at bounding box center [624, 139] width 17 height 17
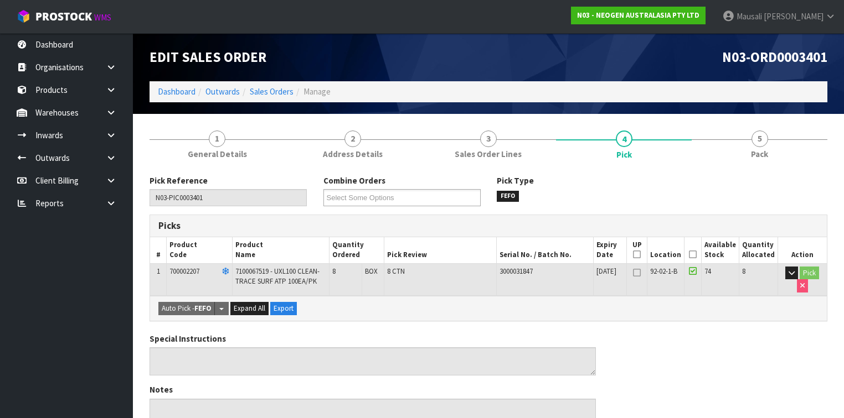
click at [696, 255] on icon at bounding box center [693, 255] width 8 height 1
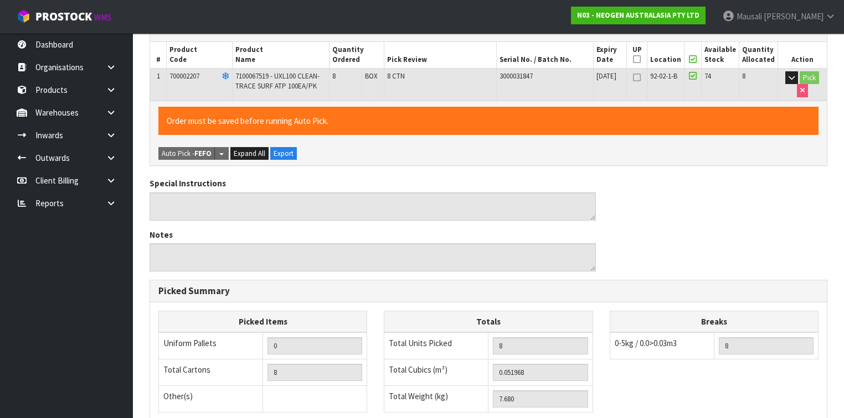
scroll to position [359, 0]
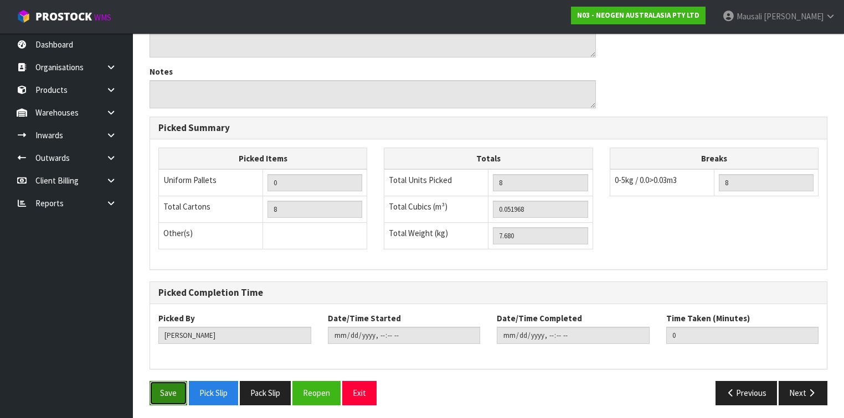
click at [173, 383] on button "Save" at bounding box center [168, 393] width 38 height 24
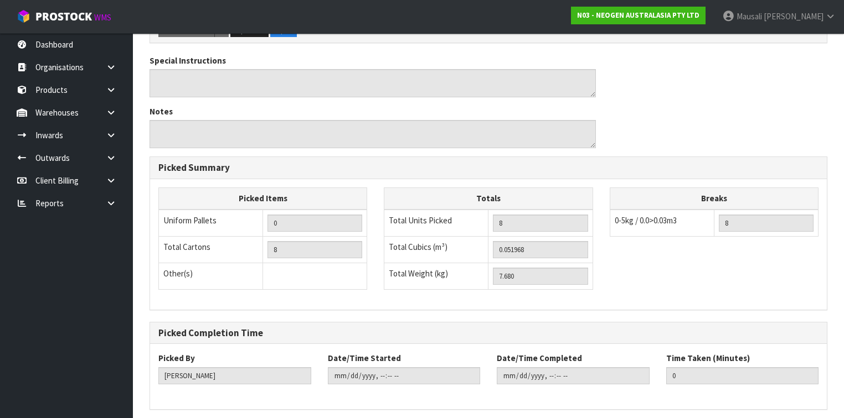
scroll to position [0, 0]
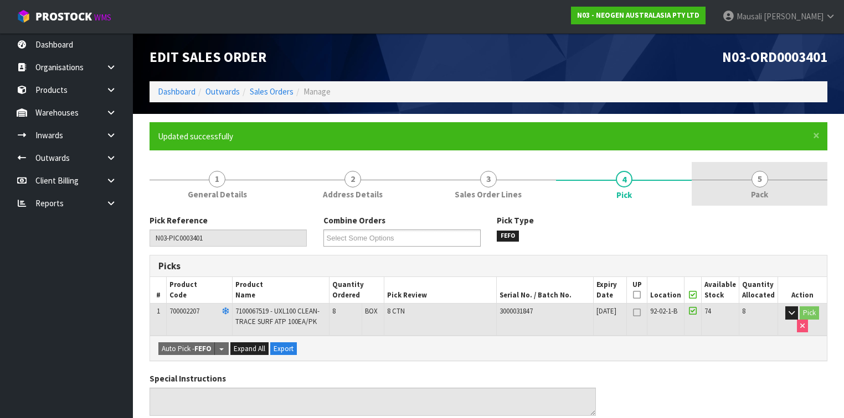
click at [764, 186] on link "5 Pack" at bounding box center [759, 184] width 136 height 44
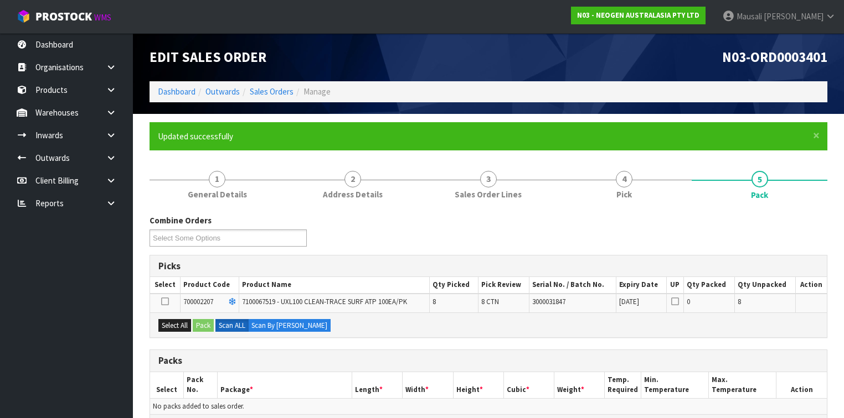
scroll to position [133, 0]
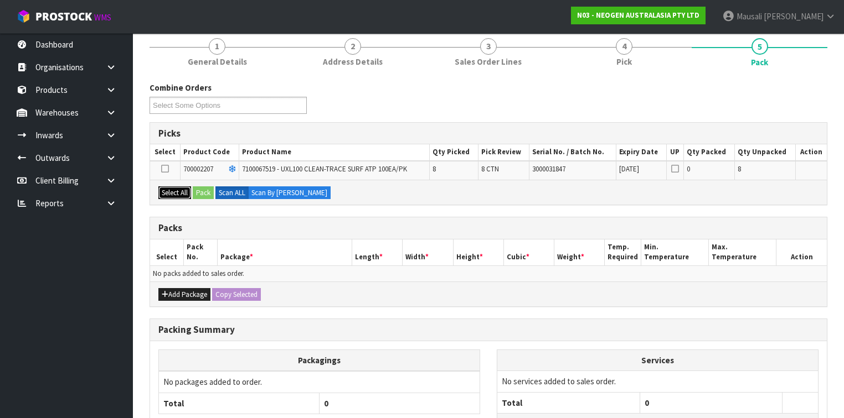
drag, startPoint x: 180, startPoint y: 185, endPoint x: 198, endPoint y: 190, distance: 19.1
click at [182, 187] on button "Select All" at bounding box center [174, 193] width 33 height 13
click at [201, 191] on button "Pack" at bounding box center [203, 193] width 21 height 13
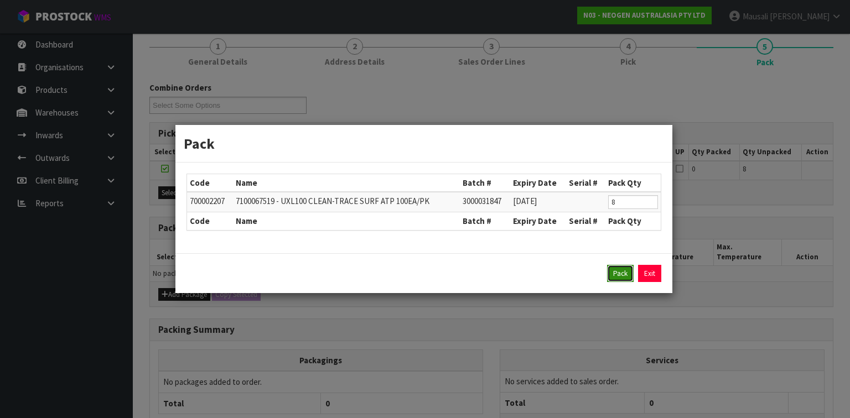
click at [623, 270] on button "Pack" at bounding box center [620, 274] width 27 height 18
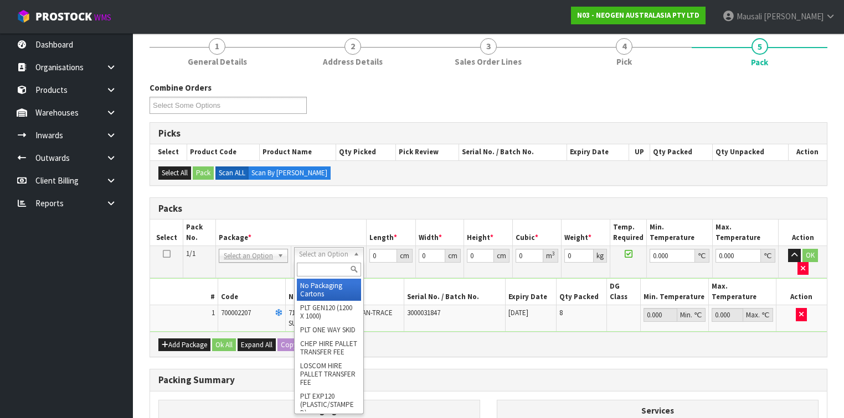
click at [321, 264] on input "text" at bounding box center [329, 270] width 64 height 14
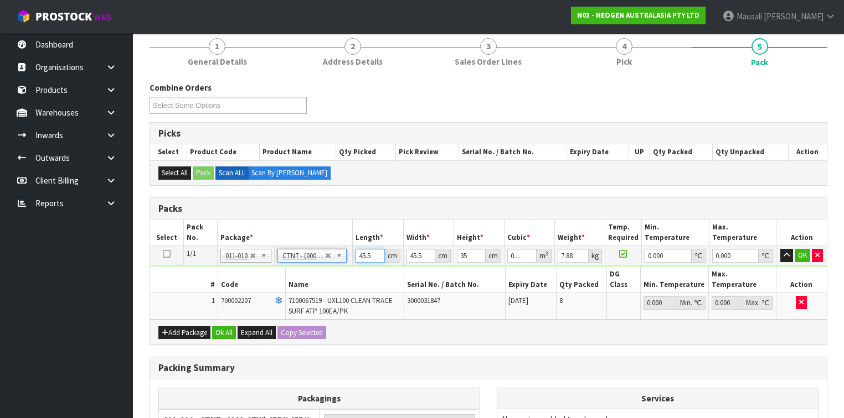
drag, startPoint x: 372, startPoint y: 255, endPoint x: 350, endPoint y: 261, distance: 22.6
click at [350, 261] on tr "1/1 NONE 007-001 007-002 007-004 007-009 007-013 007-014 007-015 007-017 007-01…" at bounding box center [488, 256] width 676 height 20
click at [227, 327] on button "Ok All" at bounding box center [224, 333] width 24 height 13
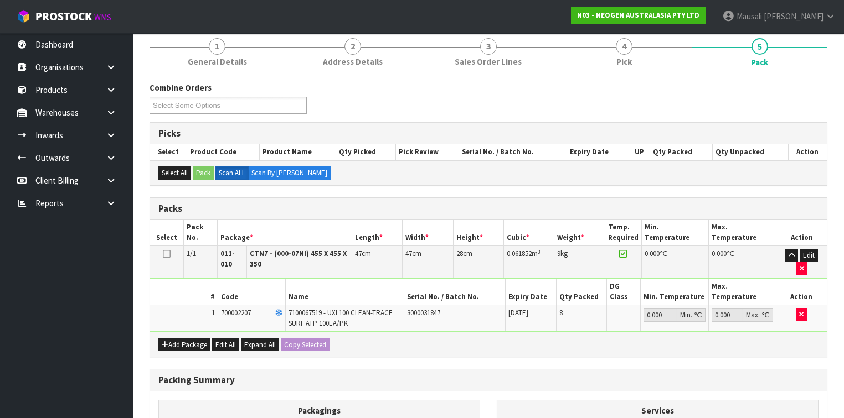
scroll to position [268, 0]
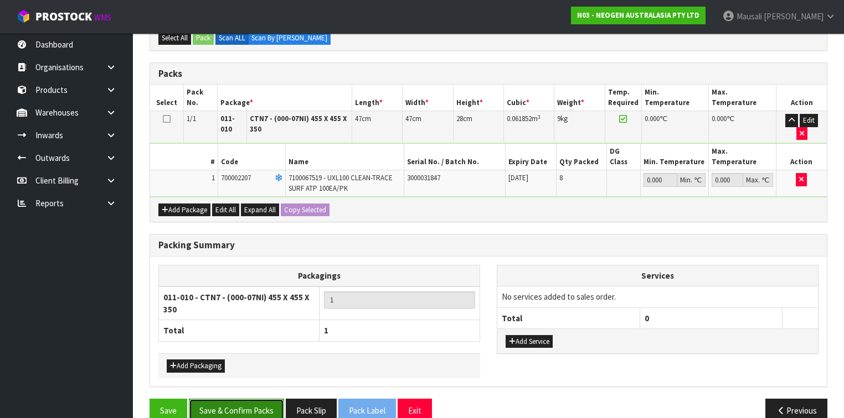
click at [245, 399] on button "Save & Confirm Packs" at bounding box center [236, 411] width 95 height 24
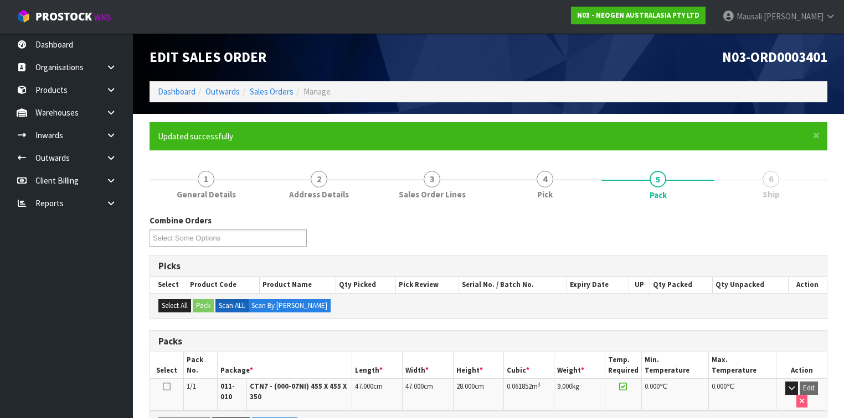
scroll to position [201, 0]
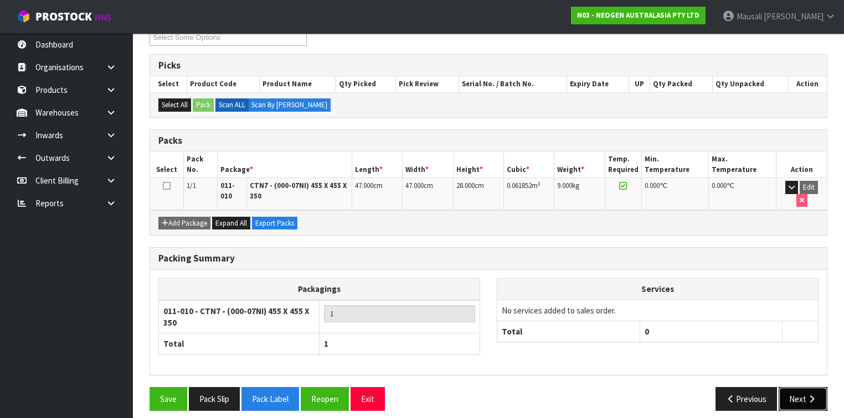
click at [795, 387] on button "Next" at bounding box center [802, 399] width 49 height 24
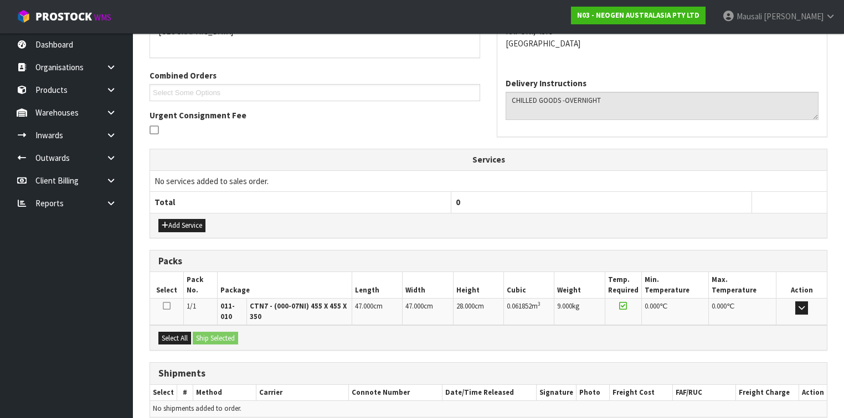
scroll to position [303, 0]
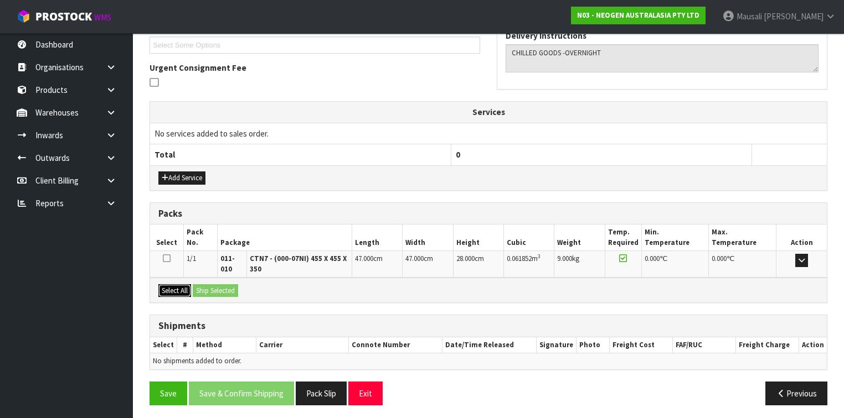
drag, startPoint x: 182, startPoint y: 281, endPoint x: 198, endPoint y: 281, distance: 15.5
click at [182, 285] on button "Select All" at bounding box center [174, 291] width 33 height 13
click at [199, 285] on button "Ship Selected" at bounding box center [215, 291] width 45 height 13
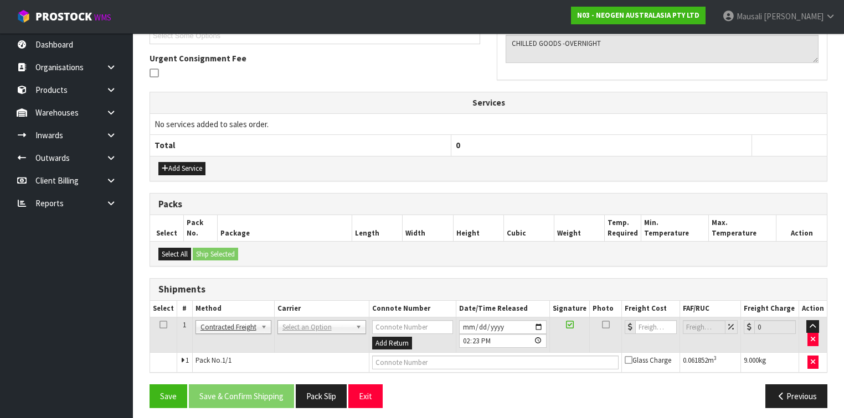
scroll to position [316, 0]
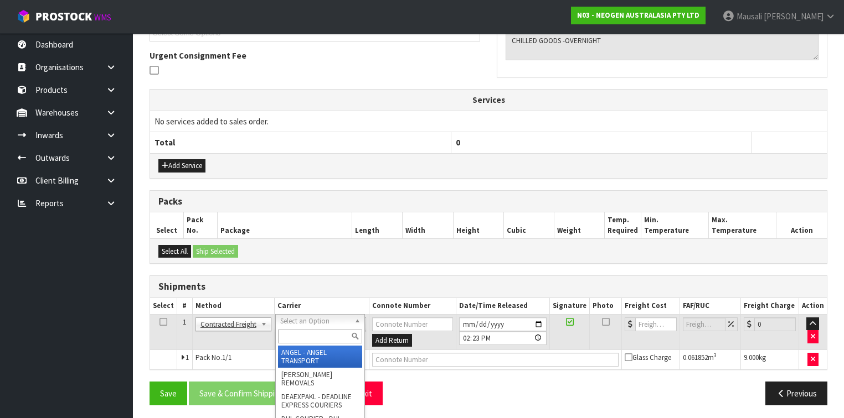
click at [291, 336] on input "text" at bounding box center [320, 337] width 84 height 14
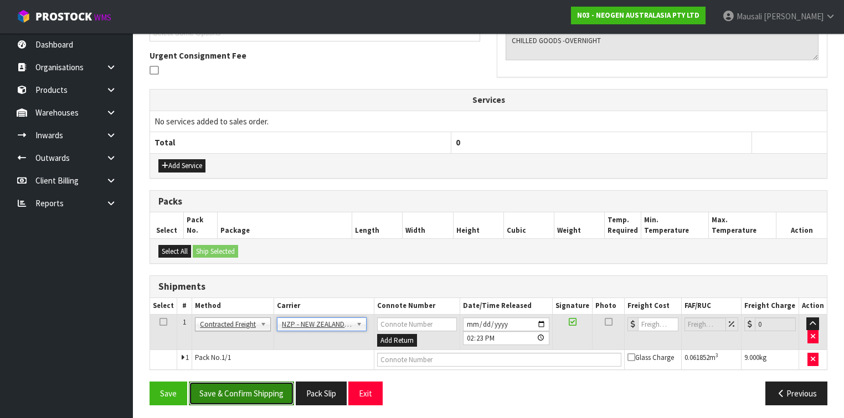
click at [256, 385] on button "Save & Confirm Shipping" at bounding box center [241, 394] width 105 height 24
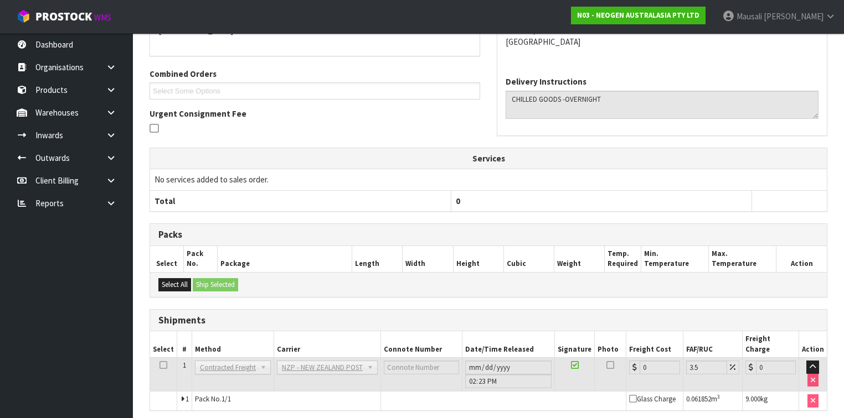
scroll to position [301, 0]
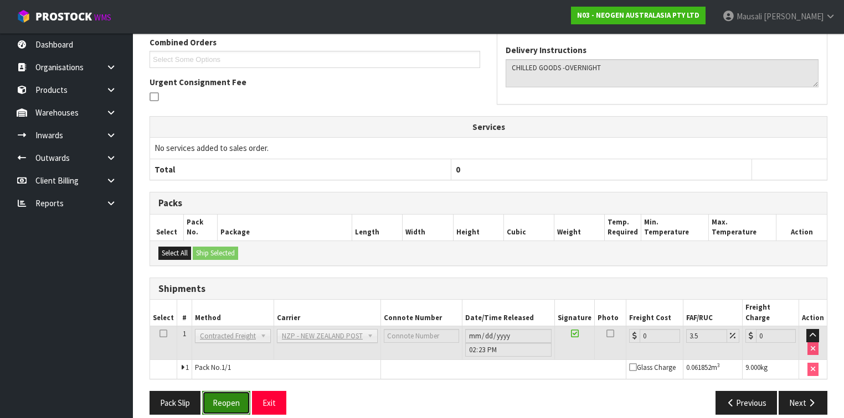
click at [233, 391] on button "Reopen" at bounding box center [226, 403] width 48 height 24
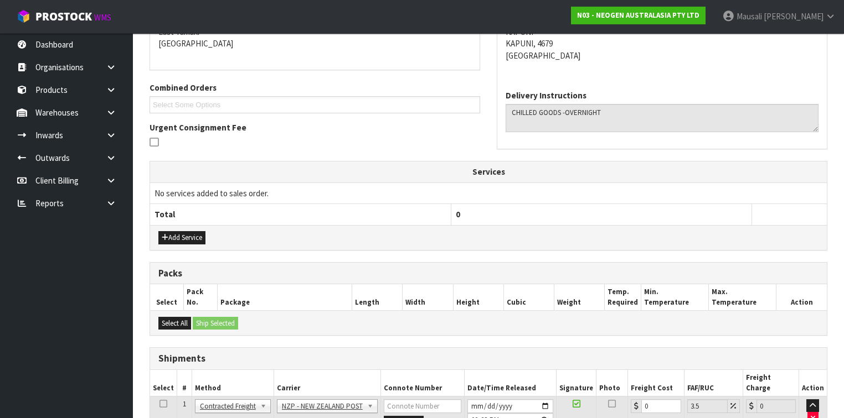
scroll to position [325, 0]
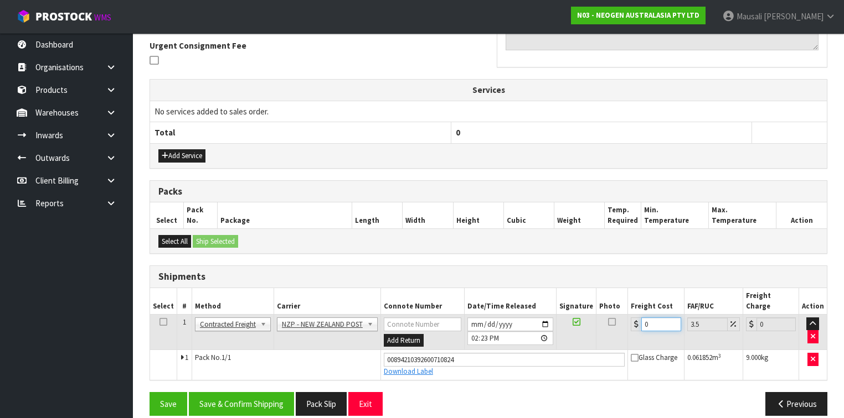
drag, startPoint x: 650, startPoint y: 313, endPoint x: 634, endPoint y: 319, distance: 17.7
click at [634, 319] on td "0" at bounding box center [656, 332] width 56 height 36
click at [279, 392] on button "Save & Confirm Shipping" at bounding box center [241, 404] width 105 height 24
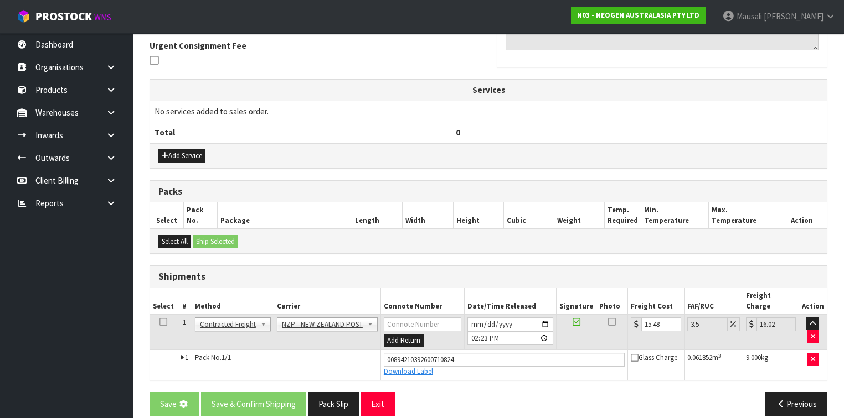
scroll to position [0, 0]
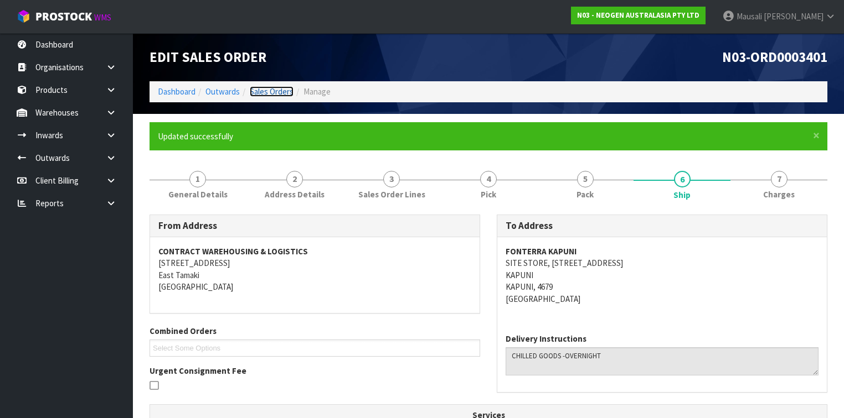
click at [278, 86] on link "Sales Orders" at bounding box center [272, 91] width 44 height 11
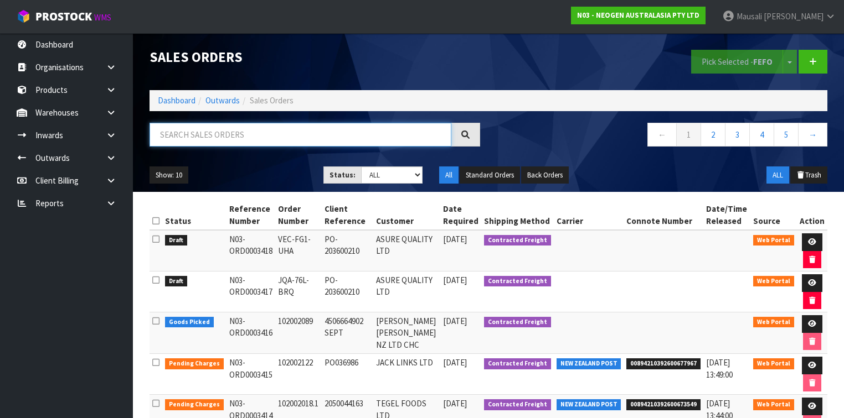
click at [172, 136] on input "text" at bounding box center [300, 135] width 302 height 24
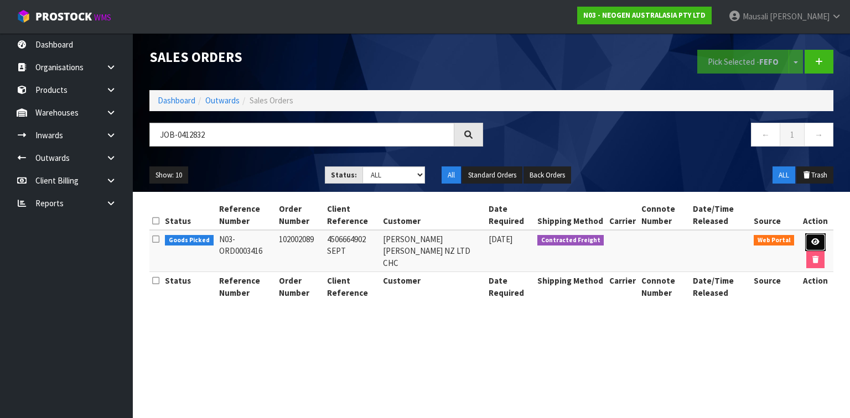
click at [815, 236] on link at bounding box center [815, 243] width 20 height 18
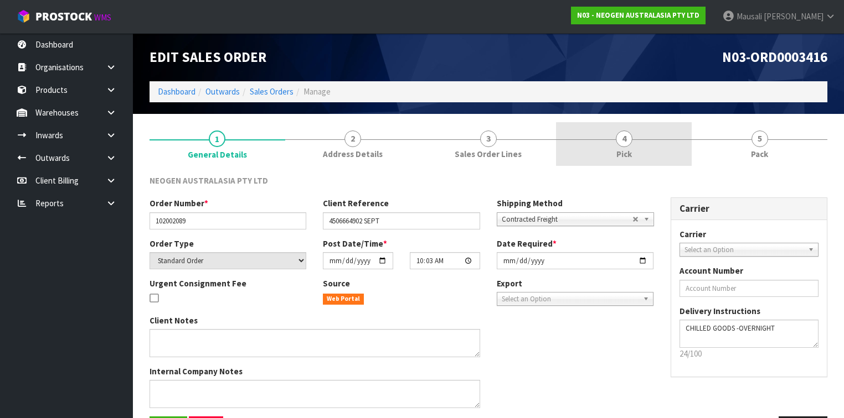
click at [617, 142] on span "4" at bounding box center [624, 139] width 17 height 17
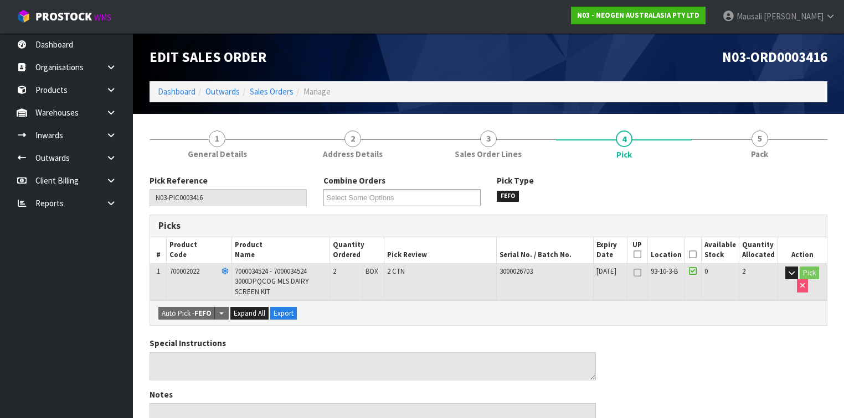
click at [696, 255] on icon at bounding box center [693, 255] width 8 height 1
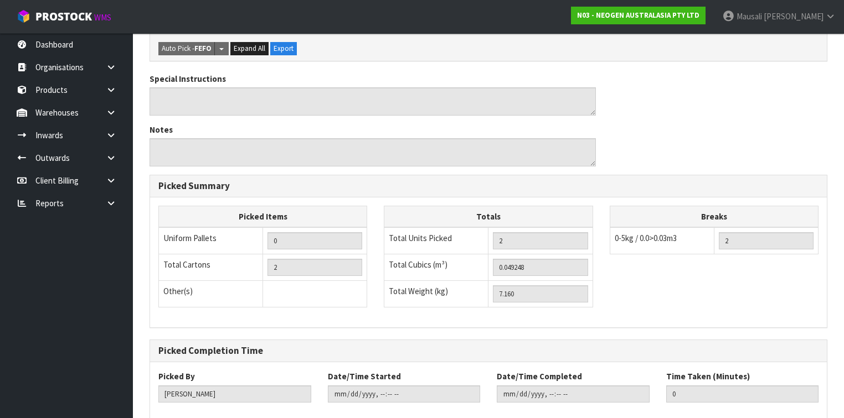
scroll to position [363, 0]
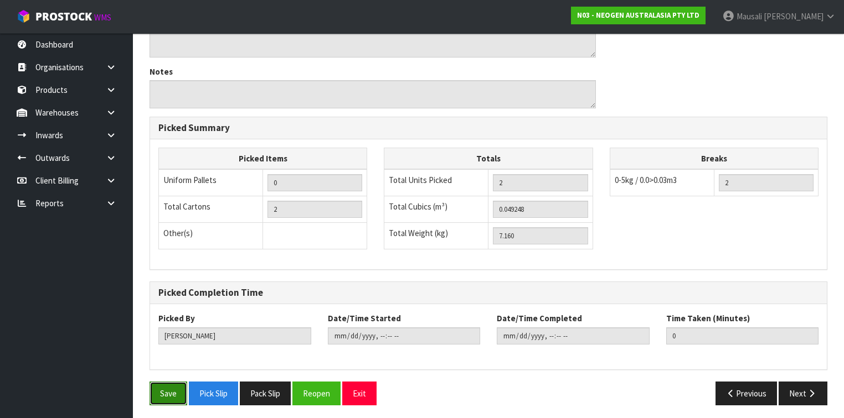
click at [157, 385] on button "Save" at bounding box center [168, 394] width 38 height 24
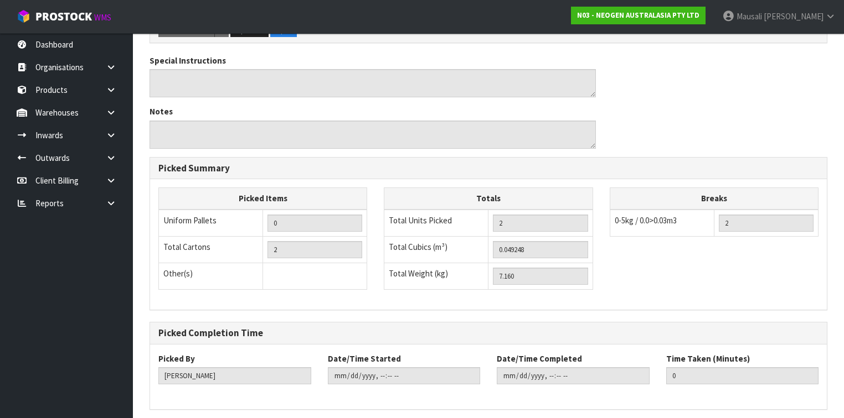
scroll to position [0, 0]
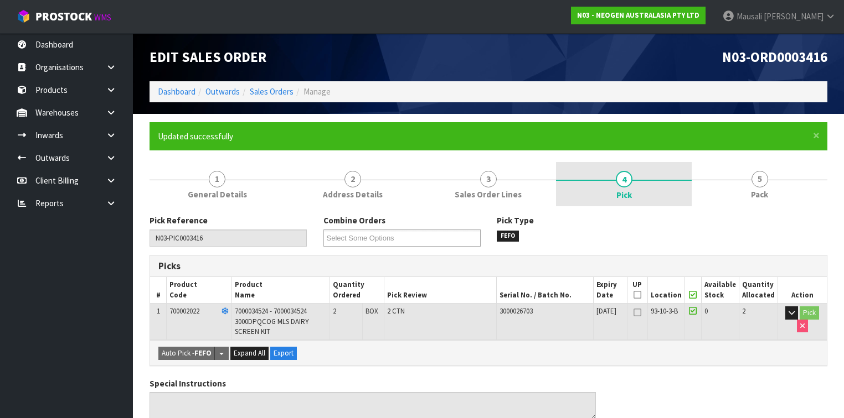
drag, startPoint x: 781, startPoint y: 190, endPoint x: 664, endPoint y: 182, distance: 117.7
click at [780, 190] on link "5 Pack" at bounding box center [759, 184] width 136 height 44
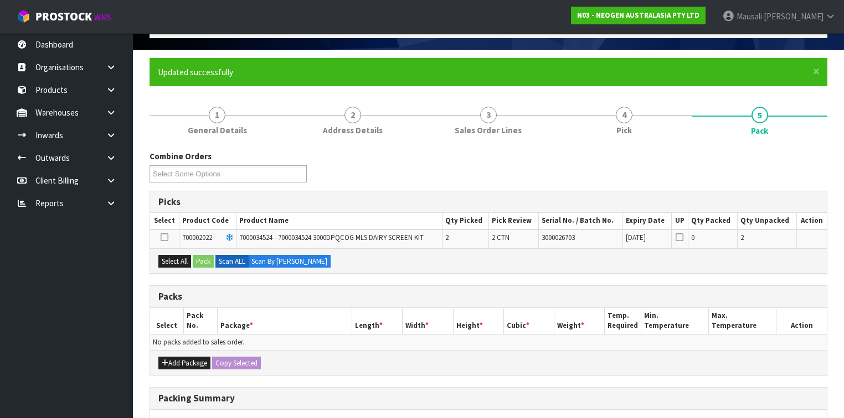
scroll to position [133, 0]
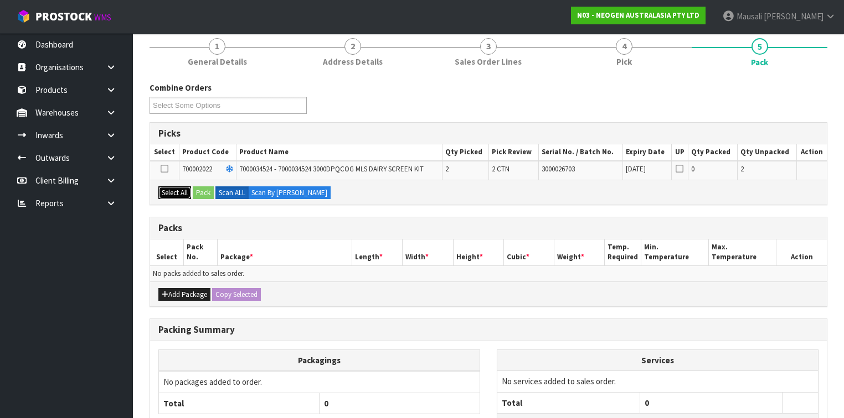
click at [178, 193] on button "Select All" at bounding box center [174, 193] width 33 height 13
click at [201, 192] on button "Pack" at bounding box center [203, 193] width 21 height 13
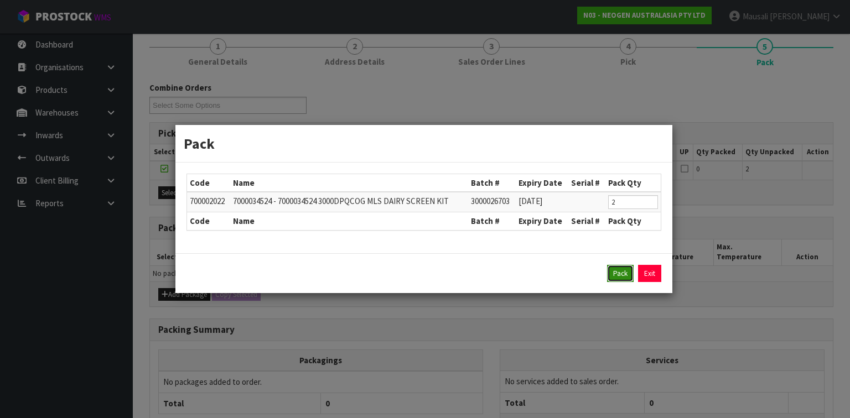
click at [617, 273] on button "Pack" at bounding box center [620, 274] width 27 height 18
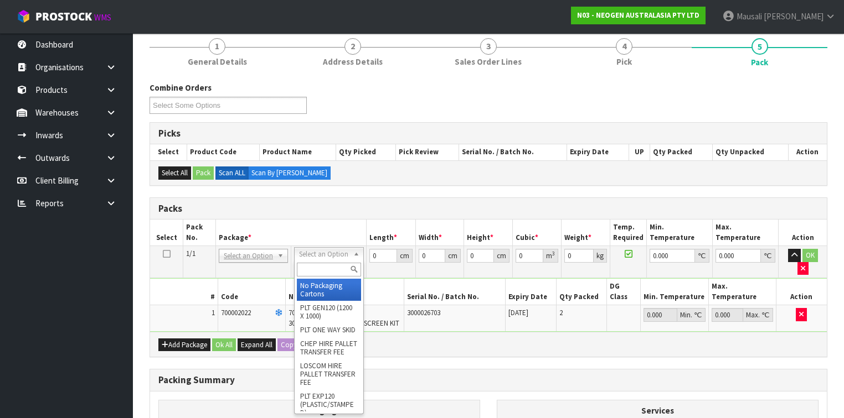
click at [314, 272] on input "text" at bounding box center [329, 270] width 64 height 14
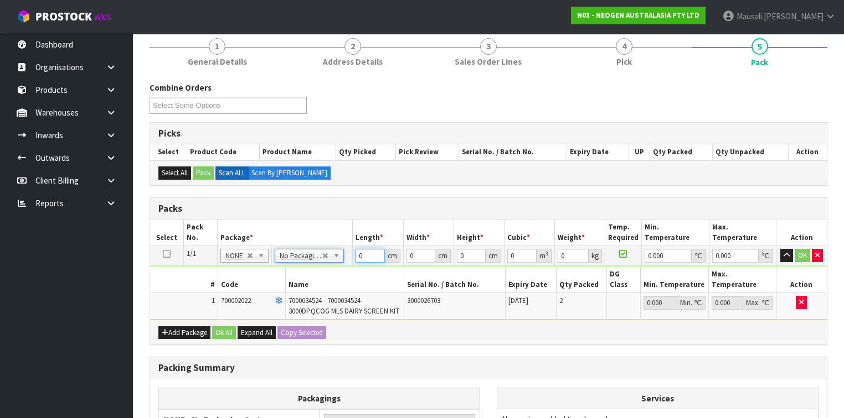
drag, startPoint x: 365, startPoint y: 254, endPoint x: 334, endPoint y: 268, distance: 34.7
click at [335, 268] on tbody "1/1 NONE 007-001 007-002 007-004 007-009 007-013 007-014 007-015 007-017 007-01…" at bounding box center [488, 283] width 676 height 74
click at [224, 327] on button "Ok All" at bounding box center [224, 333] width 24 height 13
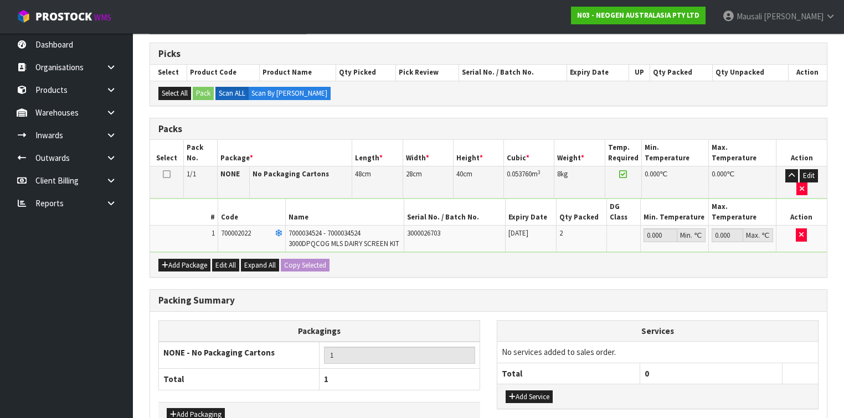
scroll to position [255, 0]
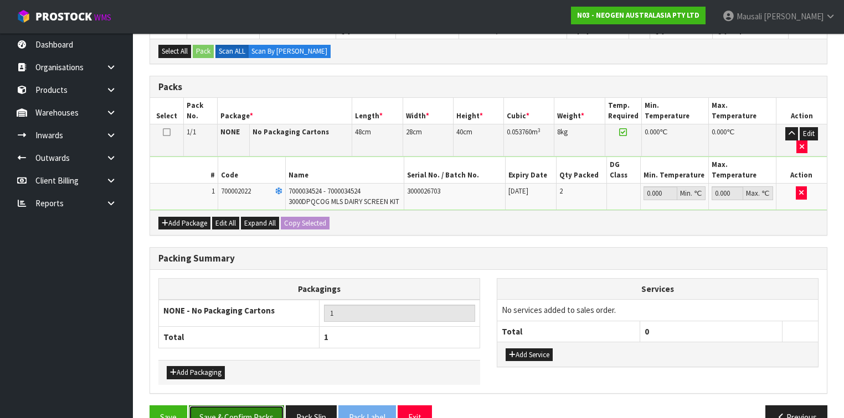
click at [234, 406] on button "Save & Confirm Packs" at bounding box center [236, 418] width 95 height 24
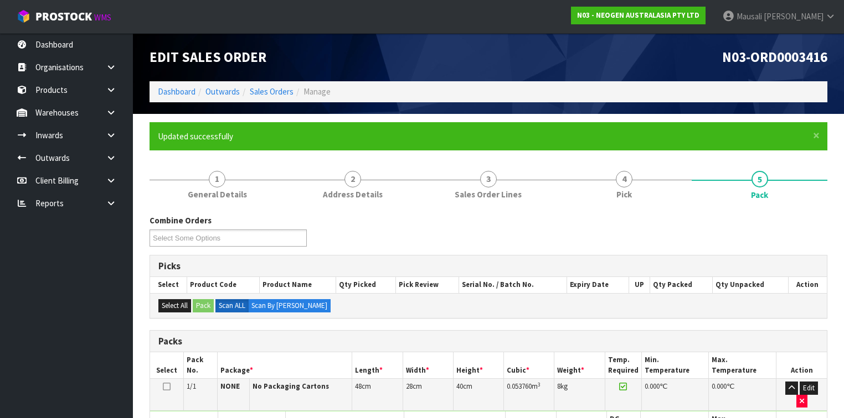
scroll to position [187, 0]
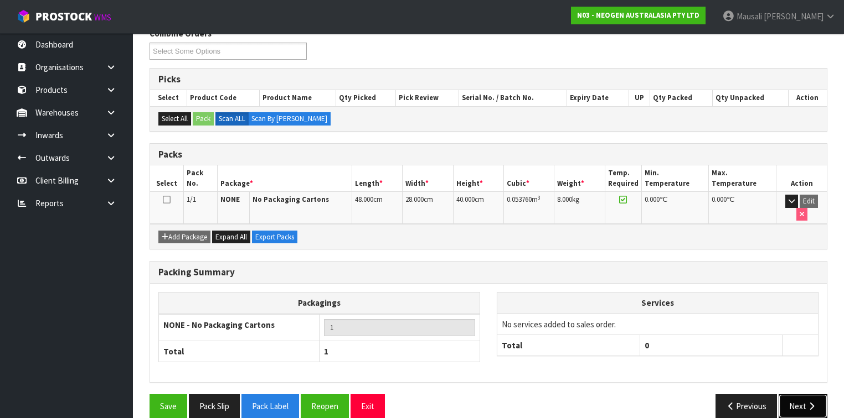
click at [802, 395] on button "Next" at bounding box center [802, 407] width 49 height 24
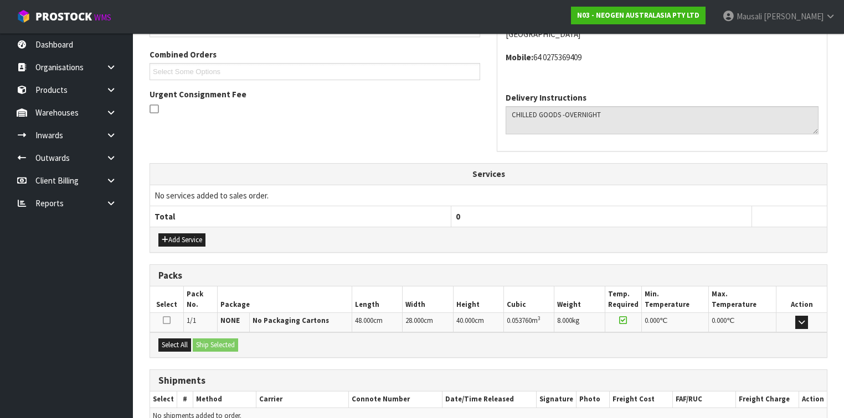
scroll to position [332, 0]
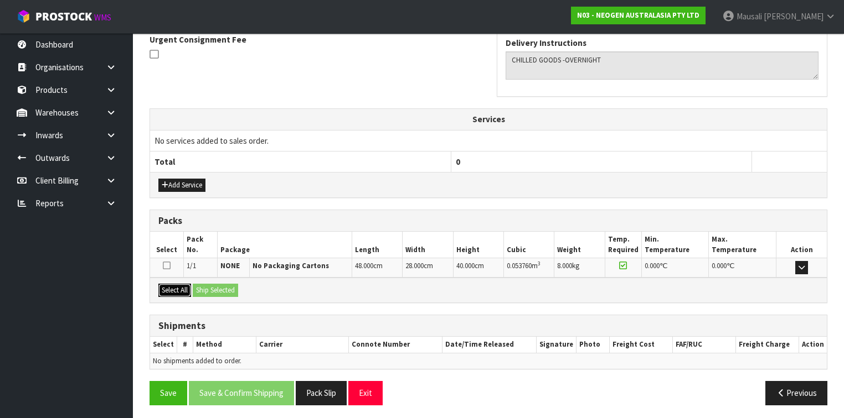
drag, startPoint x: 179, startPoint y: 286, endPoint x: 203, endPoint y: 288, distance: 24.4
click at [182, 288] on button "Select All" at bounding box center [174, 290] width 33 height 13
click at [203, 288] on button "Ship Selected" at bounding box center [215, 290] width 45 height 13
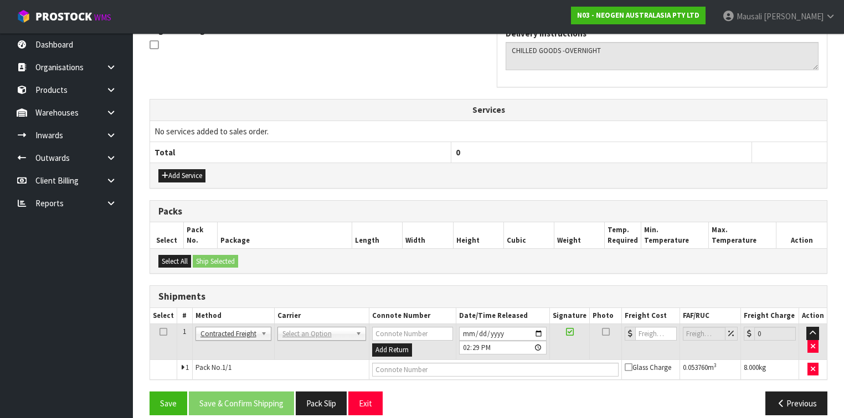
scroll to position [351, 0]
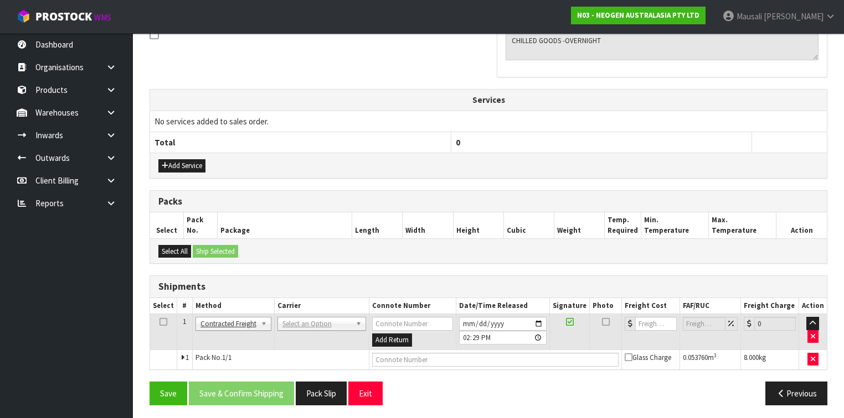
drag, startPoint x: 286, startPoint y: 321, endPoint x: 287, endPoint y: 333, distance: 12.8
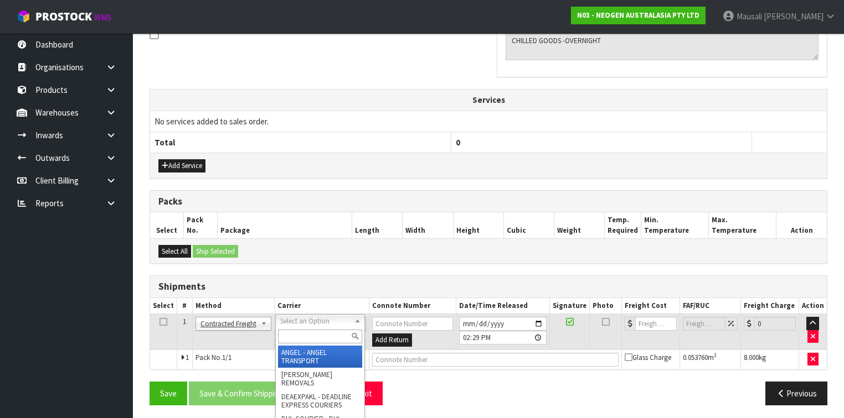
click at [288, 334] on input "text" at bounding box center [320, 337] width 84 height 14
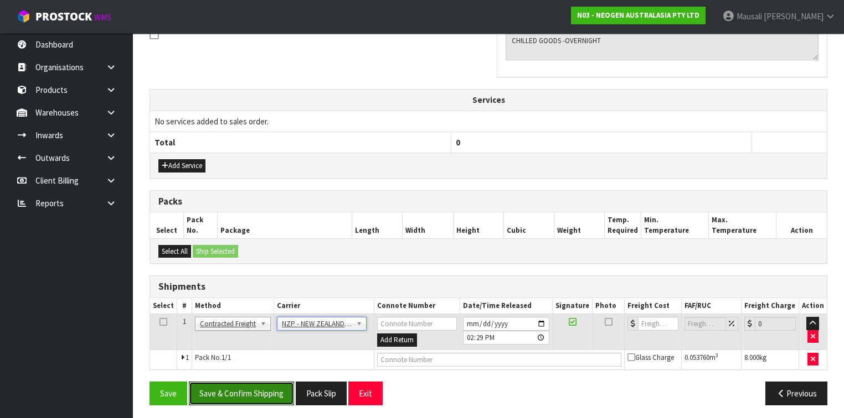
drag, startPoint x: 244, startPoint y: 390, endPoint x: 305, endPoint y: 376, distance: 63.0
click at [247, 390] on button "Save & Confirm Shipping" at bounding box center [241, 394] width 105 height 24
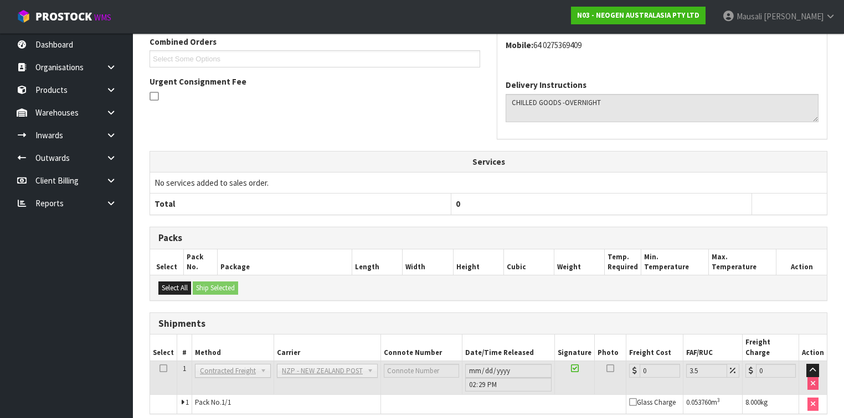
scroll to position [336, 0]
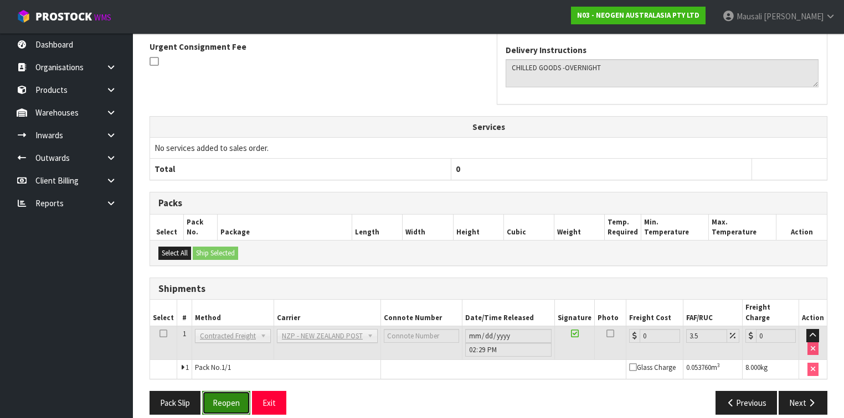
click at [231, 391] on button "Reopen" at bounding box center [226, 403] width 48 height 24
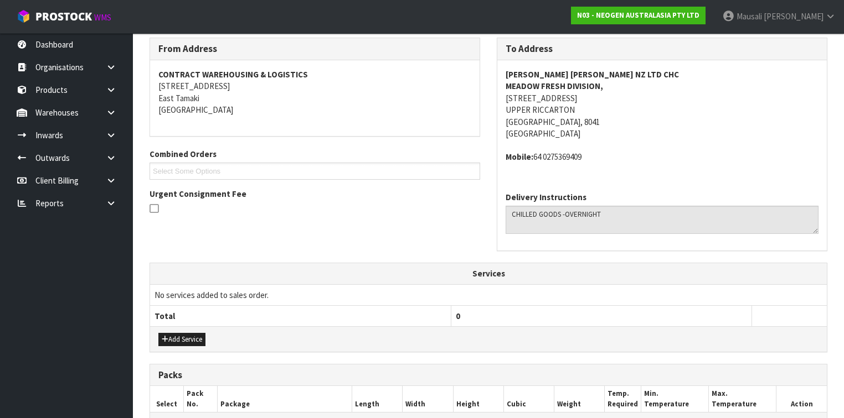
scroll to position [354, 0]
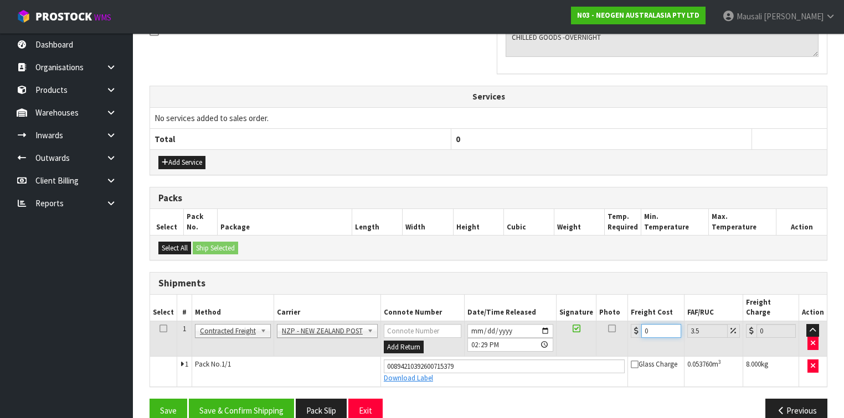
drag, startPoint x: 649, startPoint y: 321, endPoint x: 637, endPoint y: 323, distance: 12.4
click at [637, 324] on div "0" at bounding box center [656, 331] width 50 height 14
click at [268, 399] on button "Save & Confirm Shipping" at bounding box center [241, 411] width 105 height 24
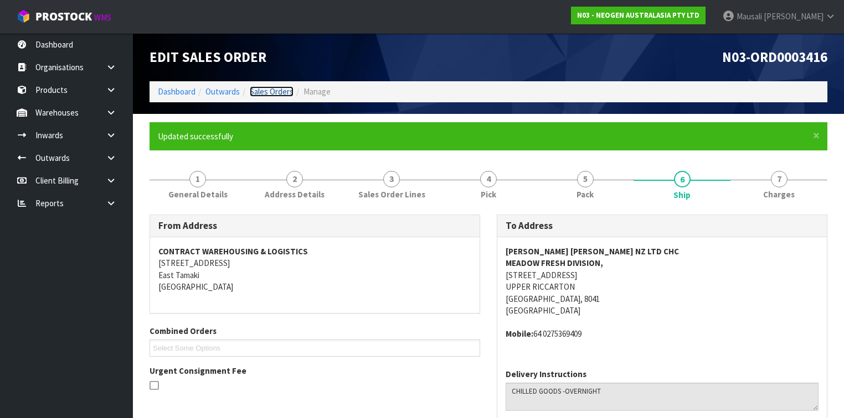
click at [282, 87] on link "Sales Orders" at bounding box center [272, 91] width 44 height 11
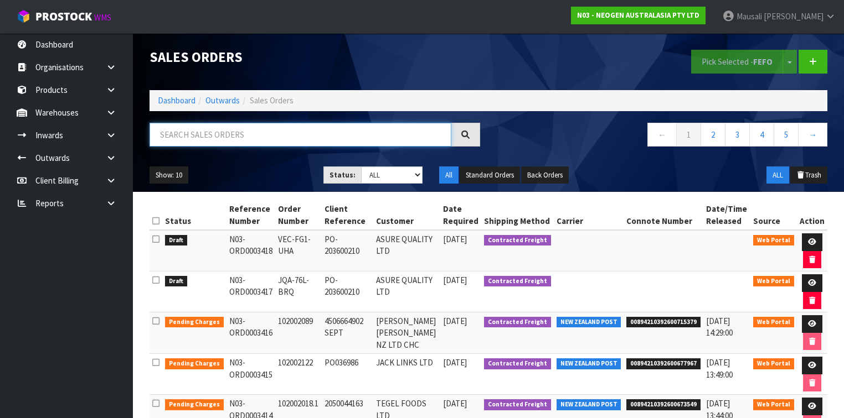
click at [182, 142] on input "text" at bounding box center [300, 135] width 302 height 24
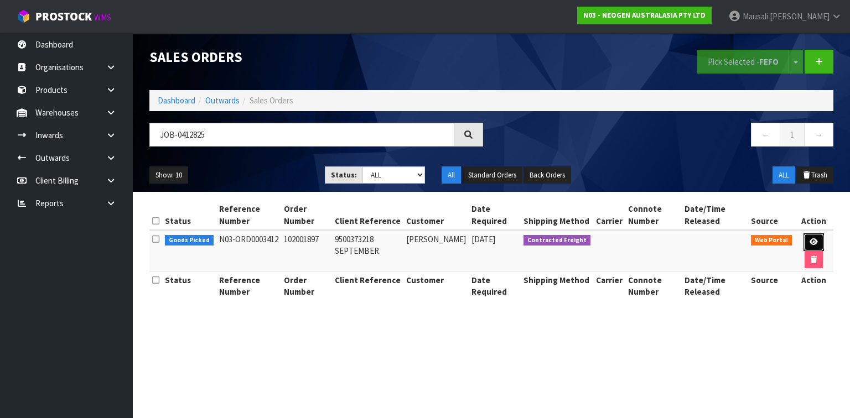
click at [810, 242] on icon at bounding box center [814, 242] width 8 height 7
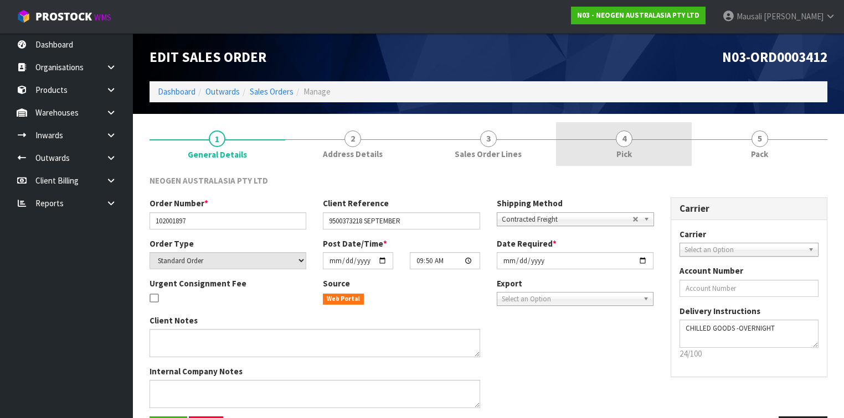
click at [591, 152] on link "4 Pick" at bounding box center [624, 144] width 136 height 44
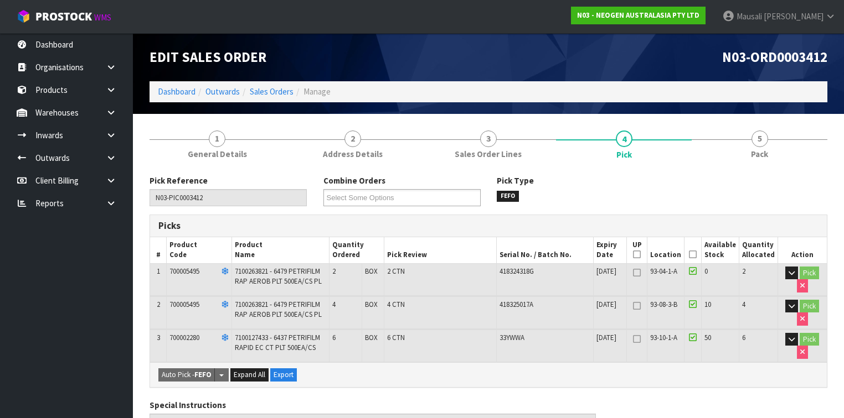
click at [695, 255] on icon at bounding box center [693, 255] width 8 height 1
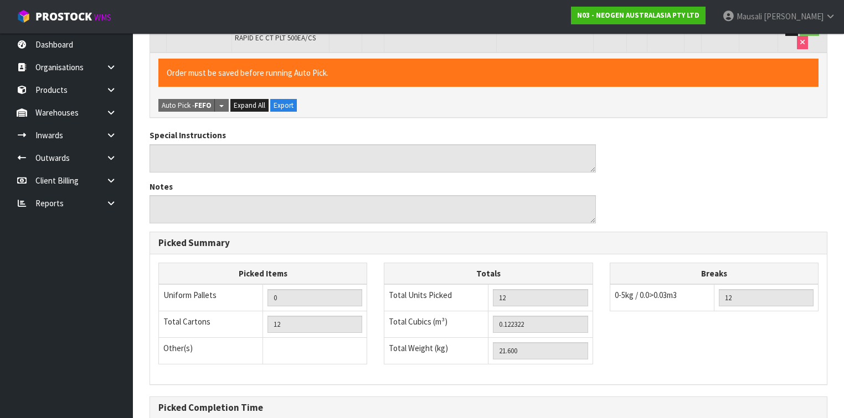
scroll to position [423, 0]
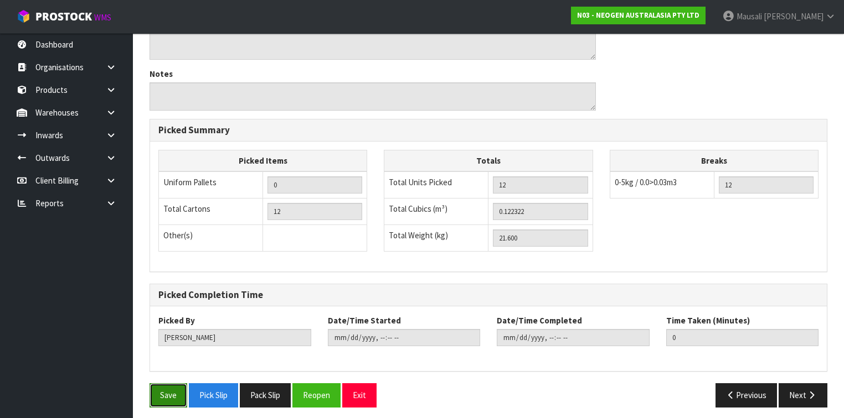
click at [168, 386] on button "Save" at bounding box center [168, 396] width 38 height 24
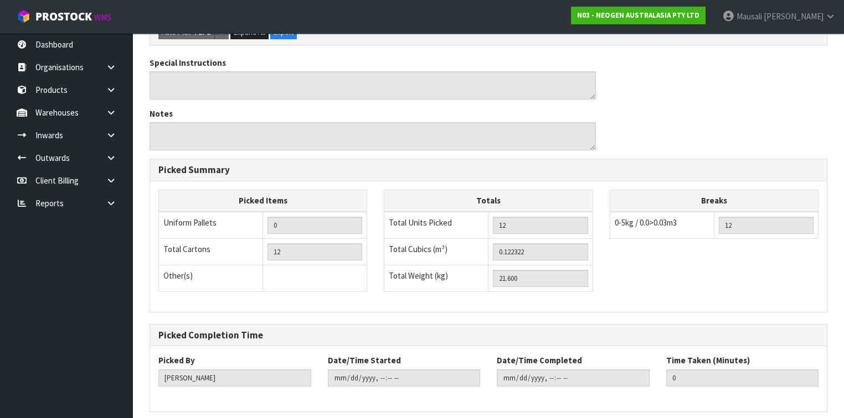
scroll to position [0, 0]
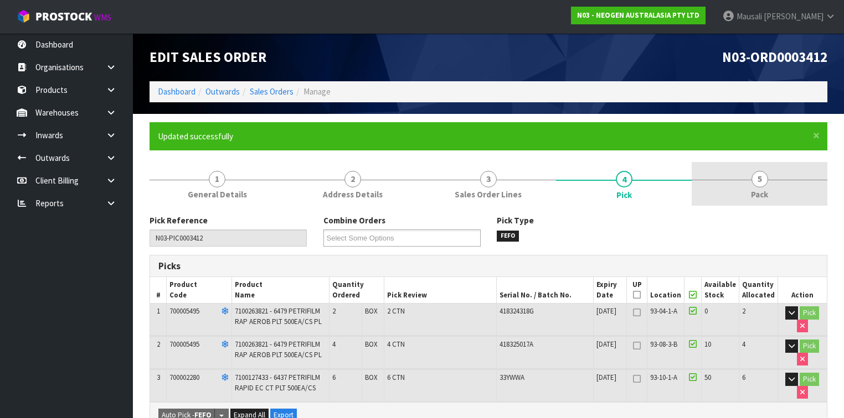
click at [751, 194] on span "Pack" at bounding box center [759, 195] width 17 height 12
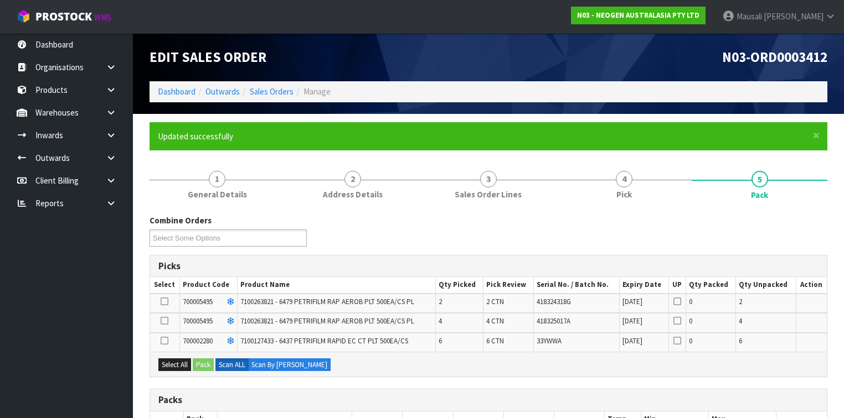
scroll to position [177, 0]
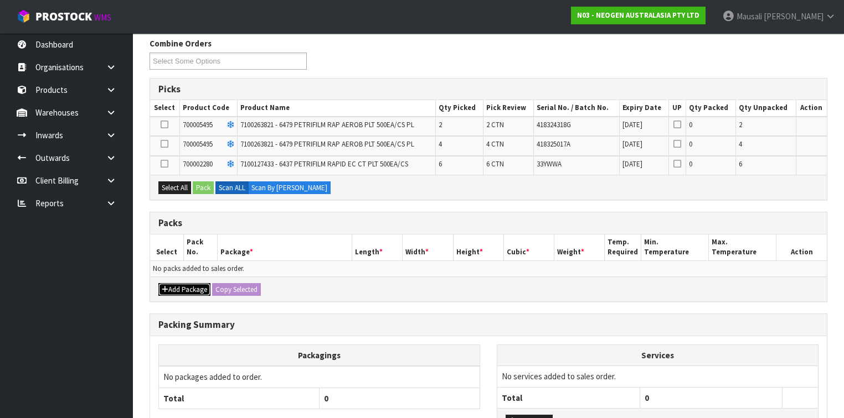
click at [175, 283] on button "Add Package" at bounding box center [184, 289] width 52 height 13
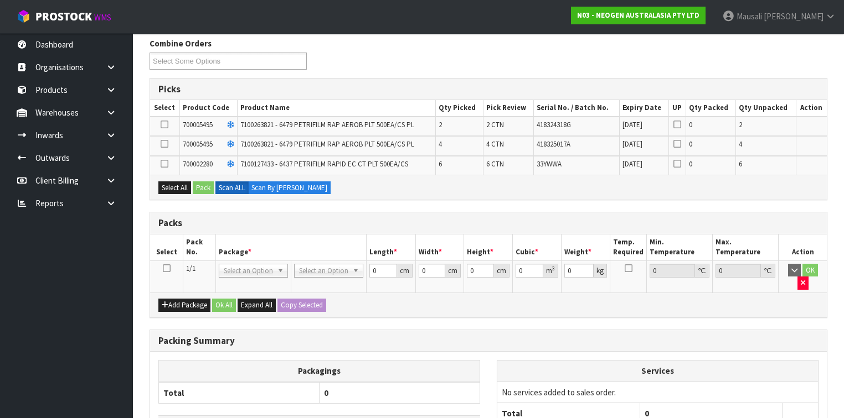
click at [166, 268] on icon at bounding box center [167, 268] width 8 height 1
click at [167, 144] on icon at bounding box center [165, 144] width 8 height 1
click at [0, 0] on input "checkbox" at bounding box center [0, 0] width 0 height 0
click at [164, 125] on icon at bounding box center [165, 125] width 8 height 1
click at [0, 0] on input "checkbox" at bounding box center [0, 0] width 0 height 0
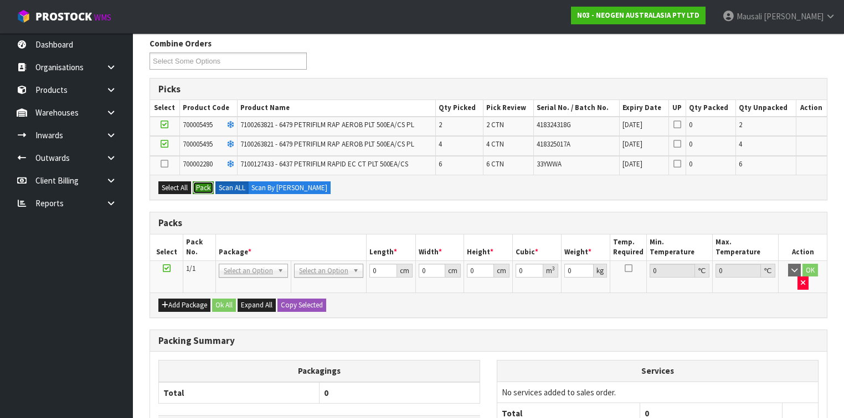
click at [203, 182] on button "Pack" at bounding box center [203, 188] width 21 height 13
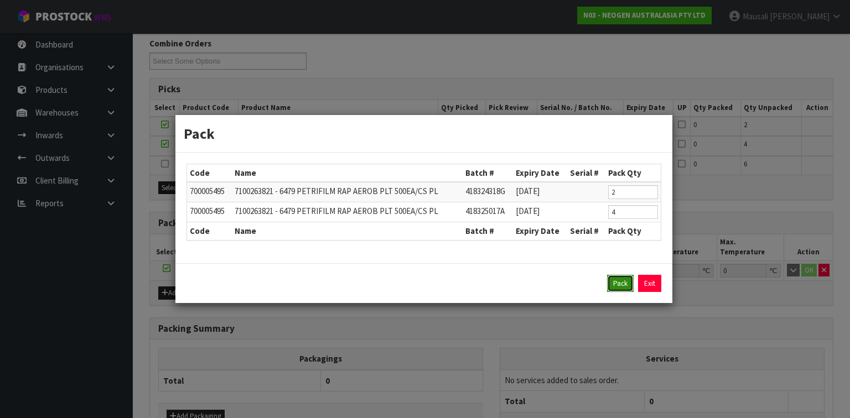
click at [613, 281] on button "Pack" at bounding box center [620, 284] width 27 height 18
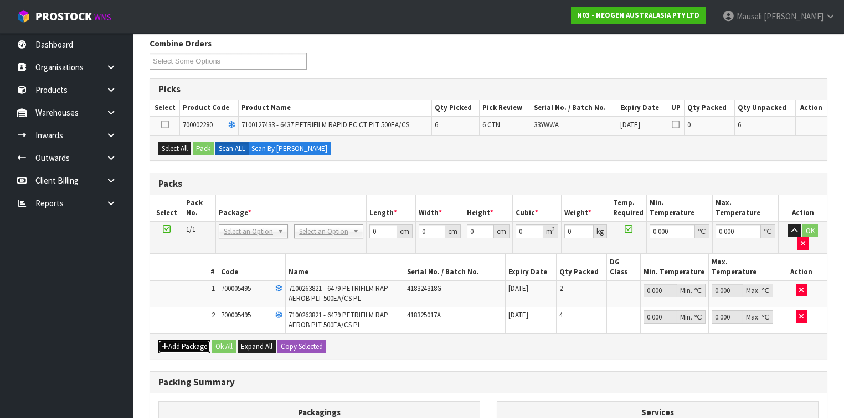
click at [180, 340] on button "Add Package" at bounding box center [184, 346] width 52 height 13
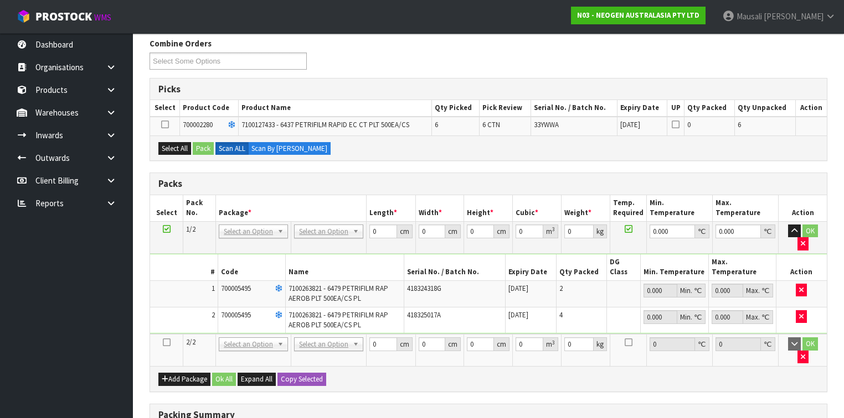
click at [167, 343] on icon at bounding box center [167, 343] width 8 height 1
click at [174, 142] on button "Select All" at bounding box center [174, 148] width 33 height 13
click at [201, 144] on button "Pack" at bounding box center [203, 148] width 21 height 13
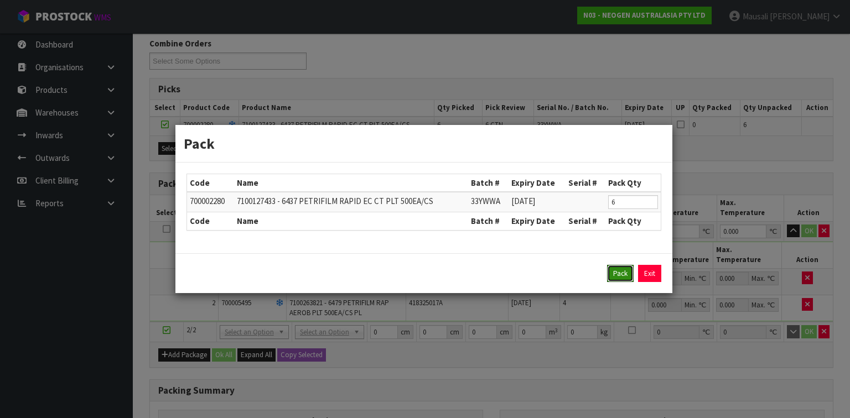
drag, startPoint x: 621, startPoint y: 270, endPoint x: 591, endPoint y: 261, distance: 31.7
click at [619, 269] on button "Pack" at bounding box center [620, 274] width 27 height 18
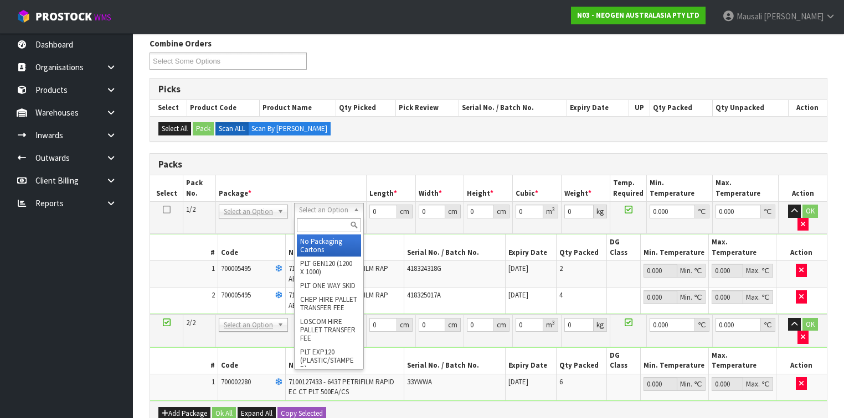
click at [318, 220] on input "text" at bounding box center [329, 226] width 64 height 14
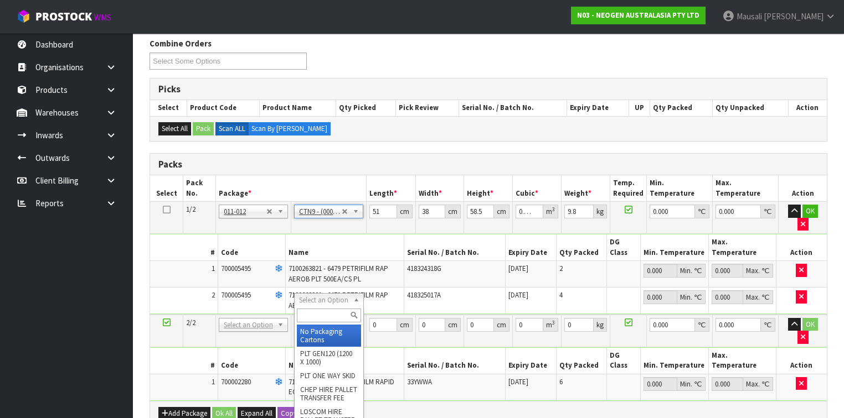
drag, startPoint x: 322, startPoint y: 293, endPoint x: 322, endPoint y: 302, distance: 8.9
click at [322, 316] on input "text" at bounding box center [329, 316] width 64 height 14
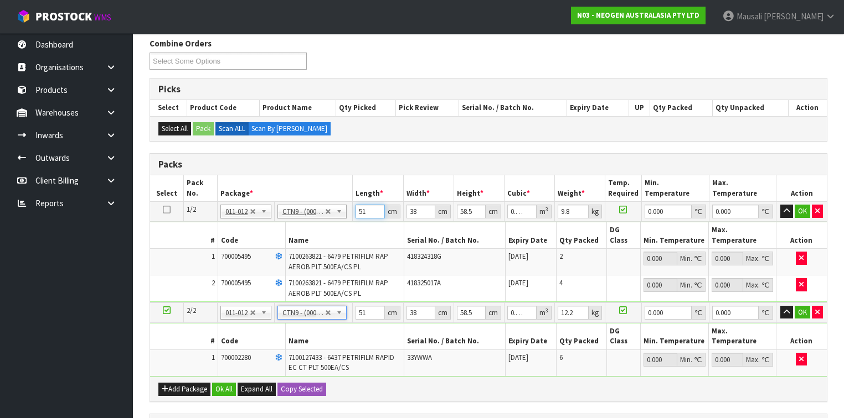
drag, startPoint x: 370, startPoint y: 211, endPoint x: 327, endPoint y: 223, distance: 44.3
click at [337, 220] on tbody "1/2 NONE 007-001 007-002 007-004 007-009 007-013 007-014 007-015 007-017 007-01…" at bounding box center [488, 252] width 676 height 101
click at [216, 383] on button "Ok All" at bounding box center [224, 389] width 24 height 13
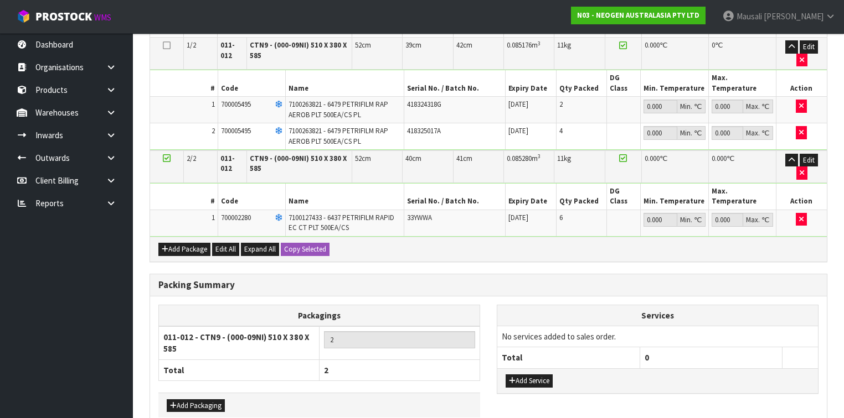
scroll to position [365, 0]
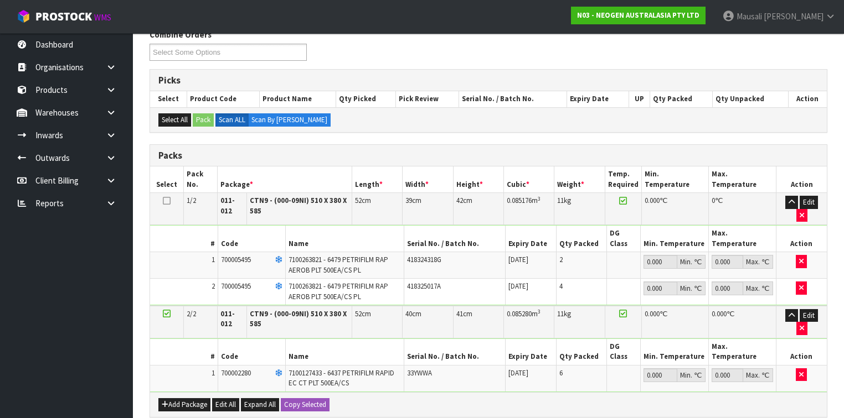
scroll to position [228, 0]
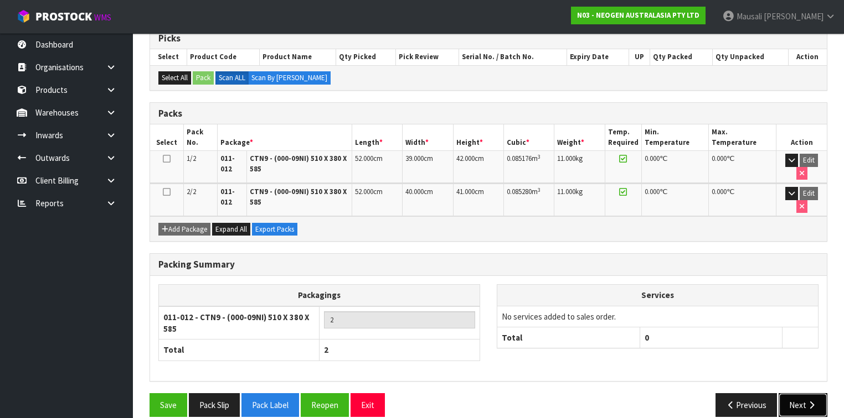
click at [803, 394] on button "Next" at bounding box center [802, 406] width 49 height 24
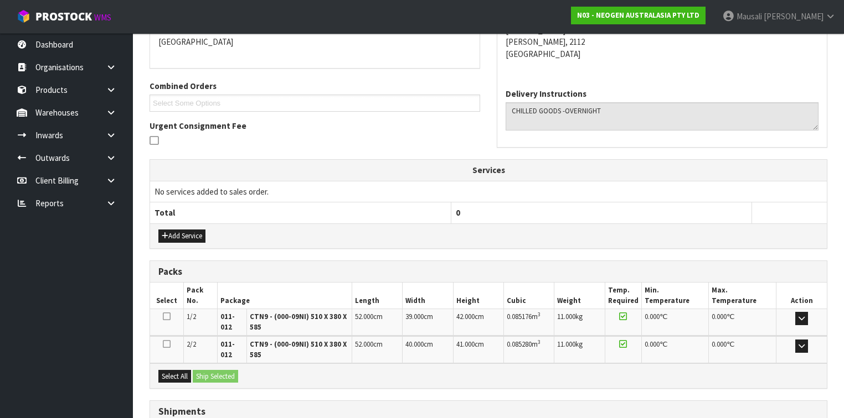
scroll to position [330, 0]
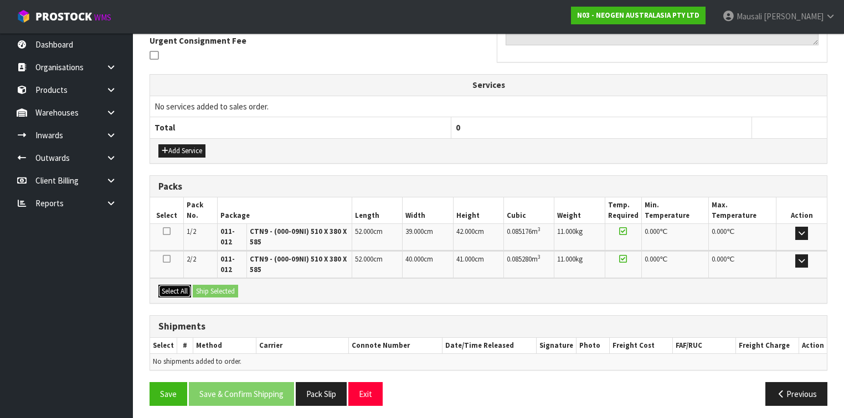
click at [170, 290] on button "Select All" at bounding box center [174, 291] width 33 height 13
click at [194, 285] on button "Ship Selected" at bounding box center [215, 291] width 45 height 13
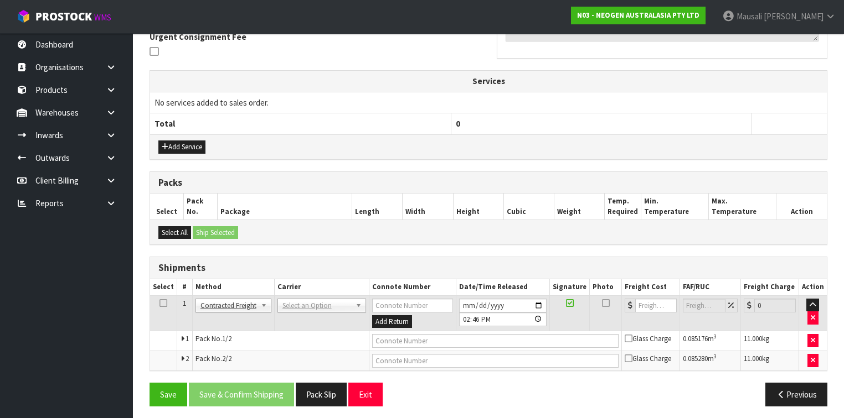
scroll to position [335, 0]
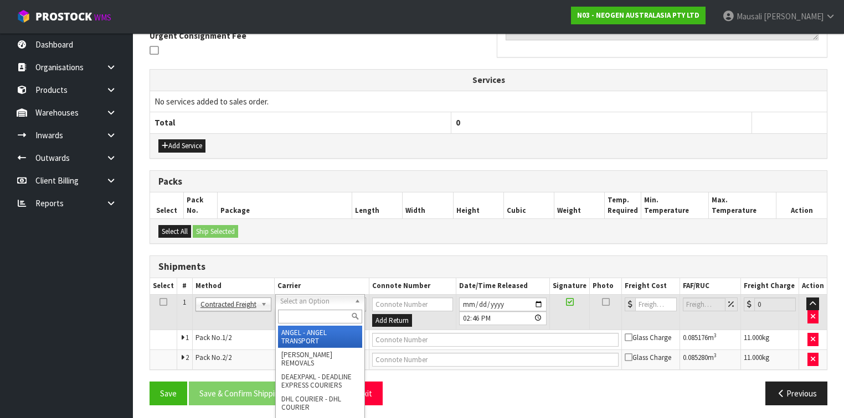
click at [287, 316] on input "text" at bounding box center [320, 317] width 84 height 14
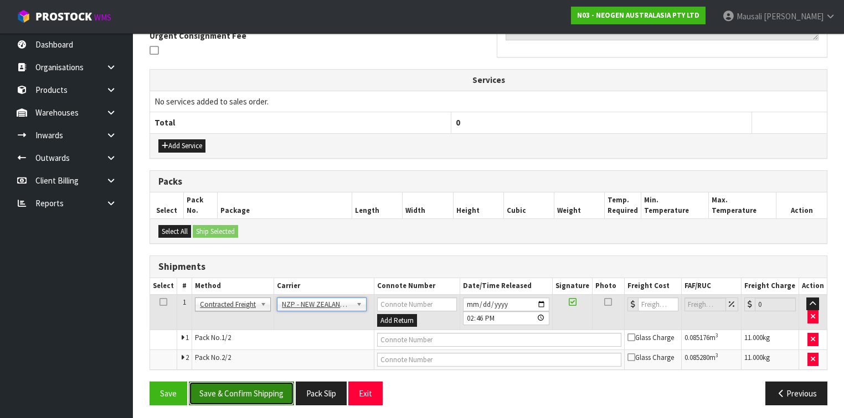
click at [257, 391] on button "Save & Confirm Shipping" at bounding box center [241, 394] width 105 height 24
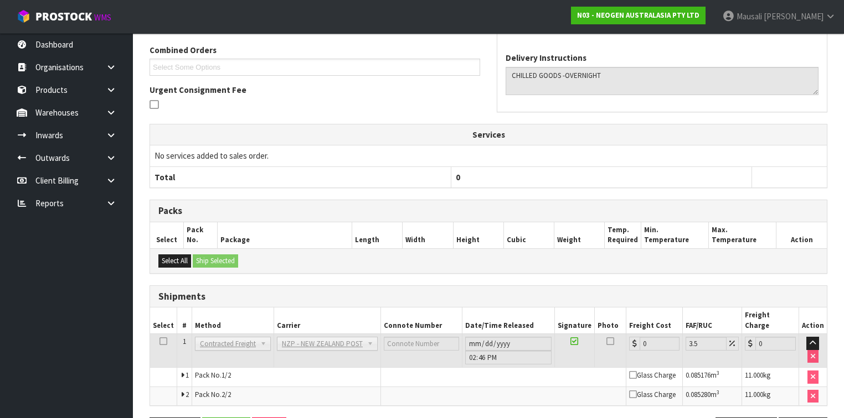
scroll to position [319, 0]
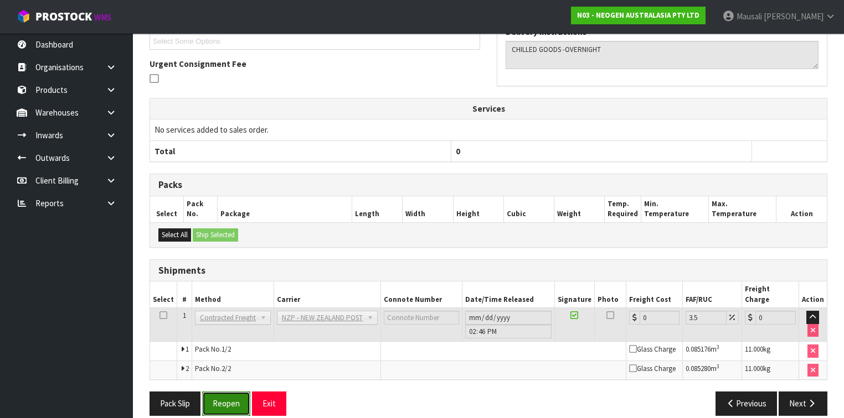
click at [237, 392] on button "Reopen" at bounding box center [226, 404] width 48 height 24
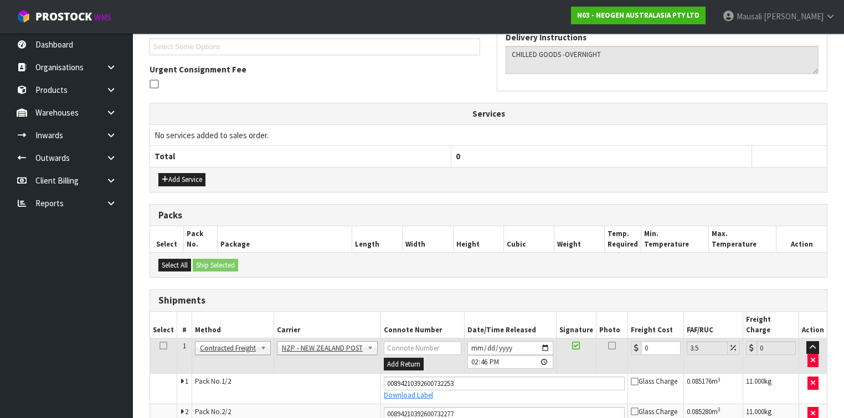
scroll to position [345, 0]
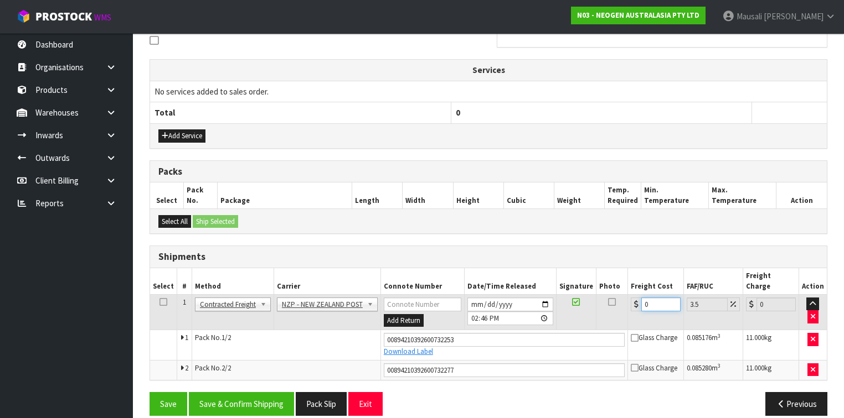
drag, startPoint x: 653, startPoint y: 293, endPoint x: 631, endPoint y: 299, distance: 22.8
click at [631, 299] on td "0" at bounding box center [656, 312] width 56 height 36
click at [264, 392] on button "Save & Confirm Shipping" at bounding box center [241, 404] width 105 height 24
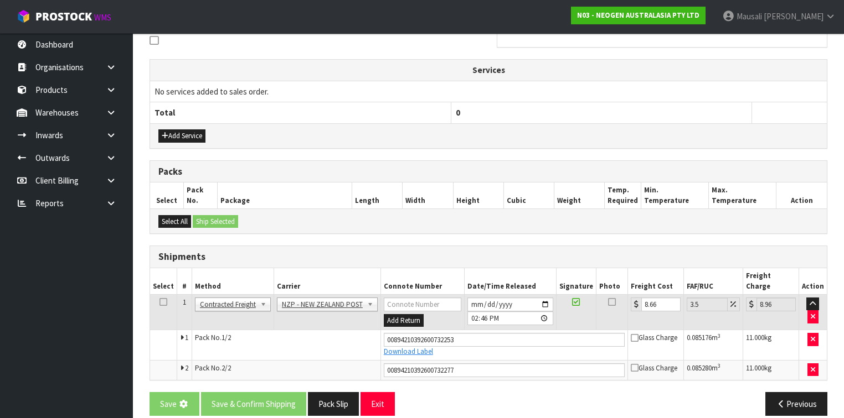
scroll to position [0, 0]
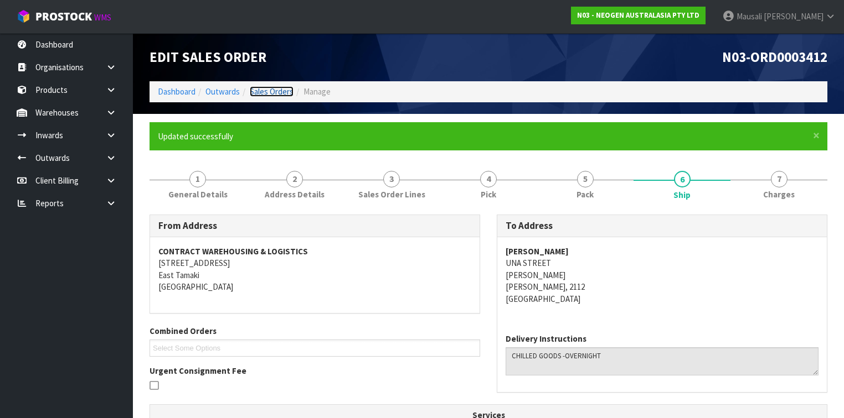
click at [285, 87] on link "Sales Orders" at bounding box center [272, 91] width 44 height 11
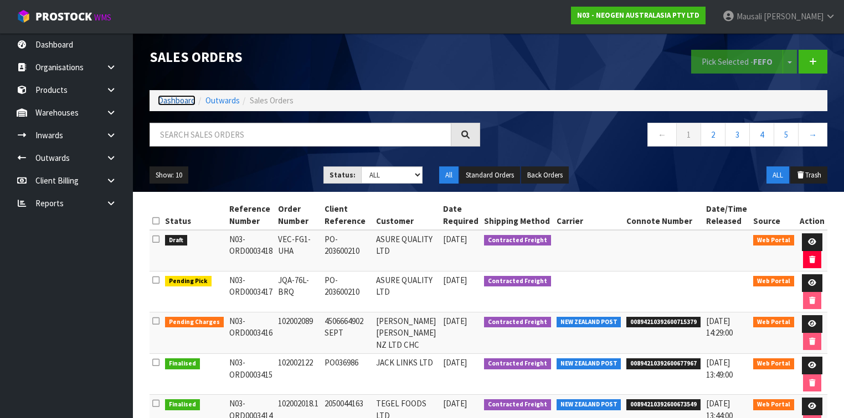
click at [184, 97] on link "Dashboard" at bounding box center [177, 100] width 38 height 11
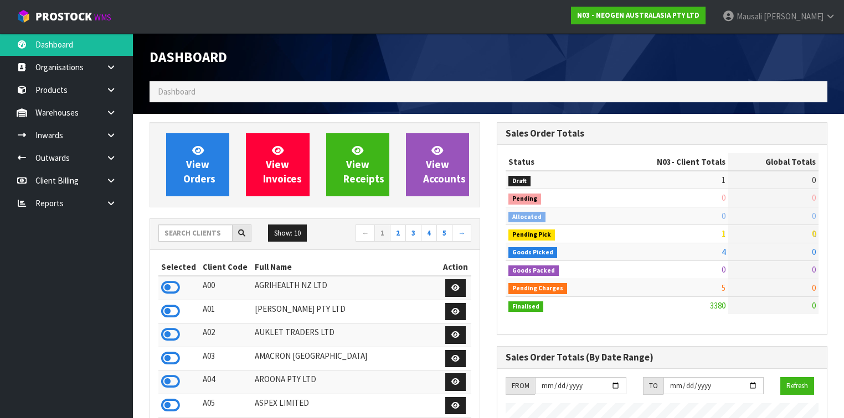
scroll to position [954, 347]
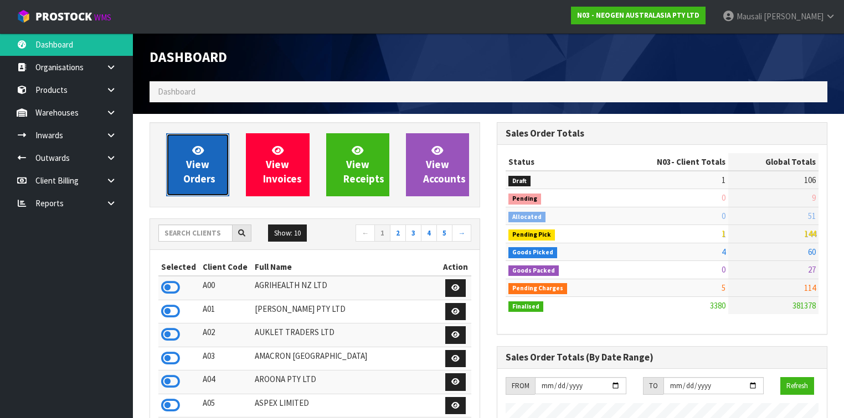
click at [191, 167] on span "View Orders" at bounding box center [199, 165] width 32 height 42
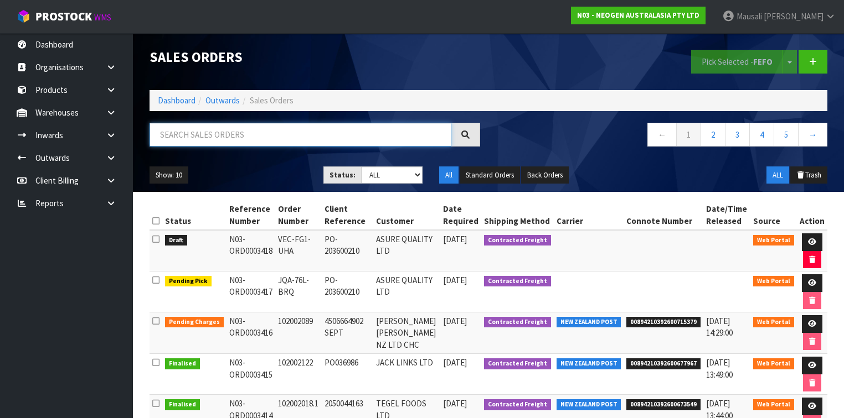
click at [190, 136] on input "text" at bounding box center [300, 135] width 302 height 24
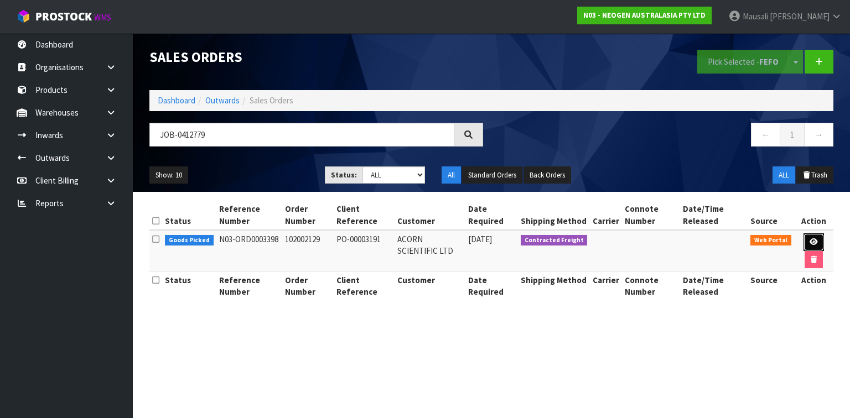
click at [808, 237] on link at bounding box center [814, 243] width 20 height 18
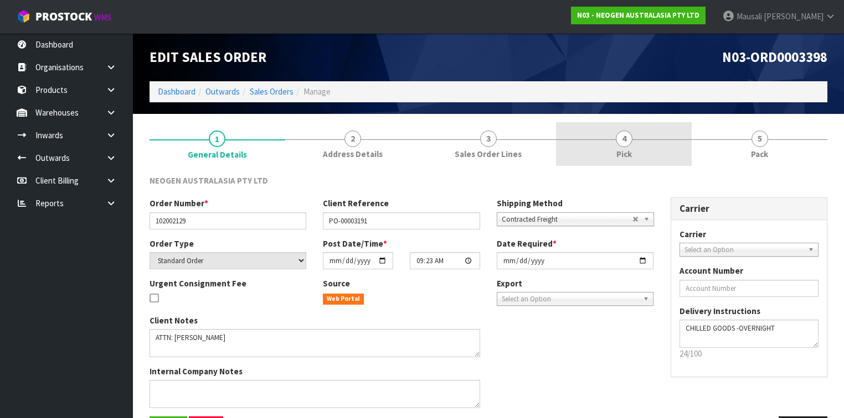
click at [629, 145] on link "4 Pick" at bounding box center [624, 144] width 136 height 44
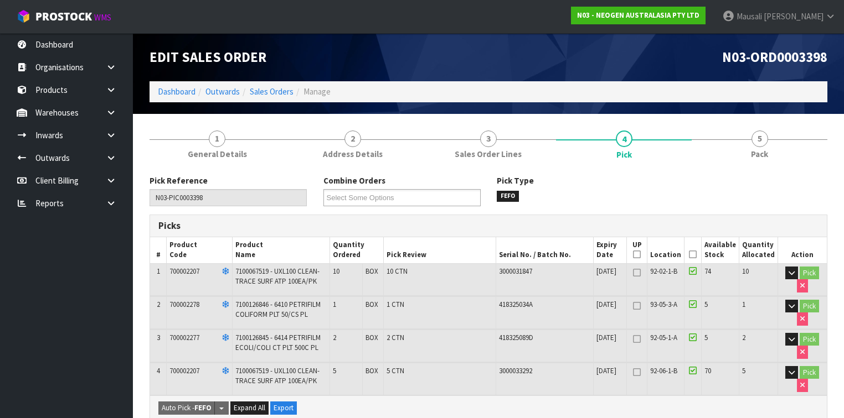
drag, startPoint x: 697, startPoint y: 255, endPoint x: 612, endPoint y: 280, distance: 88.8
click at [696, 255] on icon at bounding box center [693, 255] width 8 height 1
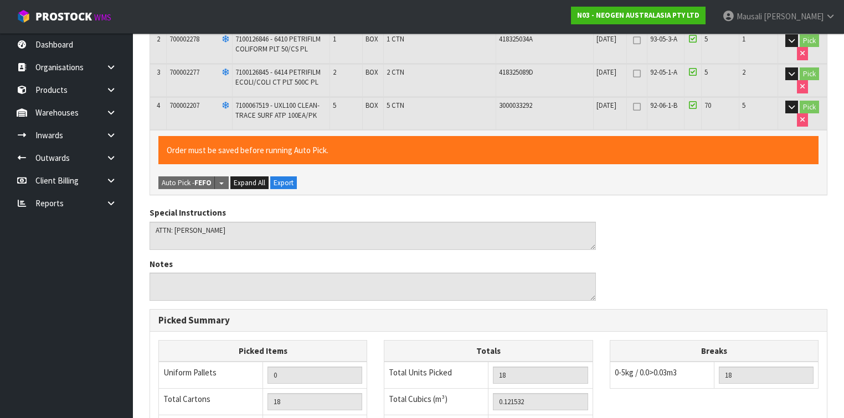
scroll to position [456, 0]
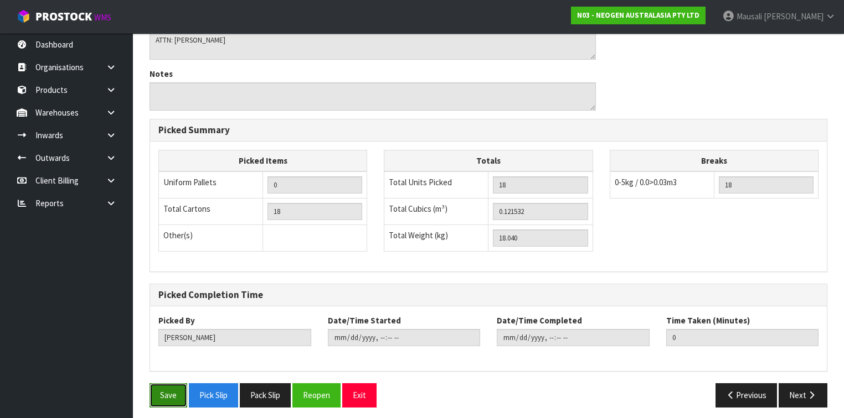
click at [157, 390] on button "Save" at bounding box center [168, 396] width 38 height 24
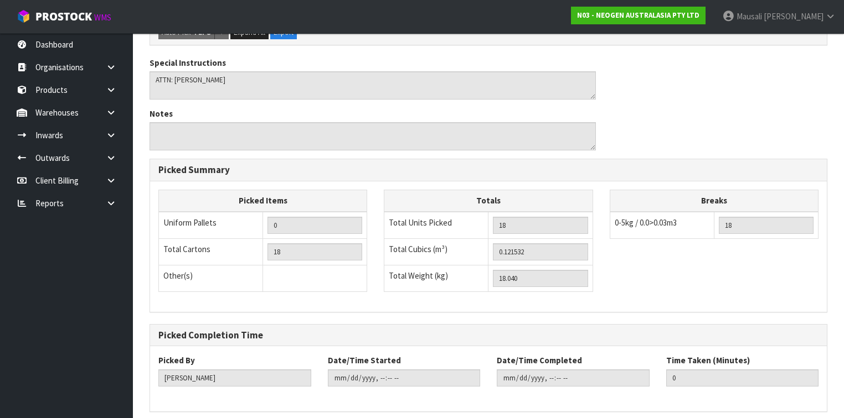
scroll to position [0, 0]
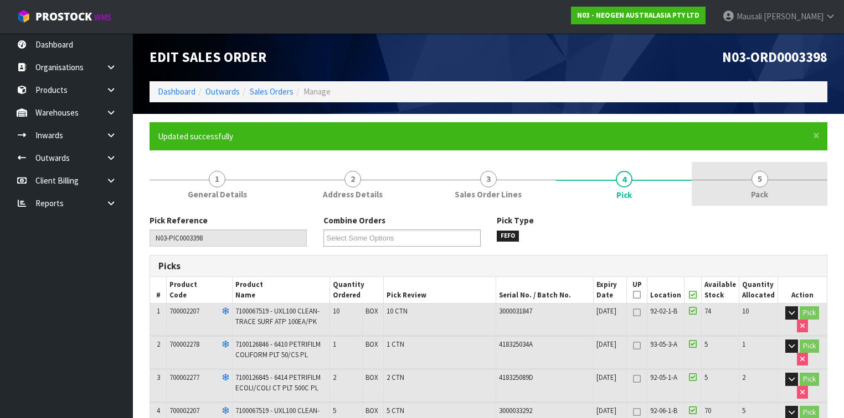
click at [751, 186] on link "5 Pack" at bounding box center [759, 184] width 136 height 44
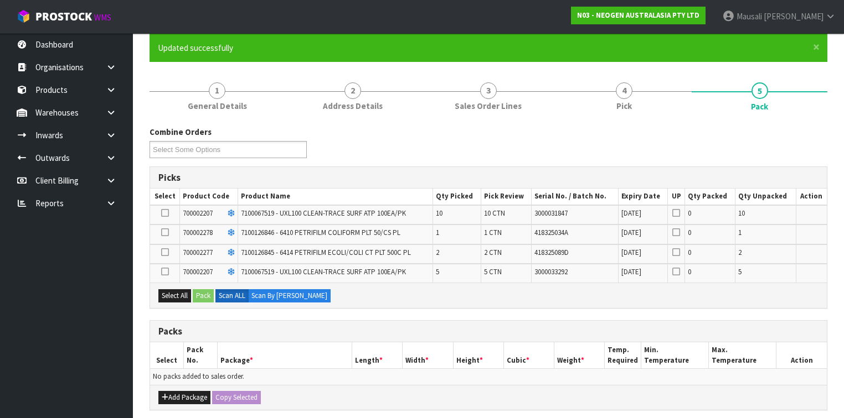
scroll to position [89, 0]
click at [164, 213] on icon at bounding box center [165, 213] width 8 height 1
click at [0, 0] on input "checkbox" at bounding box center [0, 0] width 0 height 0
click at [165, 272] on icon at bounding box center [165, 272] width 8 height 1
click at [0, 0] on input "checkbox" at bounding box center [0, 0] width 0 height 0
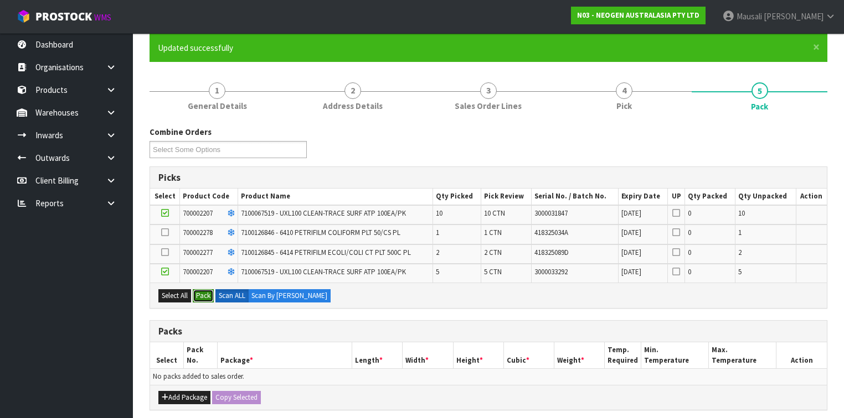
click at [205, 292] on button "Pack" at bounding box center [203, 296] width 21 height 13
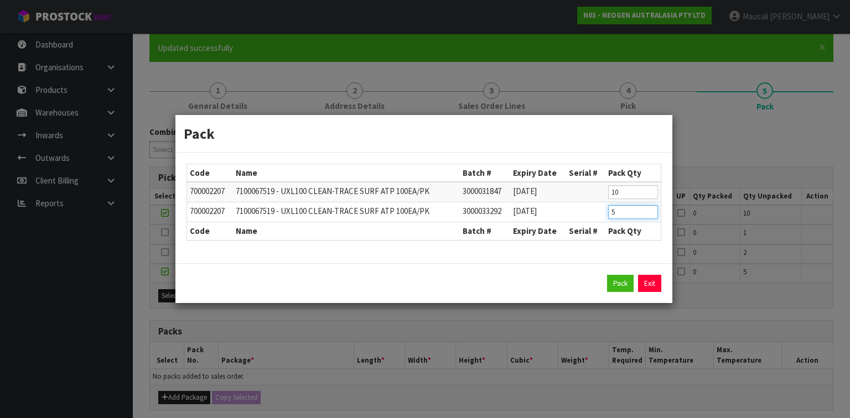
drag, startPoint x: 624, startPoint y: 214, endPoint x: 596, endPoint y: 222, distance: 29.4
click at [596, 222] on table "Code Name Batch # Expiry Date Serial # Pack Qty 700002207 7100067519 - UXL100 C…" at bounding box center [424, 202] width 474 height 76
click button "Pack" at bounding box center [620, 284] width 27 height 18
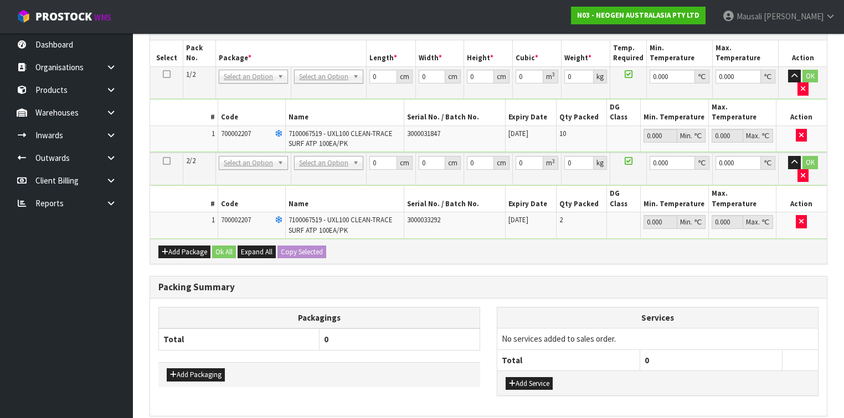
scroll to position [194, 0]
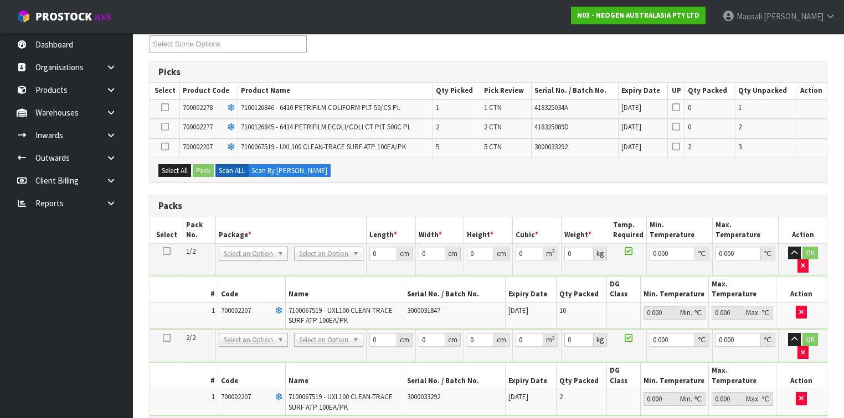
click at [166, 251] on icon at bounding box center [167, 251] width 8 height 1
click at [805, 349] on icon "button" at bounding box center [802, 352] width 4 height 7
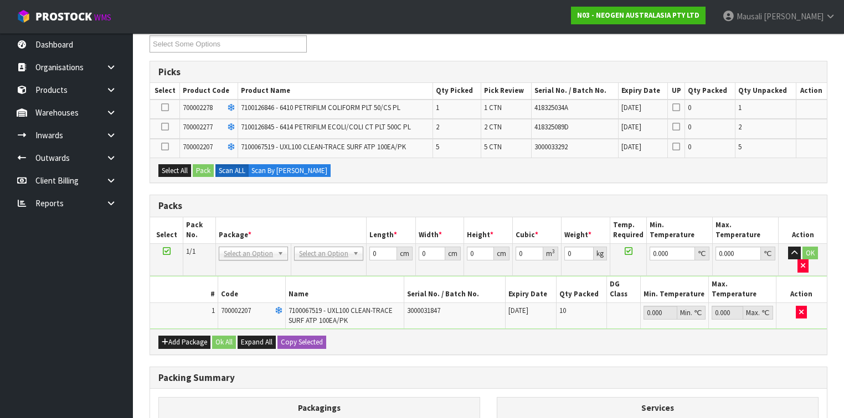
drag, startPoint x: 162, startPoint y: 142, endPoint x: 182, endPoint y: 158, distance: 26.0
click at [162, 147] on icon at bounding box center [165, 147] width 8 height 1
click at [0, 0] on input "checkbox" at bounding box center [0, 0] width 0 height 0
click at [205, 170] on button "Pack" at bounding box center [203, 170] width 21 height 13
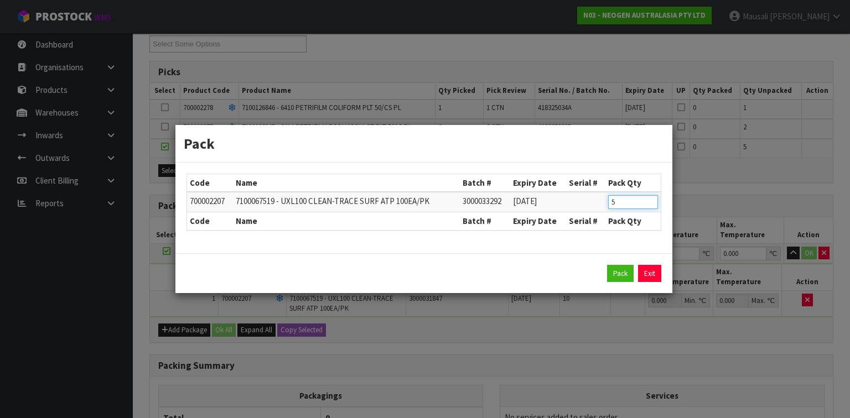
drag, startPoint x: 618, startPoint y: 202, endPoint x: 595, endPoint y: 211, distance: 24.4
click at [595, 211] on tr "700002207 7100067519 - UXL100 CLEAN-TRACE SURF ATP 100EA/PK 3000033292 [DATE] 5" at bounding box center [424, 202] width 474 height 20
click button "Pack" at bounding box center [620, 274] width 27 height 18
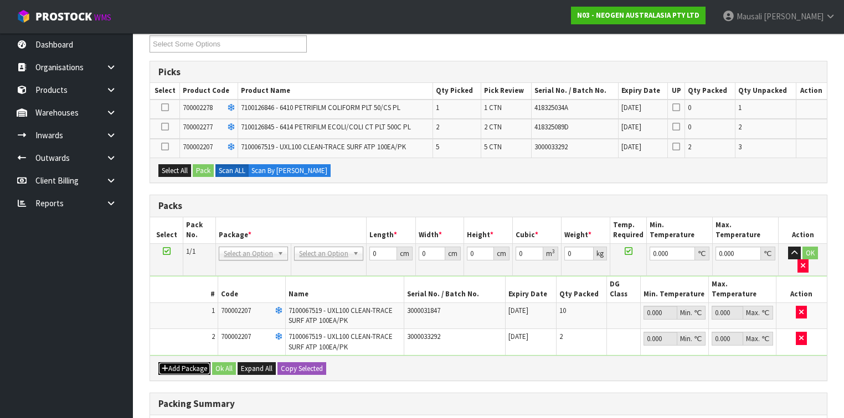
click at [190, 363] on button "Add Package" at bounding box center [184, 369] width 52 height 13
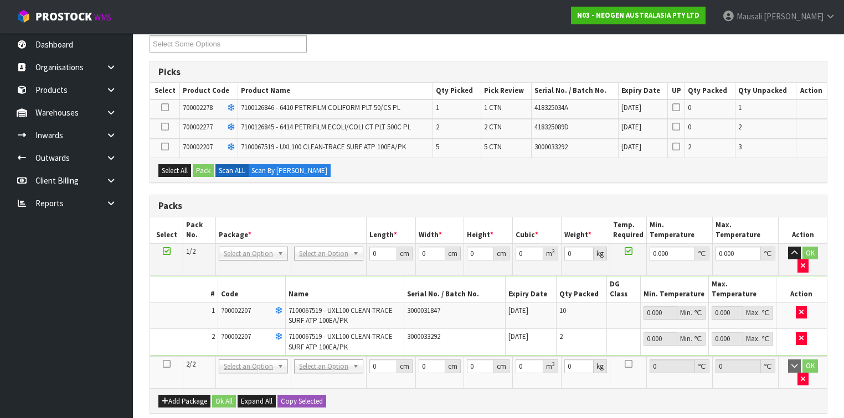
click at [166, 364] on icon at bounding box center [167, 364] width 8 height 1
drag, startPoint x: 819, startPoint y: 255, endPoint x: 724, endPoint y: 255, distance: 95.2
click at [808, 260] on button "button" at bounding box center [802, 266] width 11 height 13
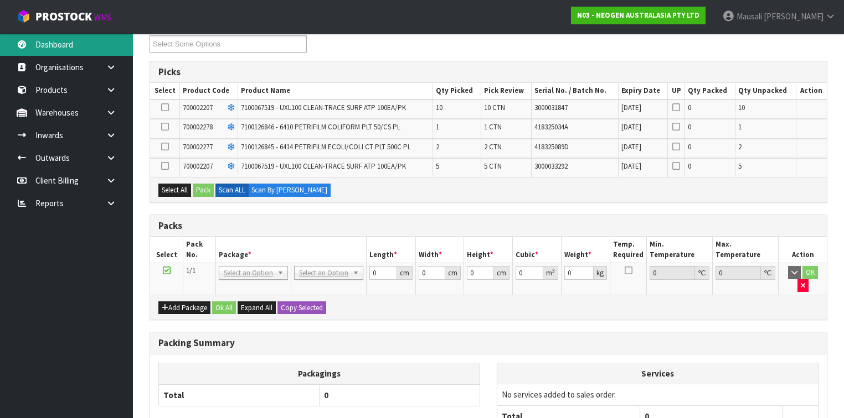
click at [91, 47] on link "Dashboard" at bounding box center [66, 44] width 133 height 23
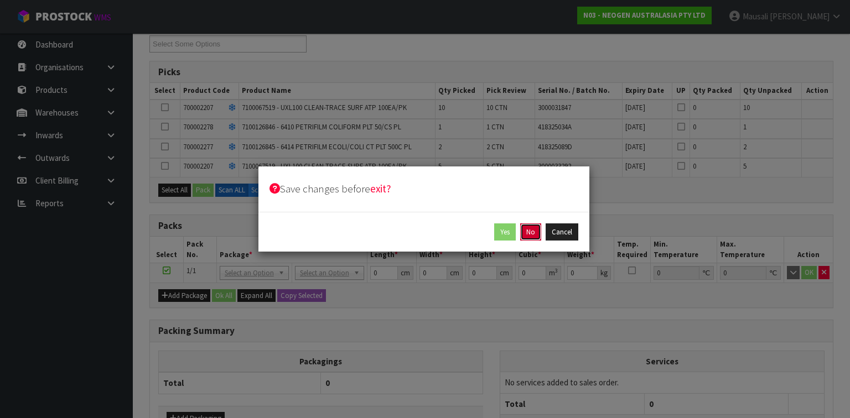
drag, startPoint x: 531, startPoint y: 234, endPoint x: 518, endPoint y: 232, distance: 13.9
click at [531, 234] on button "No" at bounding box center [530, 233] width 21 height 18
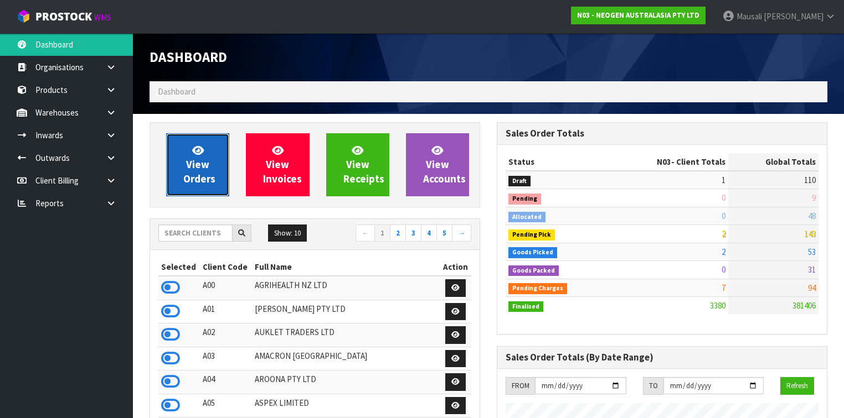
click at [199, 169] on span "View Orders" at bounding box center [199, 165] width 32 height 42
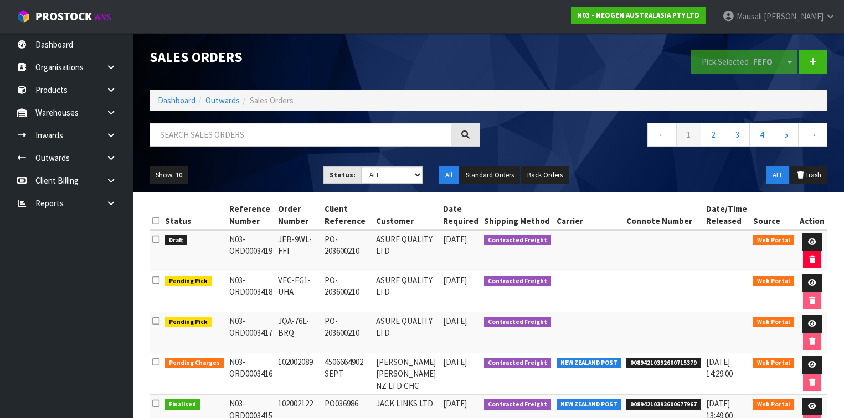
click at [221, 118] on div "Sales Orders Pick Selected - FEFO Split button! FIFO - First In First Out FEFO …" at bounding box center [488, 112] width 694 height 159
click at [218, 133] on input "text" at bounding box center [300, 135] width 302 height 24
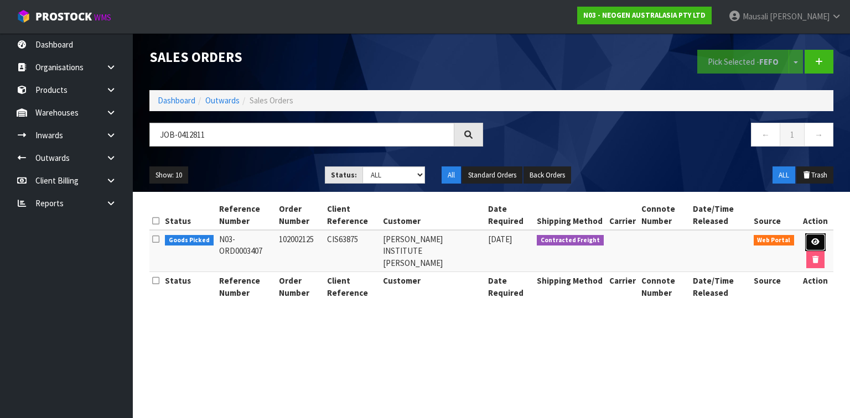
click at [812, 241] on icon at bounding box center [816, 242] width 8 height 7
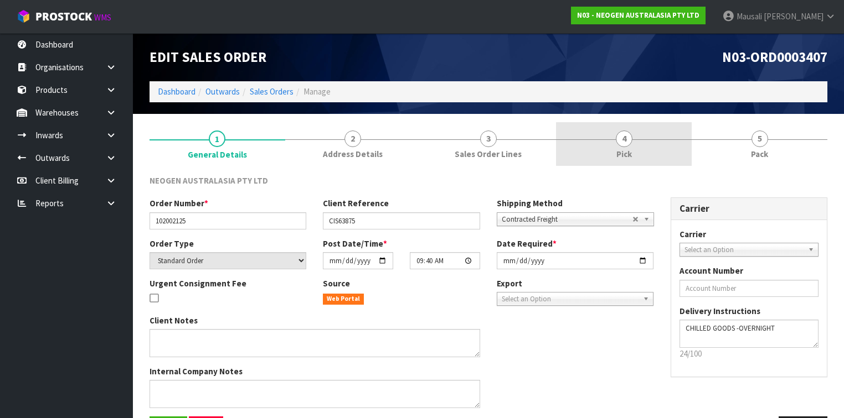
click at [655, 149] on link "4 Pick" at bounding box center [624, 144] width 136 height 44
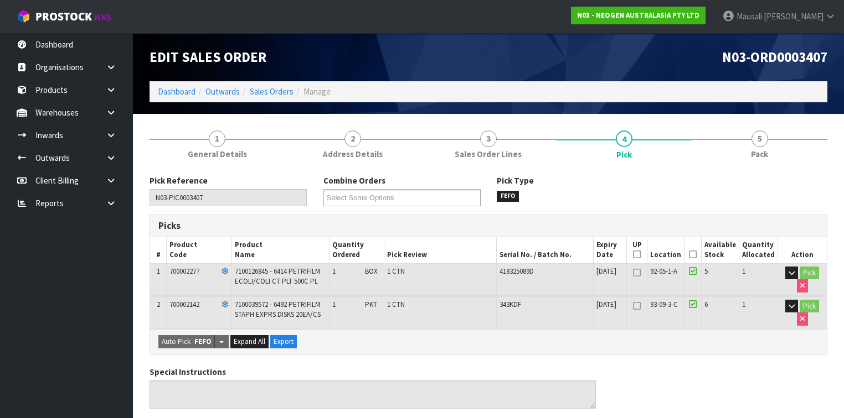
click at [696, 255] on icon at bounding box center [693, 255] width 8 height 1
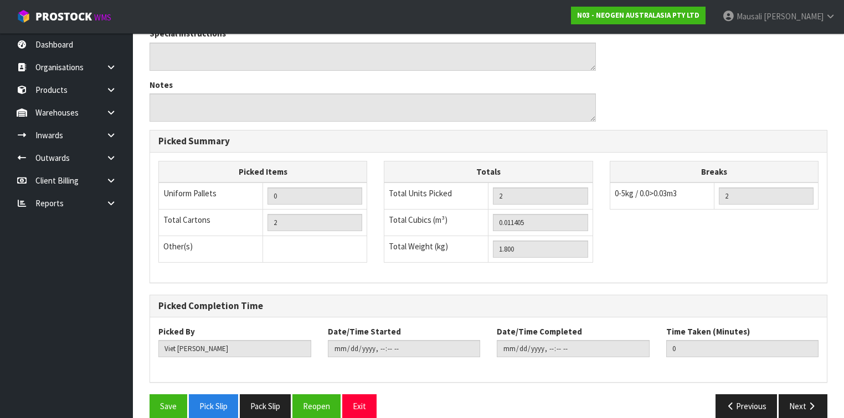
scroll to position [391, 0]
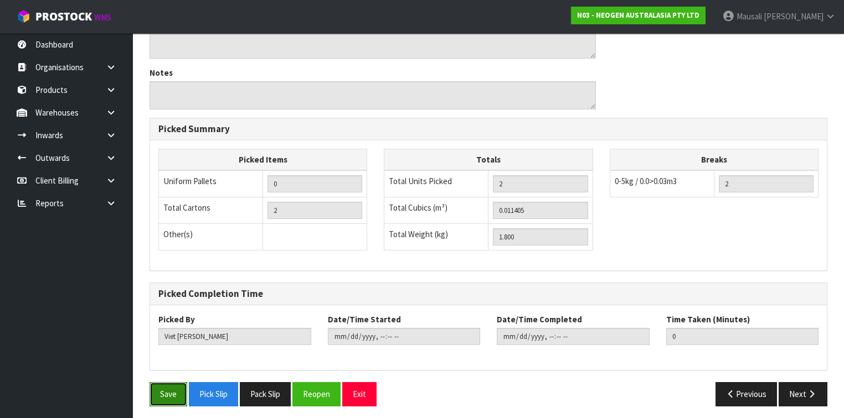
click at [168, 385] on button "Save" at bounding box center [168, 395] width 38 height 24
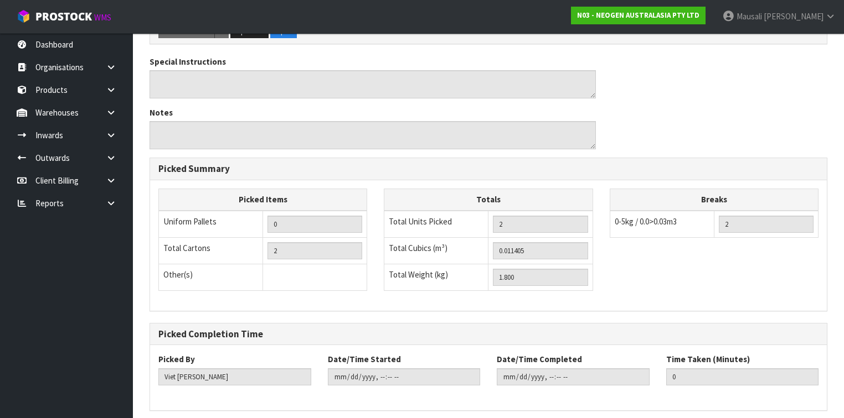
scroll to position [0, 0]
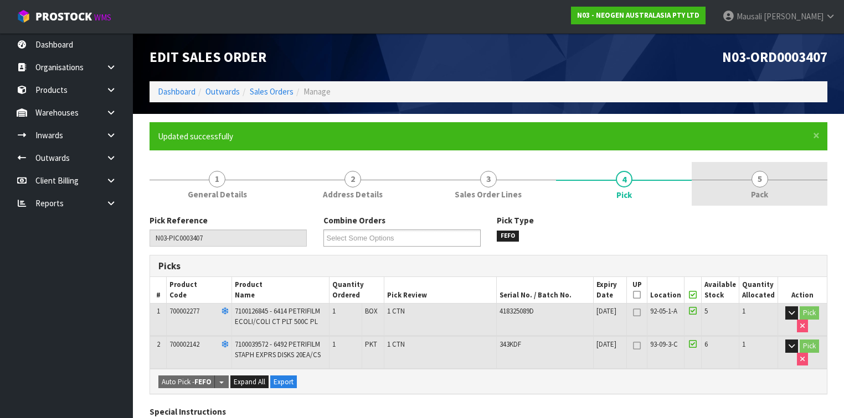
click at [773, 190] on link "5 Pack" at bounding box center [759, 184] width 136 height 44
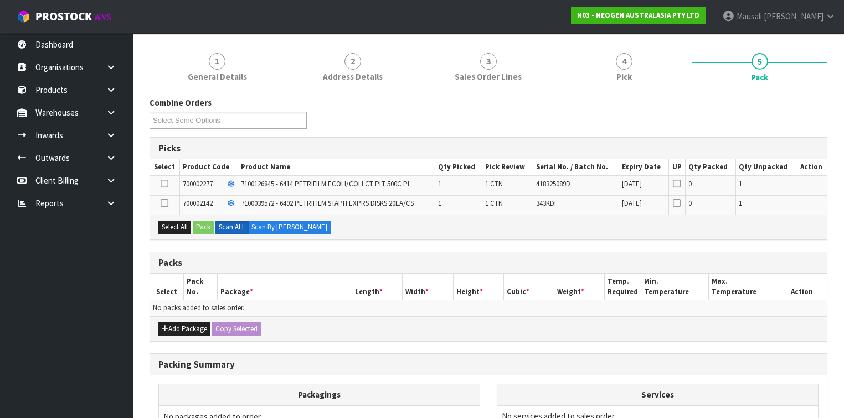
scroll to position [241, 0]
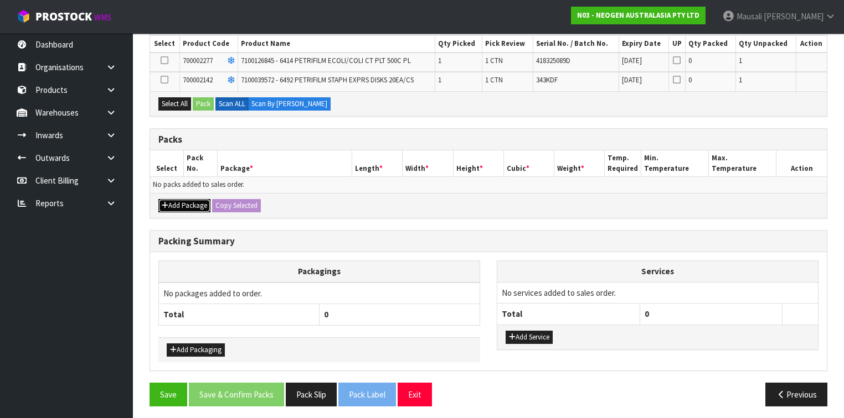
click at [198, 204] on button "Add Package" at bounding box center [184, 205] width 52 height 13
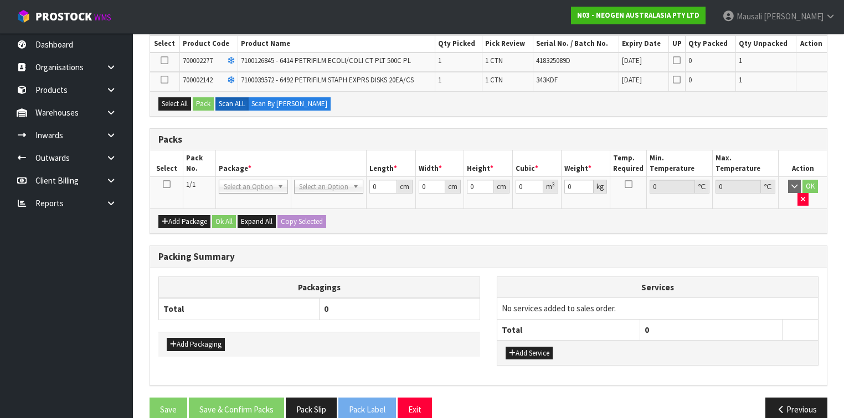
click at [168, 184] on icon at bounding box center [167, 184] width 8 height 1
drag, startPoint x: 180, startPoint y: 106, endPoint x: 194, endPoint y: 105, distance: 14.5
click at [180, 106] on button "Select All" at bounding box center [174, 103] width 33 height 13
click at [199, 102] on button "Pack" at bounding box center [203, 103] width 21 height 13
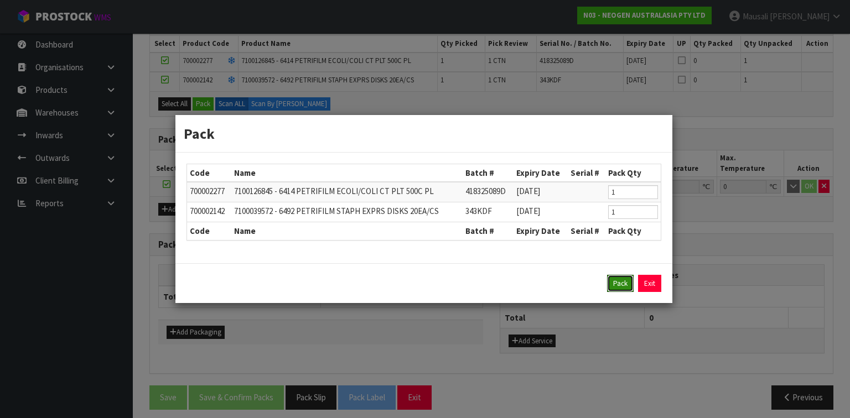
click at [612, 281] on button "Pack" at bounding box center [620, 284] width 27 height 18
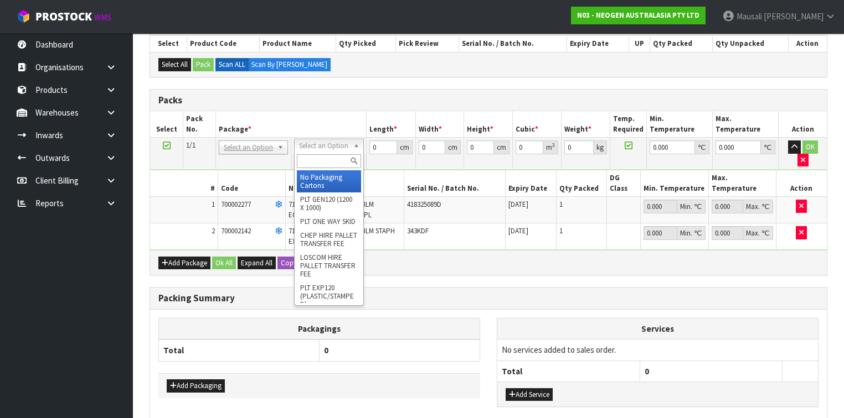
click at [314, 159] on input "text" at bounding box center [329, 161] width 64 height 14
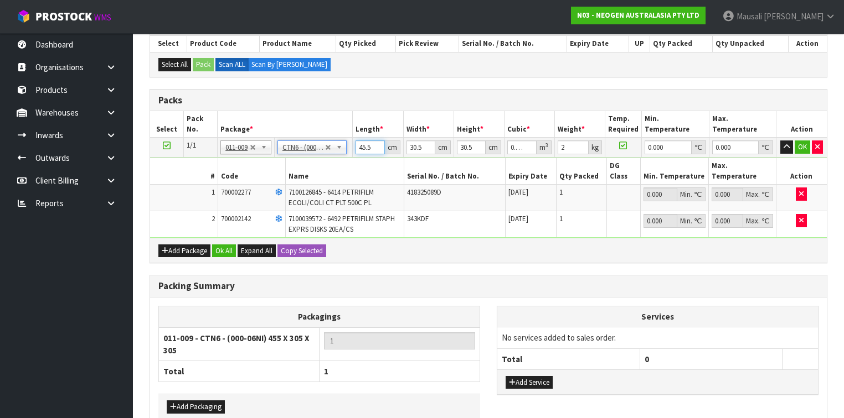
drag, startPoint x: 373, startPoint y: 148, endPoint x: 366, endPoint y: 144, distance: 7.2
click at [368, 146] on input "45.5" at bounding box center [369, 148] width 29 height 14
click at [780, 141] on button "button" at bounding box center [786, 147] width 13 height 13
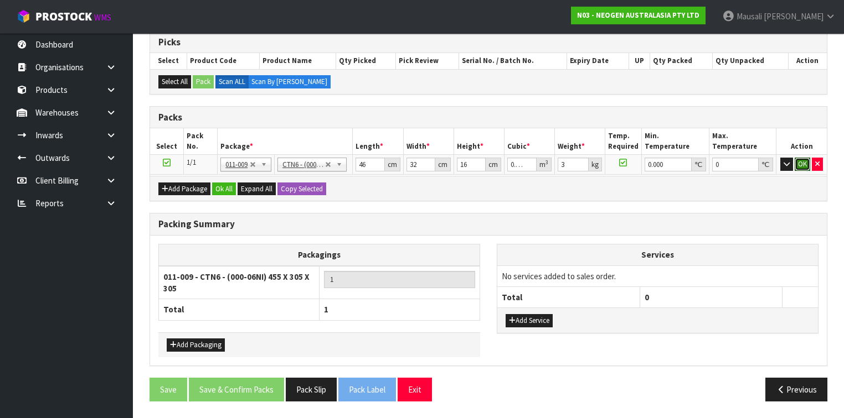
click button "OK" at bounding box center [801, 164] width 15 height 13
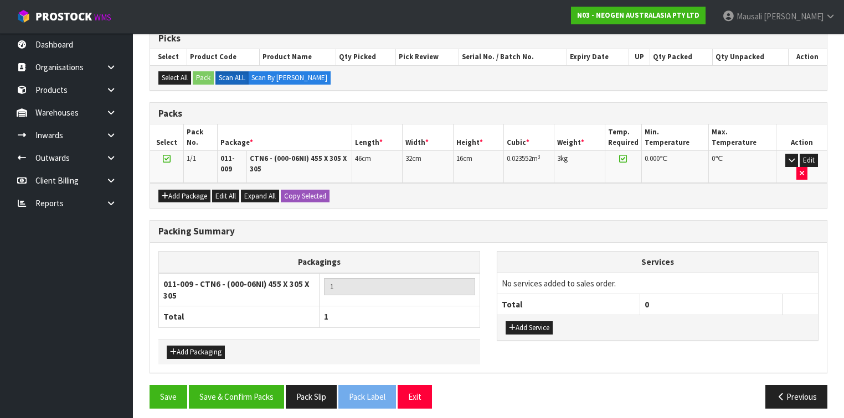
scroll to position [225, 0]
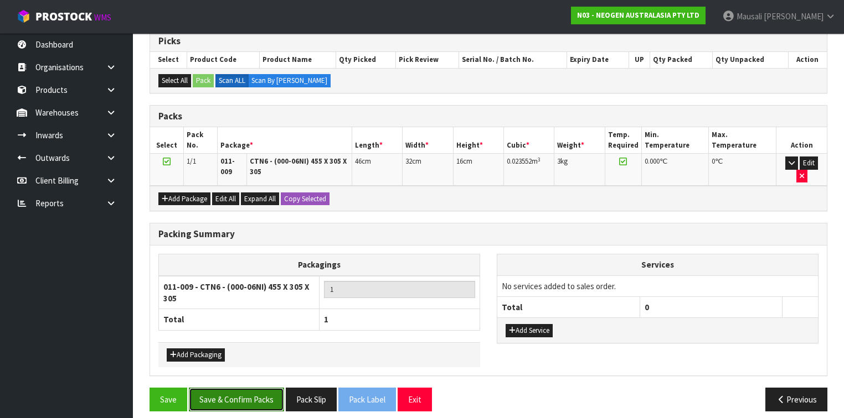
click at [262, 388] on button "Save & Confirm Packs" at bounding box center [236, 400] width 95 height 24
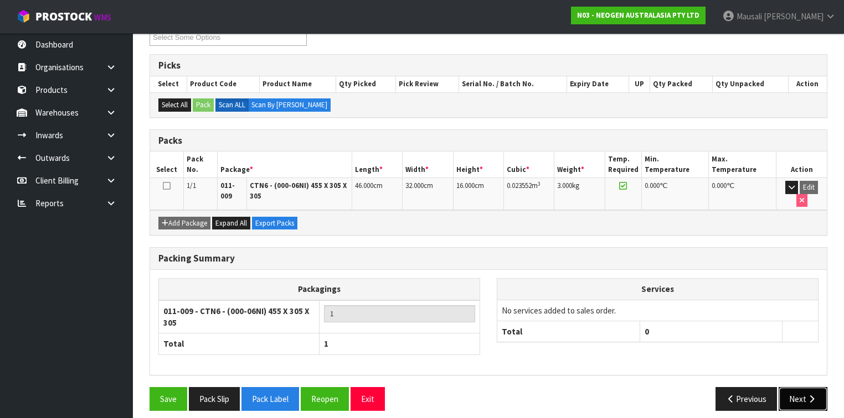
click at [802, 387] on button "Next" at bounding box center [802, 399] width 49 height 24
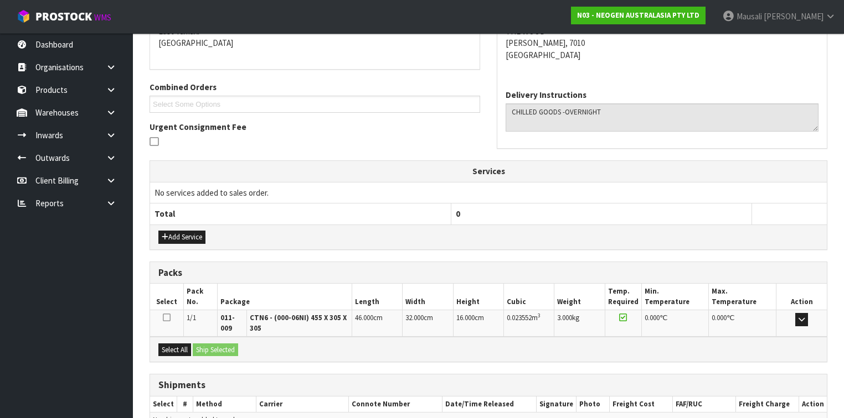
scroll to position [303, 0]
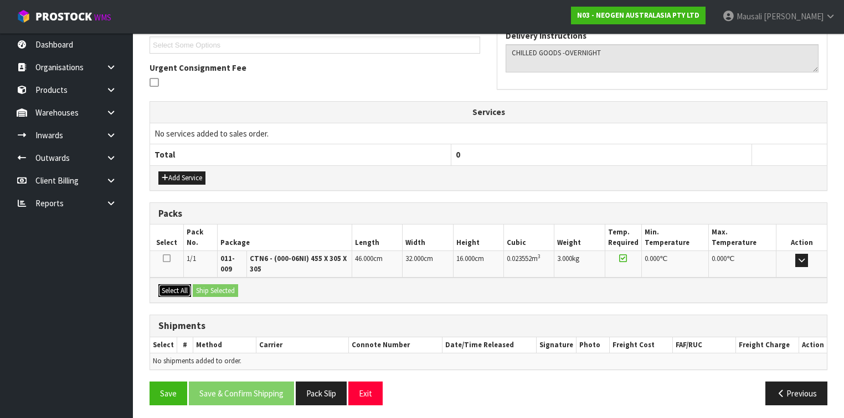
click at [183, 288] on button "Select All" at bounding box center [174, 291] width 33 height 13
click at [216, 285] on button "Ship Selected" at bounding box center [215, 291] width 45 height 13
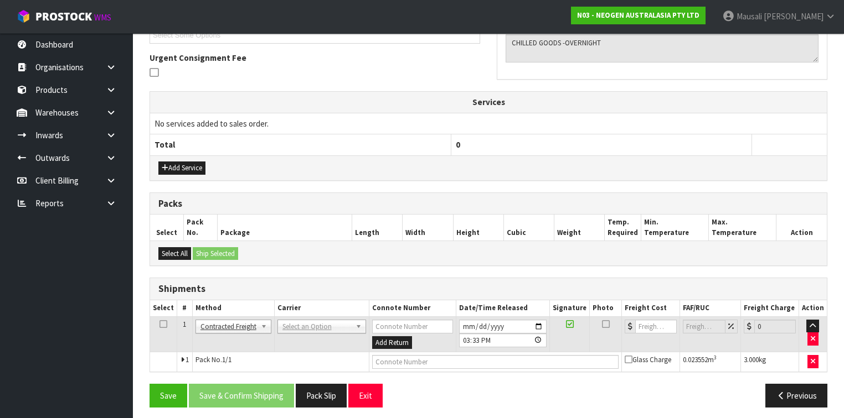
scroll to position [316, 0]
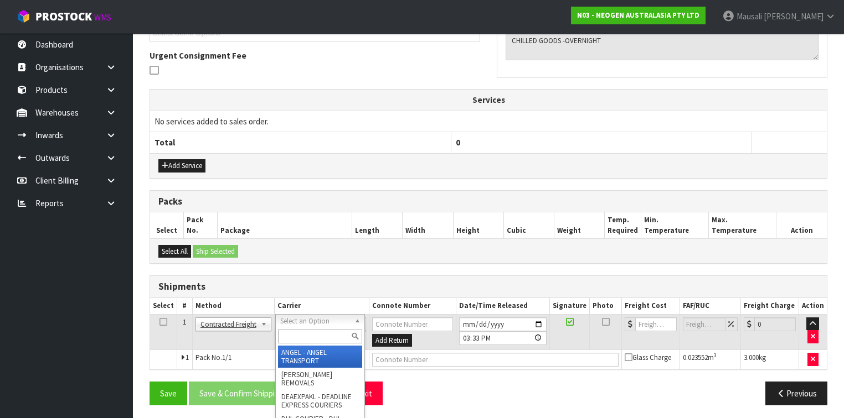
click at [309, 332] on input "text" at bounding box center [320, 337] width 84 height 14
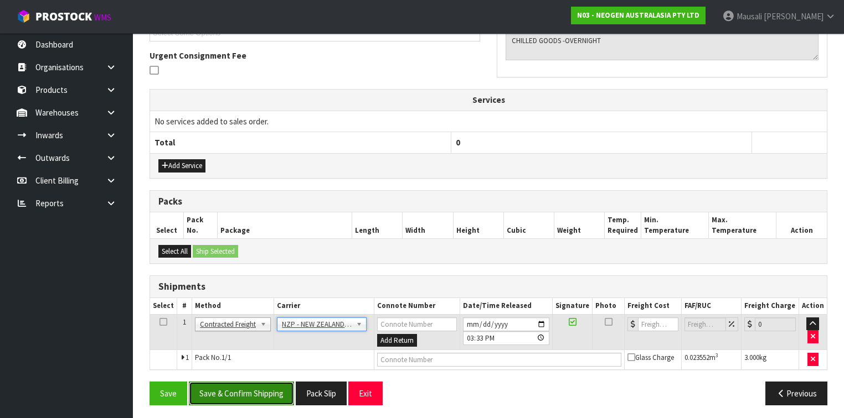
click at [255, 385] on button "Save & Confirm Shipping" at bounding box center [241, 394] width 105 height 24
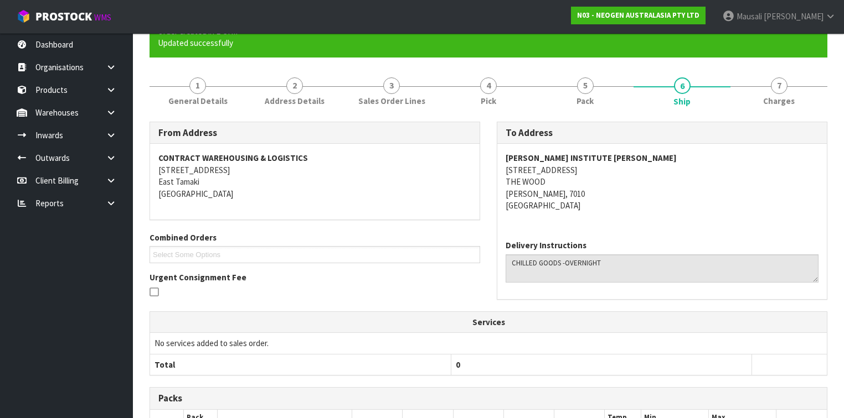
scroll to position [301, 0]
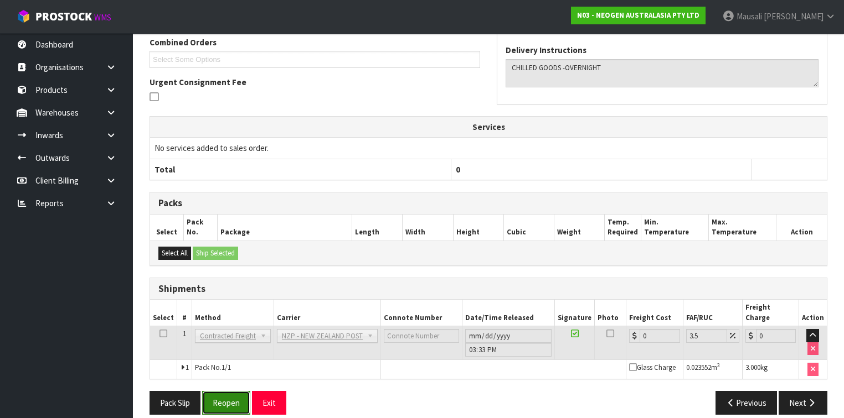
click at [225, 391] on button "Reopen" at bounding box center [226, 403] width 48 height 24
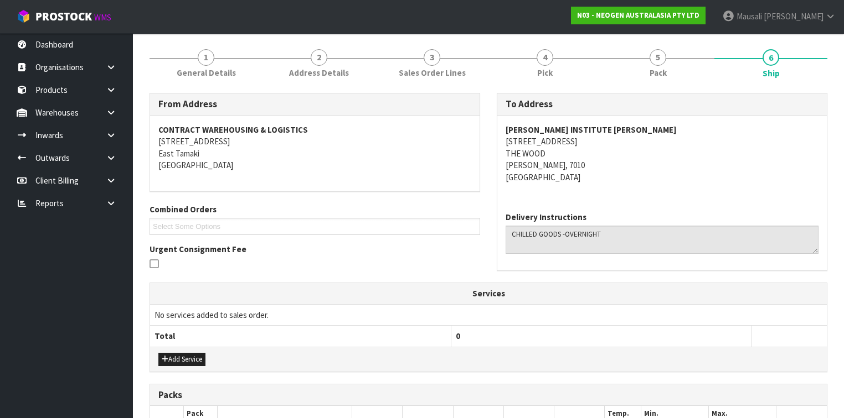
scroll to position [266, 0]
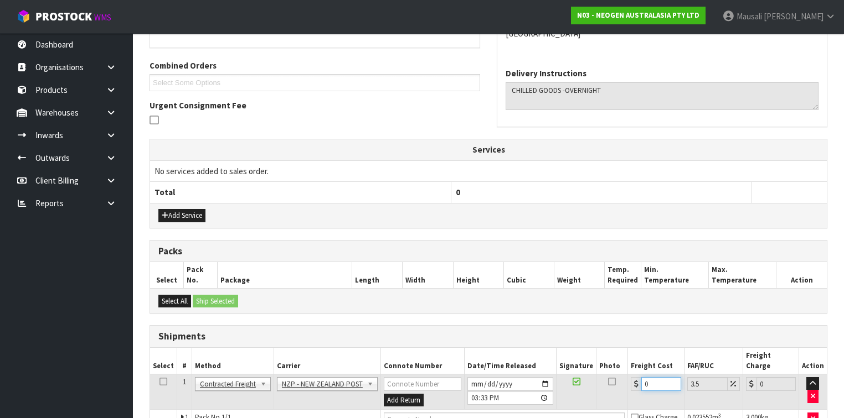
drag, startPoint x: 645, startPoint y: 371, endPoint x: 624, endPoint y: 355, distance: 26.8
click at [628, 374] on td "0" at bounding box center [656, 392] width 56 height 36
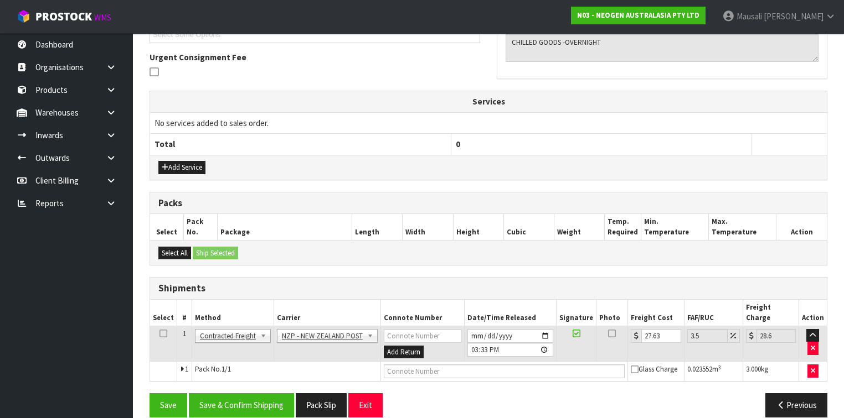
scroll to position [316, 0]
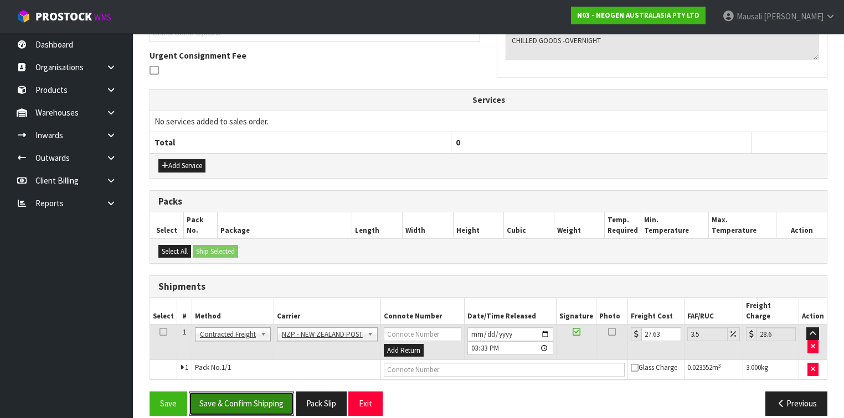
click at [262, 392] on button "Save & Confirm Shipping" at bounding box center [241, 404] width 105 height 24
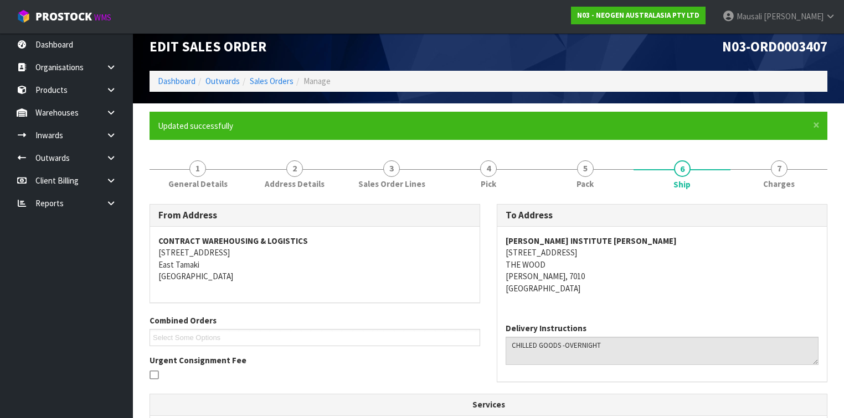
scroll to position [0, 0]
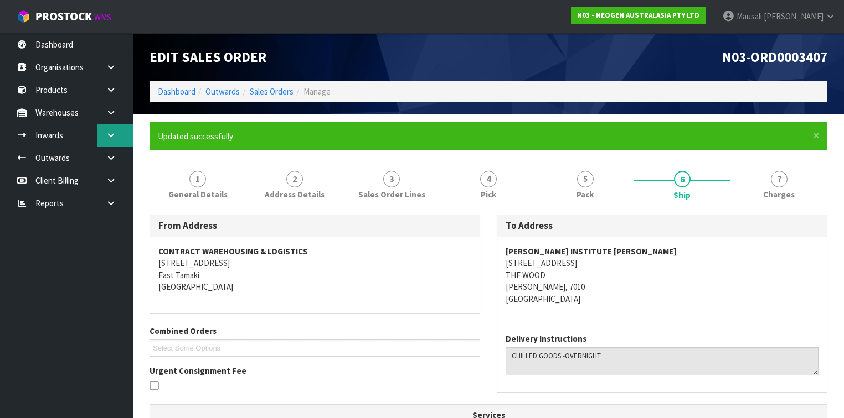
click at [107, 135] on icon at bounding box center [111, 135] width 11 height 8
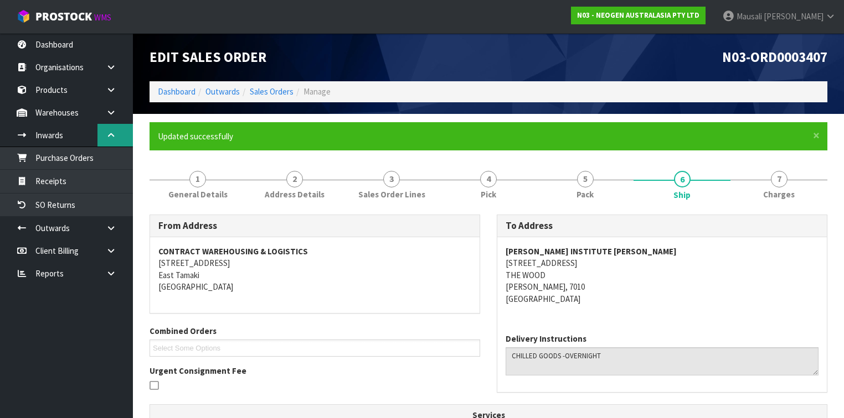
click at [111, 136] on icon at bounding box center [111, 135] width 11 height 8
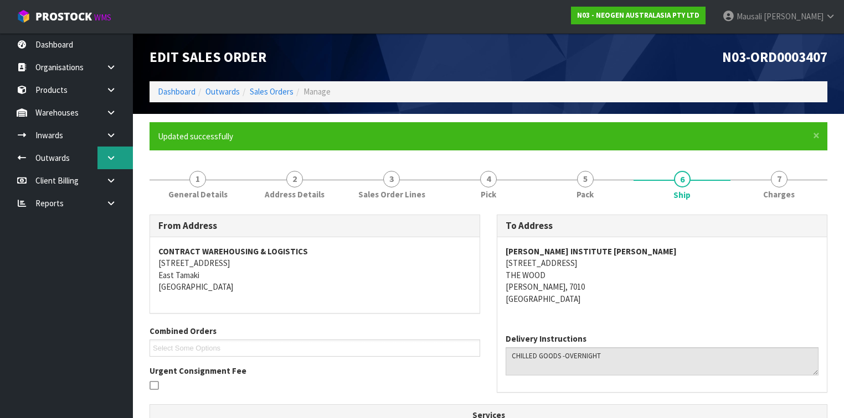
click at [107, 158] on icon at bounding box center [111, 158] width 11 height 8
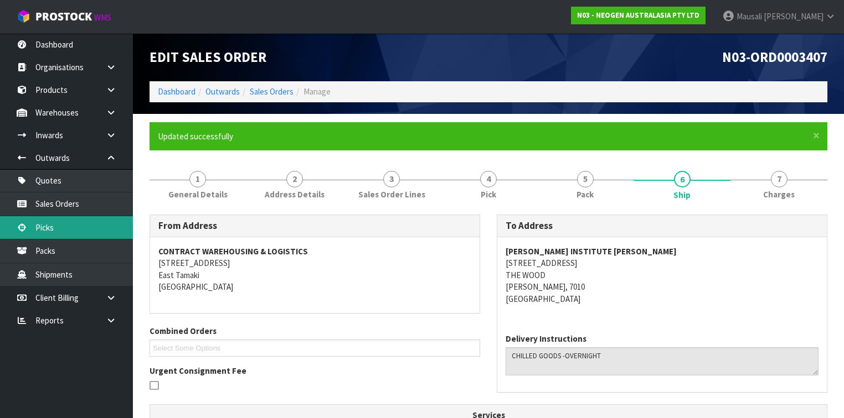
click at [95, 224] on link "Picks" at bounding box center [66, 227] width 133 height 23
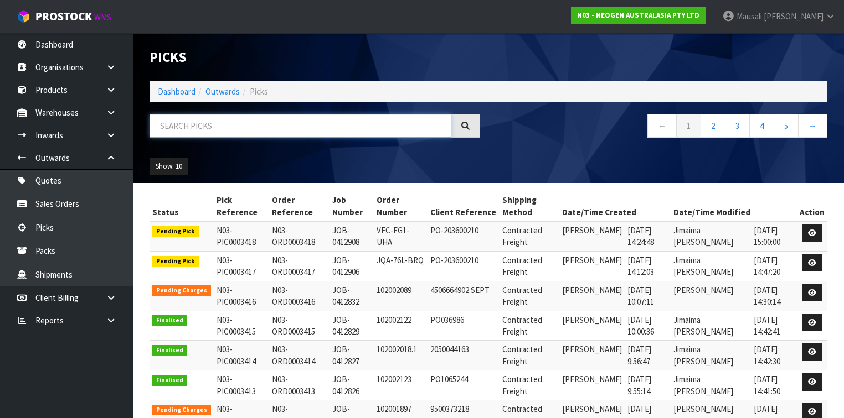
click at [299, 122] on input "text" at bounding box center [300, 126] width 302 height 24
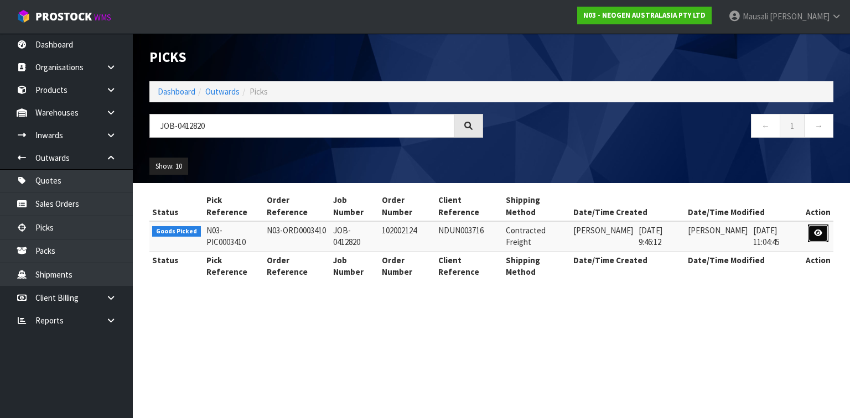
click at [815, 229] on link at bounding box center [818, 234] width 20 height 18
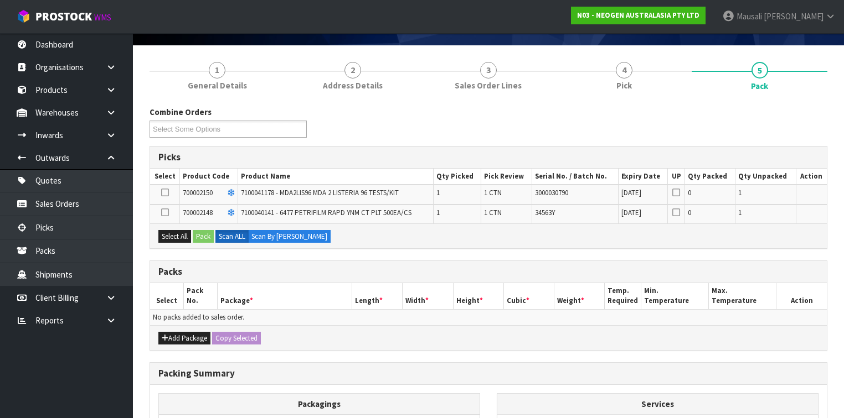
scroll to position [201, 0]
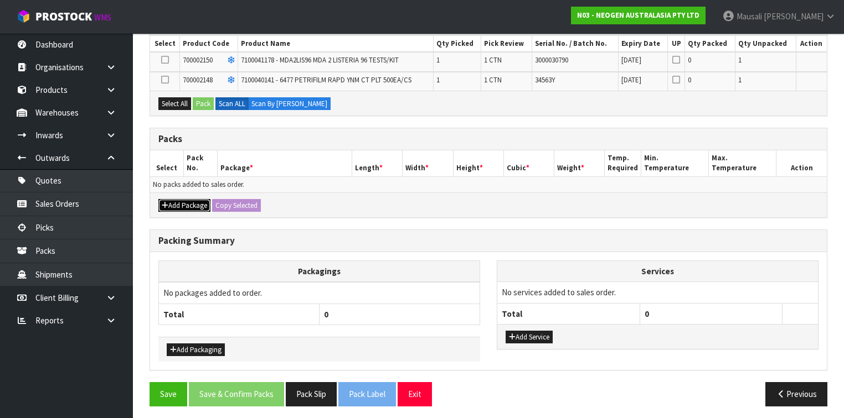
click at [190, 199] on button "Add Package" at bounding box center [184, 205] width 52 height 13
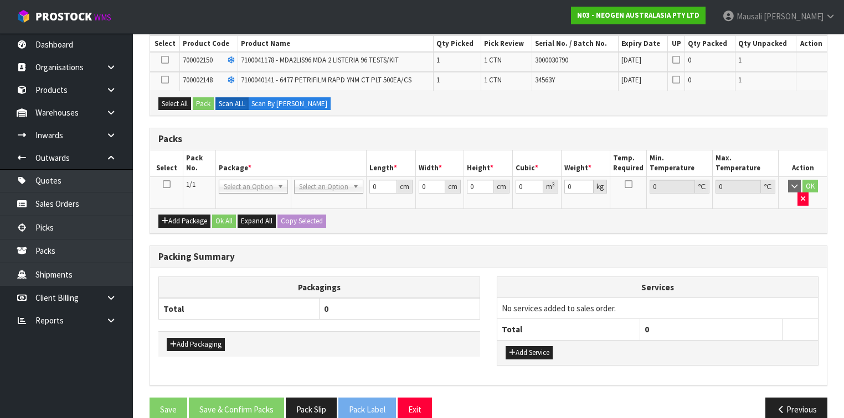
click at [167, 184] on icon at bounding box center [167, 184] width 8 height 1
click at [186, 108] on button "Select All" at bounding box center [174, 103] width 33 height 13
click at [200, 105] on button "Pack" at bounding box center [203, 103] width 21 height 13
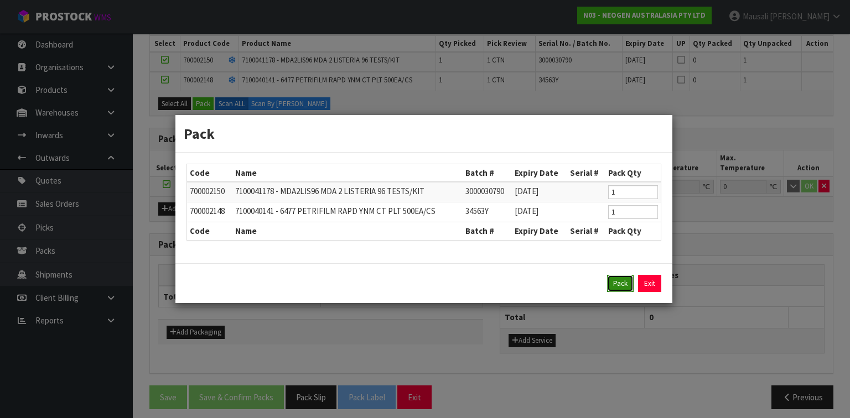
click at [618, 283] on button "Pack" at bounding box center [620, 284] width 27 height 18
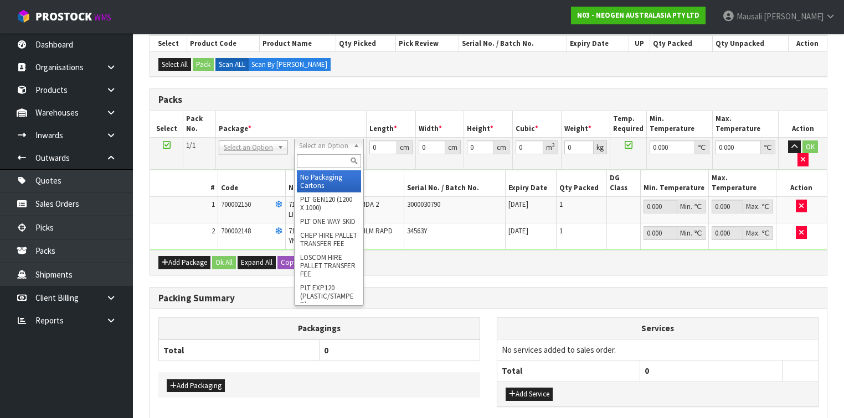
click at [334, 155] on input "text" at bounding box center [329, 161] width 64 height 14
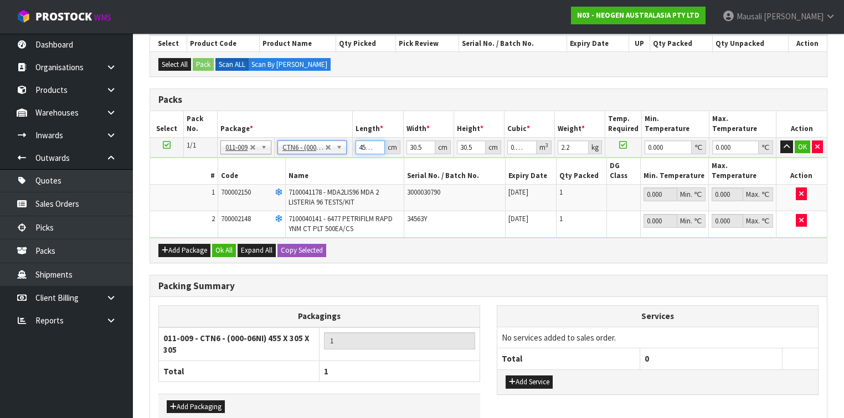
drag, startPoint x: 374, startPoint y: 148, endPoint x: 348, endPoint y: 142, distance: 26.6
click at [355, 143] on input "45.499" at bounding box center [369, 148] width 29 height 14
click at [780, 141] on button "button" at bounding box center [786, 147] width 13 height 13
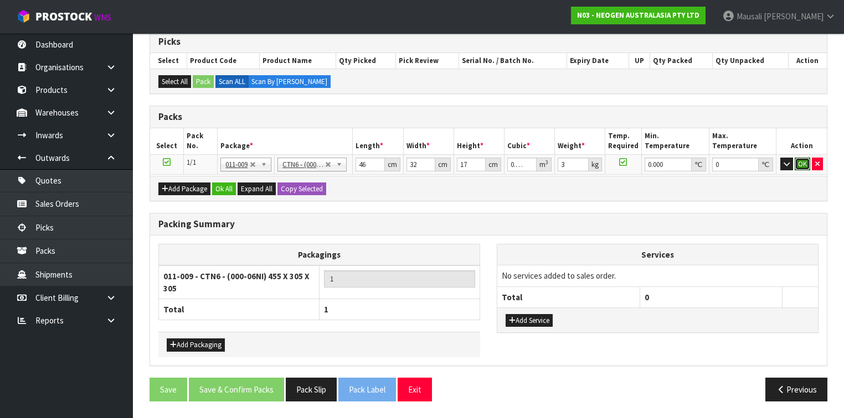
scroll to position [185, 0]
click button "OK" at bounding box center [801, 164] width 15 height 13
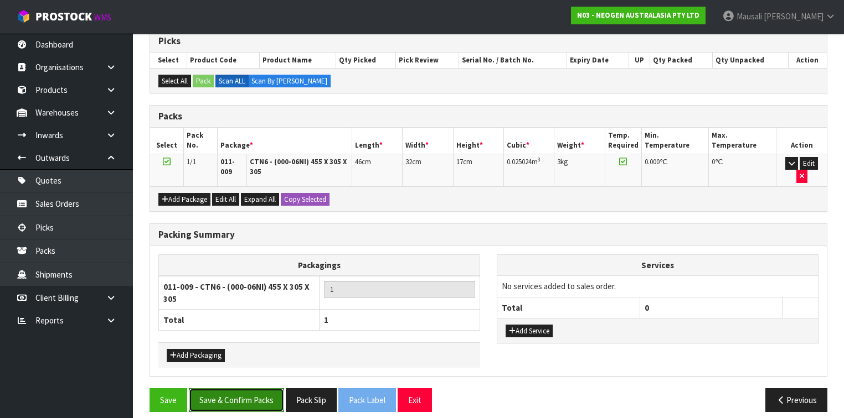
click at [226, 389] on button "Save & Confirm Packs" at bounding box center [236, 401] width 95 height 24
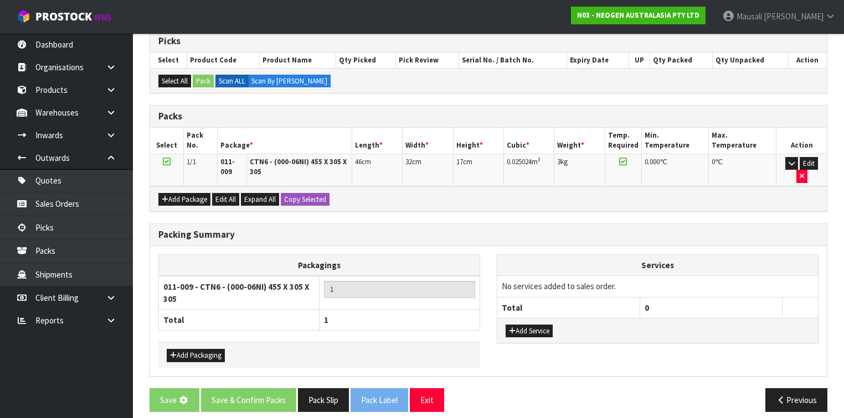
scroll to position [0, 0]
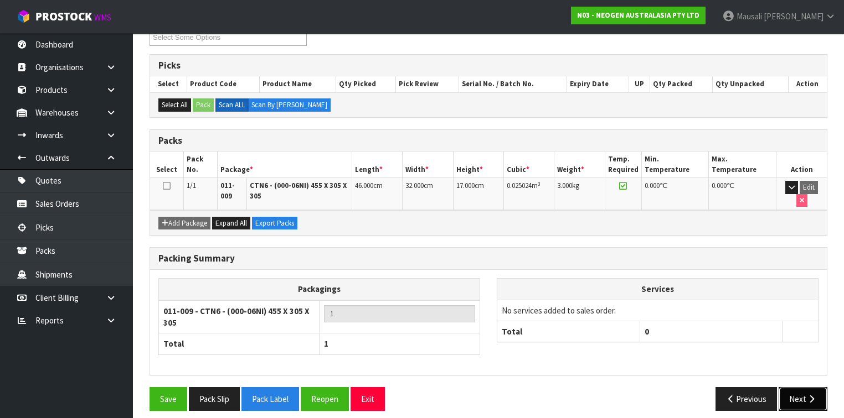
click at [803, 387] on button "Next" at bounding box center [802, 399] width 49 height 24
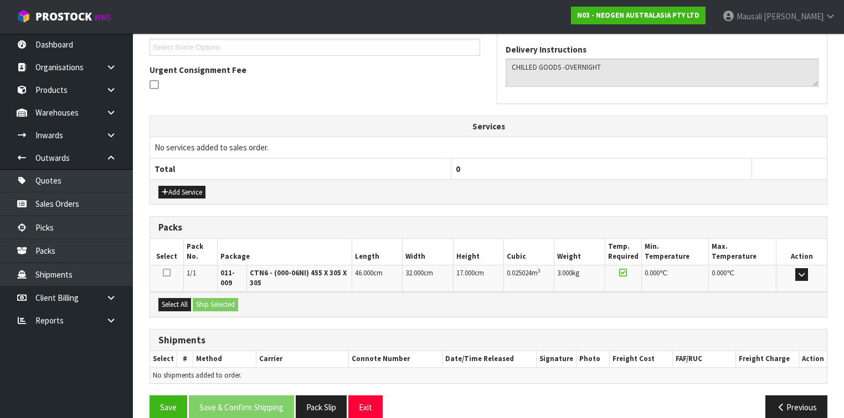
scroll to position [315, 0]
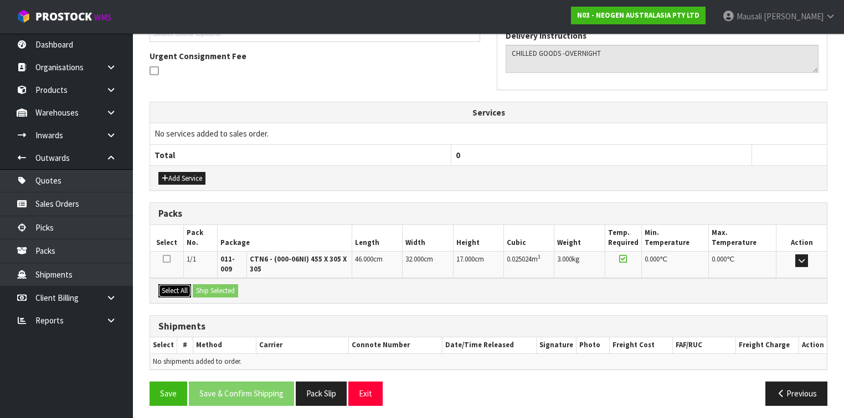
click at [184, 288] on button "Select All" at bounding box center [174, 291] width 33 height 13
click at [205, 287] on button "Ship Selected" at bounding box center [215, 291] width 45 height 13
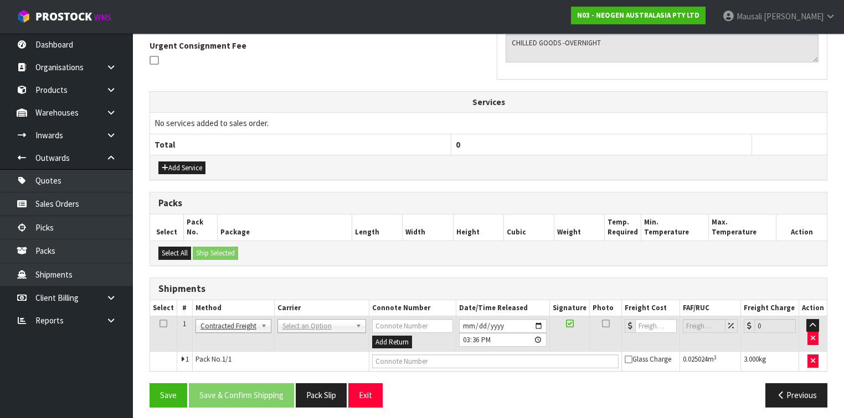
scroll to position [328, 0]
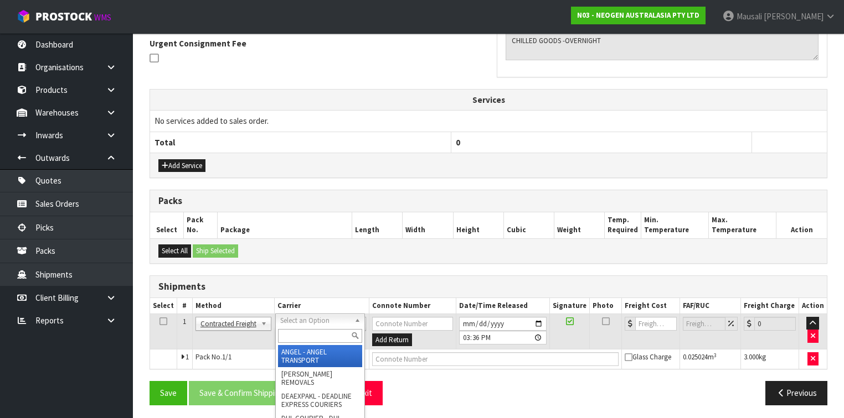
drag, startPoint x: 293, startPoint y: 317, endPoint x: 289, endPoint y: 337, distance: 20.3
click at [289, 337] on input "text" at bounding box center [320, 336] width 84 height 14
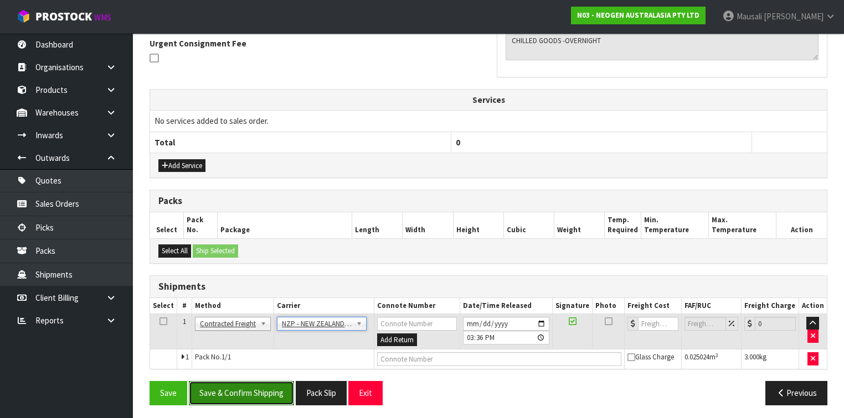
drag, startPoint x: 263, startPoint y: 381, endPoint x: 279, endPoint y: 382, distance: 15.5
click at [263, 381] on button "Save & Confirm Shipping" at bounding box center [241, 393] width 105 height 24
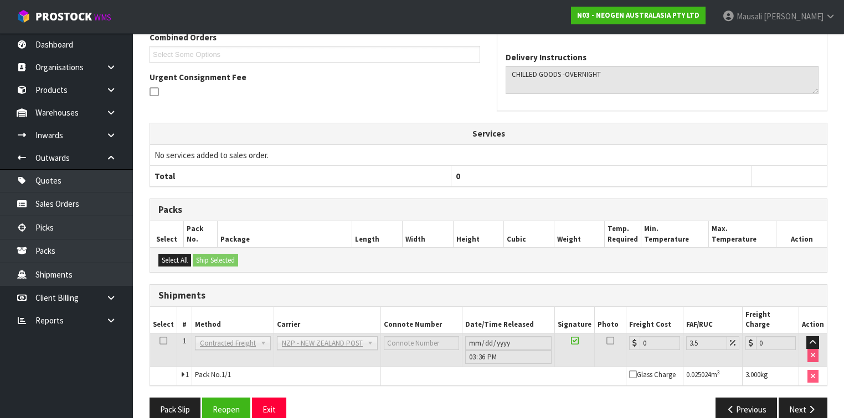
scroll to position [310, 0]
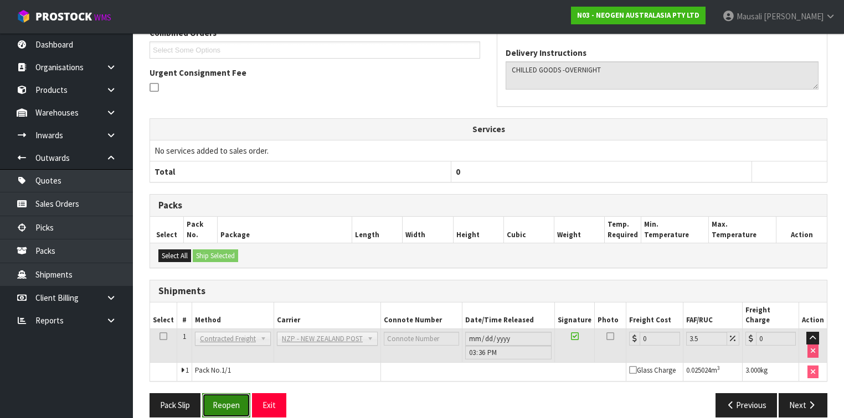
click at [230, 394] on button "Reopen" at bounding box center [226, 406] width 48 height 24
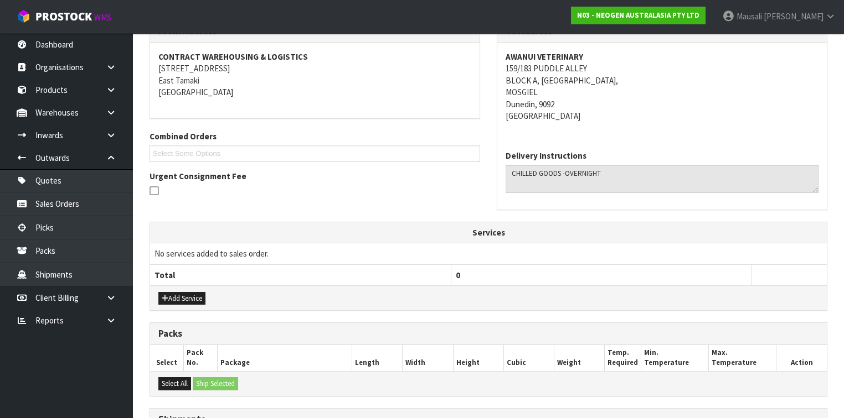
scroll to position [301, 0]
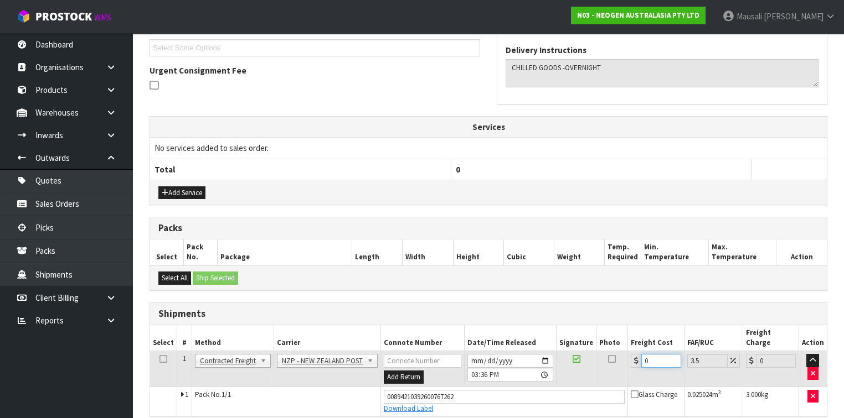
drag, startPoint x: 653, startPoint y: 348, endPoint x: 623, endPoint y: 343, distance: 30.2
click at [623, 352] on tr "1 Client Local Pickup Customer Local Pickup Company Freight Contracted Freight …" at bounding box center [488, 370] width 676 height 36
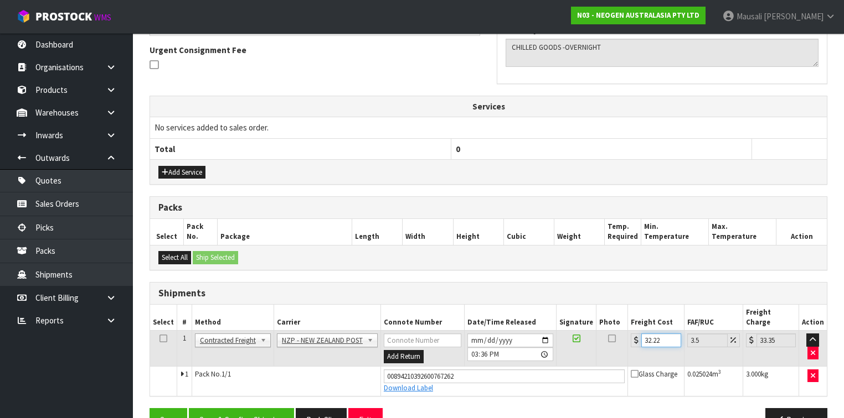
scroll to position [338, 0]
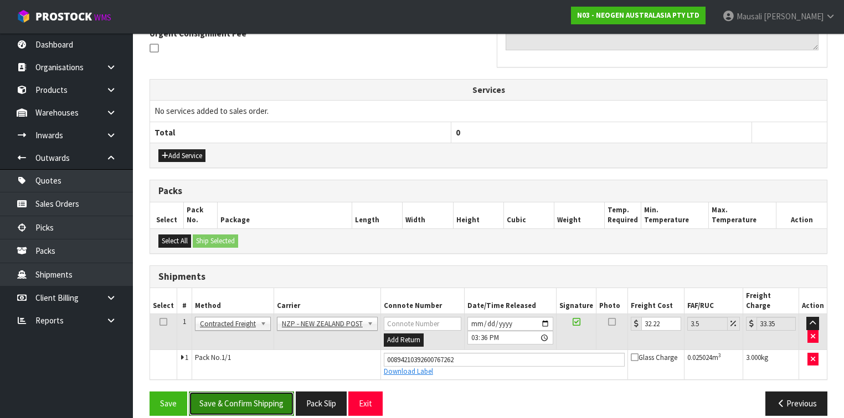
click at [259, 392] on button "Save & Confirm Shipping" at bounding box center [241, 404] width 105 height 24
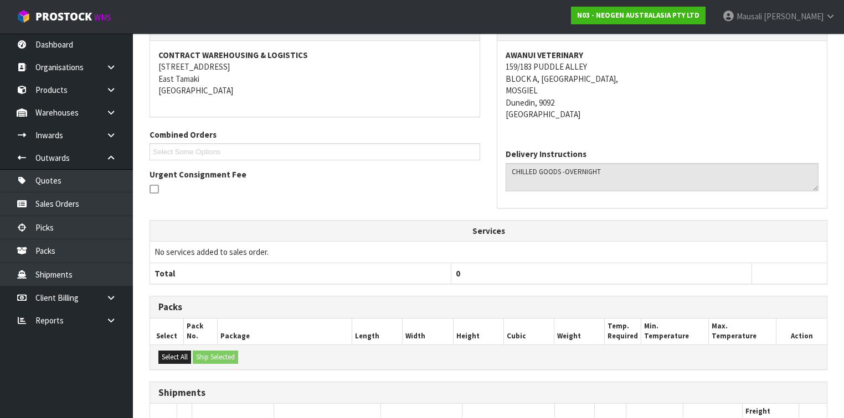
scroll to position [308, 0]
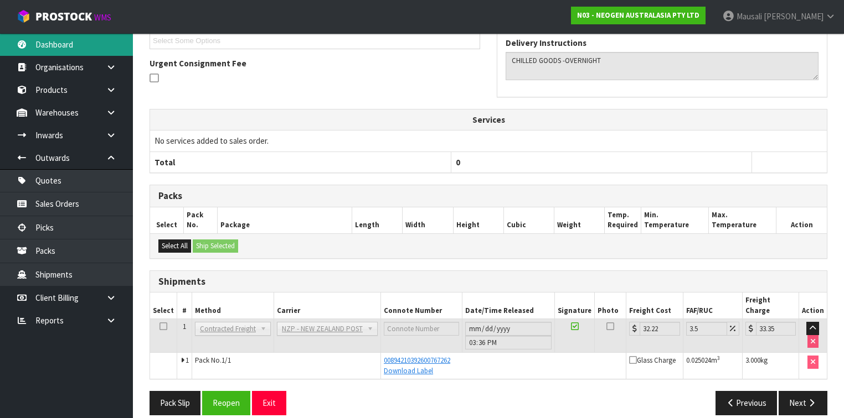
click at [106, 44] on link "Dashboard" at bounding box center [66, 44] width 133 height 23
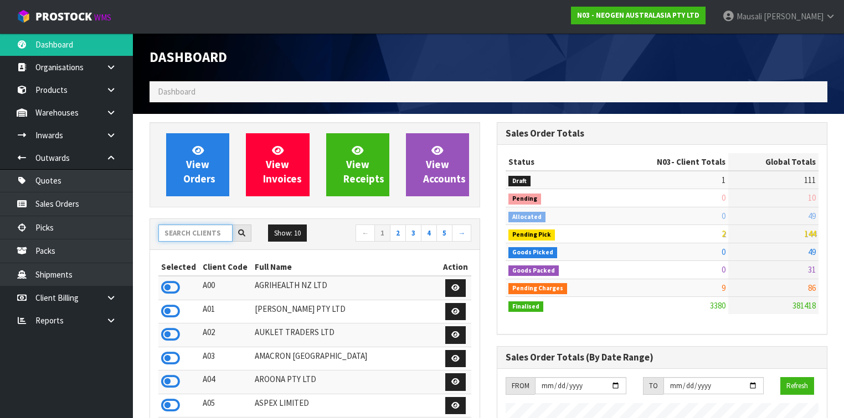
click at [200, 231] on input "text" at bounding box center [195, 233] width 74 height 17
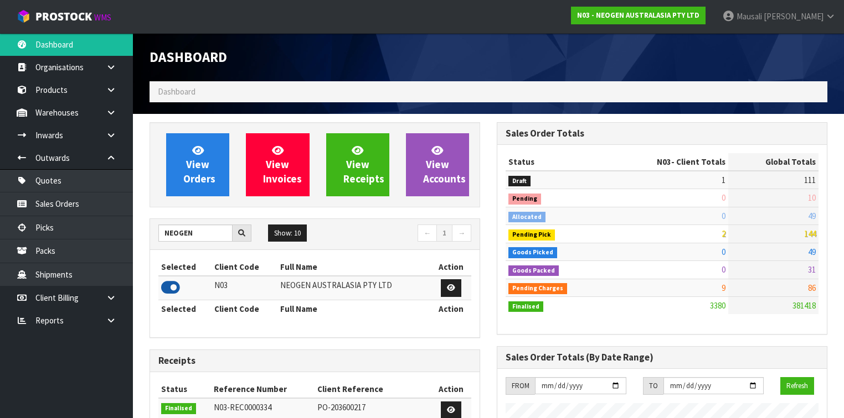
click at [173, 281] on icon at bounding box center [170, 288] width 19 height 17
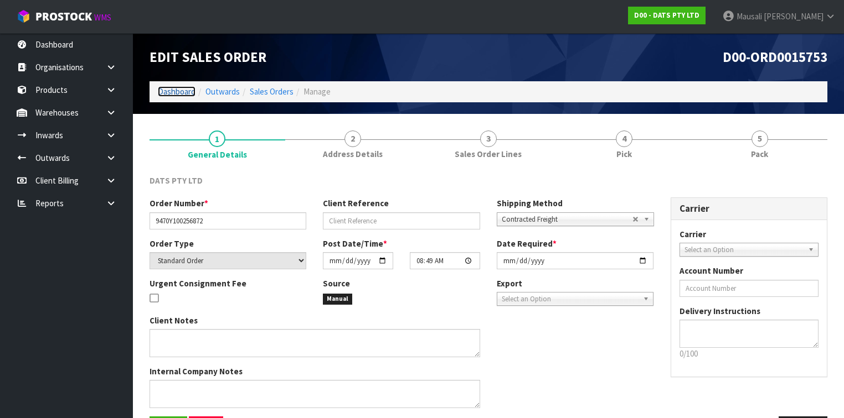
click at [180, 87] on link "Dashboard" at bounding box center [177, 91] width 38 height 11
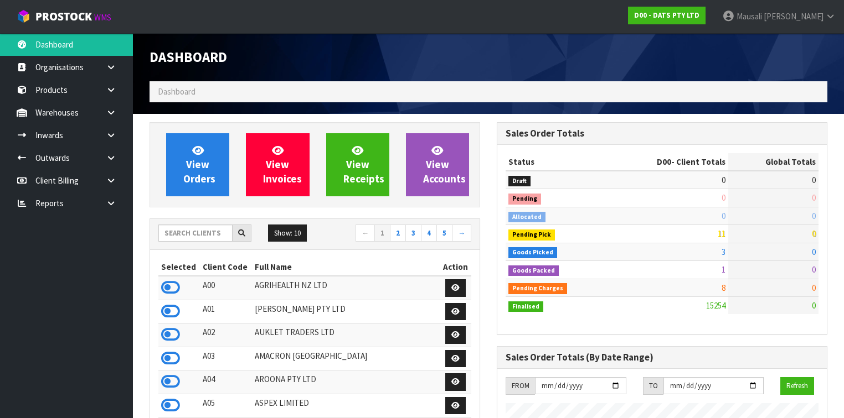
scroll to position [859, 347]
click at [178, 233] on input "text" at bounding box center [195, 233] width 74 height 17
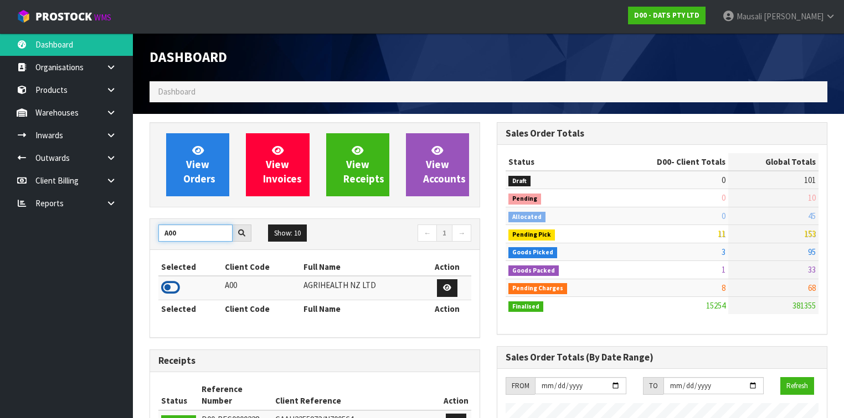
type input "A00"
click at [175, 286] on icon at bounding box center [170, 288] width 19 height 17
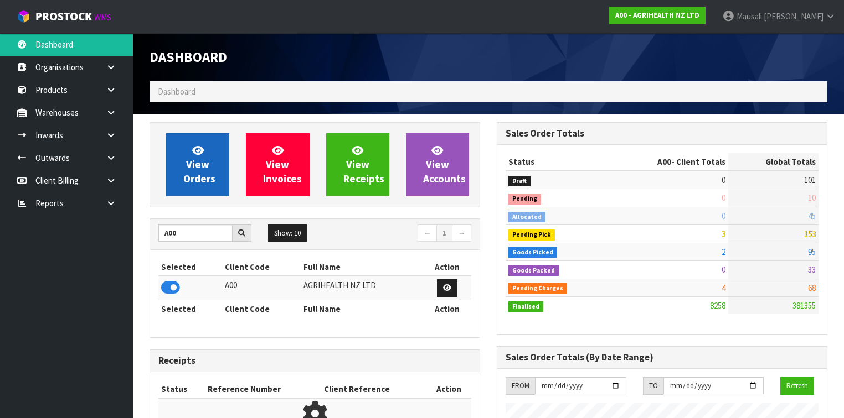
scroll to position [835, 347]
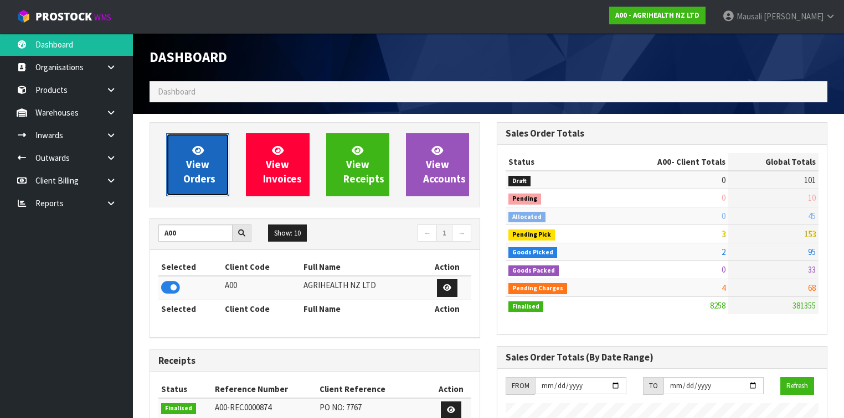
click at [195, 166] on span "View Orders" at bounding box center [199, 165] width 32 height 42
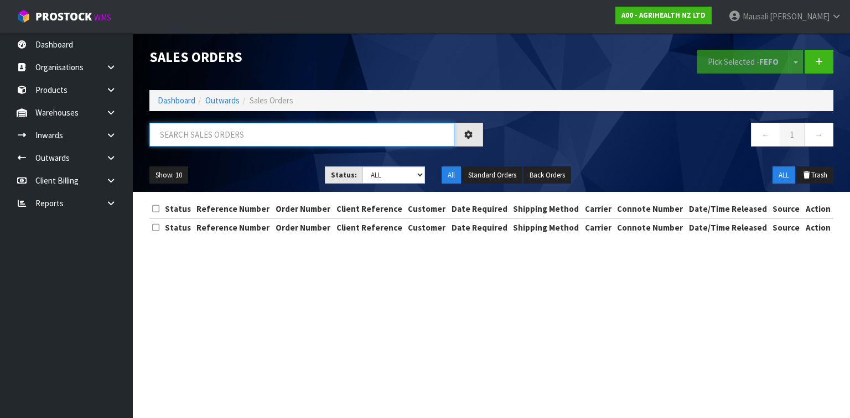
click at [173, 139] on input "text" at bounding box center [301, 135] width 305 height 24
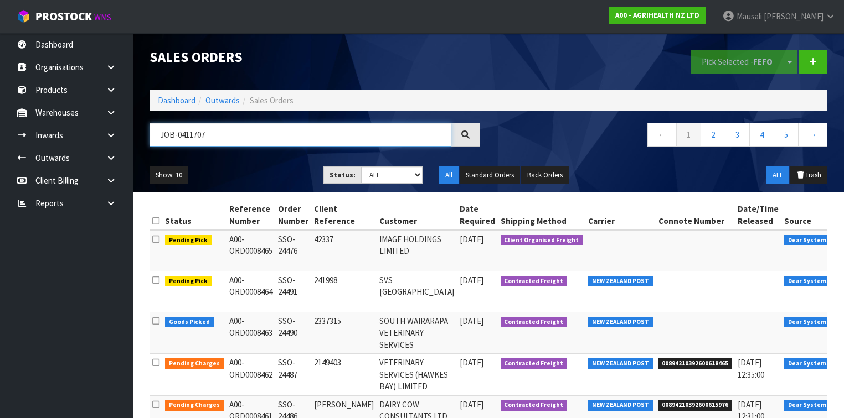
type input "JOB-0411707"
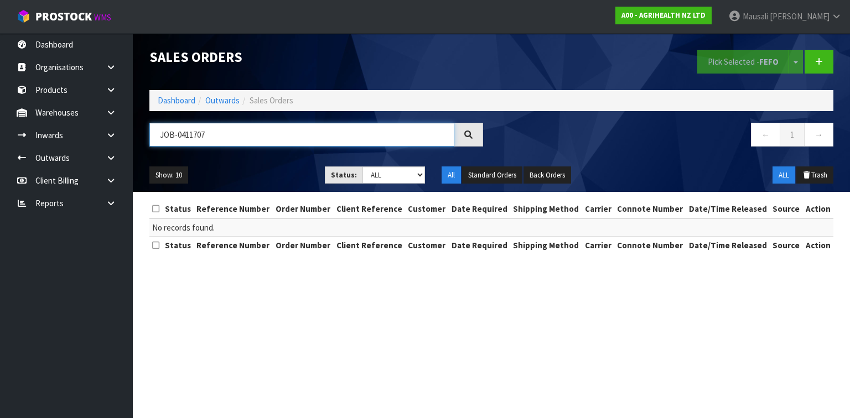
drag, startPoint x: 214, startPoint y: 135, endPoint x: 152, endPoint y: 137, distance: 62.0
click at [152, 137] on input "JOB-0411707" at bounding box center [301, 135] width 305 height 24
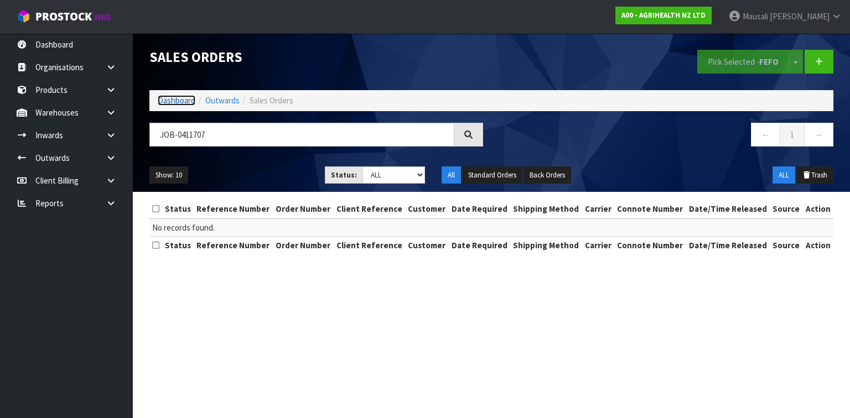
click at [178, 97] on link "Dashboard" at bounding box center [177, 100] width 38 height 11
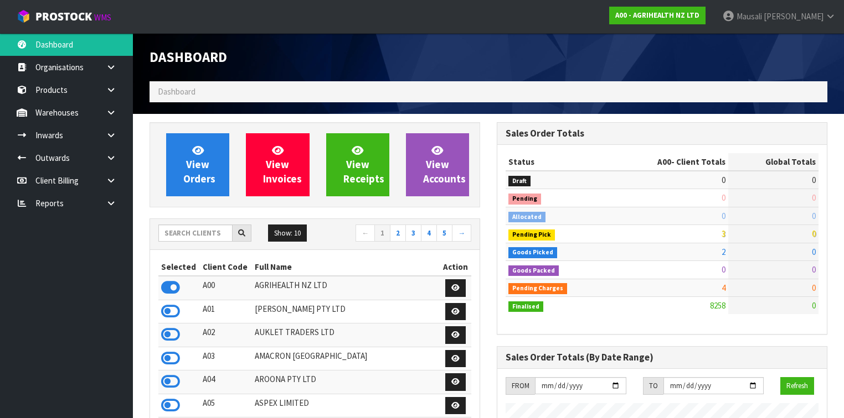
scroll to position [835, 347]
click at [166, 235] on input "text" at bounding box center [195, 233] width 74 height 17
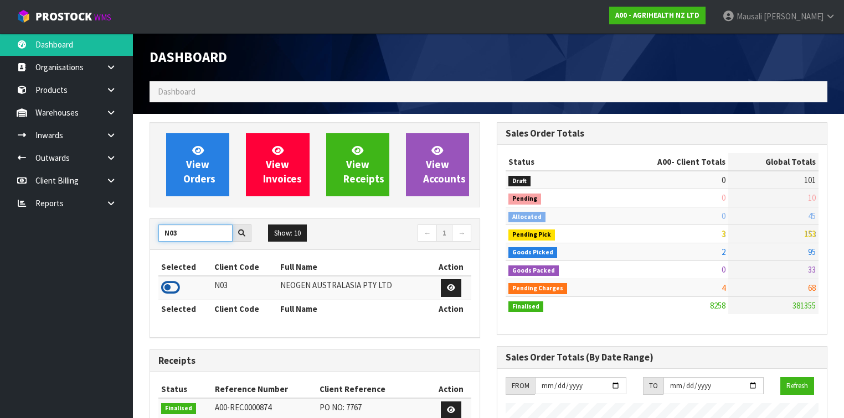
type input "N03"
click at [174, 286] on icon at bounding box center [170, 288] width 19 height 17
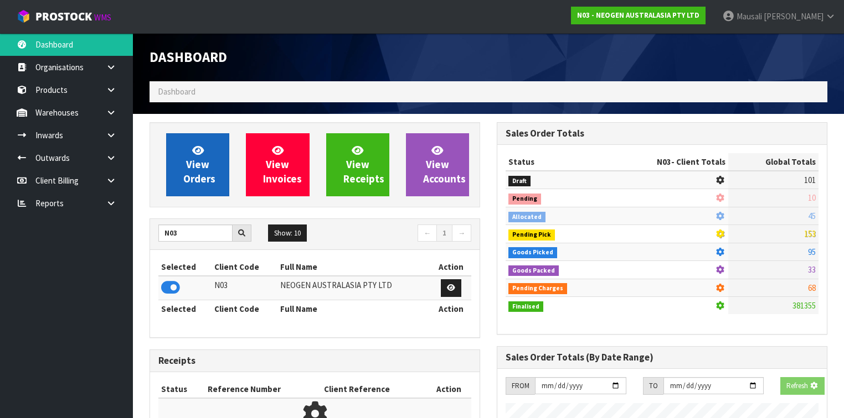
scroll to position [954, 347]
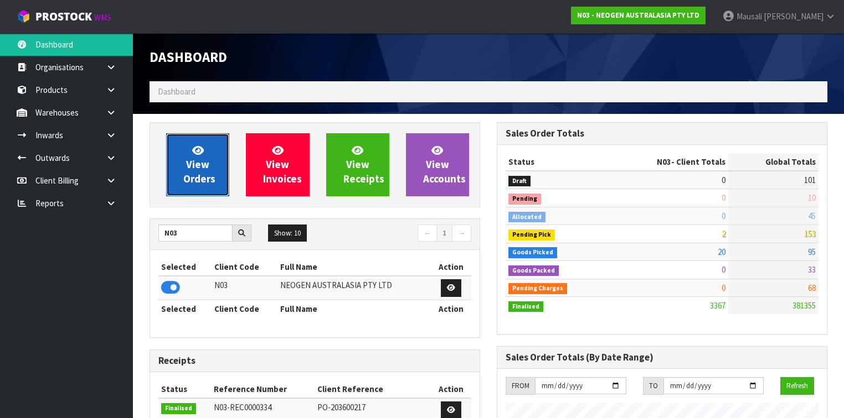
click at [201, 167] on span "View Orders" at bounding box center [199, 165] width 32 height 42
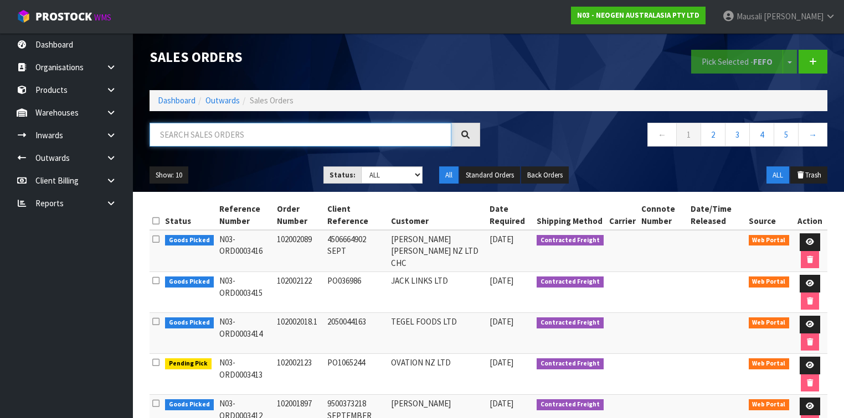
click at [174, 133] on input "text" at bounding box center [300, 135] width 302 height 24
type input "JOB-0411707"
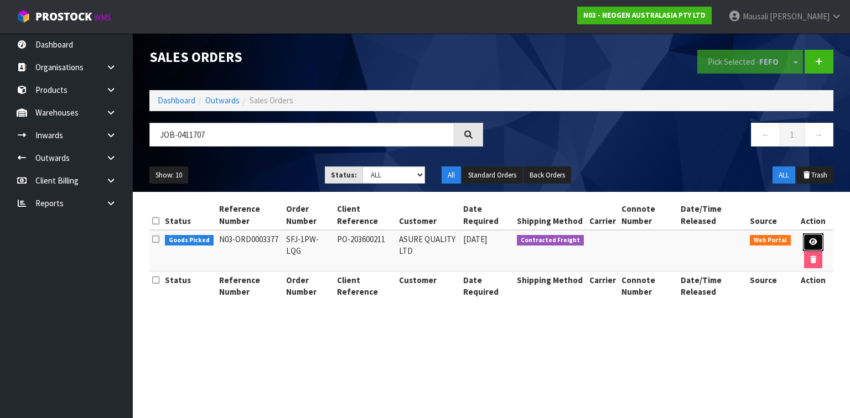
click at [810, 241] on icon at bounding box center [813, 242] width 8 height 7
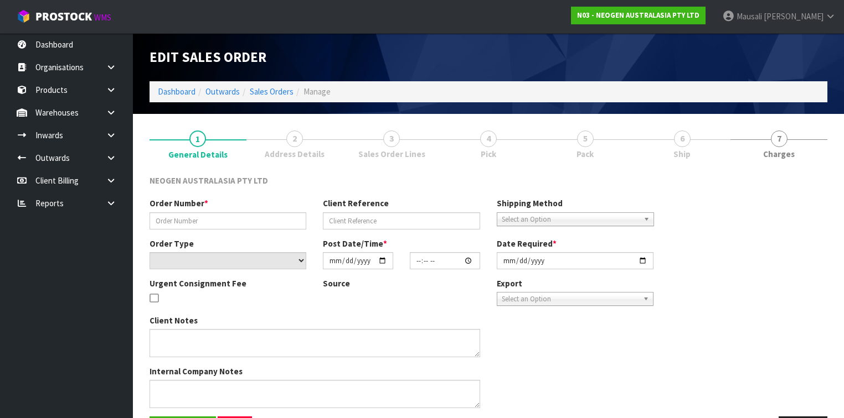
type input "SFJ-1PW-LQG"
type input "PO-203600211"
select select "number:0"
type input "2025-09-09"
type input "11:58:00.000"
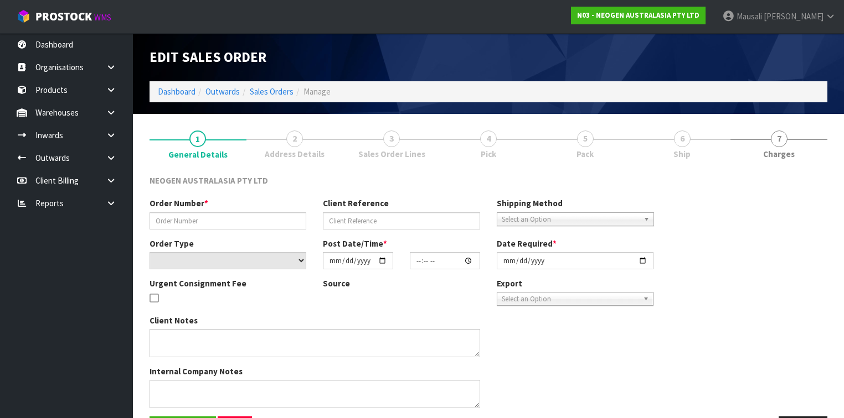
type input "[DATE]"
type textarea "PLEASE NOTE - THIS BOX MUST COME FROM HELD WAREHOUSE – BATCH # 250826M A BARCOD…"
type textarea "NB. I AM WAITING FOR THE PACK SLIP TO BE SUPPLIED AS IT WAS SENT TO SHINGAI’S P…"
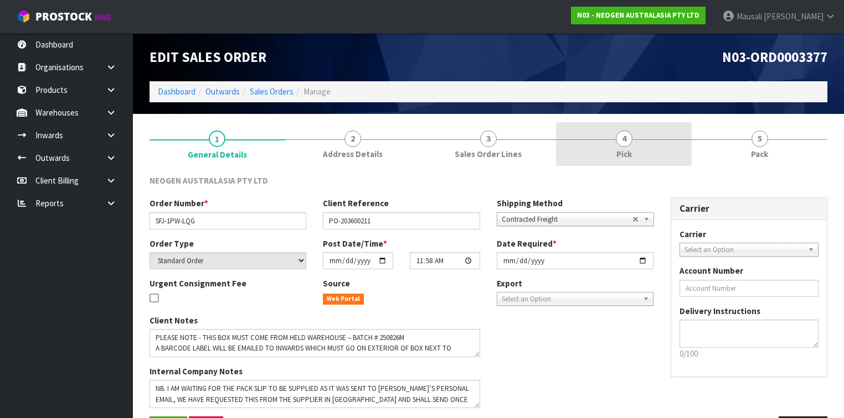
click at [631, 146] on link "4 Pick" at bounding box center [624, 144] width 136 height 44
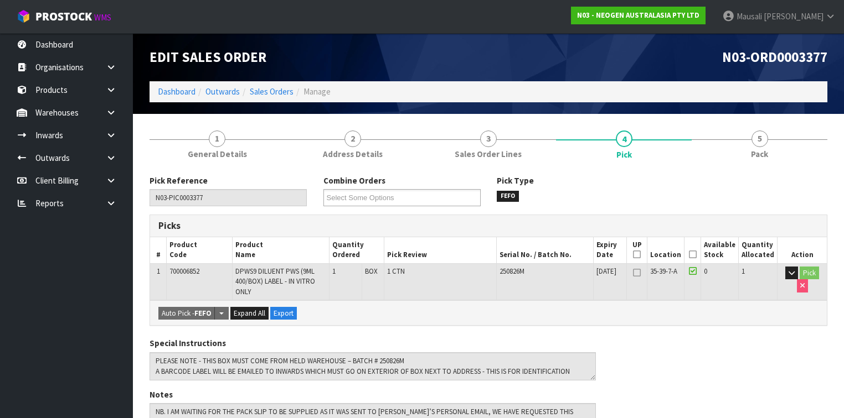
click at [696, 255] on icon at bounding box center [693, 255] width 8 height 1
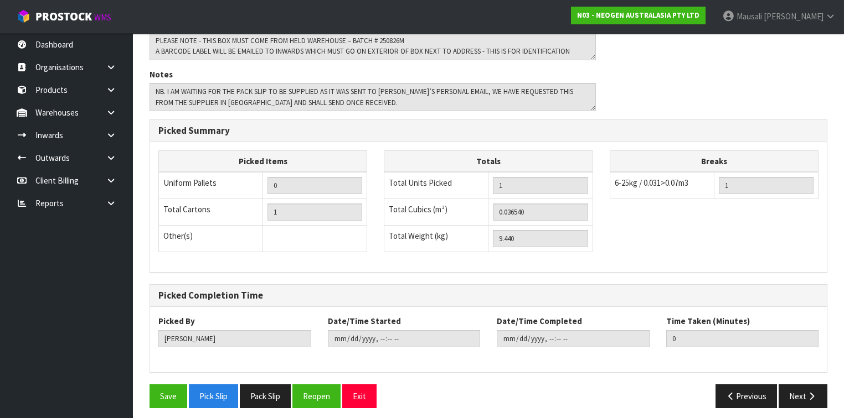
scroll to position [363, 0]
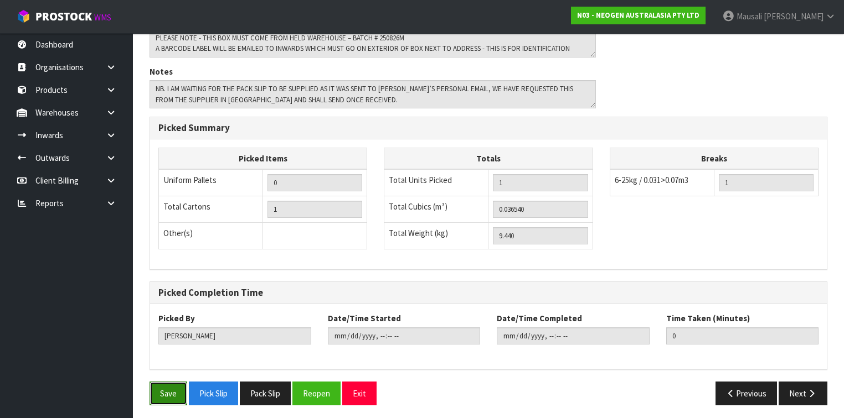
click at [173, 384] on button "Save" at bounding box center [168, 394] width 38 height 24
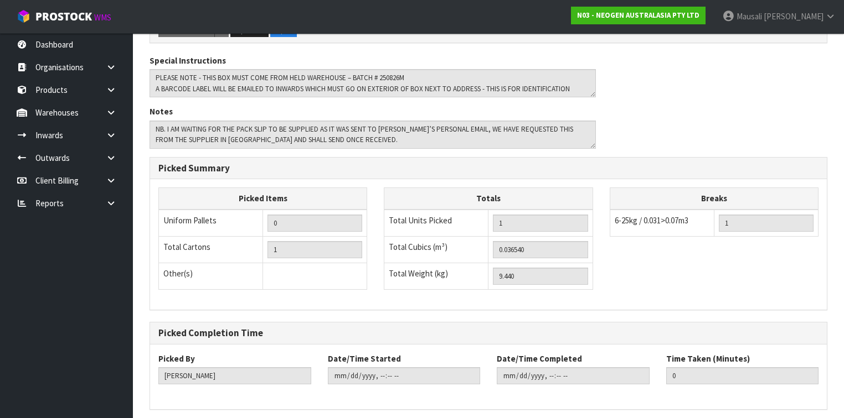
scroll to position [0, 0]
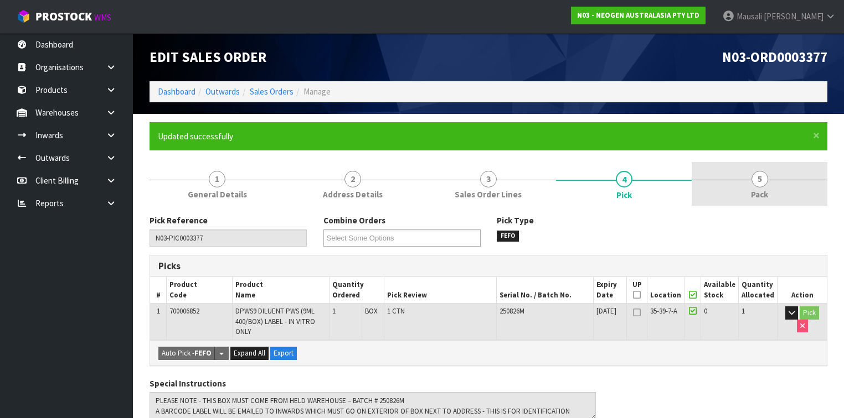
click at [744, 192] on link "5 Pack" at bounding box center [759, 184] width 136 height 44
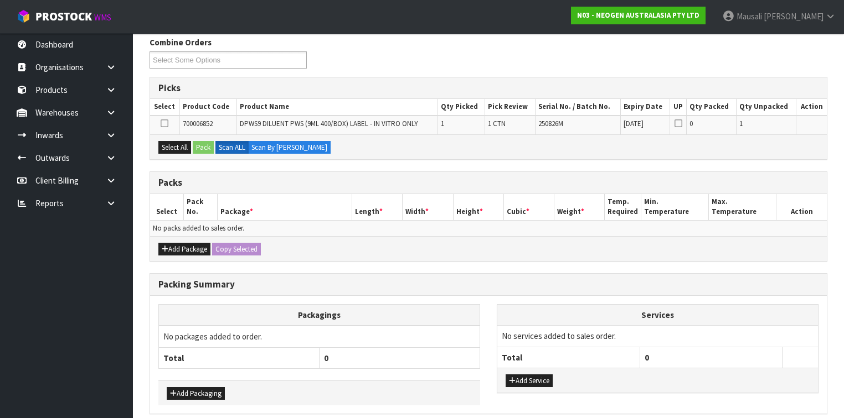
scroll to position [221, 0]
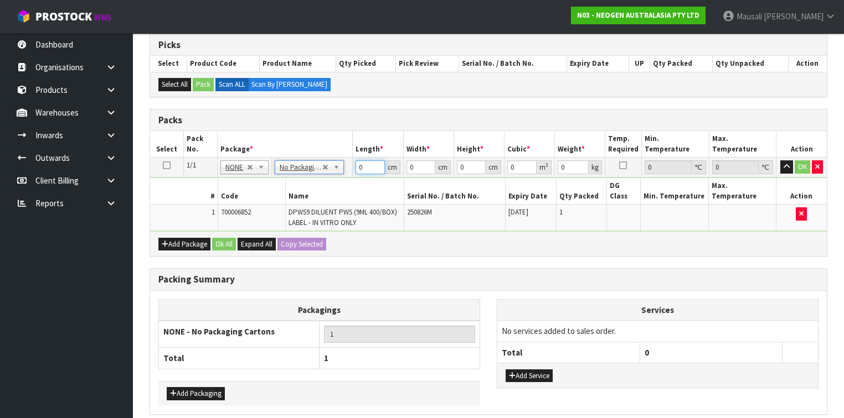
drag, startPoint x: 364, startPoint y: 166, endPoint x: 339, endPoint y: 175, distance: 26.4
click at [348, 173] on tr "1/1 NONE 007-001 007-002 007-004 007-009 007-013 007-014 007-015 007-017 007-01…" at bounding box center [488, 168] width 676 height 20
type input "37"
type input "30"
type input "3"
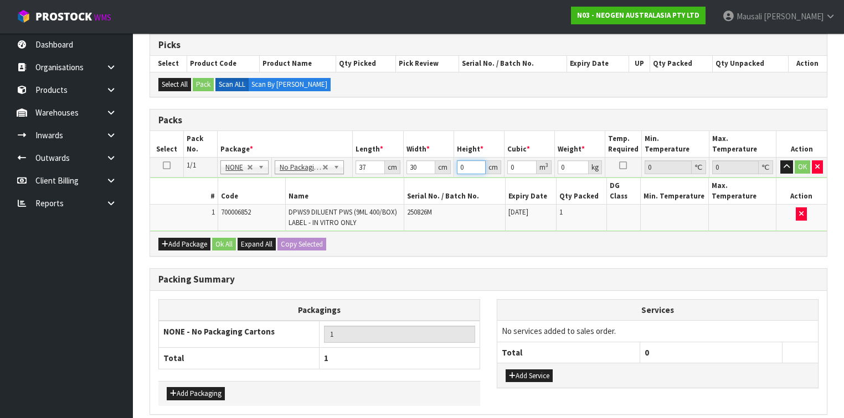
type input "0.00333"
type input "36"
type input "0.03996"
type input "36"
type input "10"
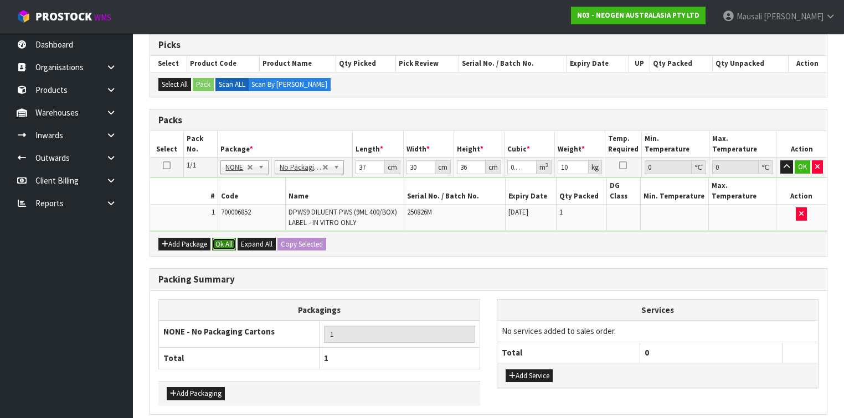
click at [225, 238] on button "Ok All" at bounding box center [224, 244] width 24 height 13
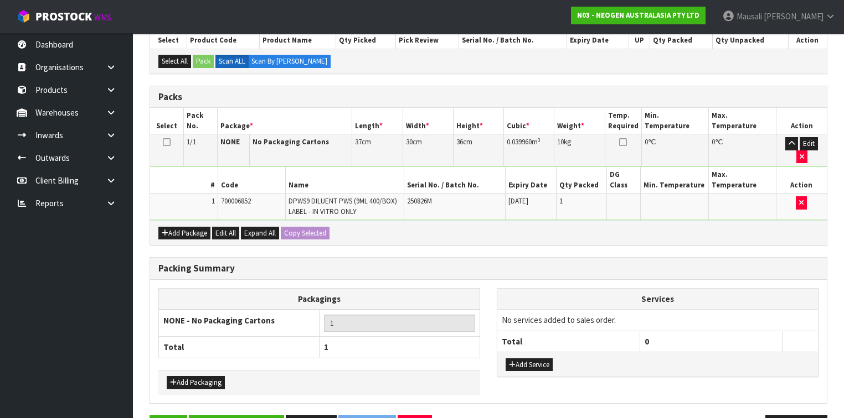
scroll to position [255, 0]
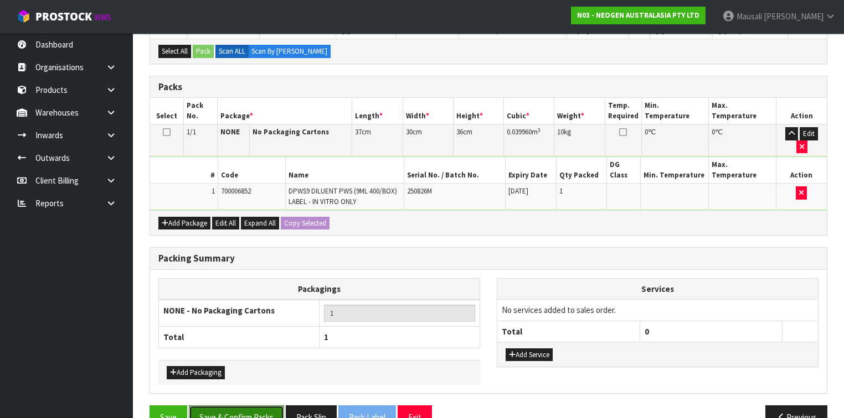
click at [236, 406] on button "Save & Confirm Packs" at bounding box center [236, 418] width 95 height 24
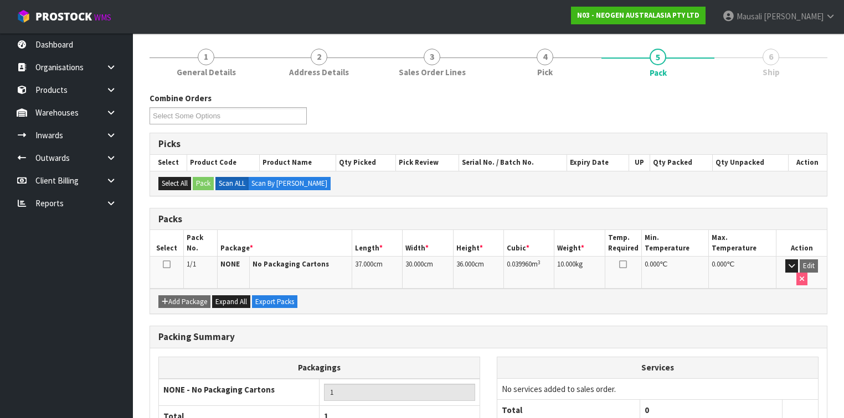
scroll to position [177, 0]
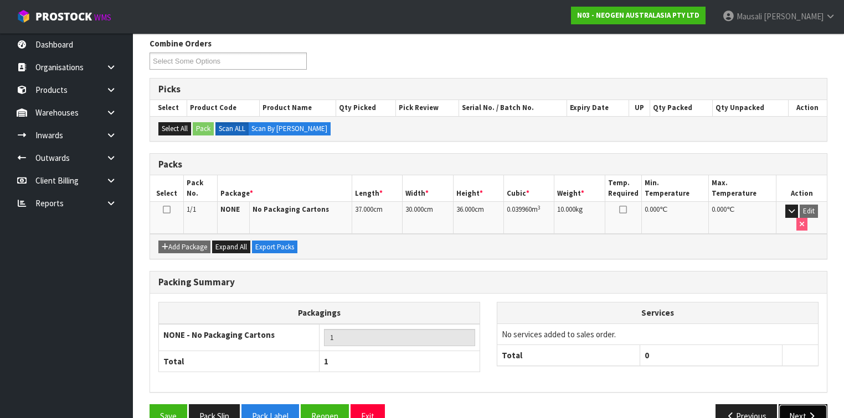
click at [808, 412] on icon "button" at bounding box center [811, 416] width 11 height 8
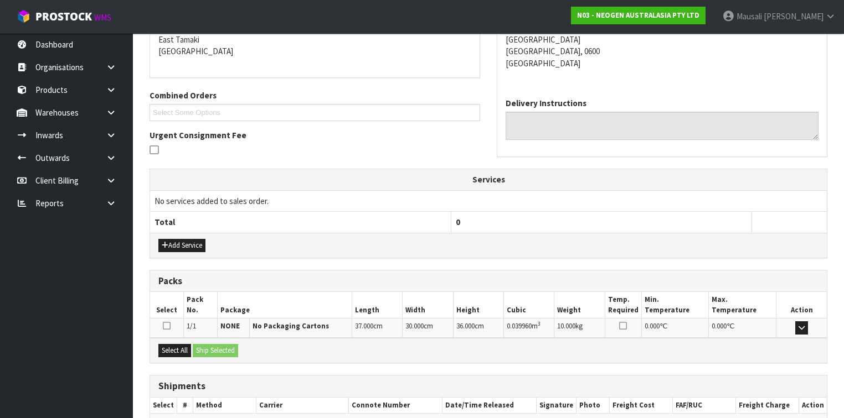
scroll to position [296, 0]
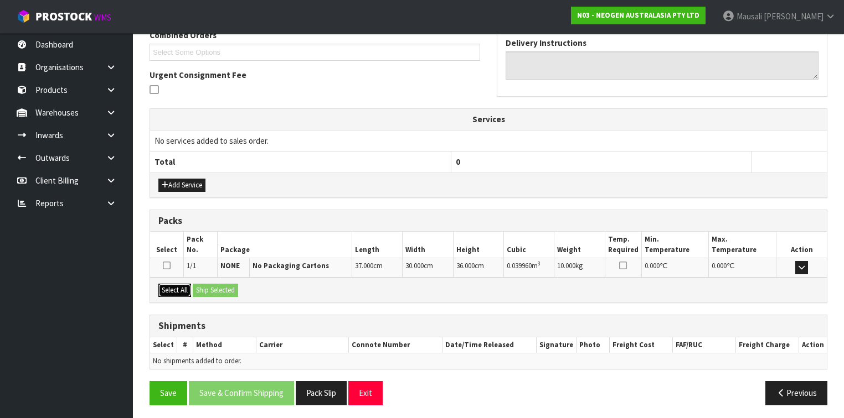
drag, startPoint x: 183, startPoint y: 286, endPoint x: 201, endPoint y: 286, distance: 18.3
click at [187, 286] on button "Select All" at bounding box center [174, 290] width 33 height 13
click at [202, 286] on button "Ship Selected" at bounding box center [215, 290] width 45 height 13
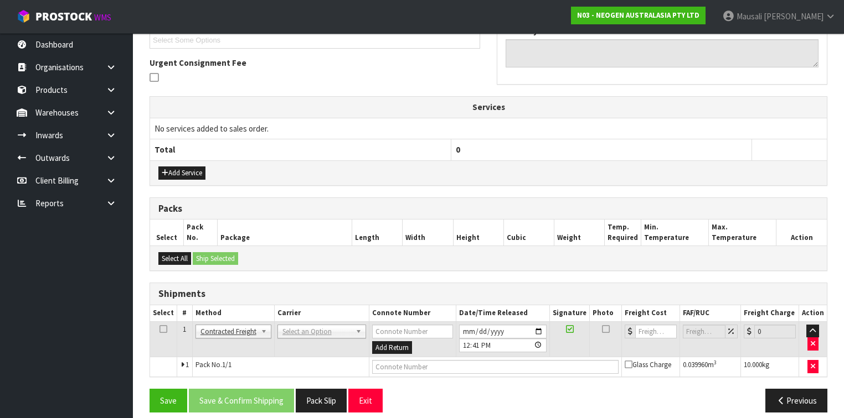
scroll to position [316, 0]
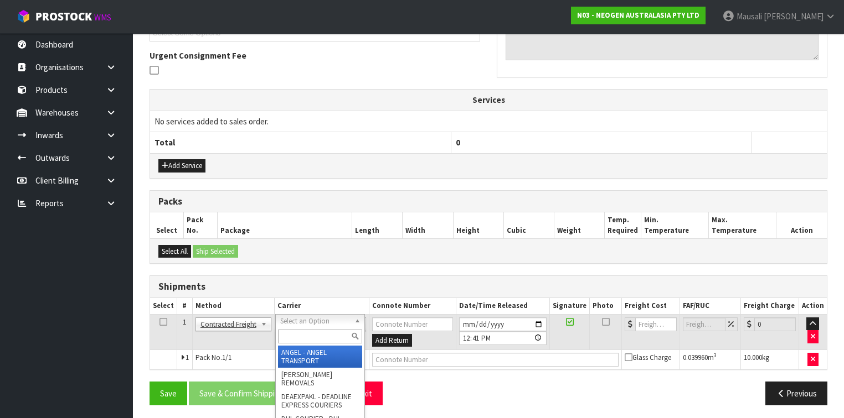
click at [292, 334] on input "text" at bounding box center [320, 337] width 84 height 14
type input "NZP"
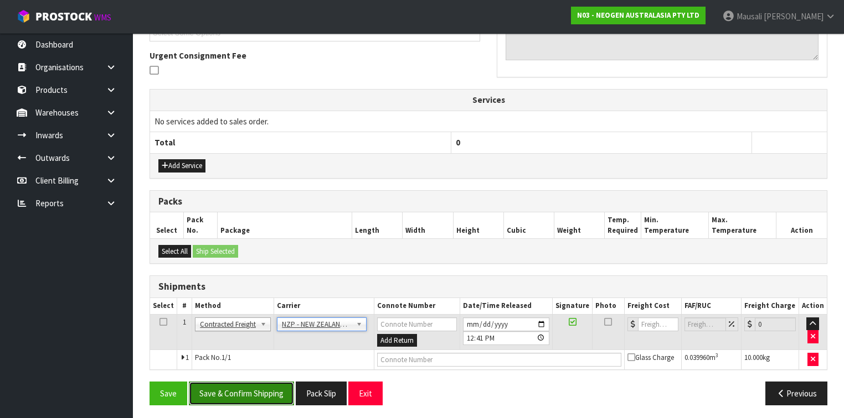
click at [251, 391] on button "Save & Confirm Shipping" at bounding box center [241, 394] width 105 height 24
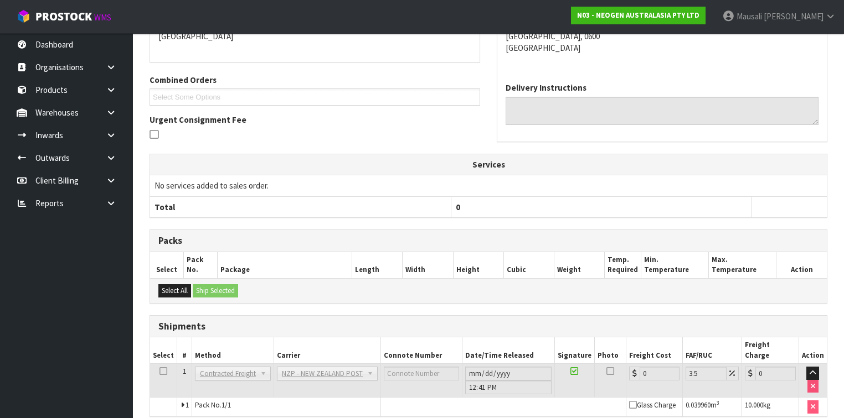
scroll to position [301, 0]
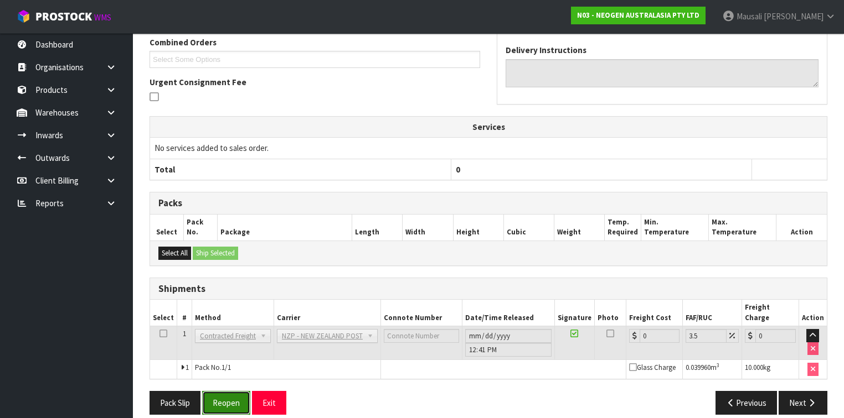
click at [224, 391] on button "Reopen" at bounding box center [226, 403] width 48 height 24
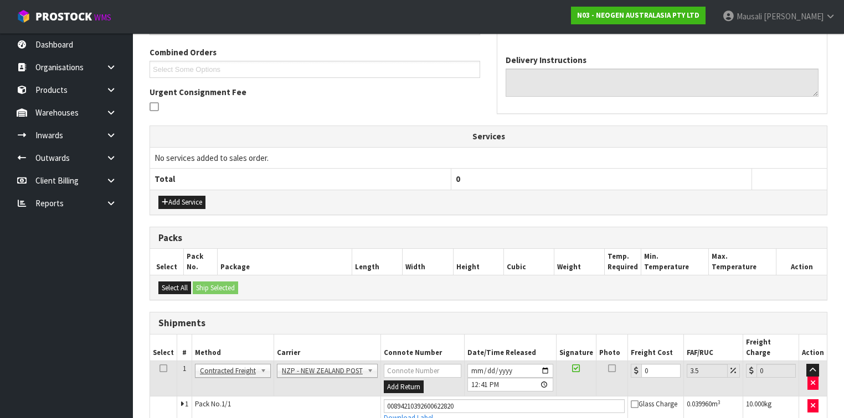
scroll to position [325, 0]
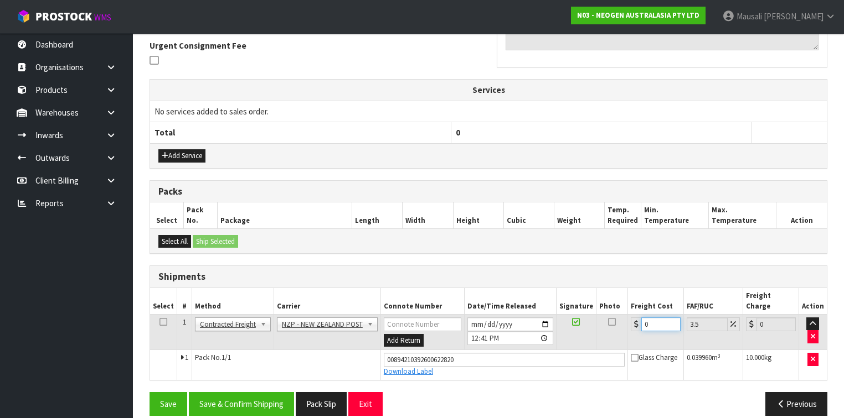
drag, startPoint x: 654, startPoint y: 312, endPoint x: 634, endPoint y: 319, distance: 21.2
click at [634, 319] on td "0" at bounding box center [656, 332] width 56 height 36
type input "4"
type input "4.14"
type input "4.3"
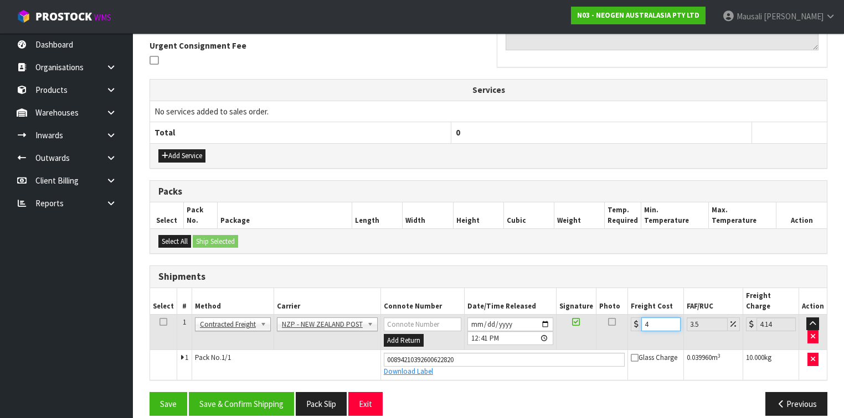
type input "4.45"
type input "4.33"
type input "4.48"
type input "4.33"
click at [246, 392] on button "Save & Confirm Shipping" at bounding box center [241, 404] width 105 height 24
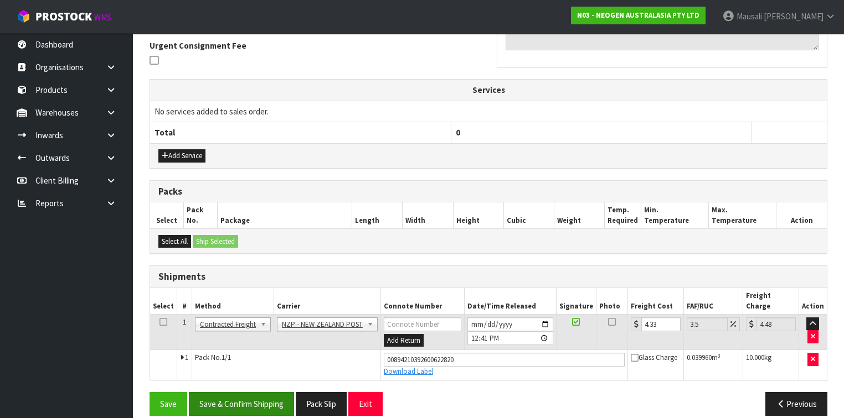
scroll to position [0, 0]
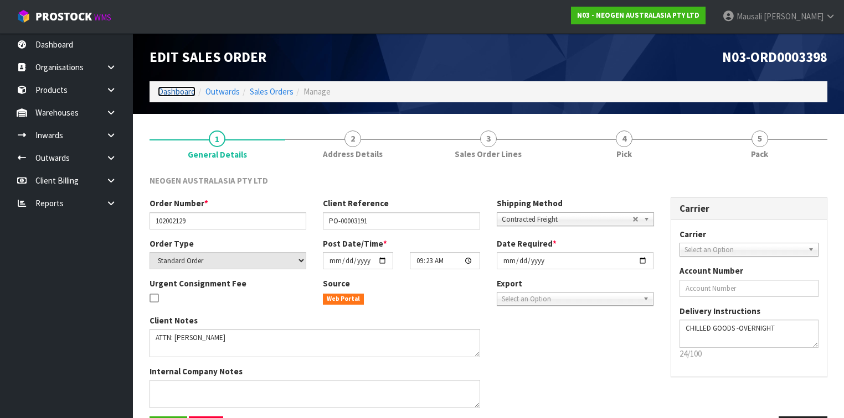
click at [188, 92] on link "Dashboard" at bounding box center [177, 91] width 38 height 11
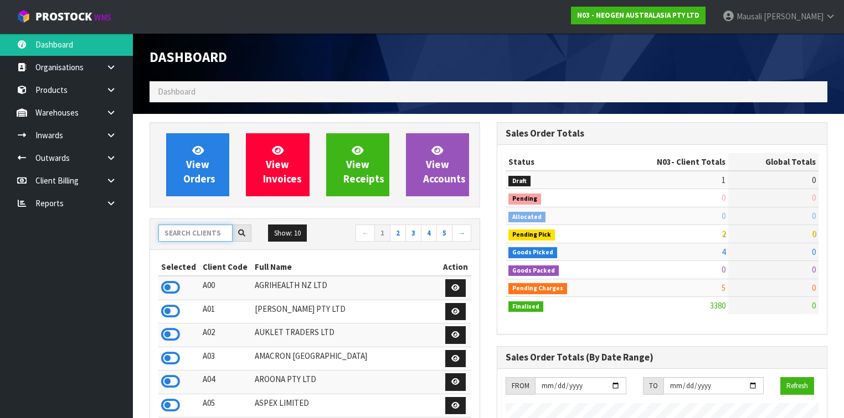
scroll to position [954, 347]
click at [195, 229] on input "text" at bounding box center [195, 233] width 74 height 17
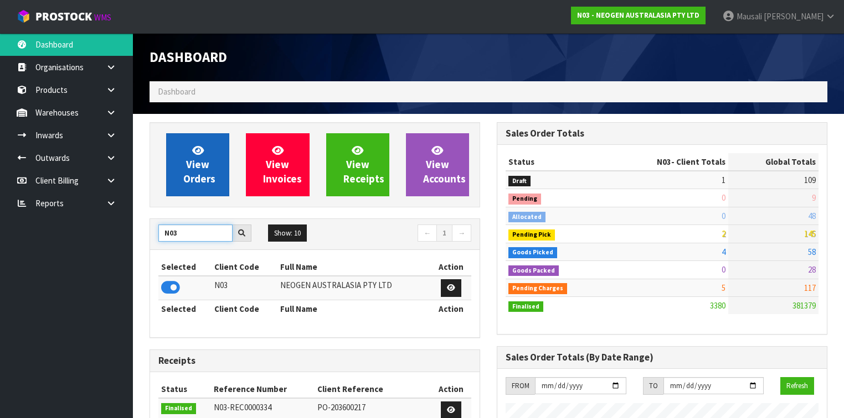
type input "N03"
click at [211, 157] on link "View Orders" at bounding box center [197, 164] width 63 height 63
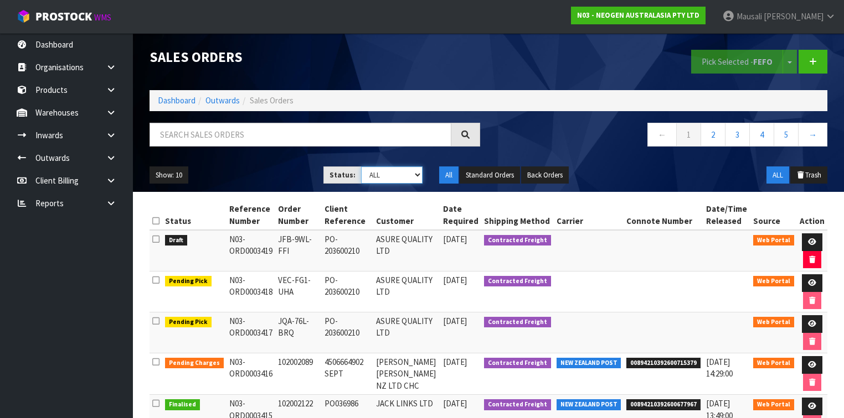
click at [376, 174] on select "Draft Pending Allocated Pending Pick Goods Picked Goods Packed Pending Charges …" at bounding box center [391, 175] width 61 height 17
click at [361, 167] on select "Draft Pending Allocated Pending Pick Goods Picked Goods Packed Pending Charges …" at bounding box center [391, 175] width 61 height 17
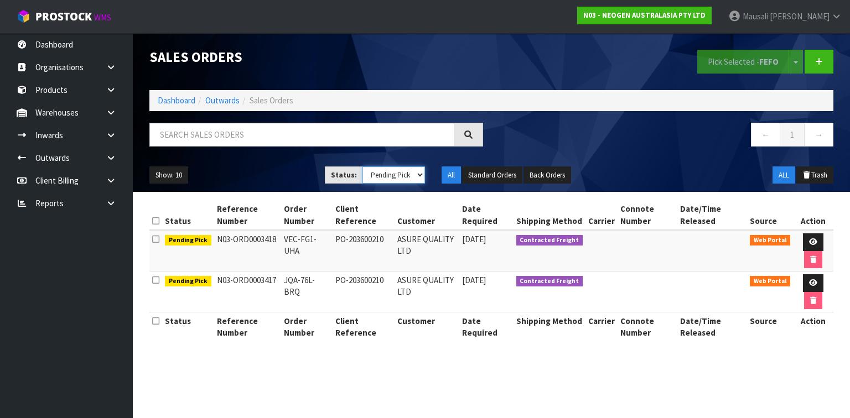
click at [390, 177] on select "Draft Pending Allocated Pending Pick Goods Picked Goods Packed Pending Charges …" at bounding box center [394, 175] width 63 height 17
select select "string:4"
click at [363, 167] on select "Draft Pending Allocated Pending Pick Goods Picked Goods Packed Pending Charges …" at bounding box center [394, 175] width 63 height 17
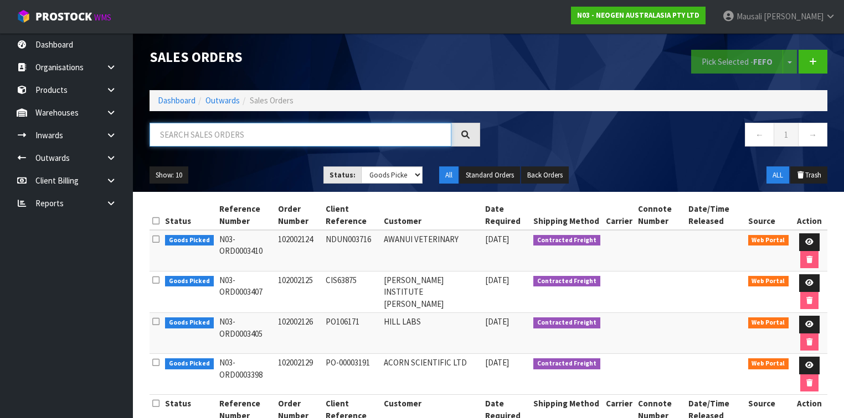
click at [210, 134] on input "text" at bounding box center [300, 135] width 302 height 24
type input "JOB-0412779"
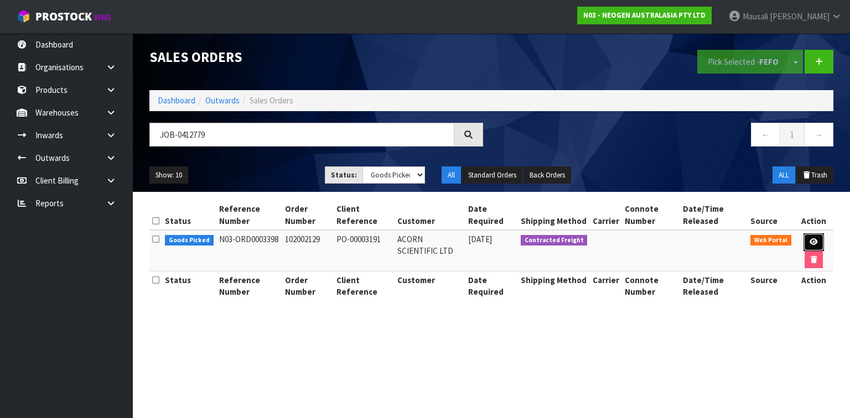
click at [810, 239] on icon at bounding box center [814, 242] width 8 height 7
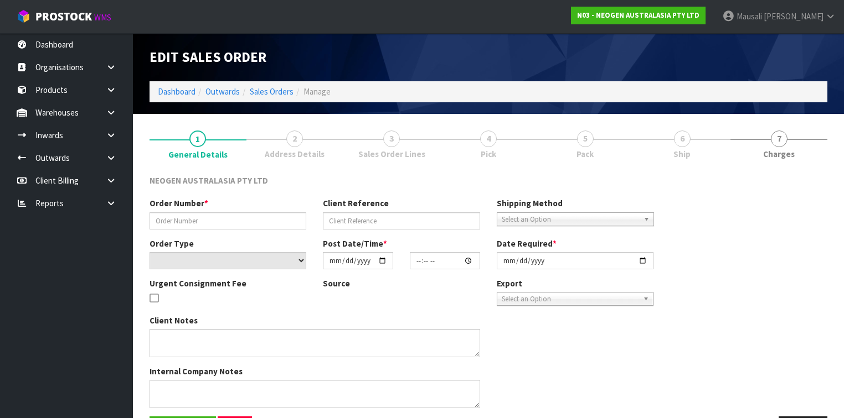
type input "102002129"
type input "PO-00003191"
select select "number:0"
type input "[DATE]"
type input "09:23:00.000"
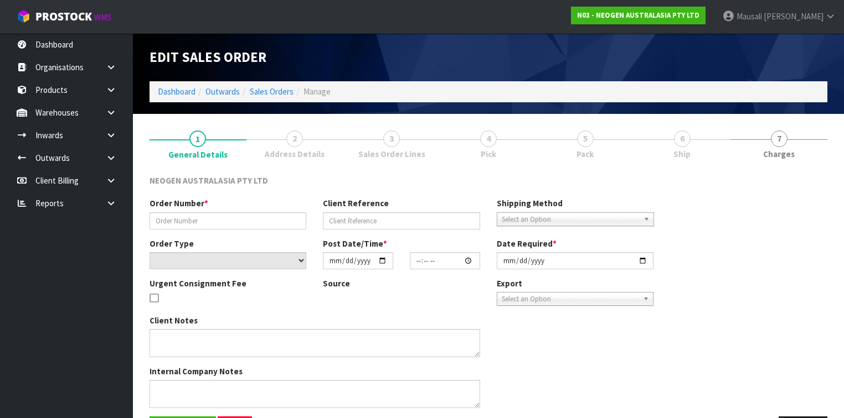
type input "[DATE]"
type textarea "ATTN: [PERSON_NAME]"
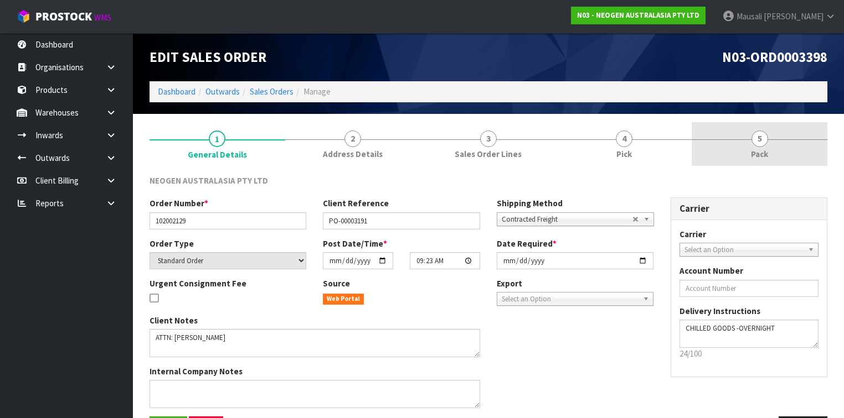
click at [752, 157] on span "Pack" at bounding box center [759, 154] width 17 height 12
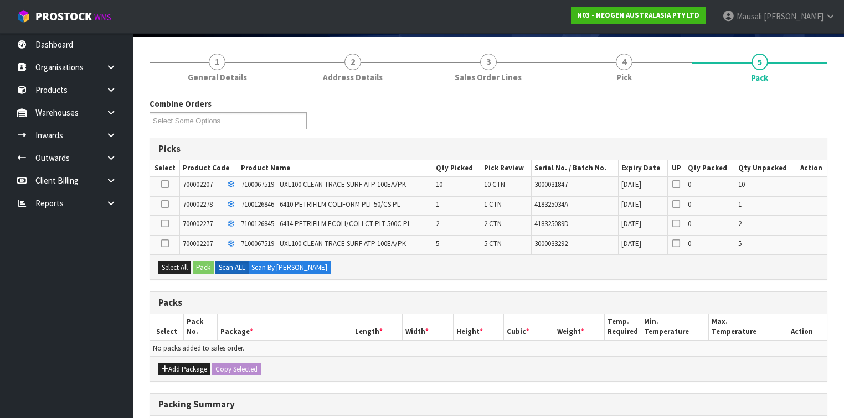
scroll to position [240, 0]
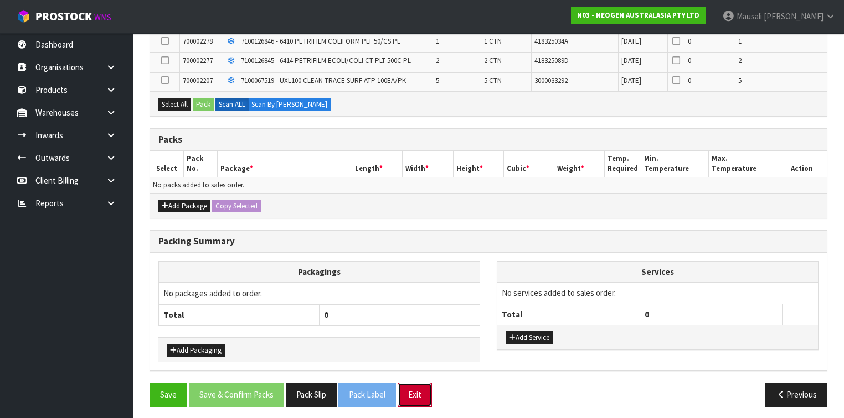
click at [415, 383] on button "Exit" at bounding box center [414, 395] width 34 height 24
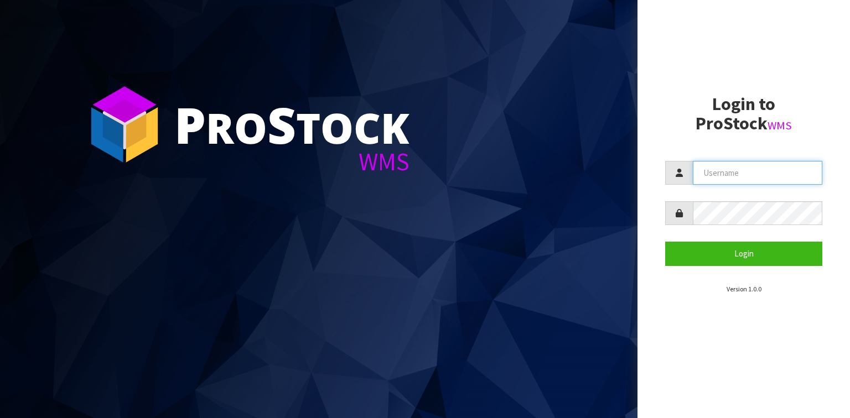
click at [704, 176] on input "text" at bounding box center [758, 173] width 130 height 24
type input "marara"
click at [665, 242] on button "Login" at bounding box center [743, 254] width 157 height 24
